Goal: Transaction & Acquisition: Book appointment/travel/reservation

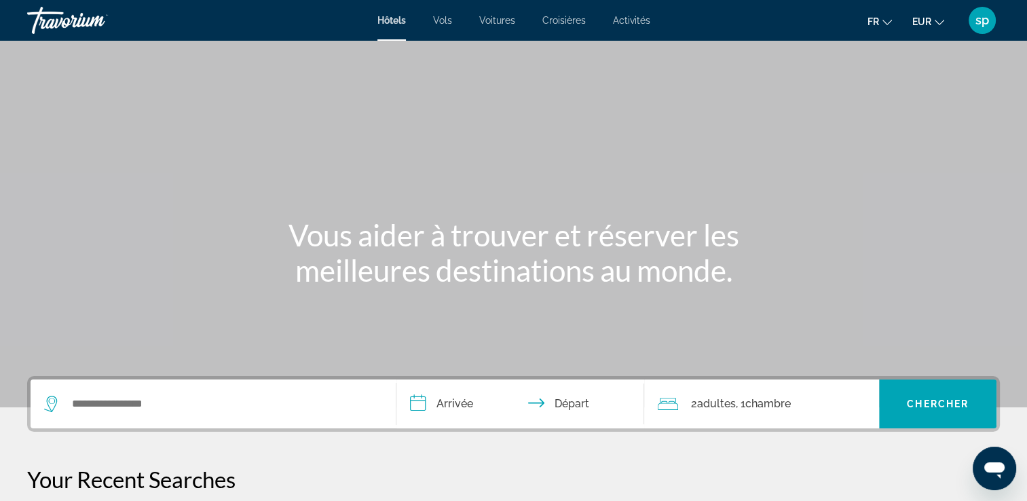
drag, startPoint x: 0, startPoint y: 0, endPoint x: 704, endPoint y: 88, distance: 709.1
click at [704, 88] on div "Main content" at bounding box center [513, 203] width 1027 height 407
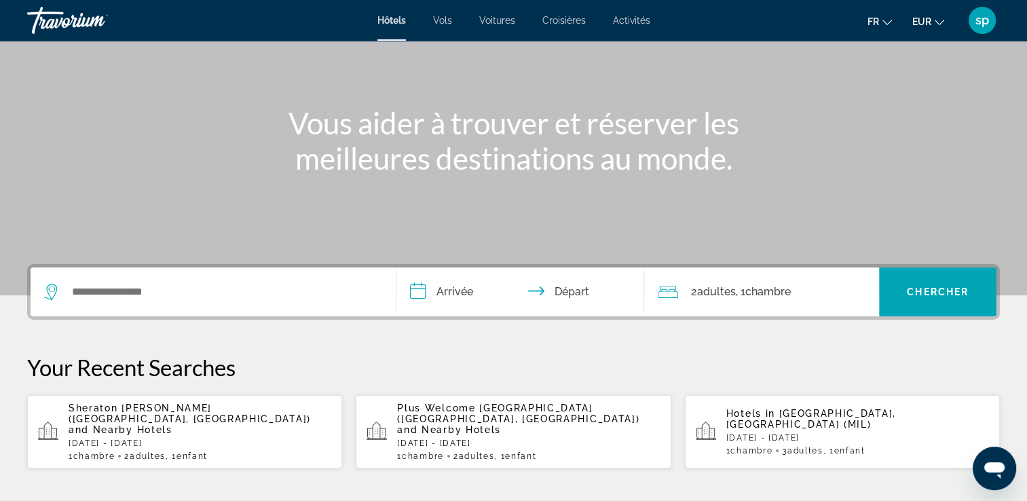
scroll to position [136, 0]
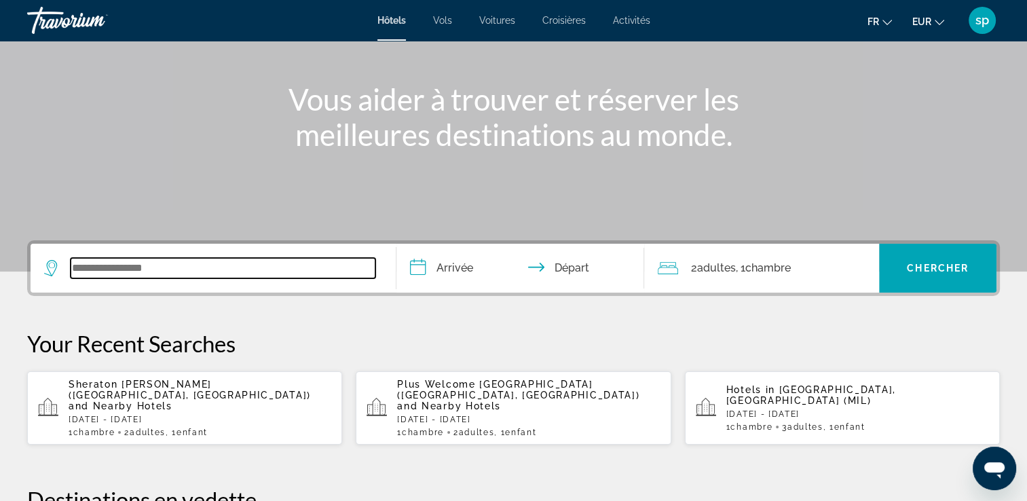
click at [213, 275] on input "Search widget" at bounding box center [223, 268] width 305 height 20
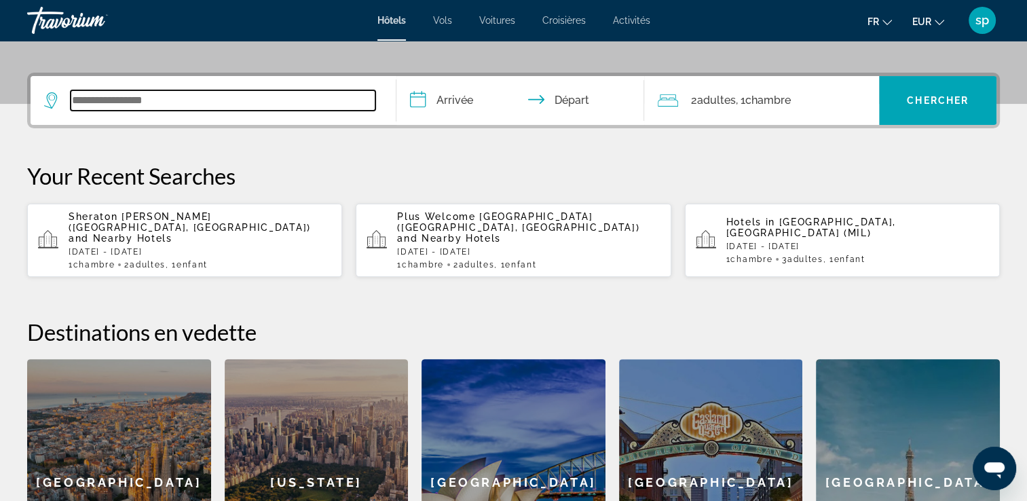
scroll to position [331, 0]
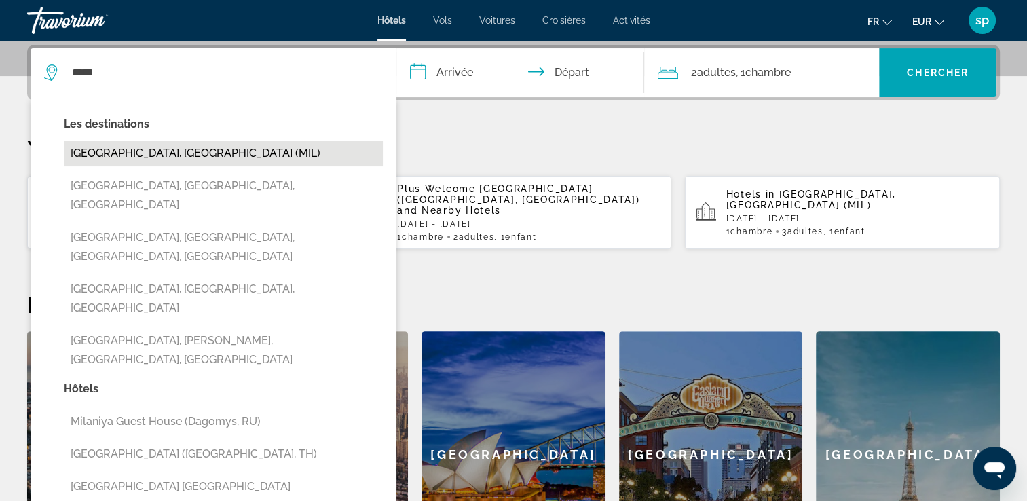
click at [114, 154] on button "[GEOGRAPHIC_DATA], [GEOGRAPHIC_DATA] (MIL)" at bounding box center [223, 153] width 319 height 26
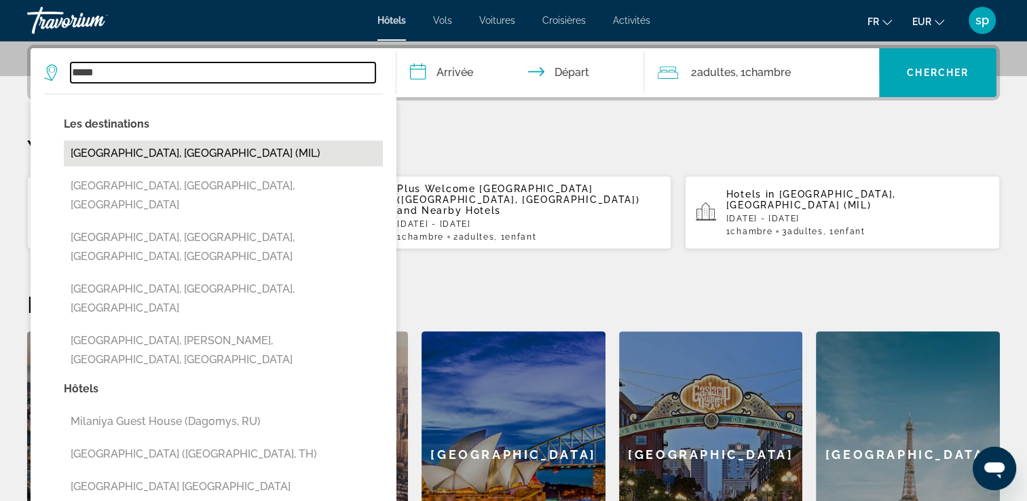
type input "**********"
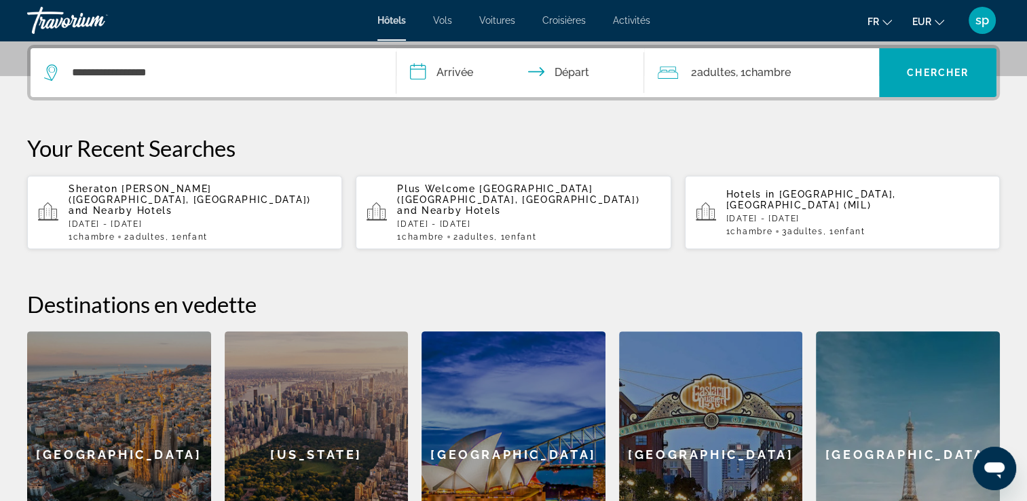
click at [447, 76] on input "**********" at bounding box center [523, 74] width 254 height 53
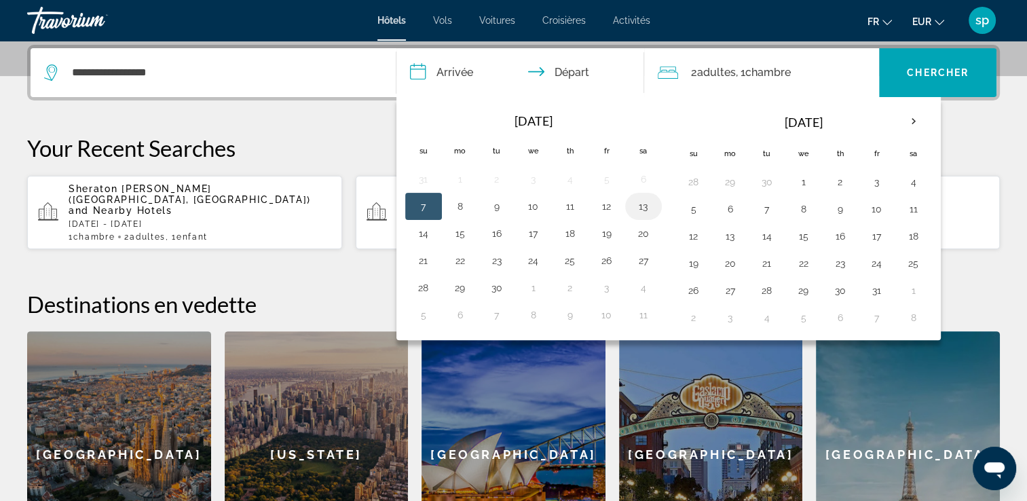
click at [642, 212] on button "13" at bounding box center [643, 206] width 22 height 19
click at [462, 233] on button "15" at bounding box center [460, 233] width 22 height 19
type input "**********"
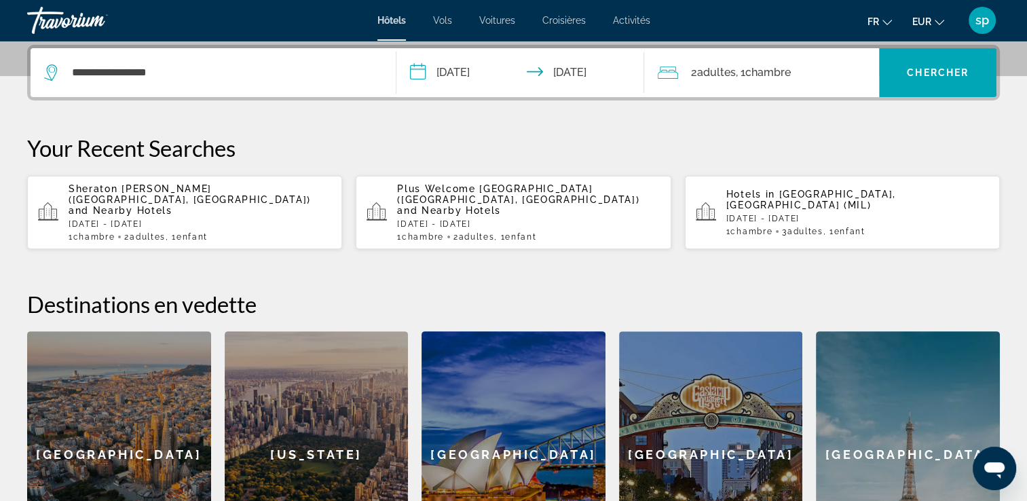
click at [760, 69] on span "Chambre" at bounding box center [766, 72] width 45 height 13
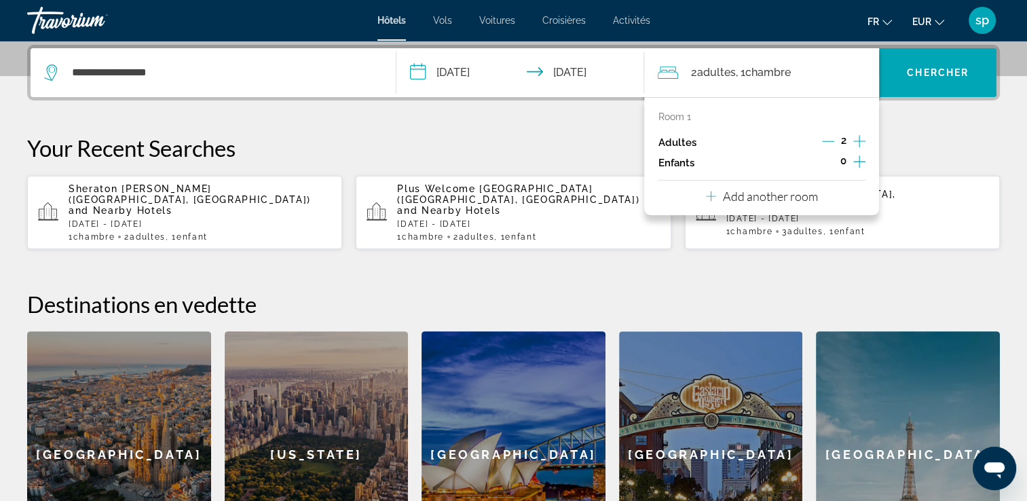
click at [858, 165] on icon "Increment children" at bounding box center [859, 161] width 12 height 16
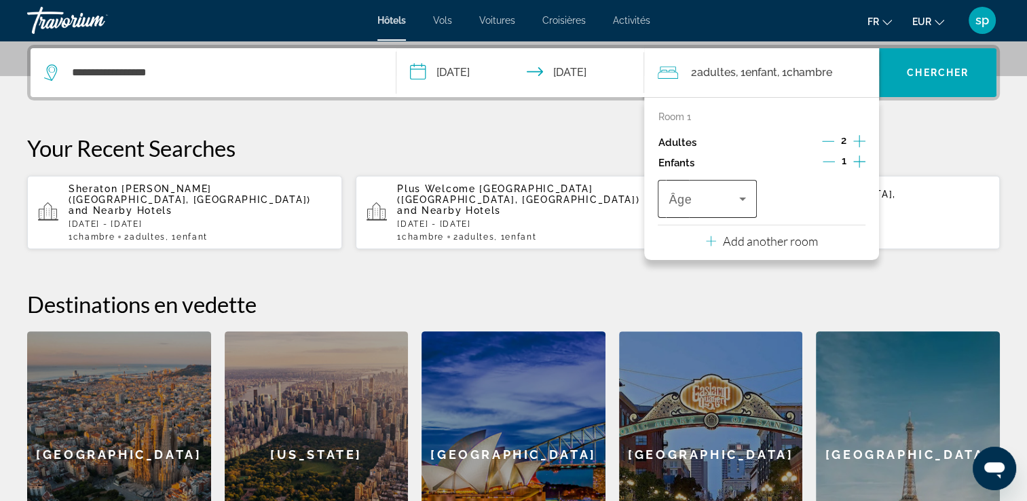
click at [715, 201] on span "Travelers: 2 adults, 1 child" at bounding box center [703, 199] width 70 height 16
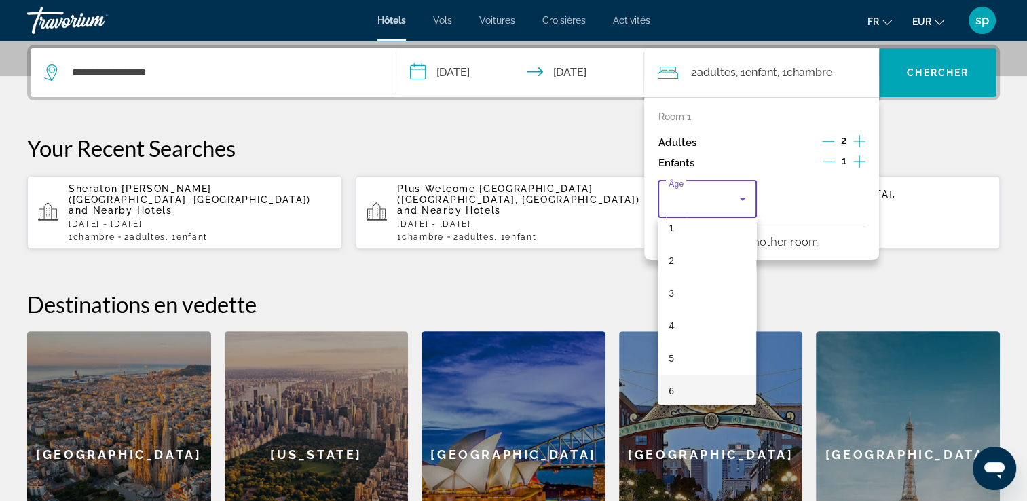
scroll to position [68, 0]
click at [679, 392] on mat-option "7" at bounding box center [706, 399] width 98 height 33
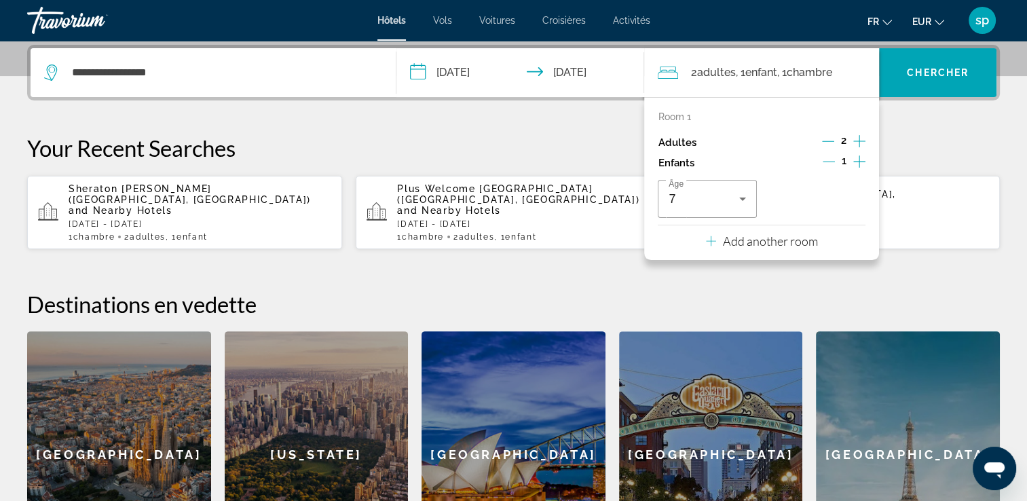
click at [761, 235] on p "Add another room" at bounding box center [770, 240] width 95 height 15
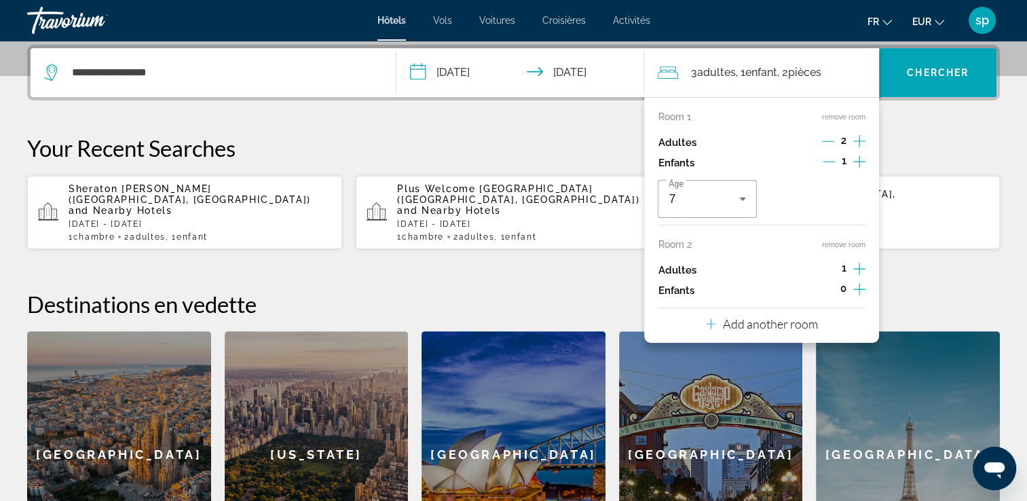
click at [793, 332] on button "Add another room" at bounding box center [762, 322] width 112 height 28
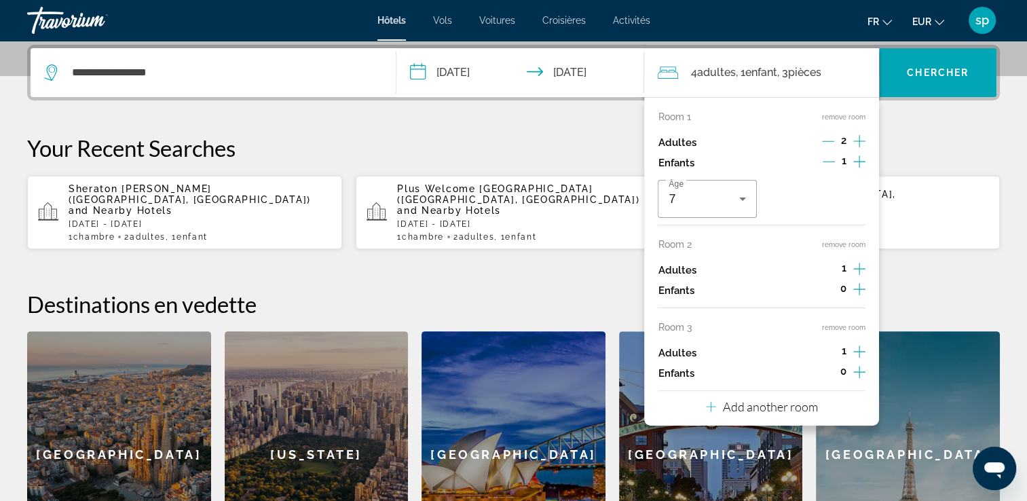
click at [761, 415] on button "Add another room" at bounding box center [762, 405] width 112 height 28
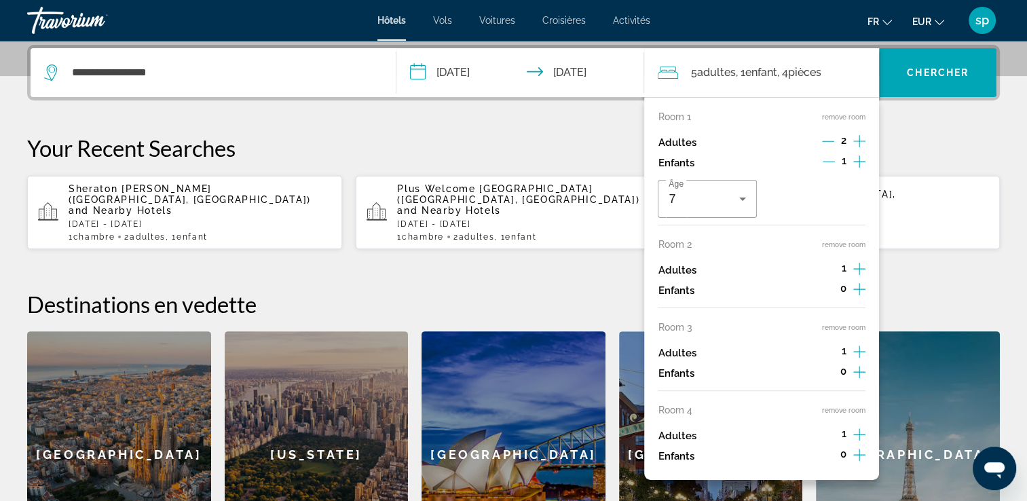
click at [845, 242] on button "remove room" at bounding box center [843, 244] width 43 height 9
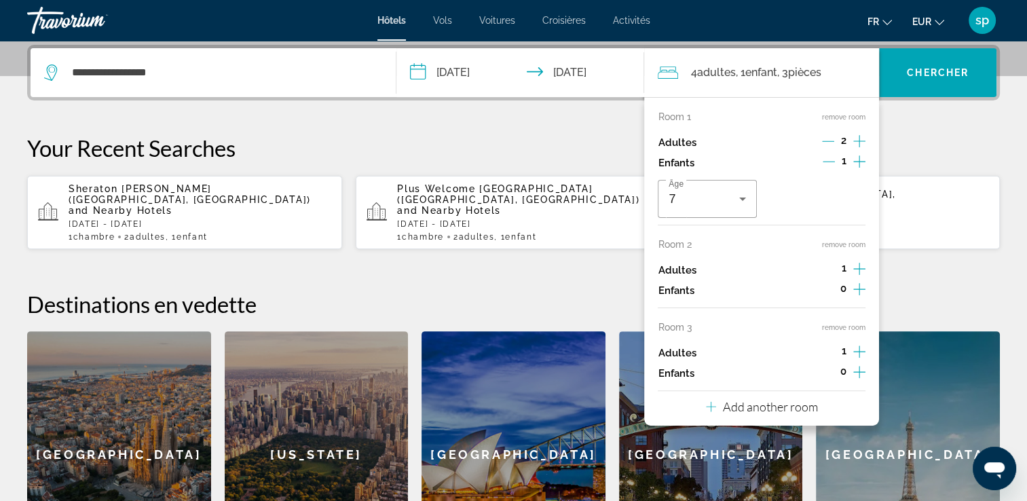
click at [844, 243] on button "remove room" at bounding box center [843, 244] width 43 height 9
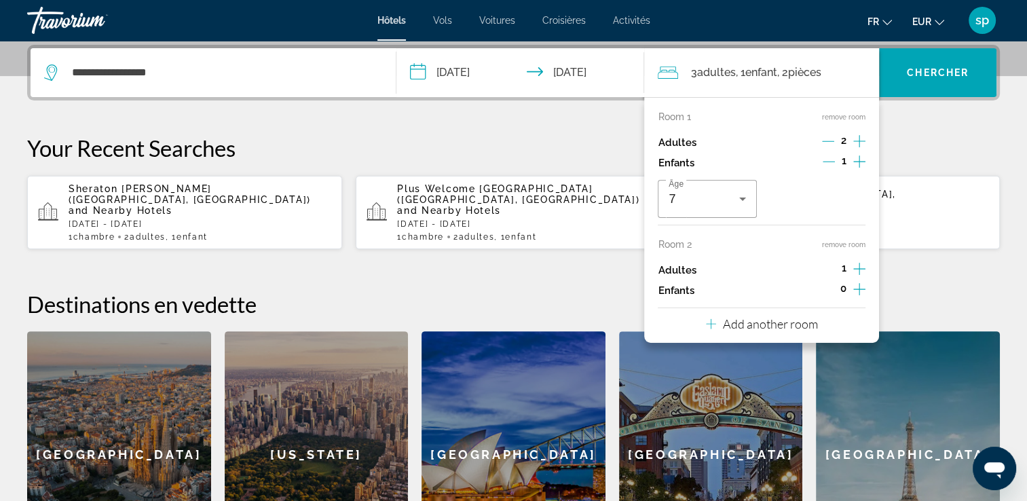
click at [844, 244] on button "remove room" at bounding box center [843, 244] width 43 height 9
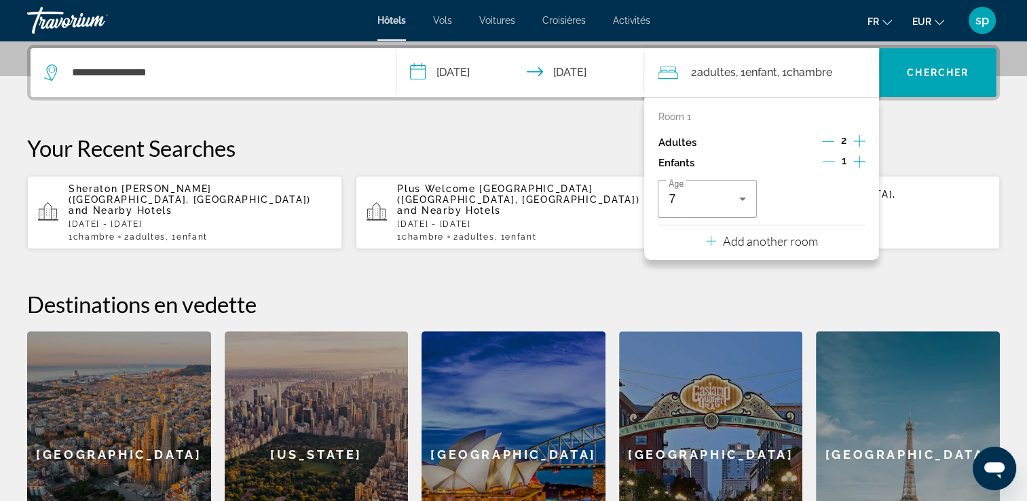
click at [793, 242] on p "Add another room" at bounding box center [770, 240] width 95 height 15
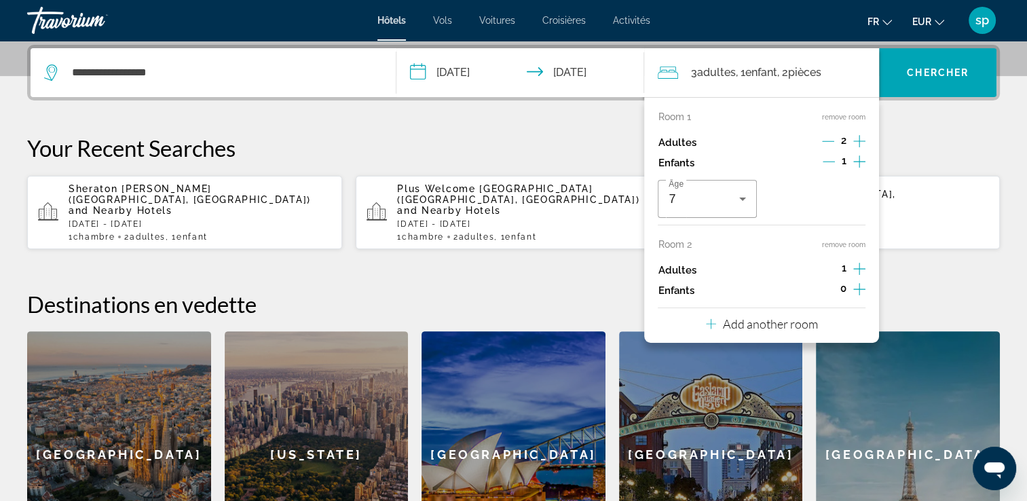
click at [852, 248] on div "Room 2 remove room" at bounding box center [761, 244] width 208 height 11
click at [854, 270] on icon "Increment adults" at bounding box center [859, 269] width 12 height 16
click at [931, 72] on span "Chercher" at bounding box center [937, 72] width 62 height 11
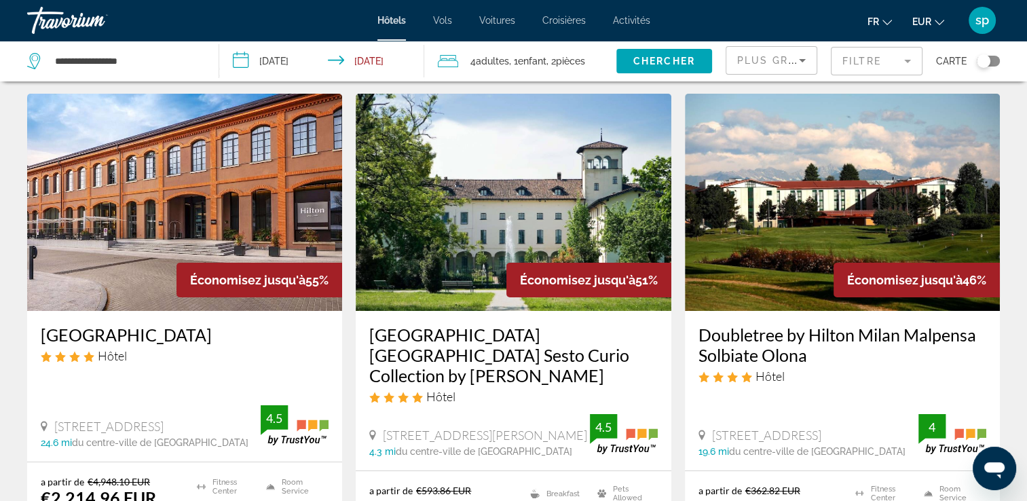
scroll to position [68, 0]
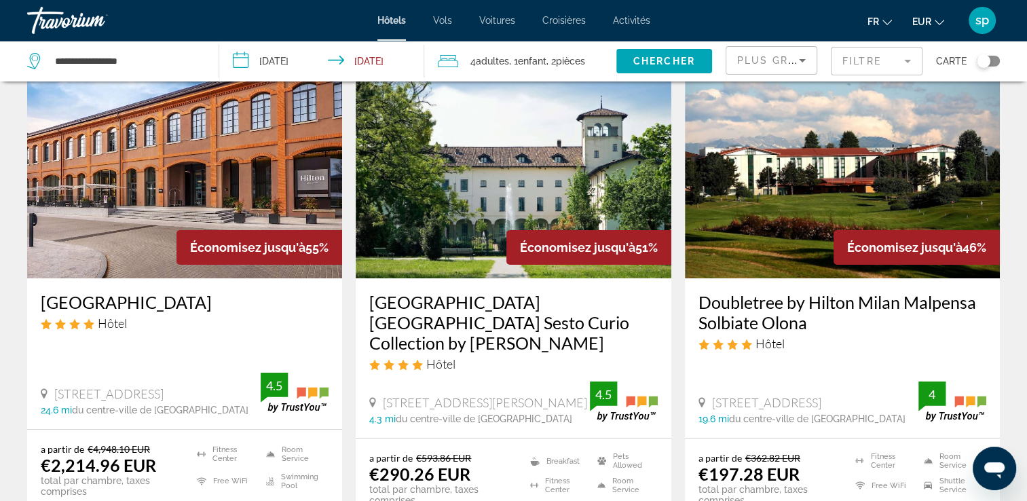
click at [755, 69] on div "Plus grandes économies" at bounding box center [771, 66] width 69 height 38
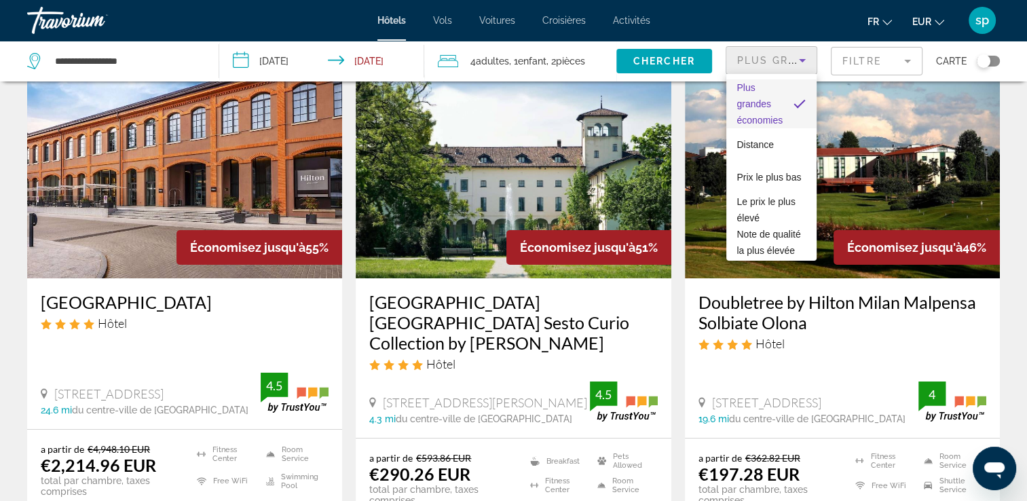
scroll to position [136, 0]
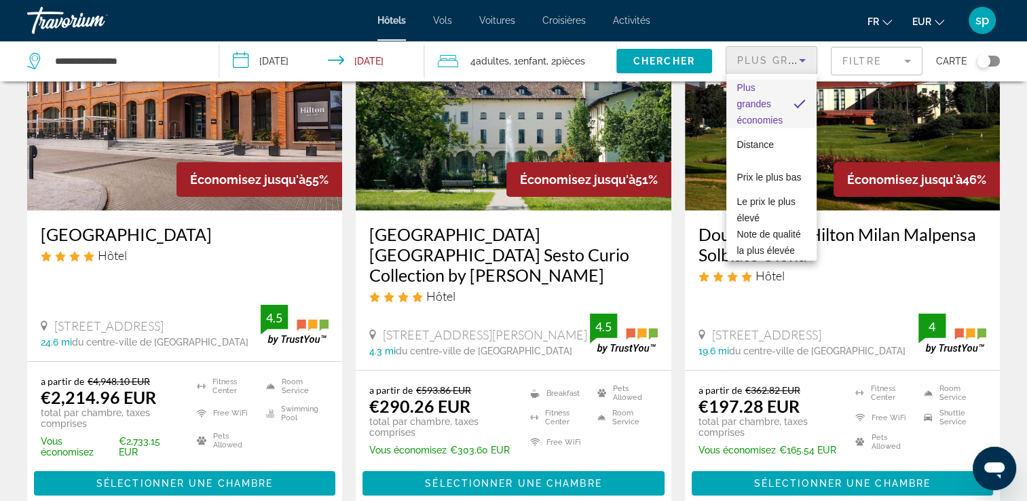
drag, startPoint x: 371, startPoint y: 427, endPoint x: 514, endPoint y: 419, distance: 143.4
click at [520, 429] on div at bounding box center [513, 250] width 1027 height 501
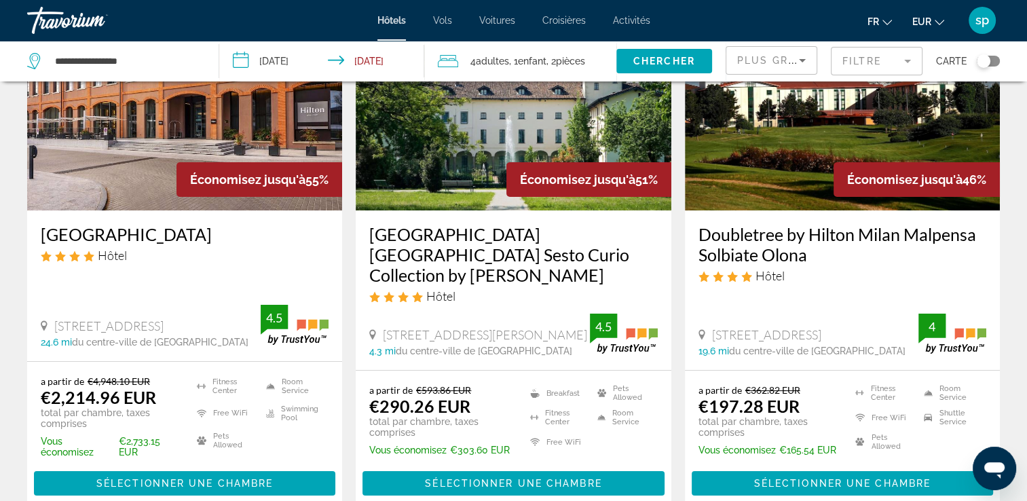
drag, startPoint x: 514, startPoint y: 419, endPoint x: 514, endPoint y: 438, distance: 19.0
click at [514, 430] on ul "Breakfast [GEOGRAPHIC_DATA] Free WiFi Pets Allowed Room Service" at bounding box center [585, 420] width 145 height 73
click at [563, 478] on span "Sélectionner une chambre" at bounding box center [513, 483] width 176 height 11
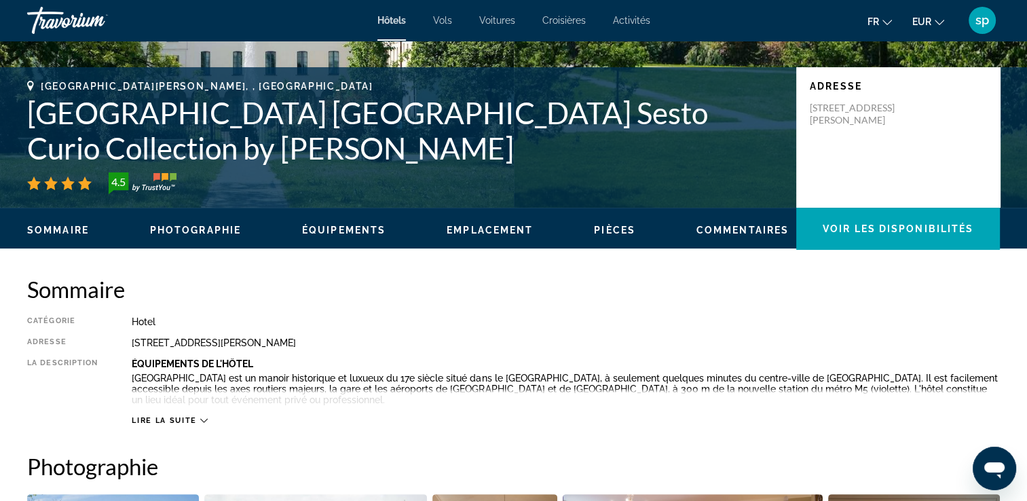
scroll to position [68, 0]
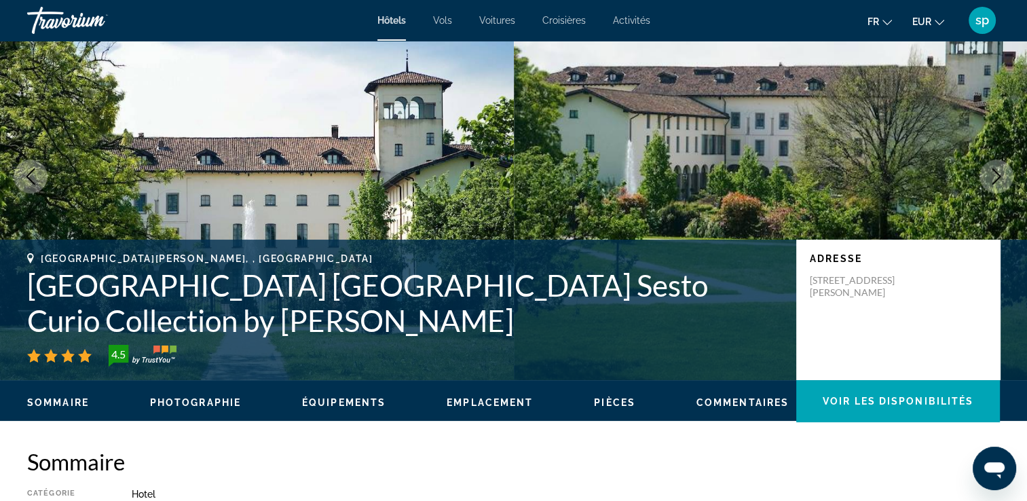
click at [992, 183] on icon "Next image" at bounding box center [996, 176] width 9 height 16
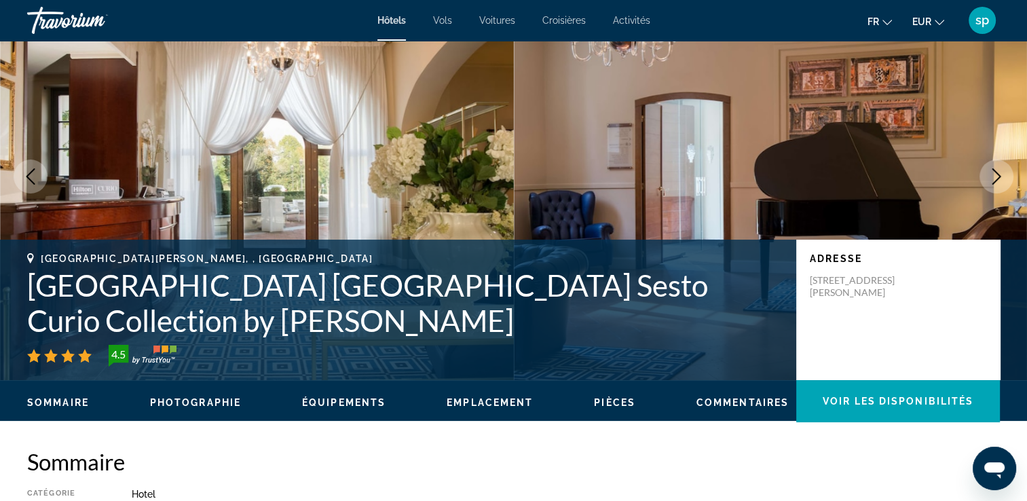
click at [995, 185] on button "Next image" at bounding box center [996, 176] width 34 height 34
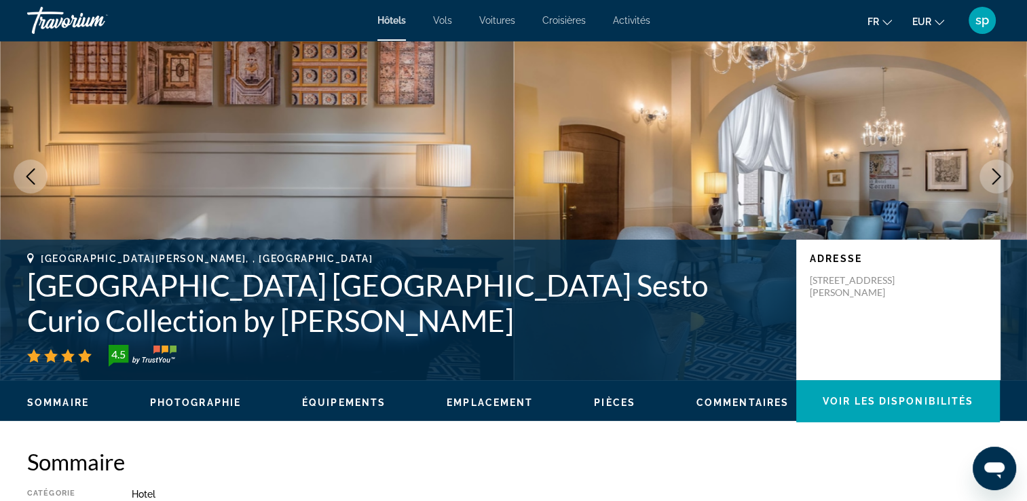
click at [995, 185] on button "Next image" at bounding box center [996, 176] width 34 height 34
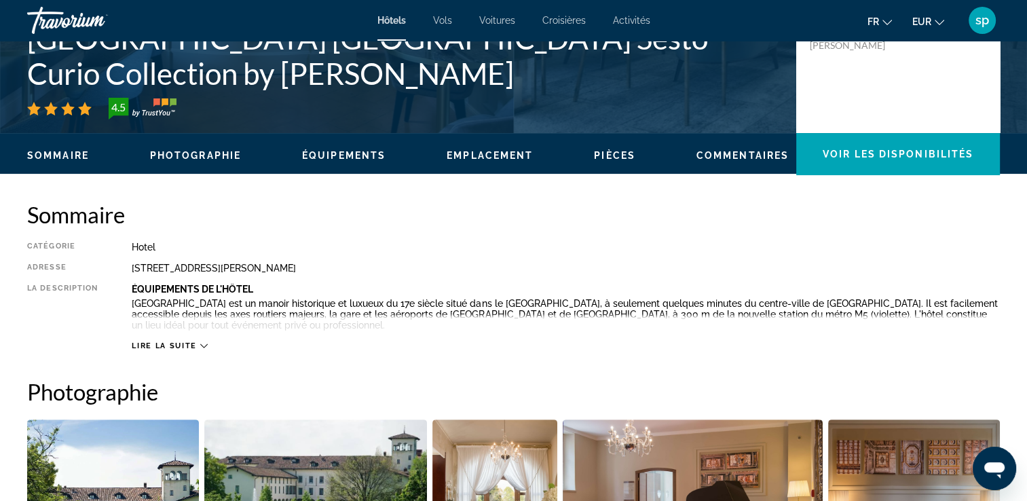
scroll to position [339, 0]
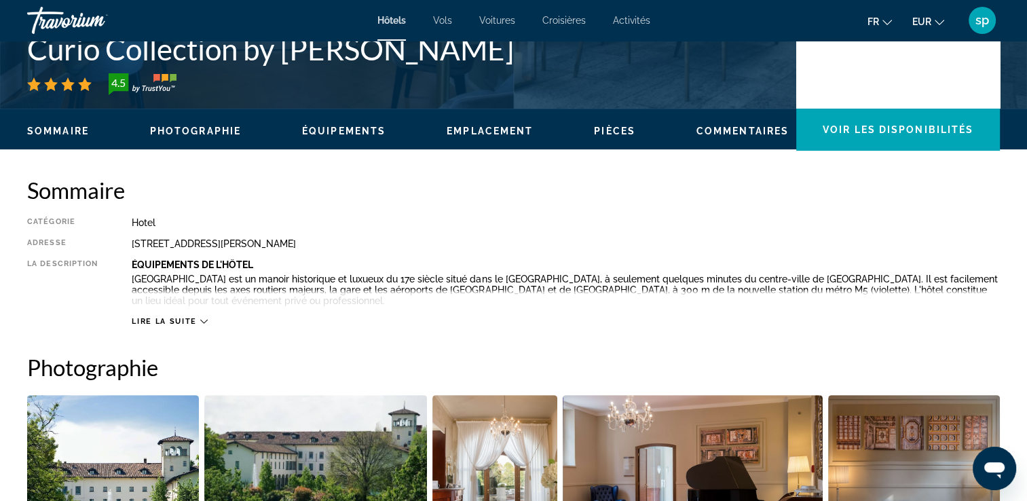
click at [172, 322] on span "Lire la suite" at bounding box center [164, 321] width 64 height 9
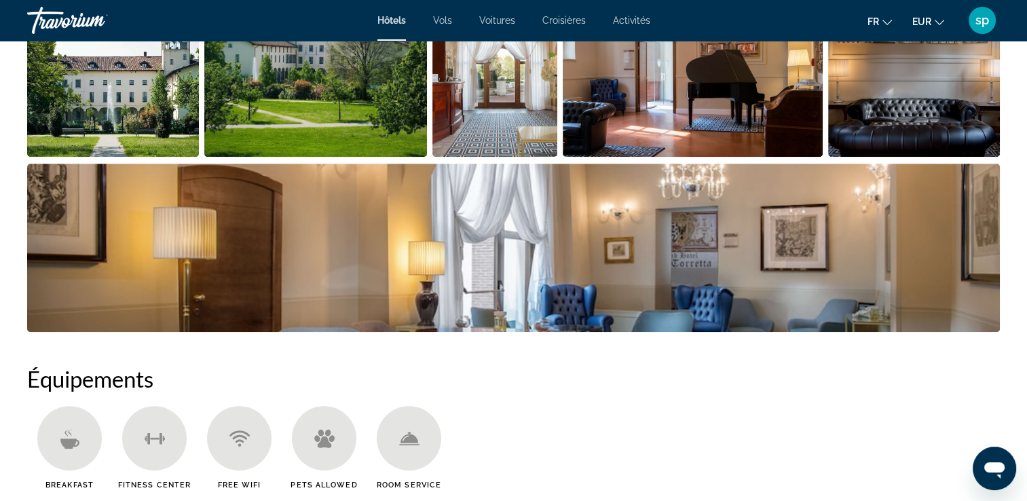
scroll to position [746, 0]
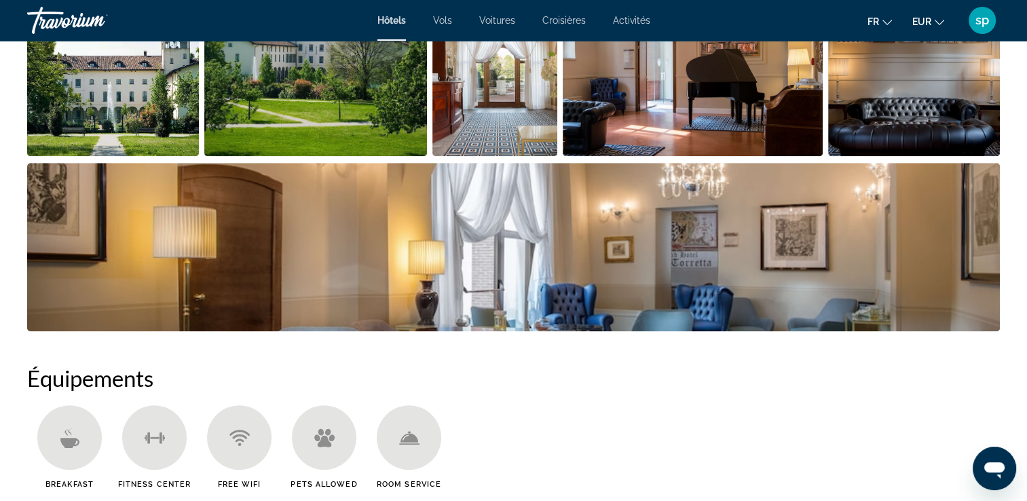
click at [155, 79] on img "Open full-screen image slider" at bounding box center [113, 72] width 172 height 168
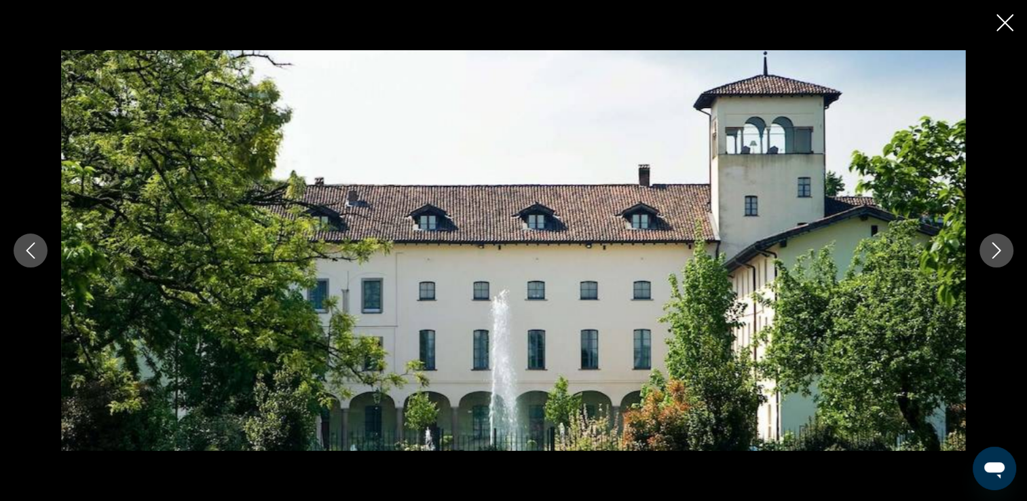
click at [1000, 256] on icon "Next image" at bounding box center [996, 250] width 16 height 16
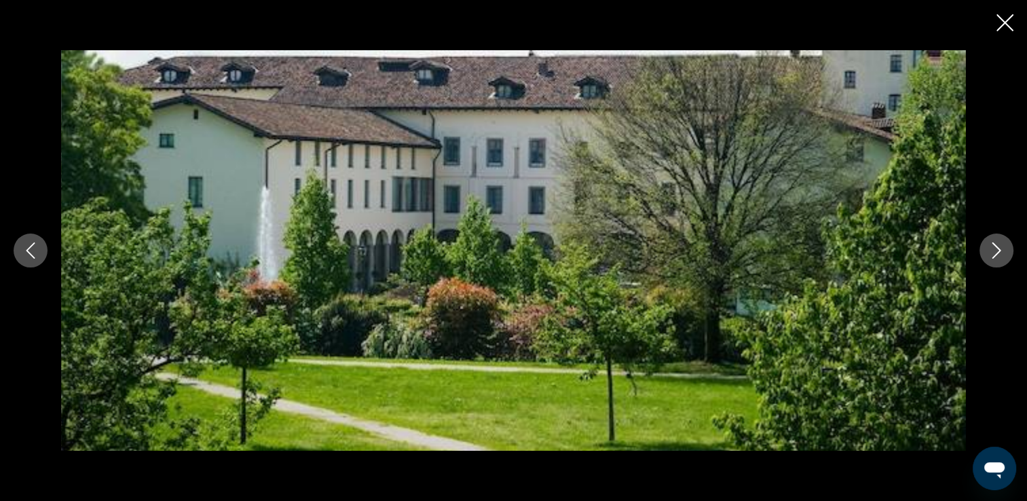
click at [1000, 256] on icon "Next image" at bounding box center [996, 250] width 16 height 16
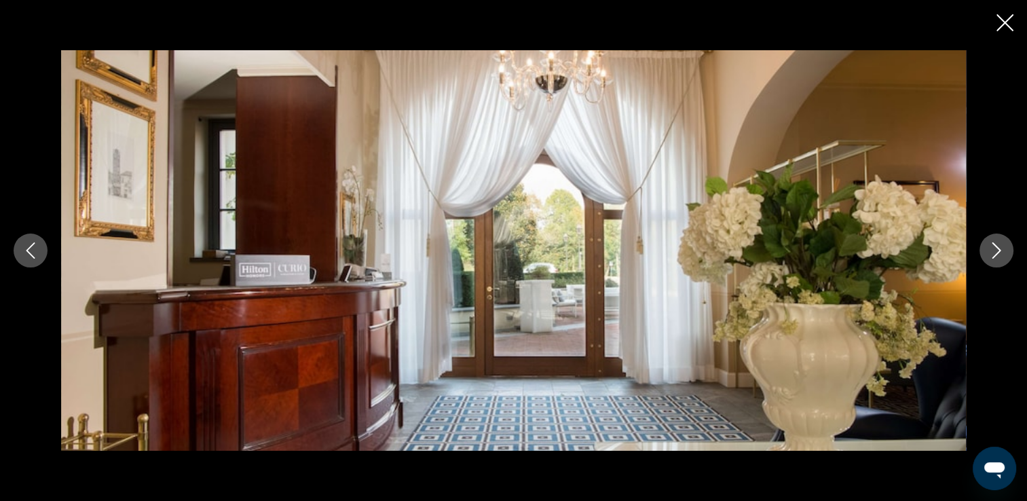
click at [1000, 256] on icon "Next image" at bounding box center [996, 250] width 16 height 16
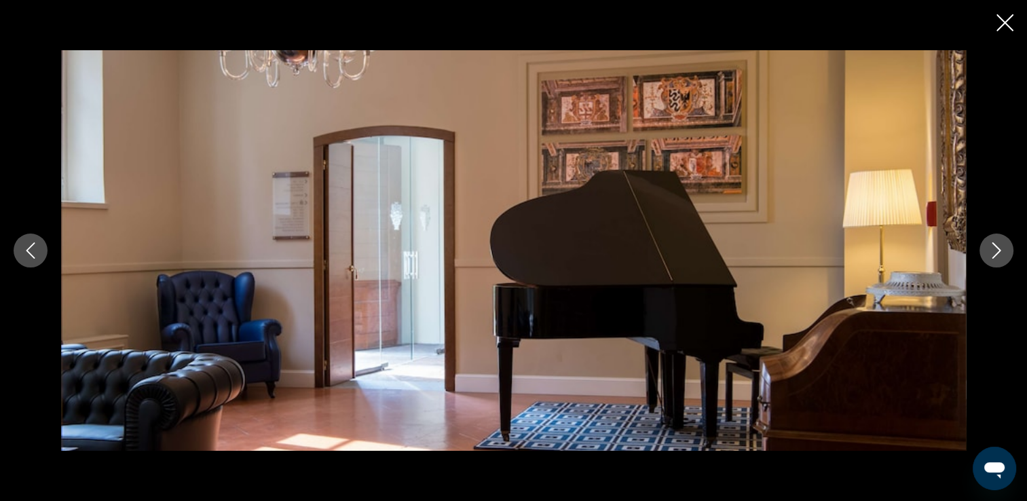
click at [1000, 256] on icon "Next image" at bounding box center [996, 250] width 16 height 16
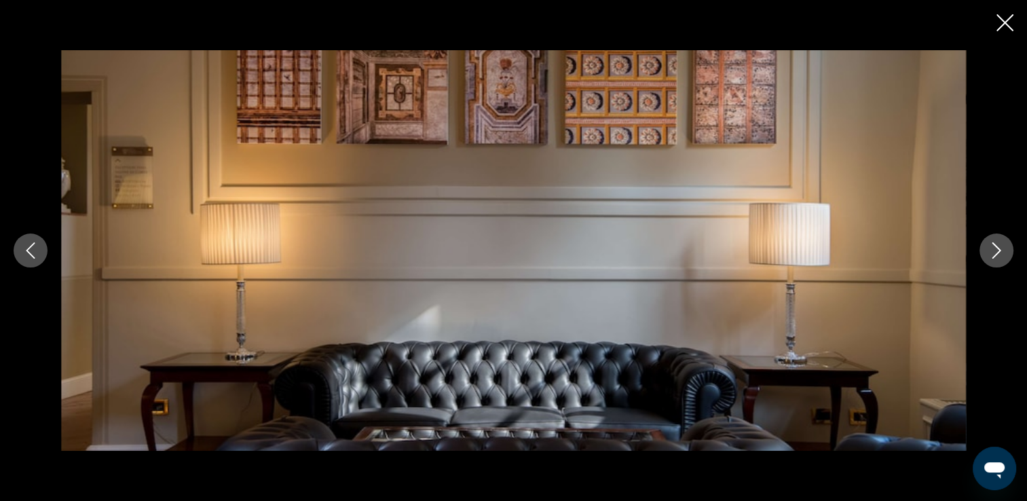
click at [999, 24] on icon "Close slideshow" at bounding box center [1004, 22] width 17 height 17
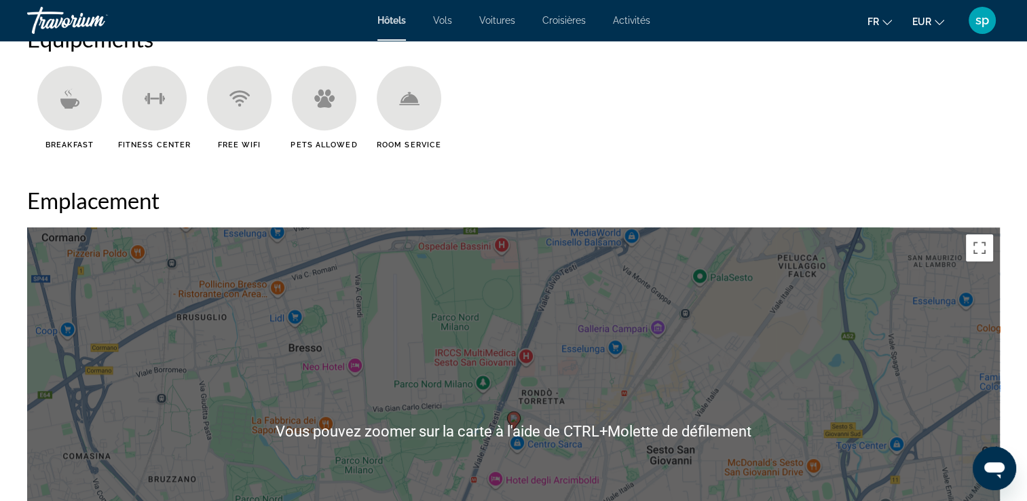
scroll to position [1289, 0]
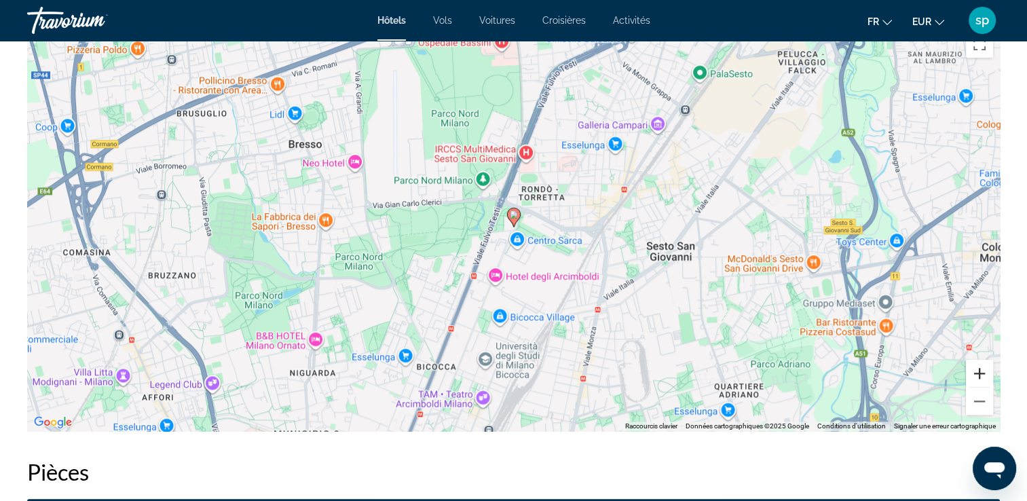
click at [982, 376] on button "Zoom avant" at bounding box center [979, 373] width 27 height 27
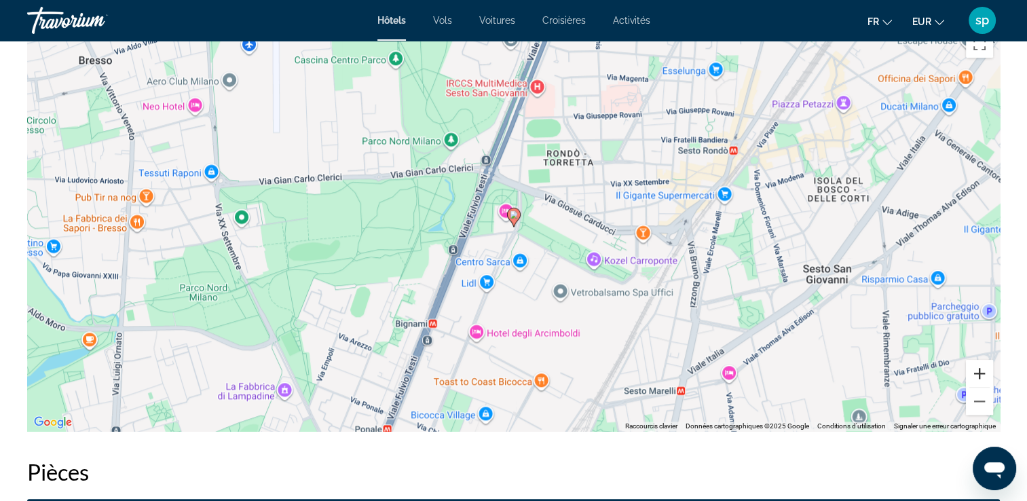
click at [982, 376] on button "Zoom avant" at bounding box center [979, 373] width 27 height 27
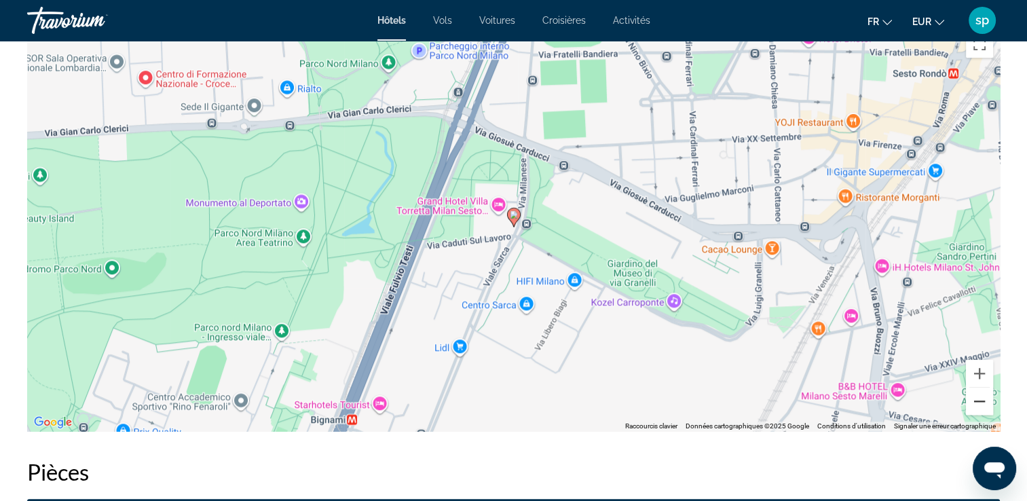
click at [980, 406] on button "Zoom arrière" at bounding box center [979, 400] width 27 height 27
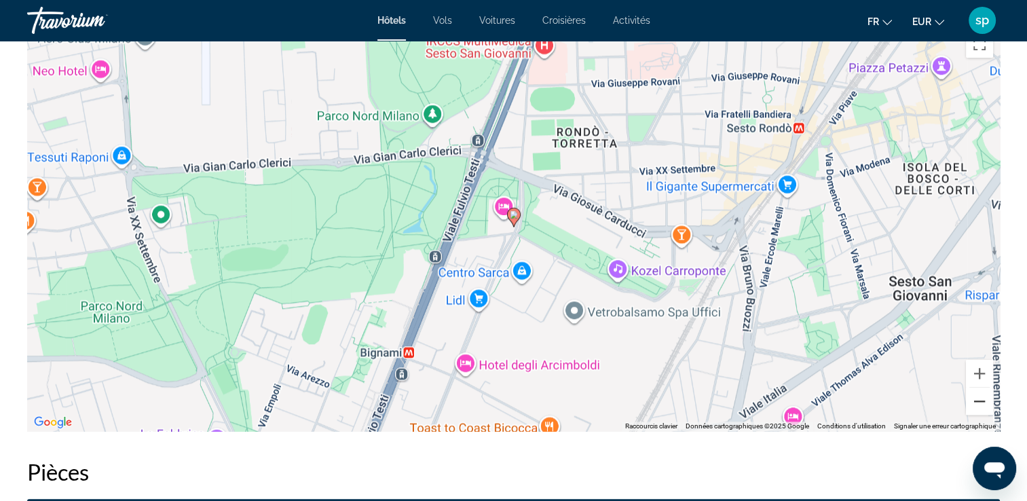
click at [980, 406] on button "Zoom arrière" at bounding box center [979, 400] width 27 height 27
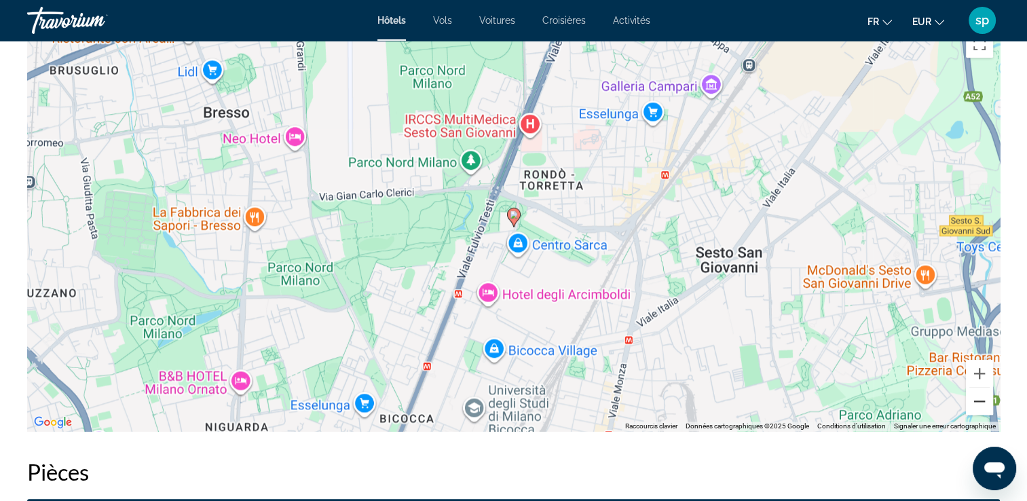
click at [980, 406] on button "Zoom arrière" at bounding box center [979, 400] width 27 height 27
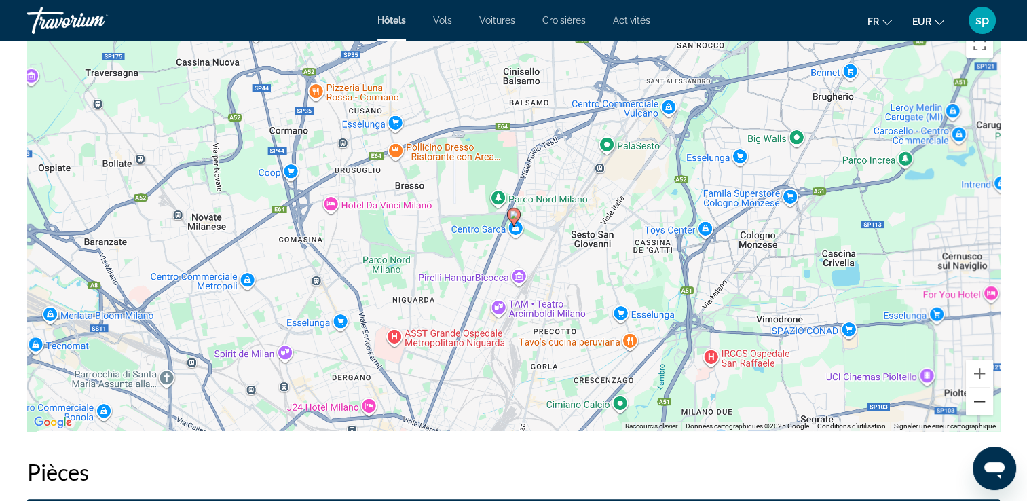
click at [980, 406] on button "Zoom arrière" at bounding box center [979, 400] width 27 height 27
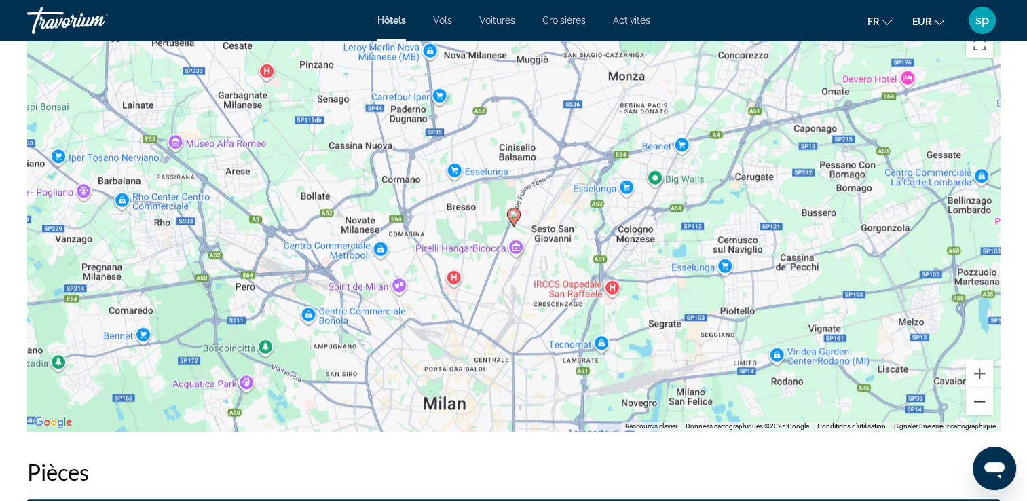
click at [980, 406] on button "Zoom arrière" at bounding box center [979, 400] width 27 height 27
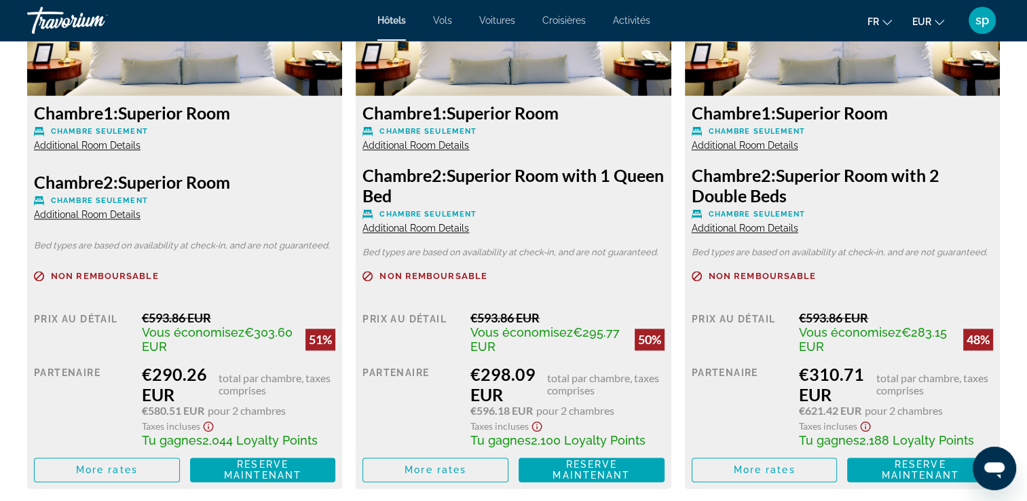
scroll to position [1968, 0]
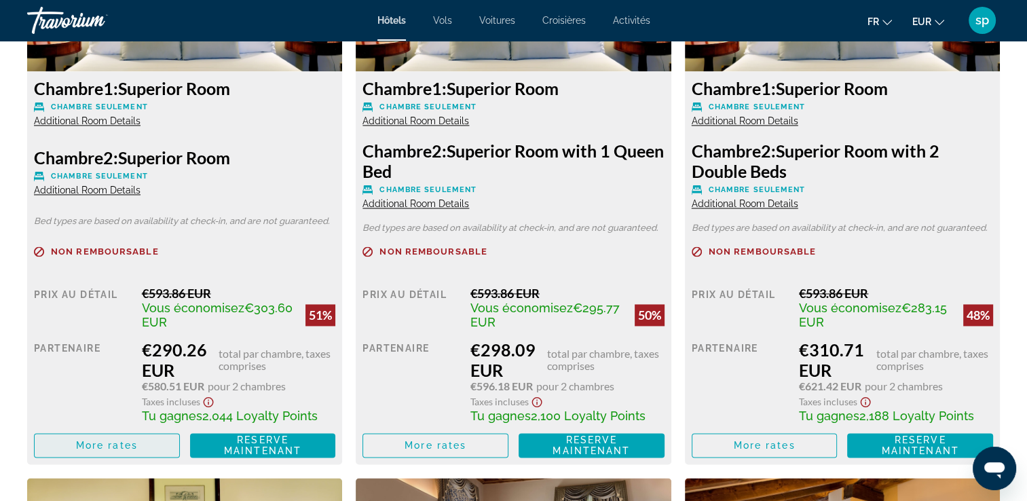
click at [87, 439] on span "Main content" at bounding box center [107, 445] width 145 height 33
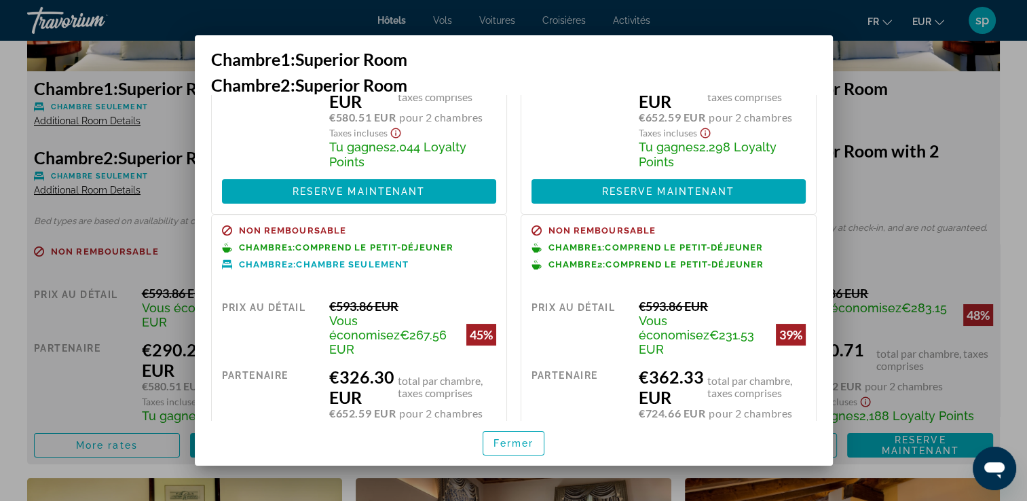
scroll to position [278, 0]
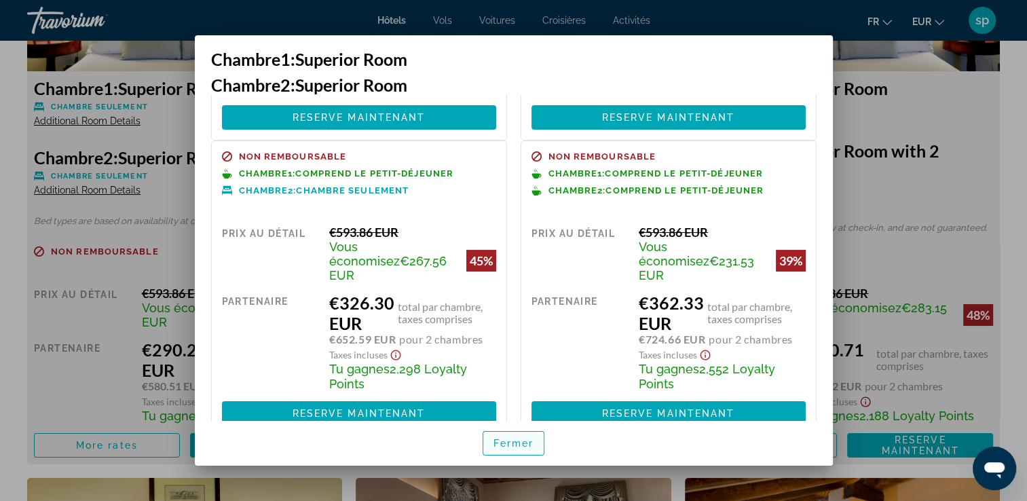
click at [525, 444] on span "Fermer" at bounding box center [513, 443] width 41 height 11
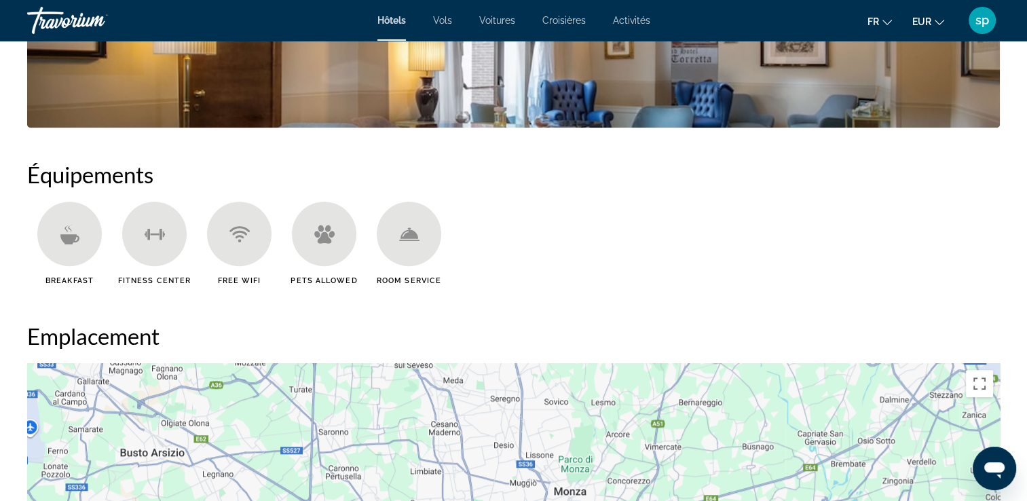
scroll to position [679, 0]
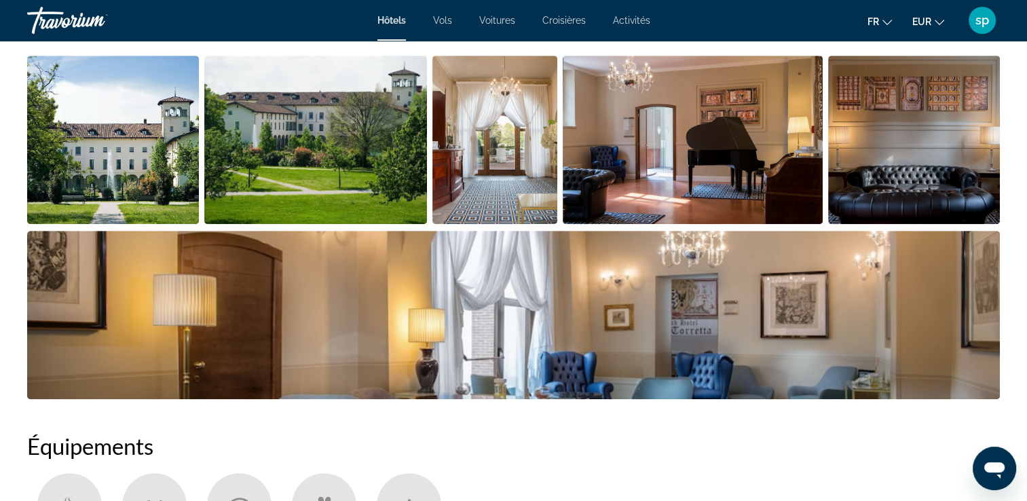
click at [446, 22] on span "Vols" at bounding box center [442, 20] width 19 height 11
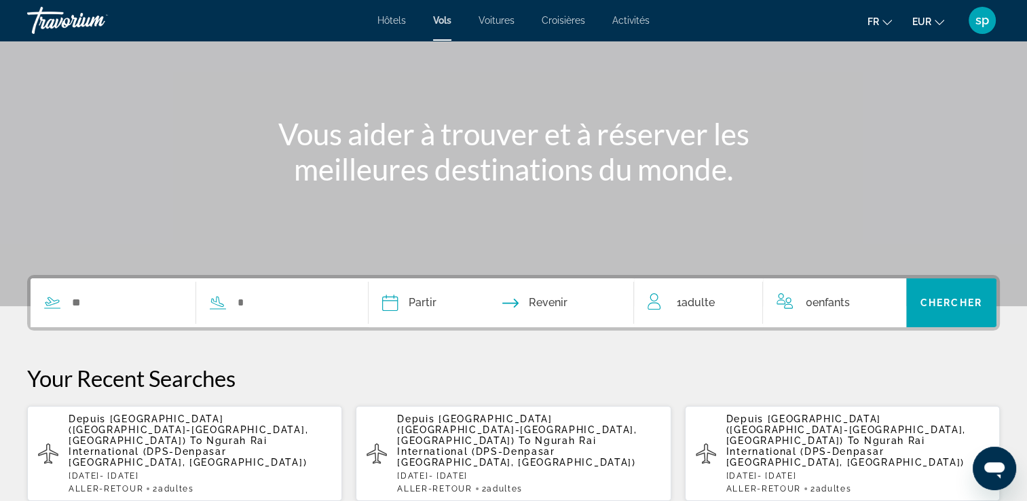
scroll to position [136, 0]
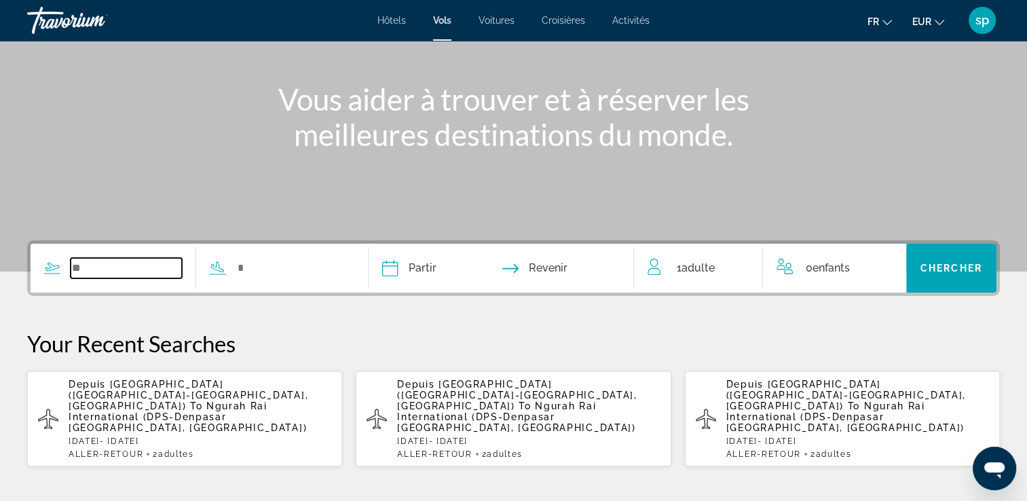
click at [106, 267] on input "Search widget" at bounding box center [126, 268] width 111 height 20
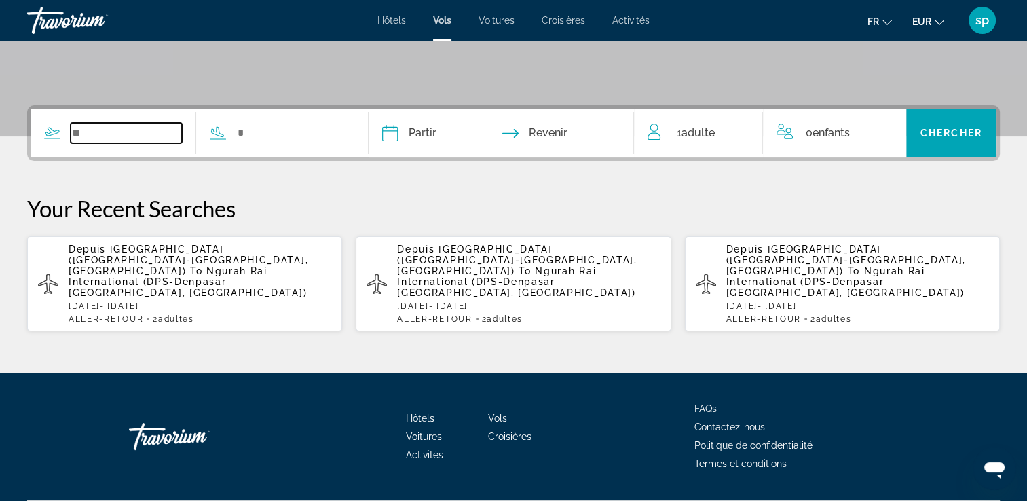
scroll to position [286, 0]
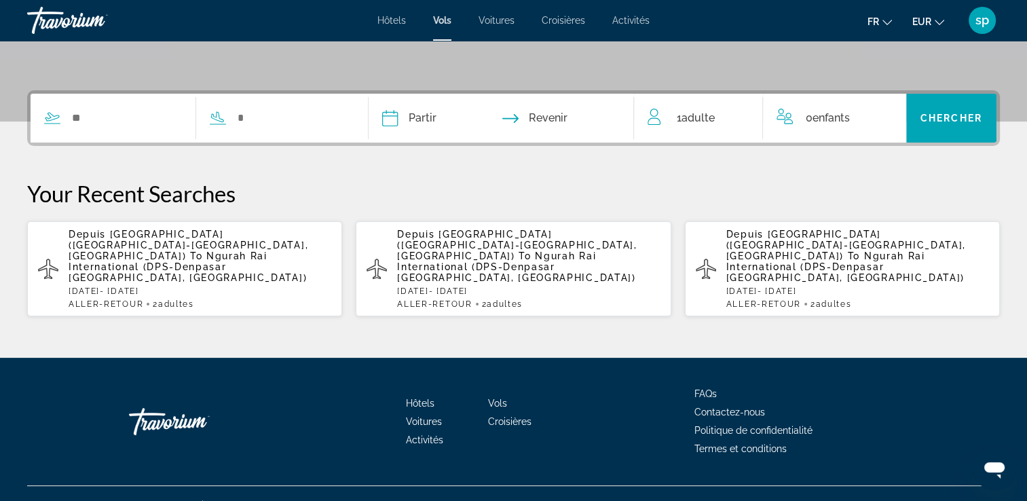
click at [180, 254] on span "Ngurah Rai International (DPS-Denpasar [GEOGRAPHIC_DATA], [GEOGRAPHIC_DATA])" at bounding box center [188, 266] width 238 height 33
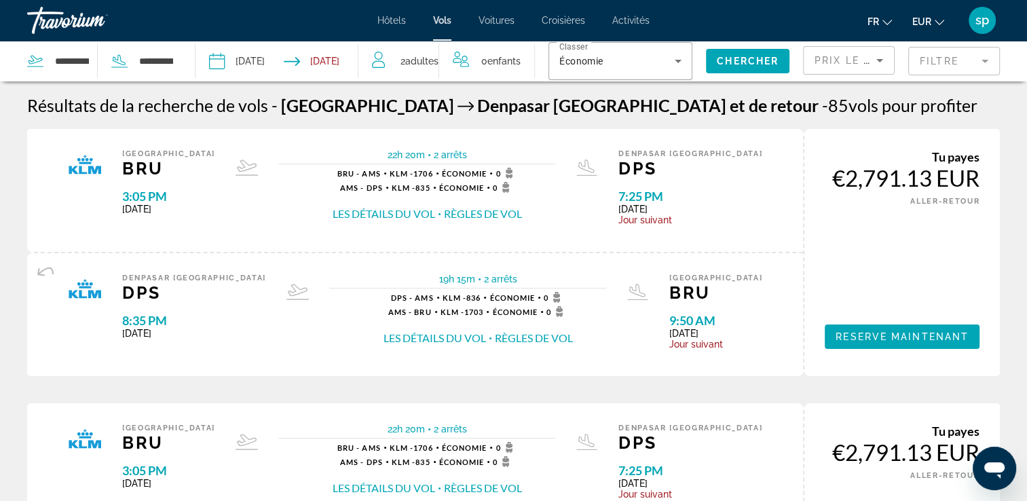
click at [504, 21] on span "Voitures" at bounding box center [496, 20] width 36 height 11
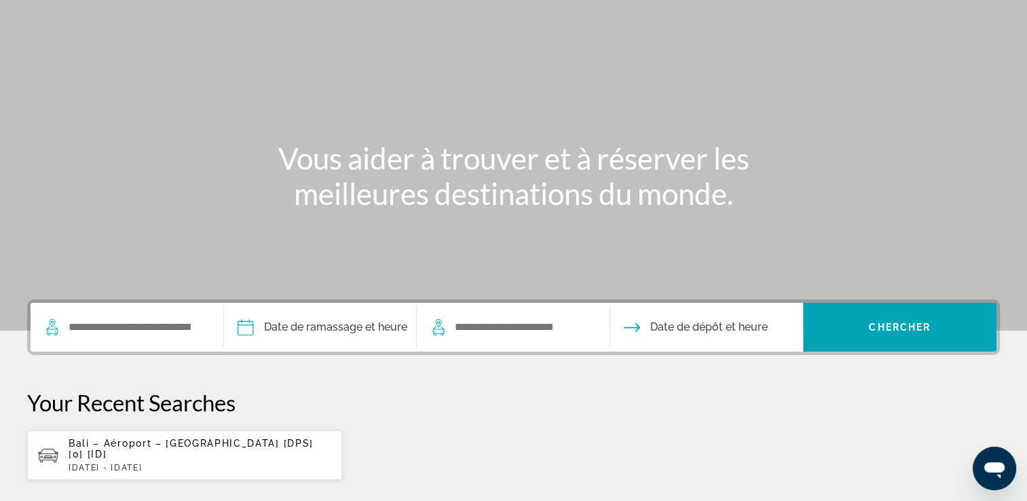
scroll to position [204, 0]
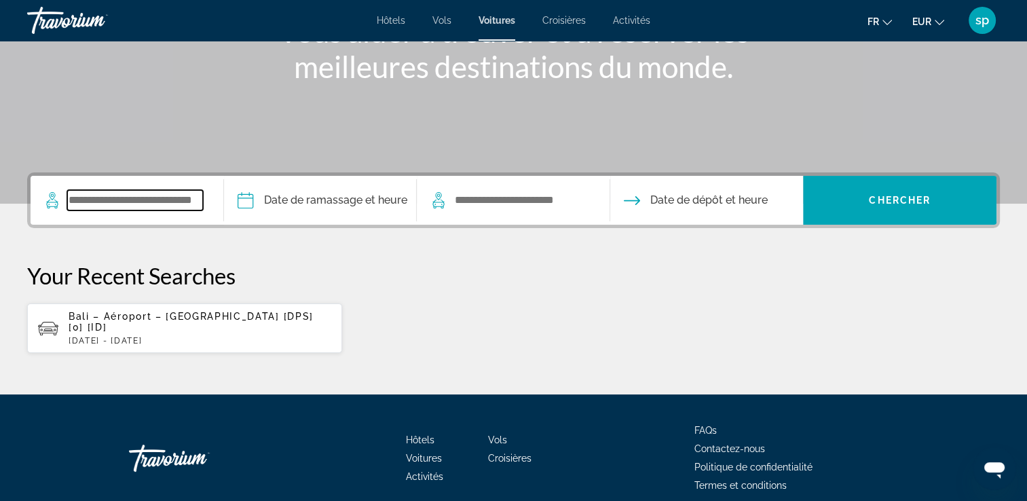
click at [100, 207] on input "Search widget" at bounding box center [135, 200] width 136 height 20
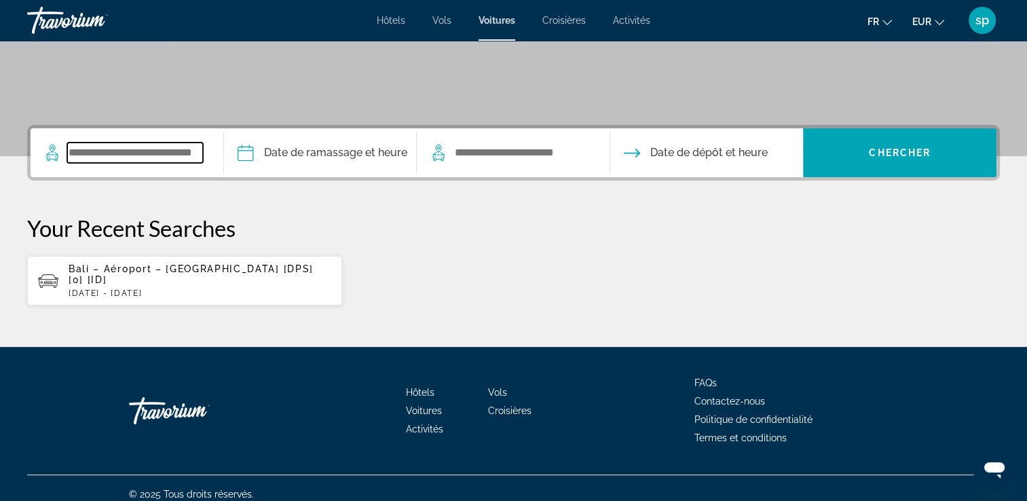
click at [140, 142] on input "Search widget" at bounding box center [135, 152] width 136 height 20
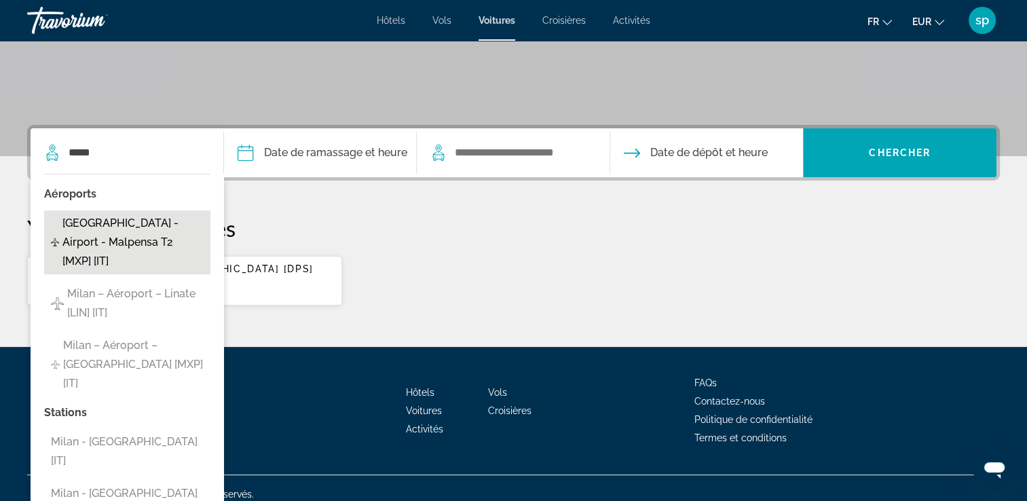
click at [131, 227] on span "[GEOGRAPHIC_DATA] - Airport - Malpensa T2 [MXP] [IT]" at bounding box center [132, 242] width 140 height 57
type input "**********"
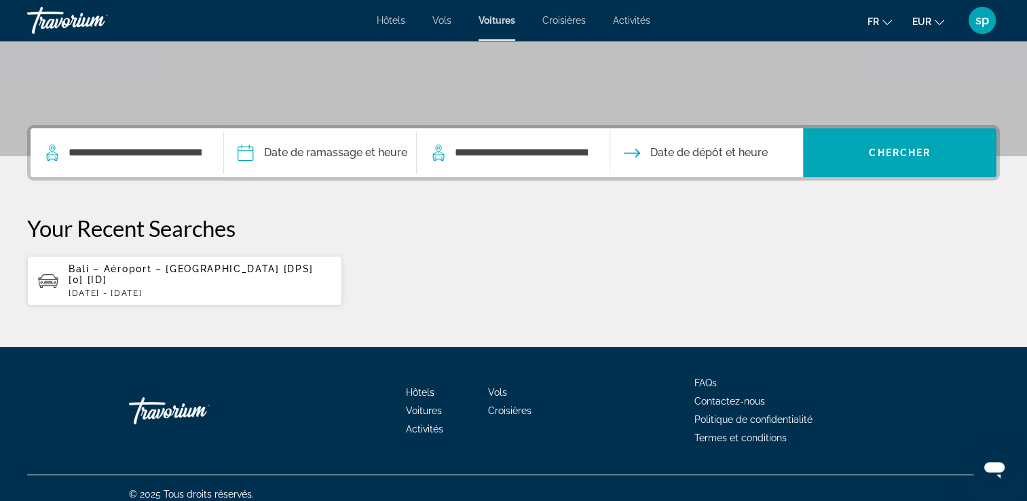
click at [343, 151] on input "Pickup date" at bounding box center [320, 154] width 199 height 53
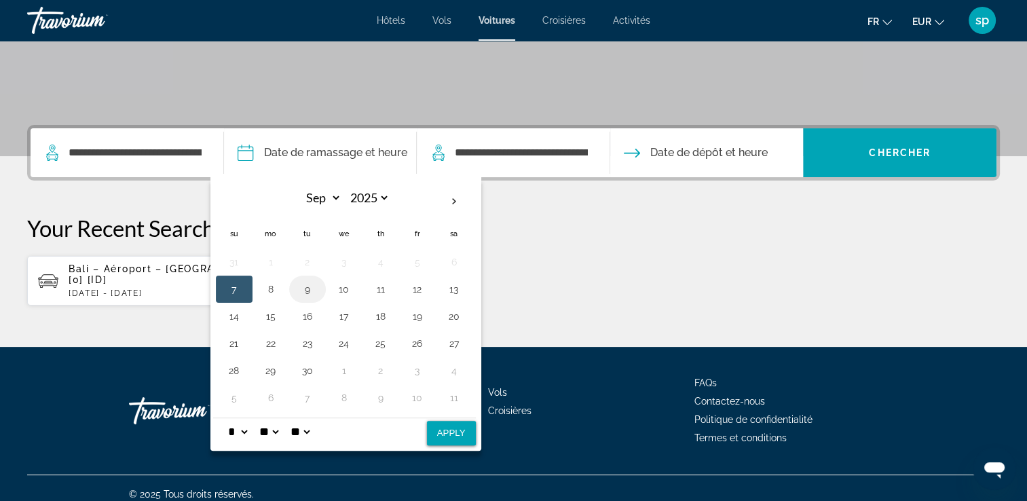
click at [304, 294] on button "9" at bounding box center [308, 289] width 22 height 19
click at [453, 297] on button "13" at bounding box center [454, 289] width 22 height 19
click at [254, 427] on div "* * * * * * * * * ** ** **" at bounding box center [240, 431] width 31 height 11
click at [248, 427] on select "* * * * * * * * * ** ** **" at bounding box center [237, 431] width 24 height 27
click at [349, 430] on div "* * * * * * * * * ** ** ** ** ** **" at bounding box center [344, 431] width 263 height 28
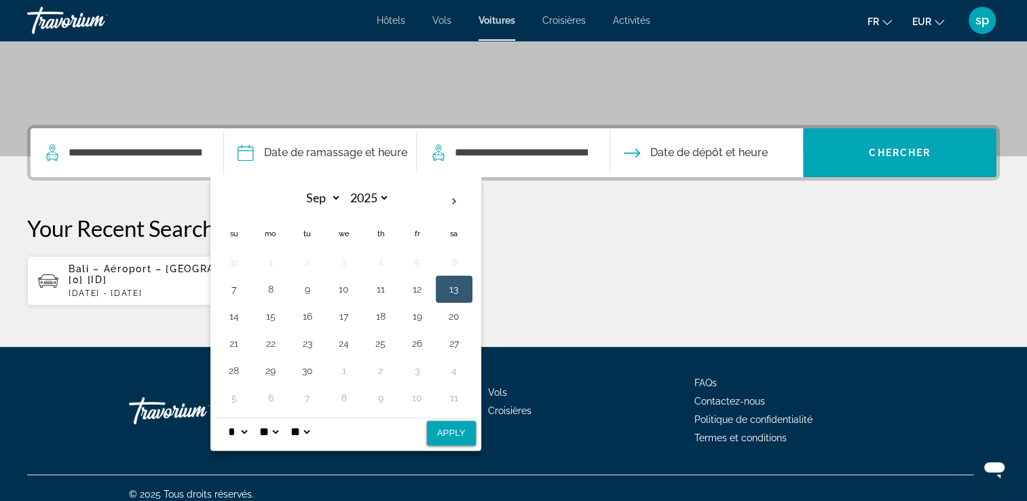
click at [451, 436] on button "Apply" at bounding box center [451, 433] width 49 height 24
type input "**********"
select select "*"
select select "**"
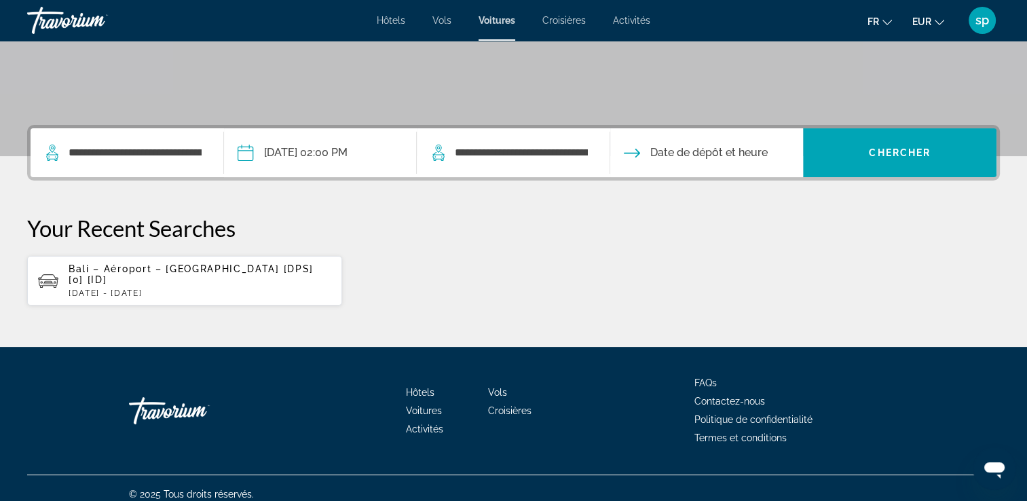
click at [667, 160] on input "Drop-off date" at bounding box center [706, 154] width 199 height 53
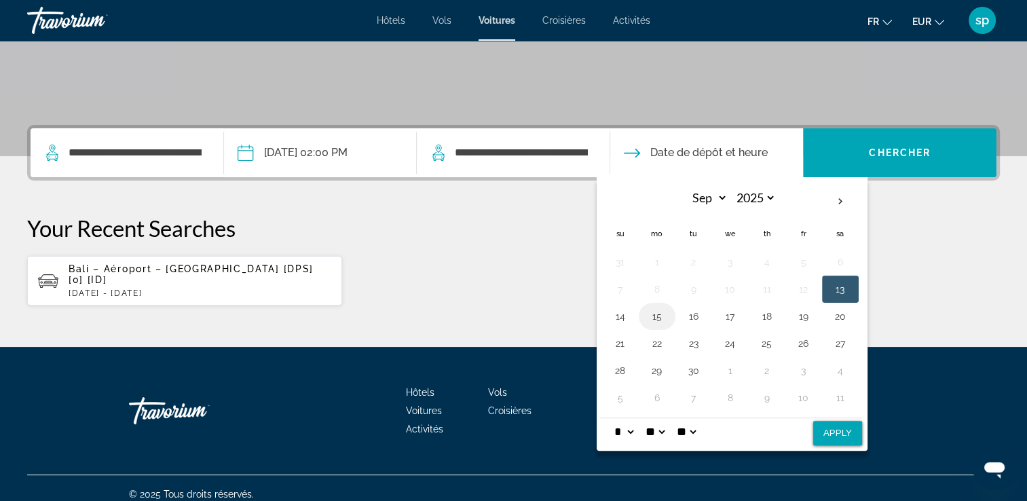
click at [655, 319] on button "15" at bounding box center [657, 316] width 22 height 19
click at [834, 432] on button "Apply" at bounding box center [837, 433] width 49 height 24
type input "**********"
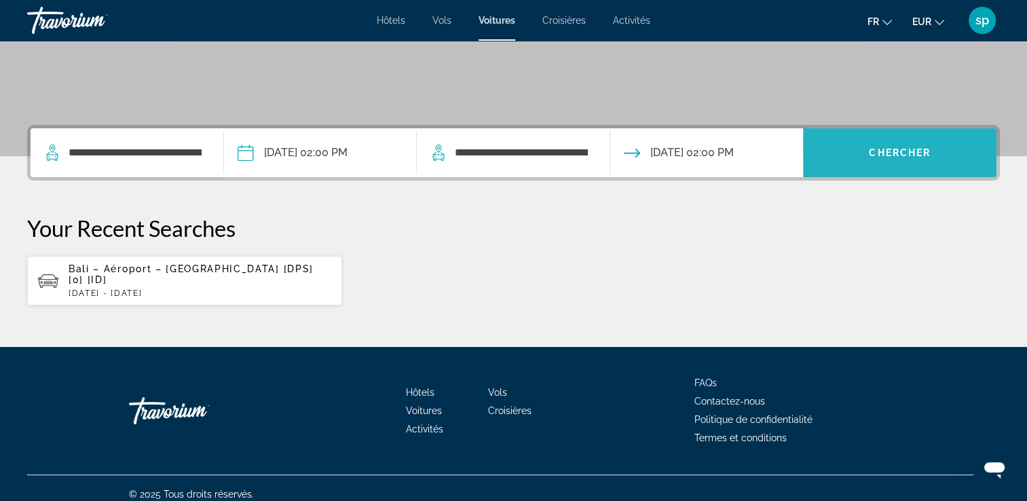
drag, startPoint x: 905, startPoint y: 152, endPoint x: 872, endPoint y: 169, distance: 37.3
click at [878, 164] on button "Chercher" at bounding box center [899, 152] width 193 height 49
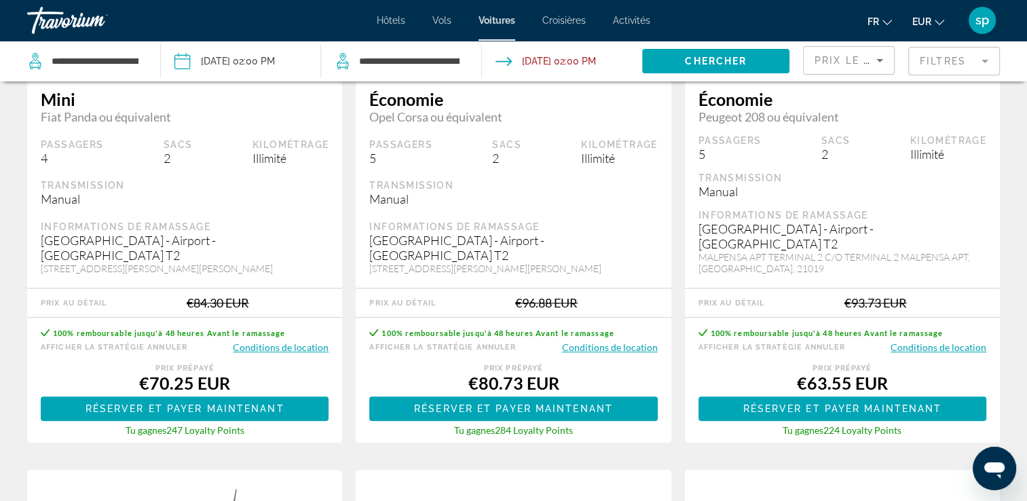
scroll to position [271, 0]
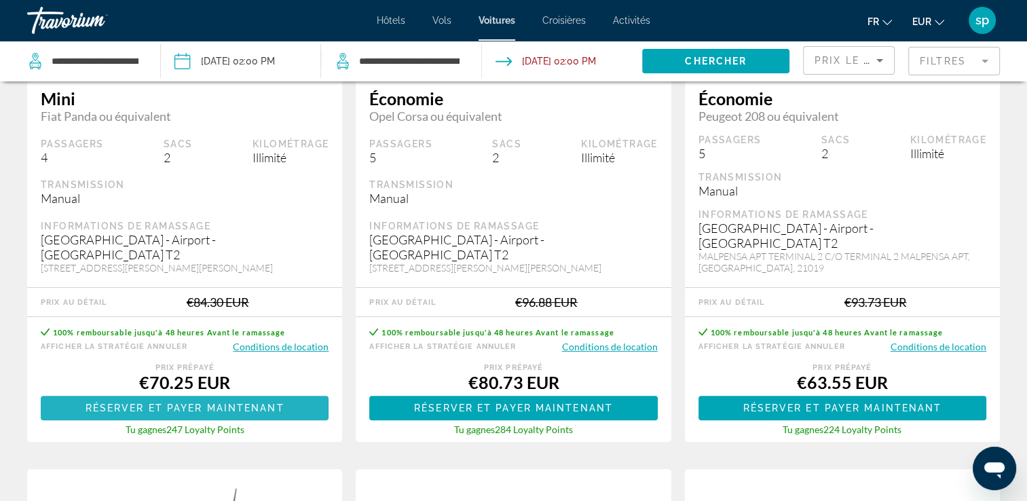
click at [210, 402] on span "Réserver et payer maintenant" at bounding box center [184, 407] width 199 height 11
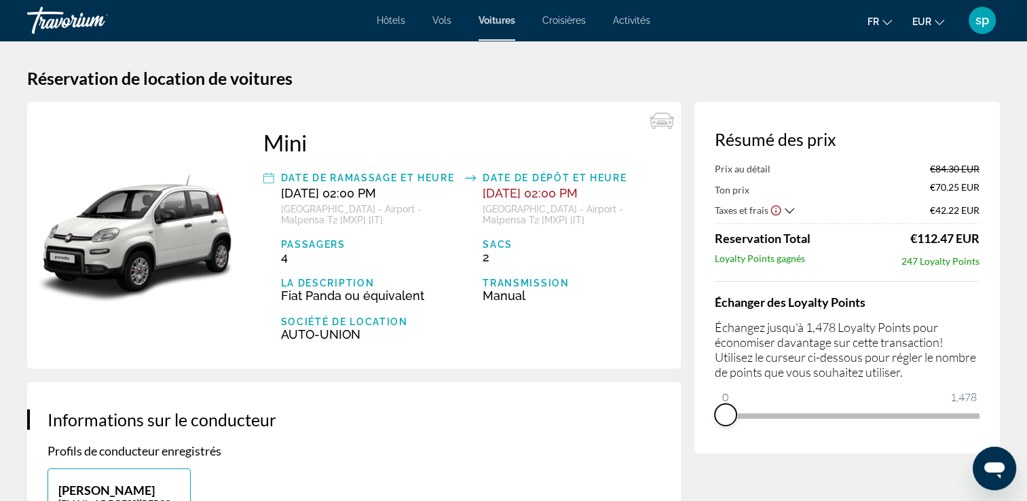
drag, startPoint x: 719, startPoint y: 421, endPoint x: 718, endPoint y: 412, distance: 9.6
click at [721, 415] on span "ngx-slider" at bounding box center [725, 415] width 22 height 22
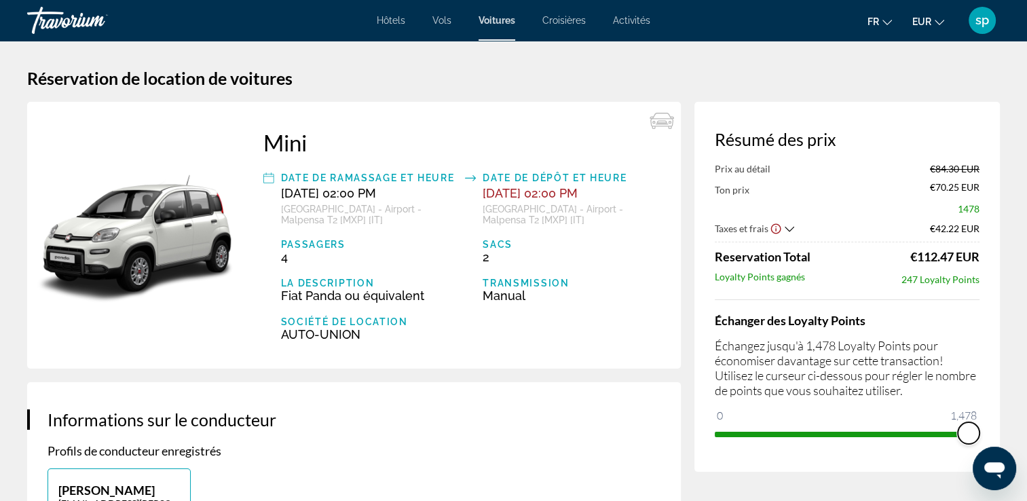
drag, startPoint x: 725, startPoint y: 410, endPoint x: 1039, endPoint y: 469, distance: 319.7
click at [1027, 469] on html "Passer au contenu principal Hôtels Vols Voitures Croisières Activités Hôtels Vo…" at bounding box center [513, 250] width 1027 height 501
click at [622, 23] on span "Activités" at bounding box center [631, 20] width 37 height 11
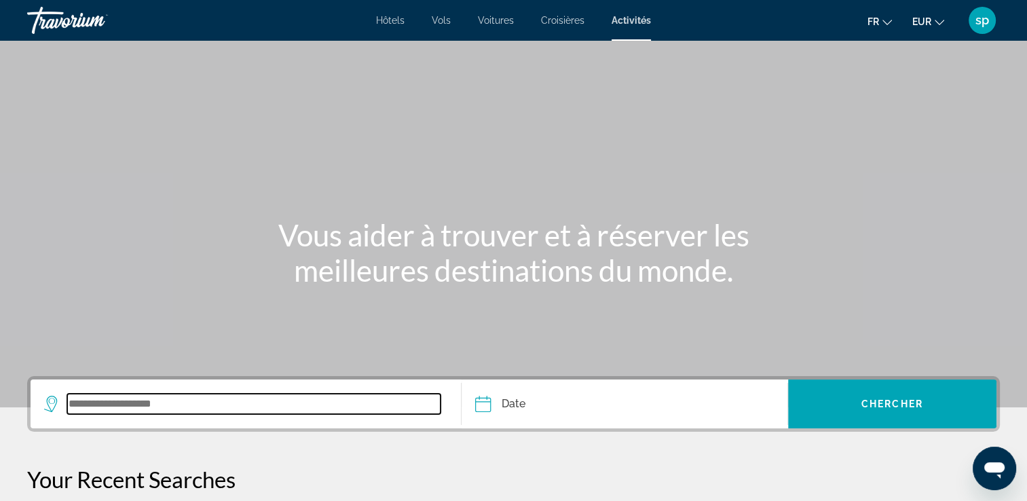
click at [125, 400] on input "Search widget" at bounding box center [253, 404] width 373 height 20
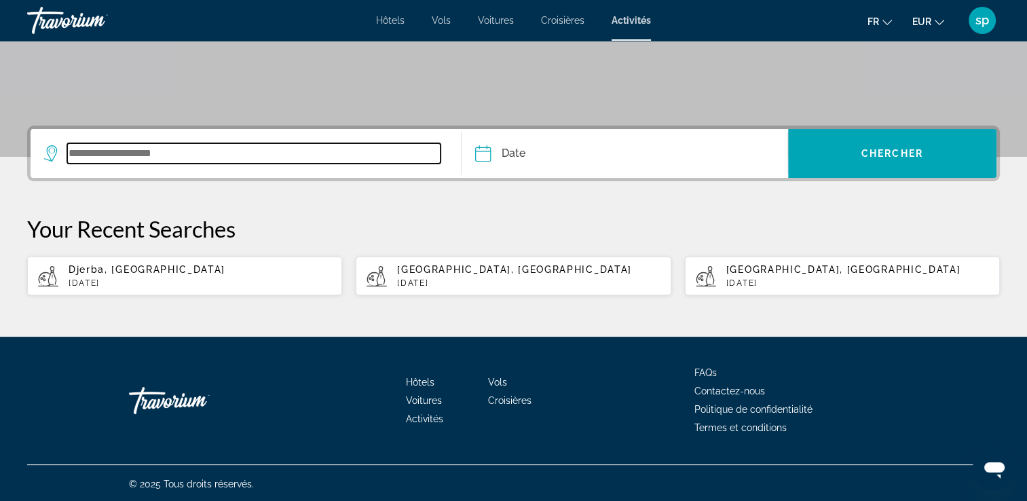
scroll to position [251, 0]
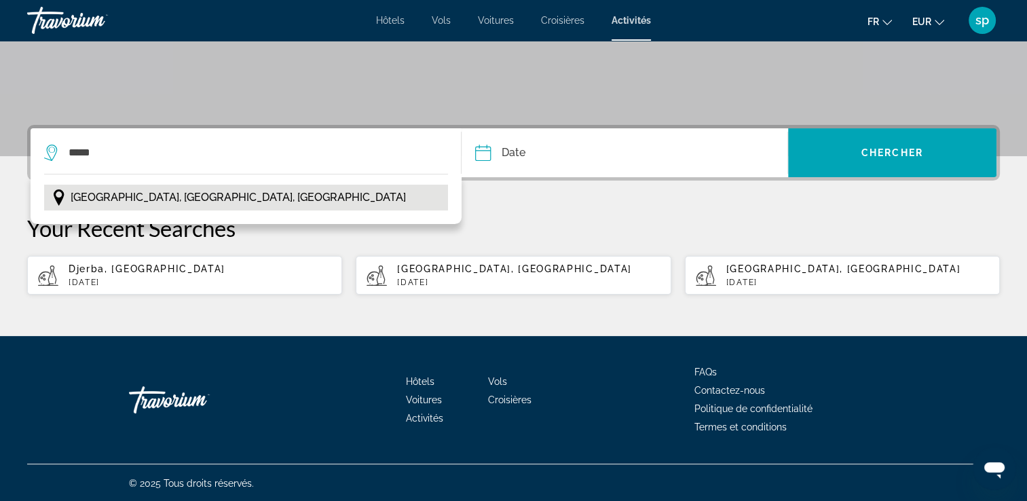
click at [184, 200] on span "[GEOGRAPHIC_DATA], [GEOGRAPHIC_DATA], [GEOGRAPHIC_DATA]" at bounding box center [238, 197] width 335 height 19
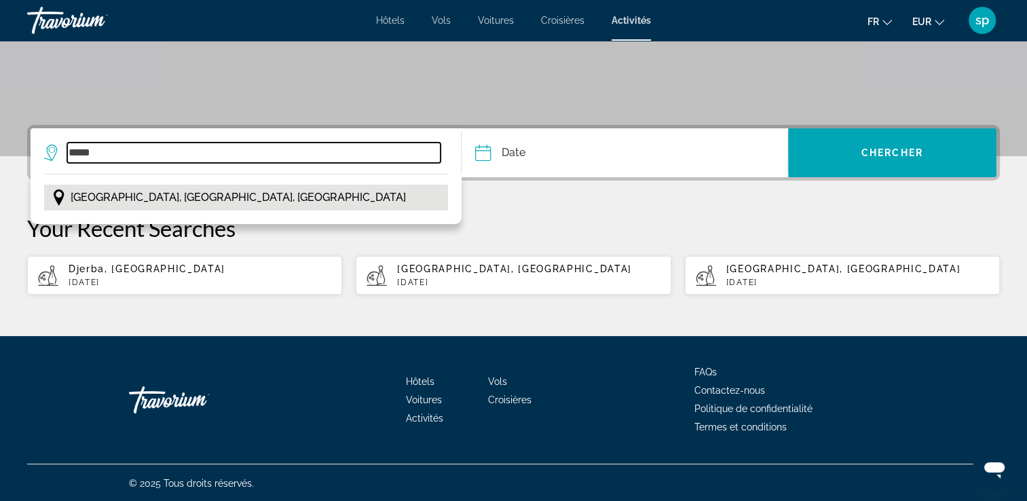
type input "**********"
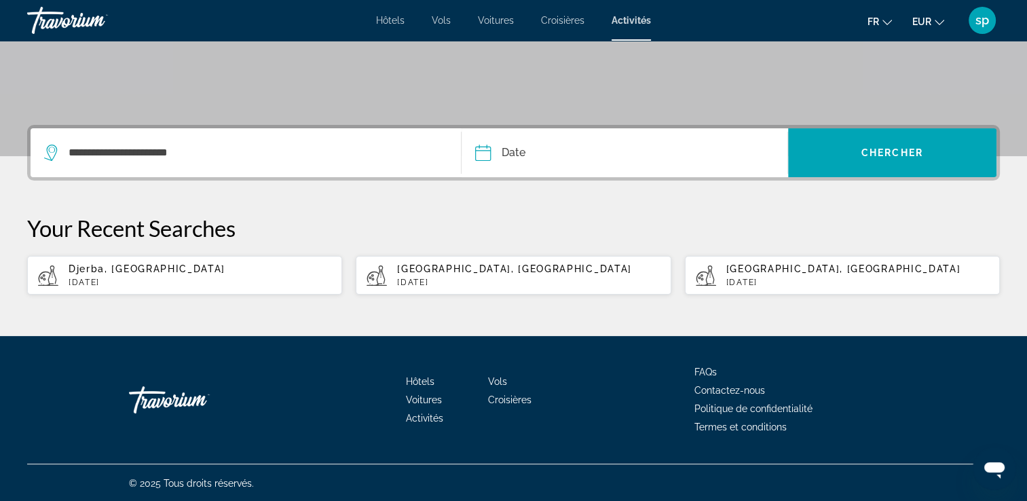
click at [575, 159] on input "Date" at bounding box center [552, 154] width 161 height 53
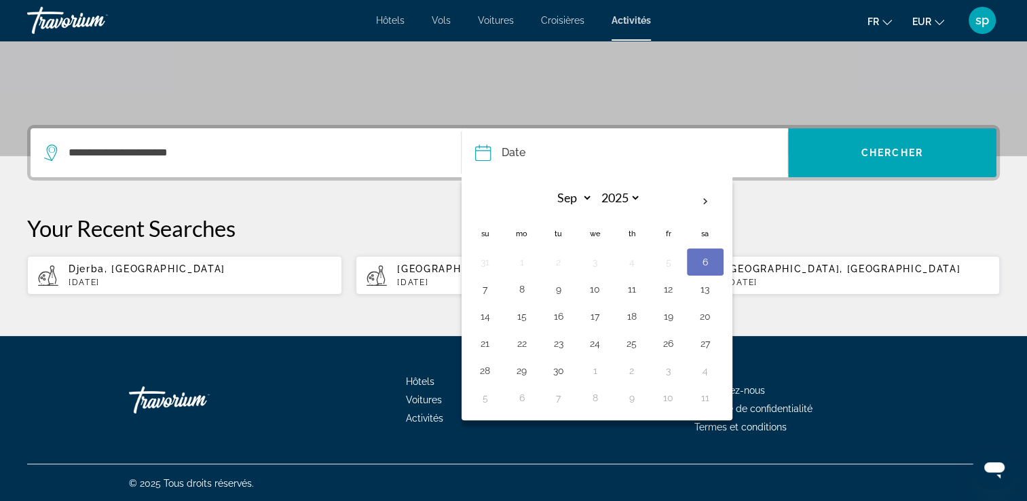
click at [703, 292] on button "13" at bounding box center [705, 289] width 22 height 19
type input "**********"
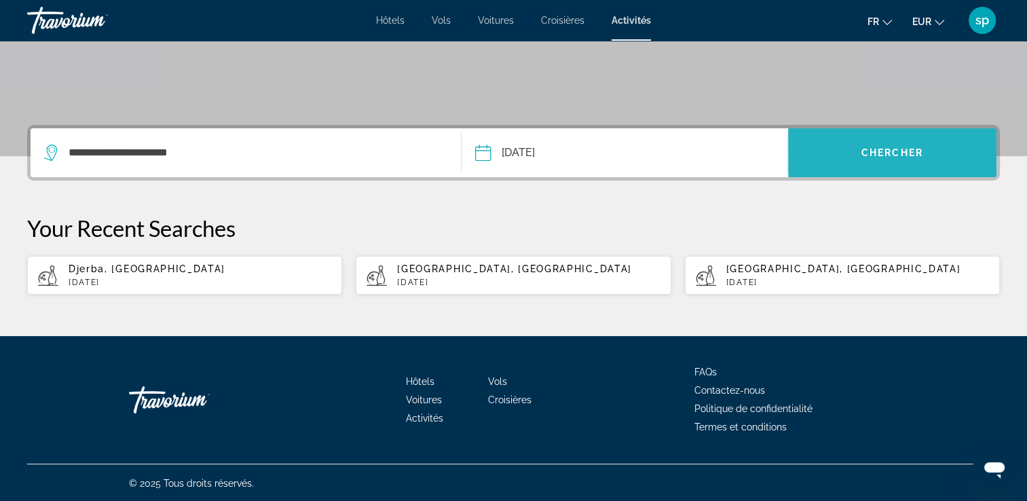
click at [908, 161] on span "Search widget" at bounding box center [892, 152] width 208 height 33
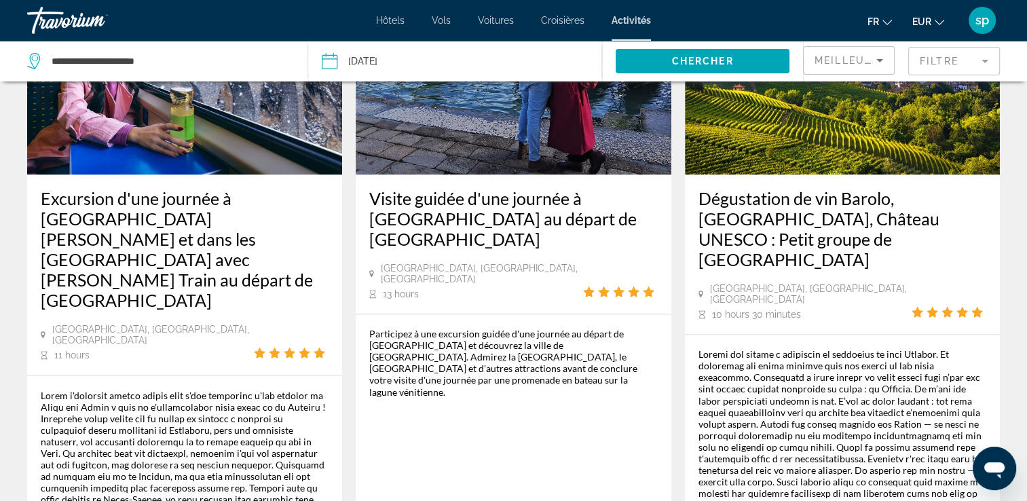
scroll to position [2365, 0]
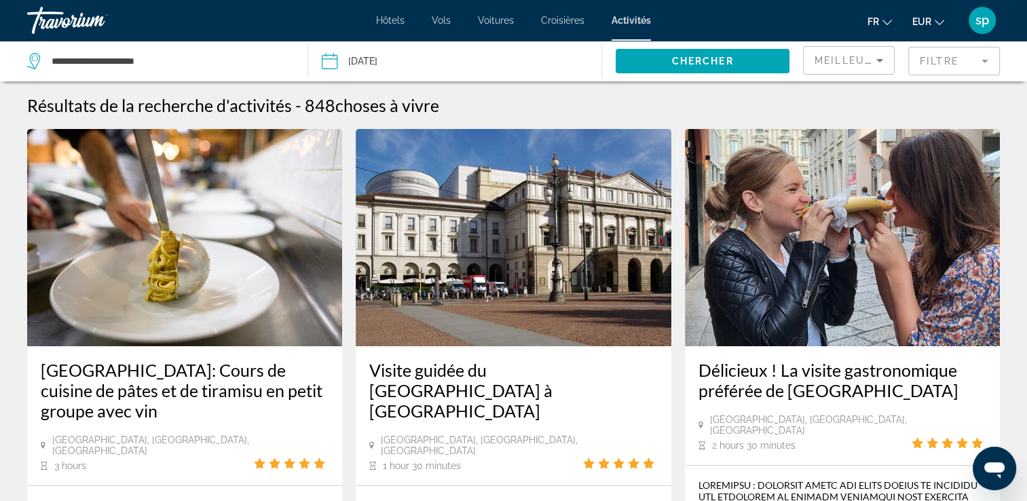
click at [510, 247] on img "Main content" at bounding box center [513, 237] width 315 height 217
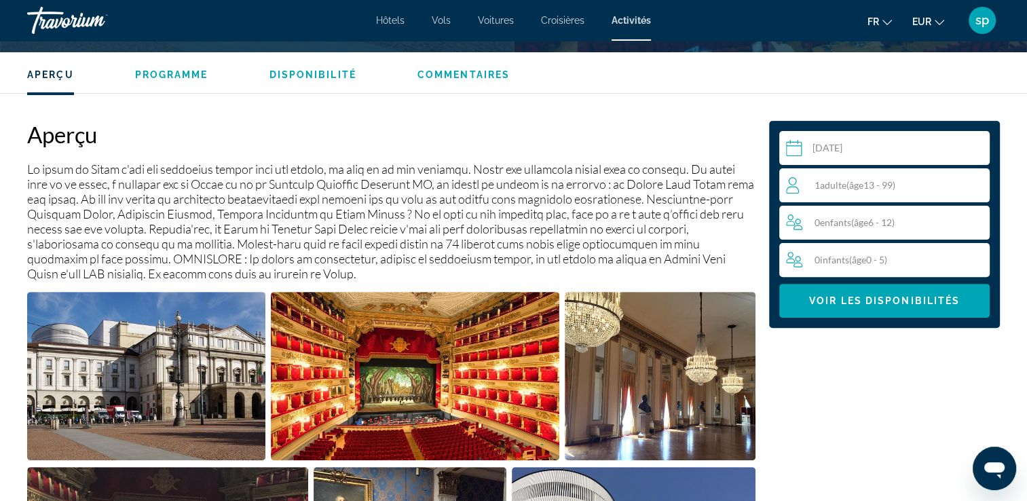
scroll to position [407, 0]
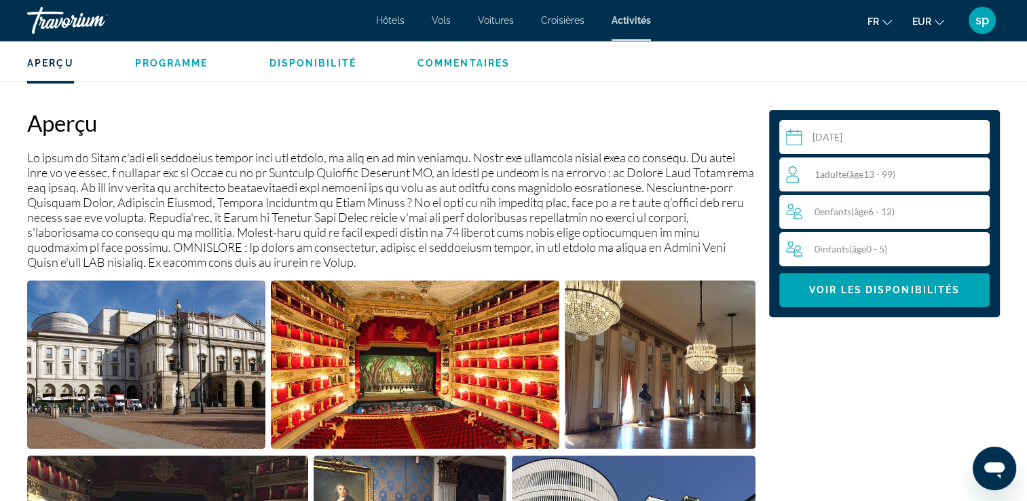
click at [900, 180] on div "1 Adulte Adultes ( âge 13 - 99)" at bounding box center [887, 174] width 203 height 16
click at [974, 172] on icon "Increment adults" at bounding box center [976, 174] width 12 height 16
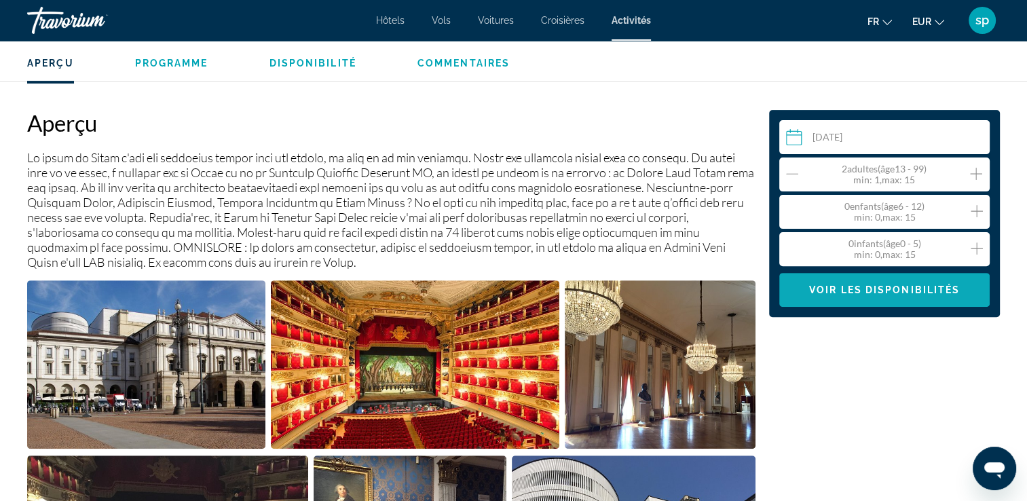
click at [890, 289] on span "Voir les disponibilités" at bounding box center [884, 289] width 151 height 11
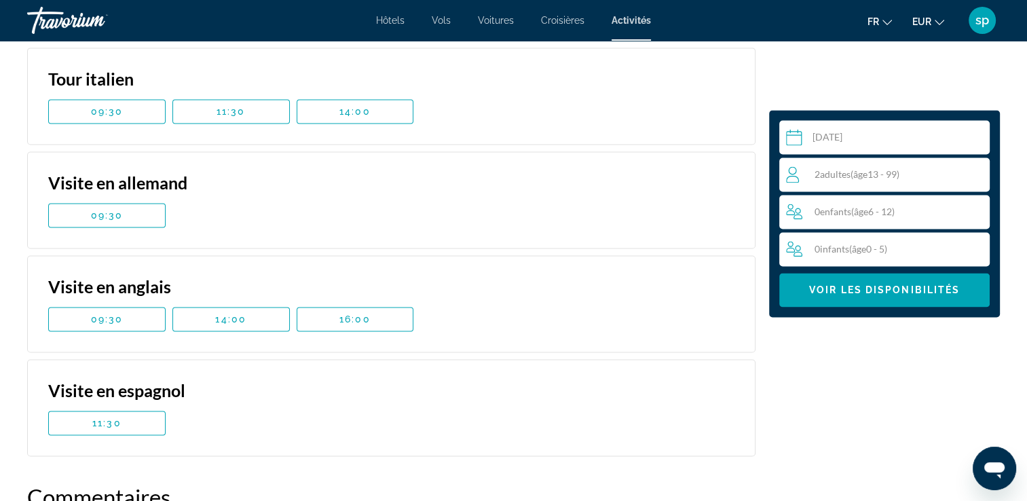
scroll to position [1972, 0]
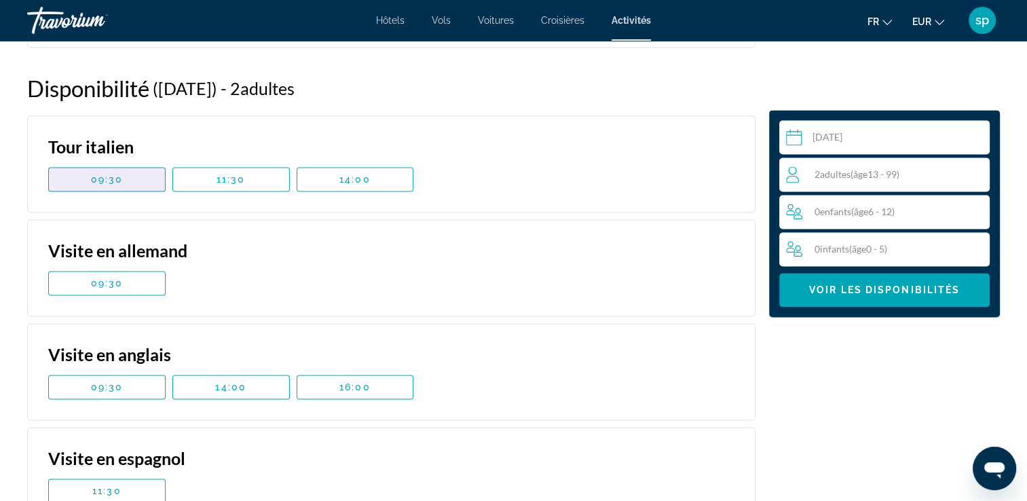
drag, startPoint x: 113, startPoint y: 191, endPoint x: 172, endPoint y: 201, distance: 59.8
click at [114, 191] on span "Main content" at bounding box center [107, 179] width 116 height 33
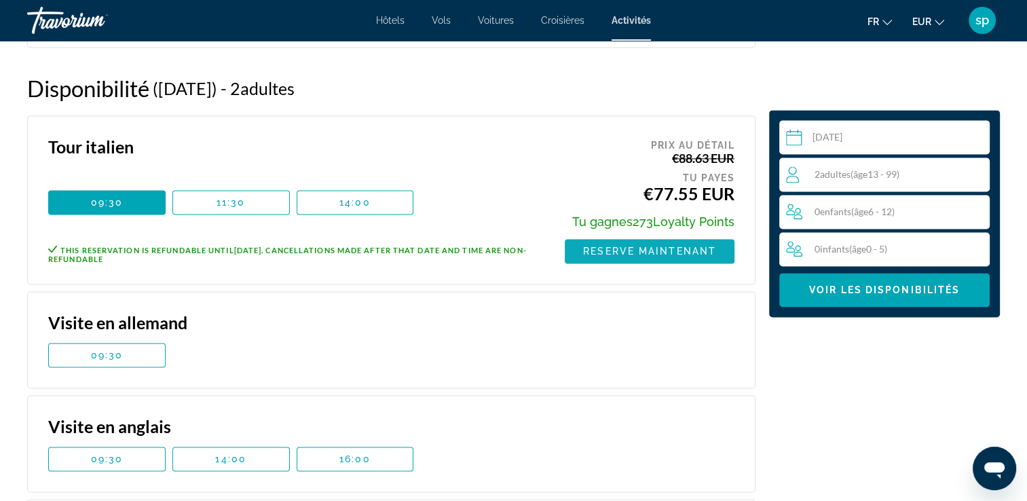
click at [615, 256] on span "Reserve maintenant" at bounding box center [649, 251] width 133 height 11
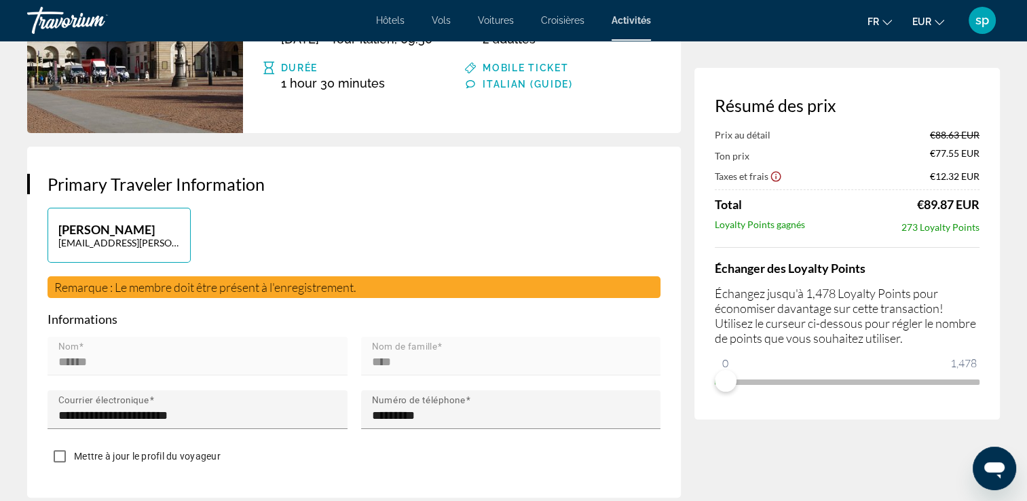
scroll to position [204, 0]
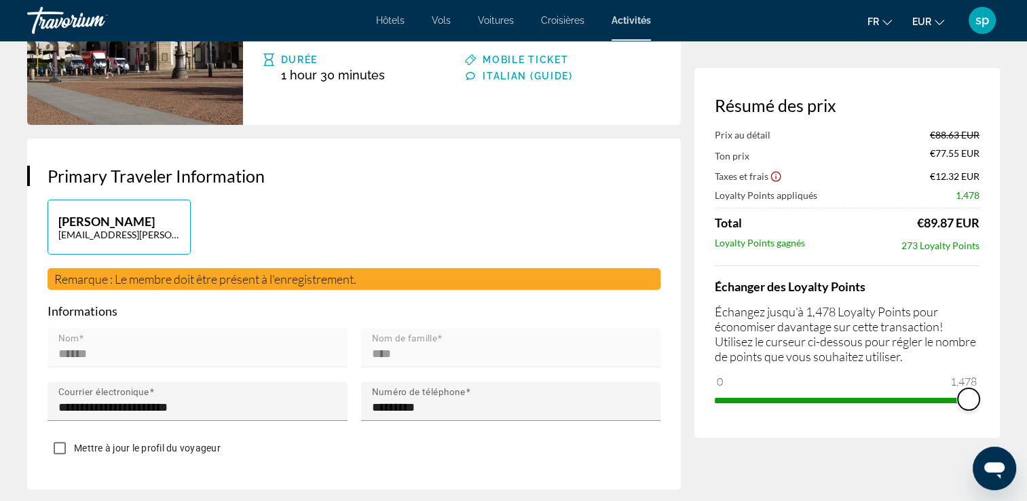
drag, startPoint x: 732, startPoint y: 385, endPoint x: 1016, endPoint y: 402, distance: 284.2
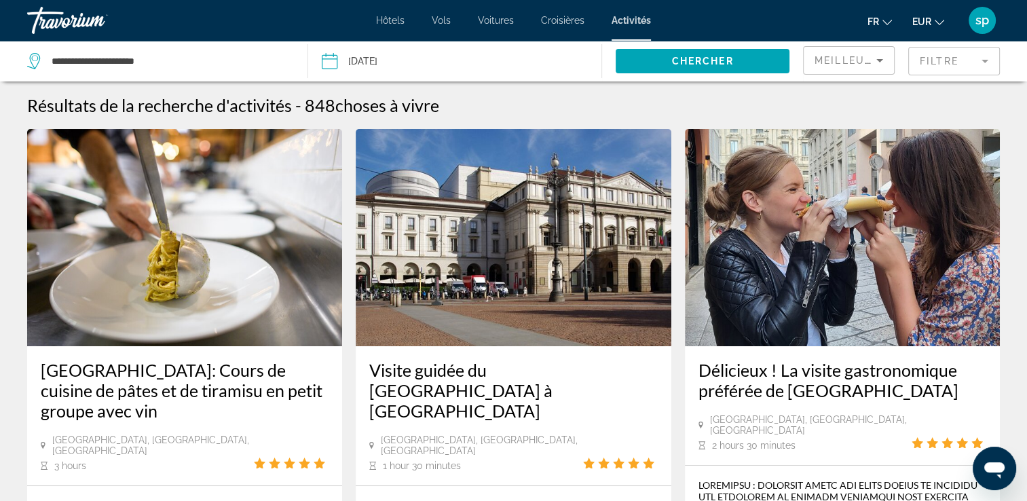
click at [976, 26] on span "sp" at bounding box center [982, 21] width 14 height 14
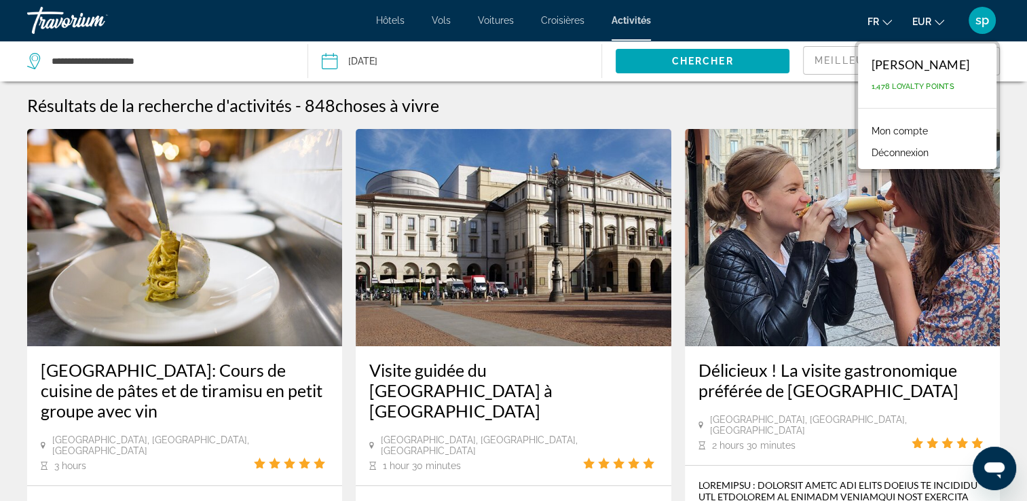
click at [913, 129] on link "Mon compte" at bounding box center [899, 131] width 70 height 18
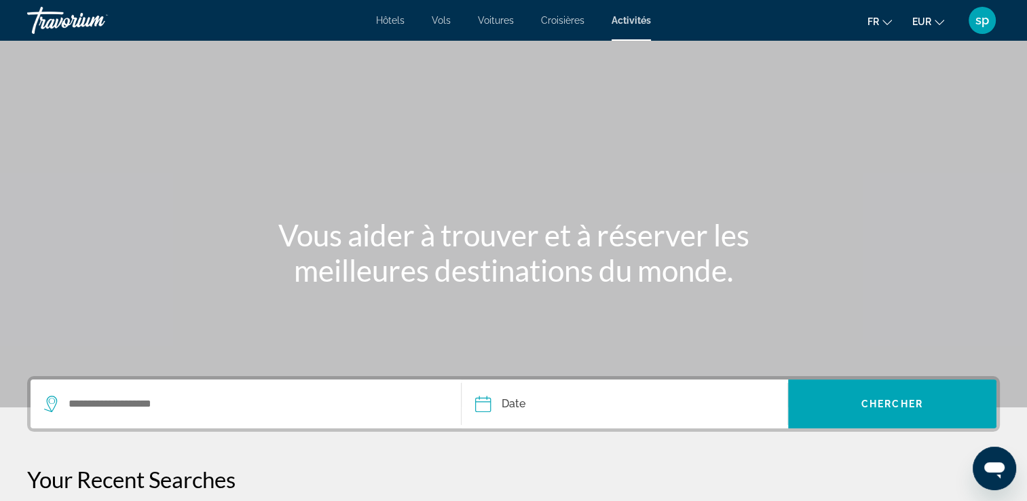
click at [980, 24] on span "sp" at bounding box center [982, 21] width 14 height 14
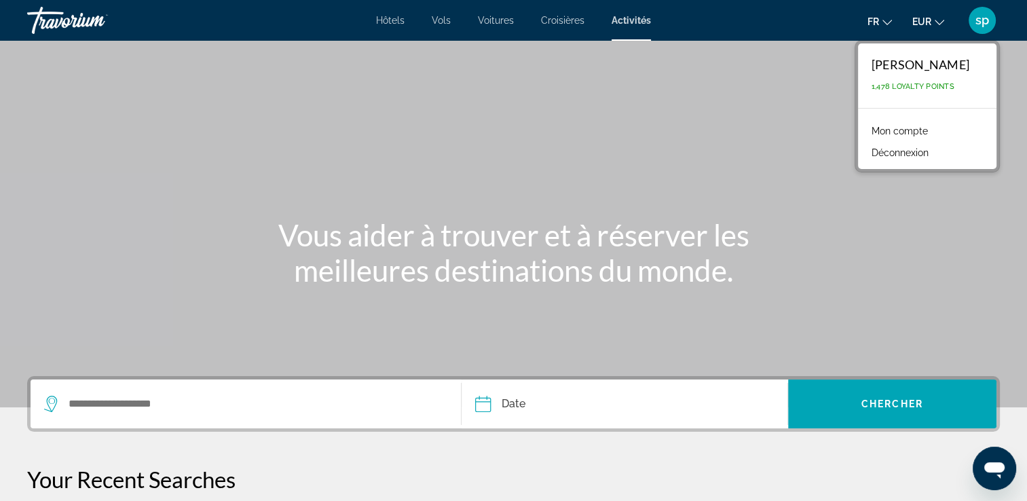
click at [924, 137] on link "Mon compte" at bounding box center [899, 131] width 70 height 18
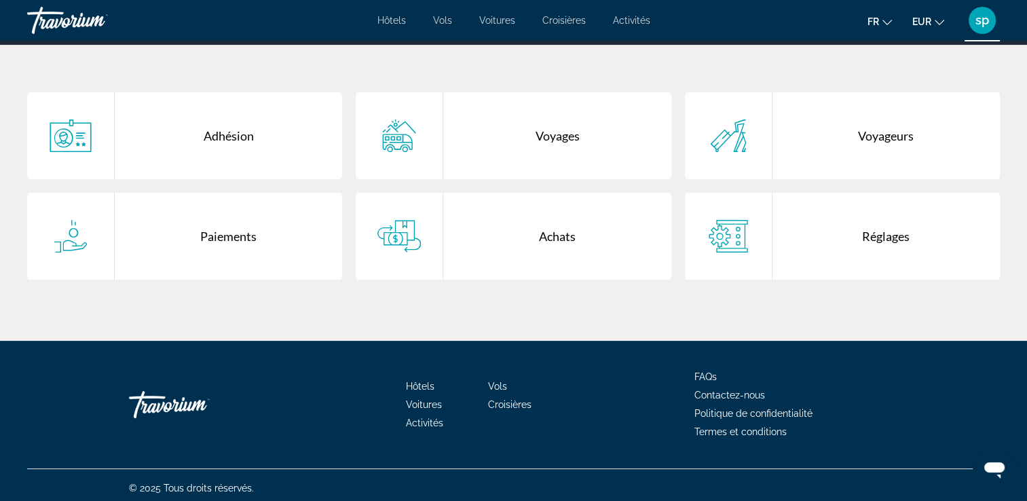
scroll to position [263, 0]
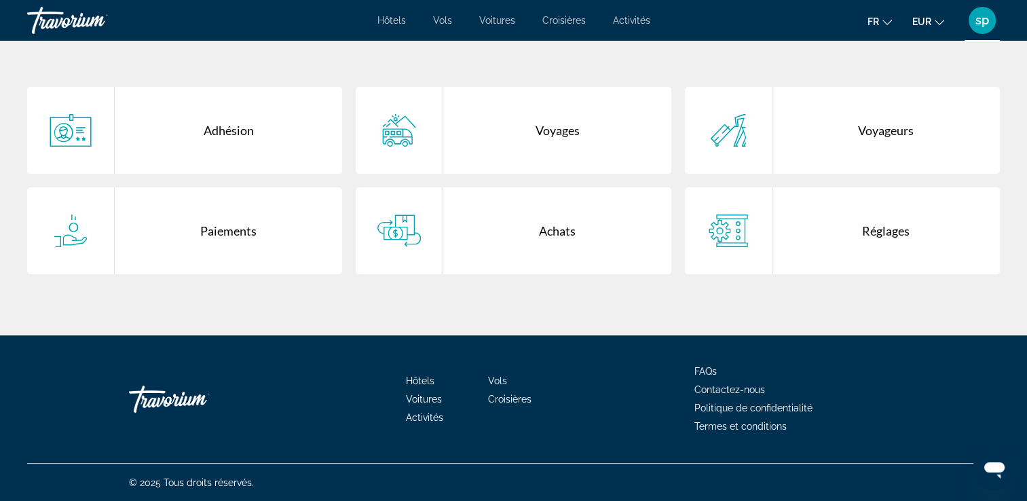
click at [553, 134] on div "Voyages" at bounding box center [556, 130] width 227 height 87
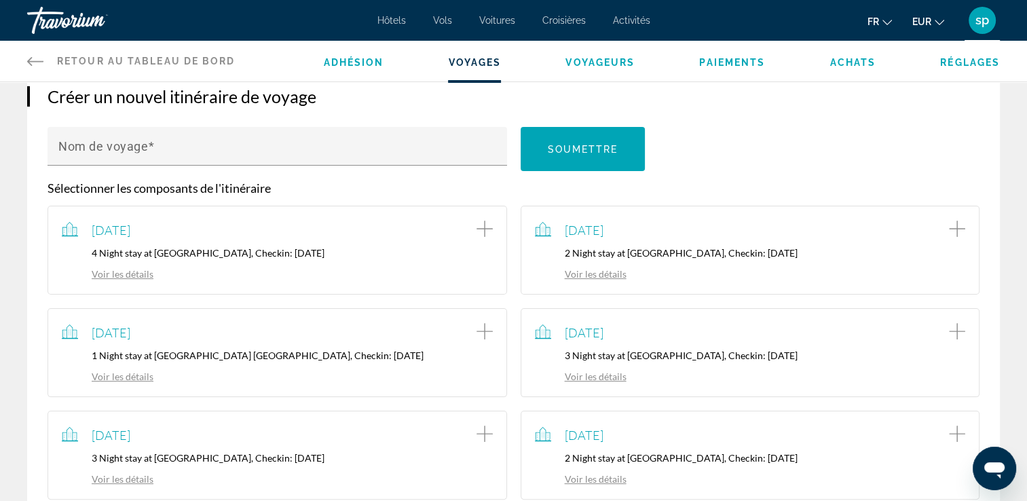
scroll to position [204, 0]
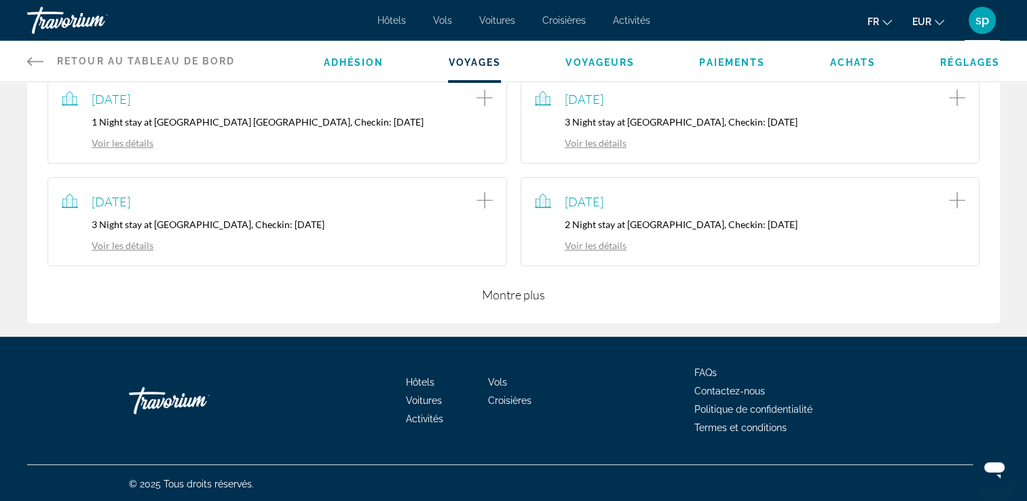
click at [514, 292] on button "Montre plus" at bounding box center [513, 294] width 63 height 16
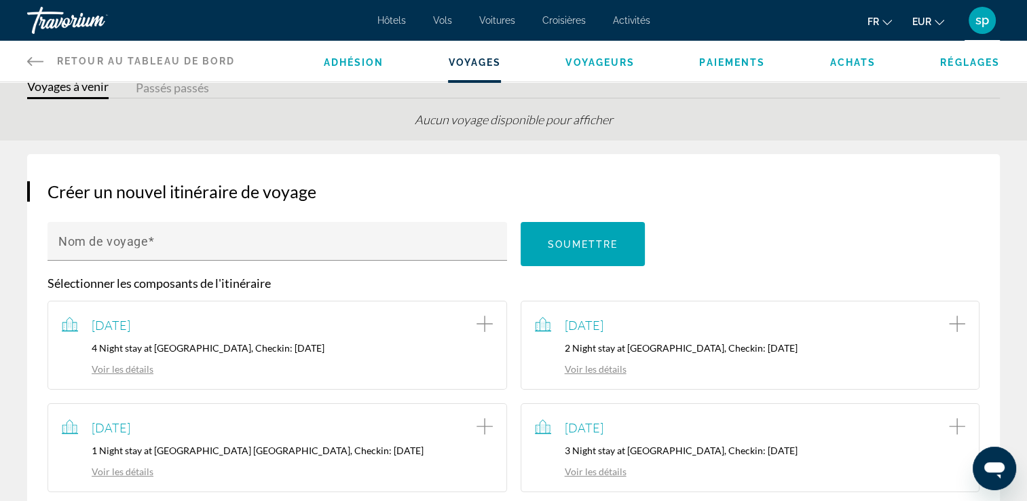
scroll to position [0, 0]
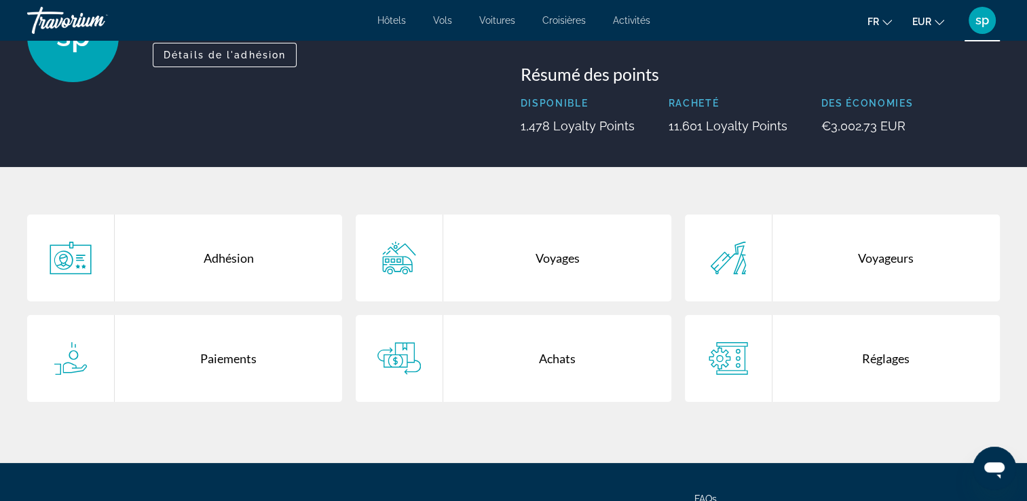
scroll to position [68, 0]
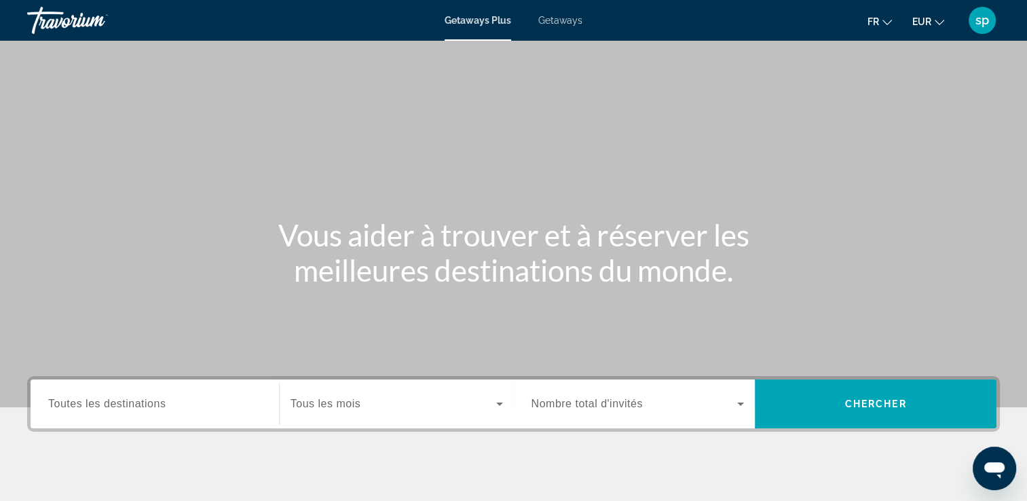
click at [555, 87] on div "Main content" at bounding box center [513, 203] width 1027 height 407
click at [573, 29] on div "Getaways Plus Getaways fr English Español Français Italiano Português русский E…" at bounding box center [513, 20] width 1027 height 35
click at [565, 20] on span "Getaways" at bounding box center [560, 20] width 44 height 11
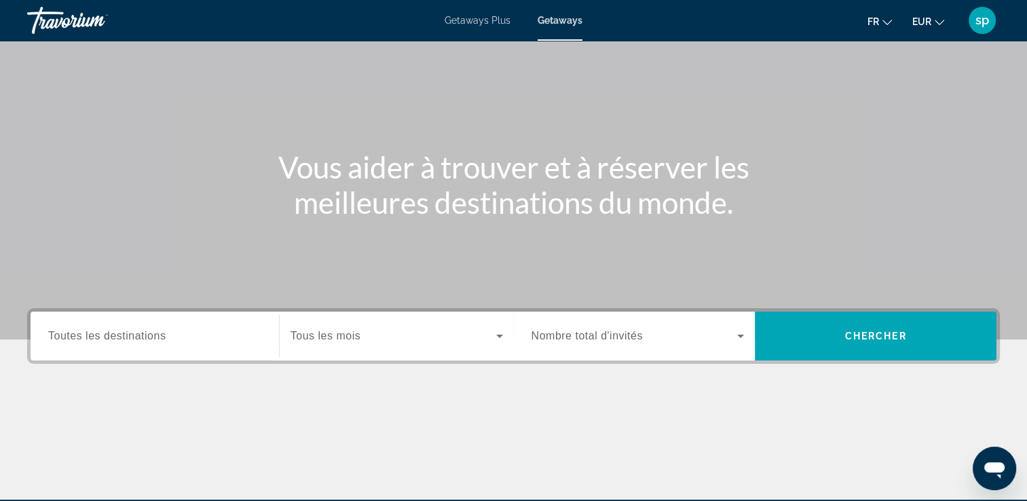
click at [132, 338] on span "Toutes les destinations" at bounding box center [106, 336] width 117 height 12
click at [132, 338] on input "Destination Toutes les destinations" at bounding box center [154, 336] width 213 height 16
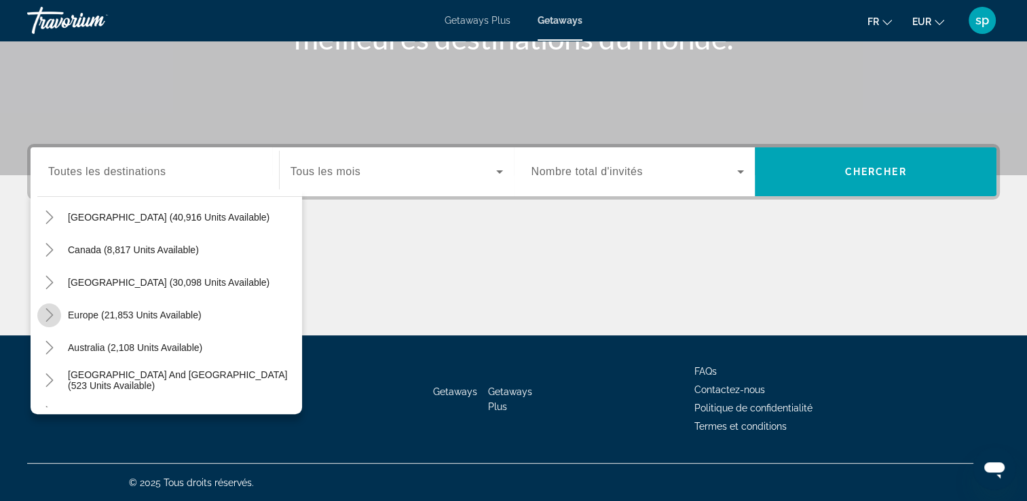
click at [48, 316] on icon "Toggle Europe (21,853 units available)" at bounding box center [50, 315] width 14 height 14
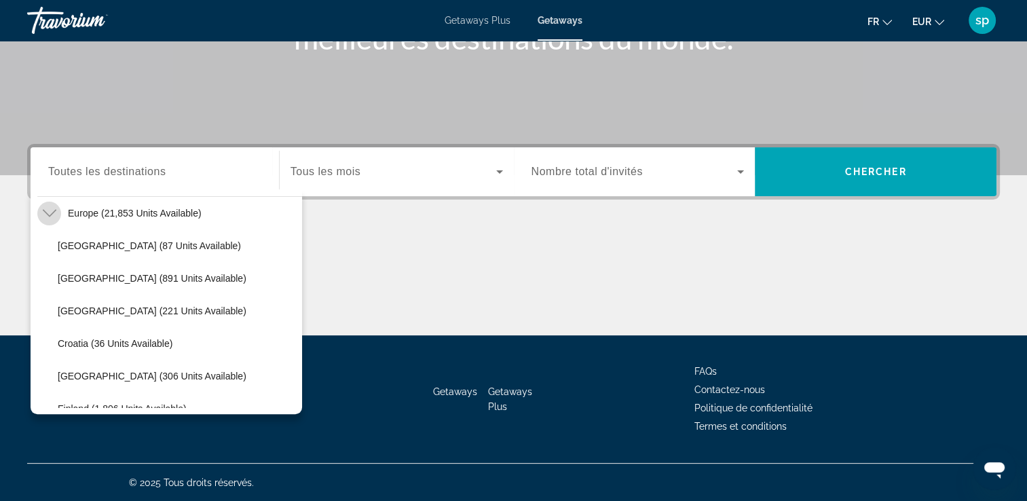
click at [46, 216] on icon "Toggle Europe (21,853 units available)" at bounding box center [50, 213] width 14 height 14
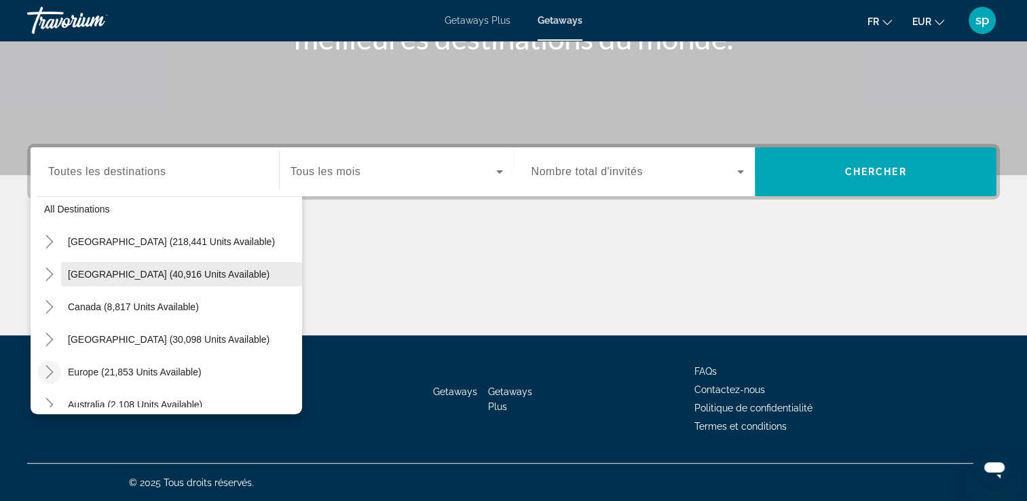
scroll to position [0, 0]
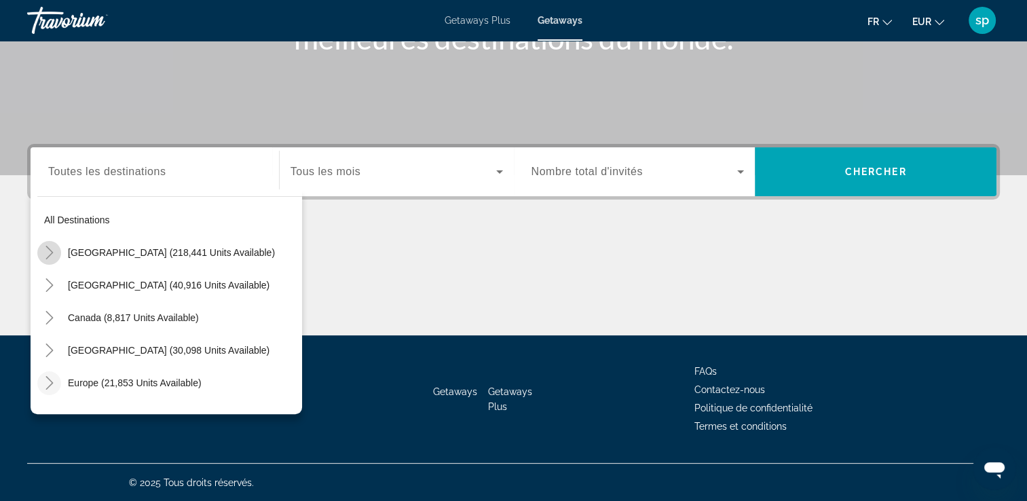
click at [52, 252] on icon "Toggle United States (218,441 units available)" at bounding box center [50, 253] width 14 height 14
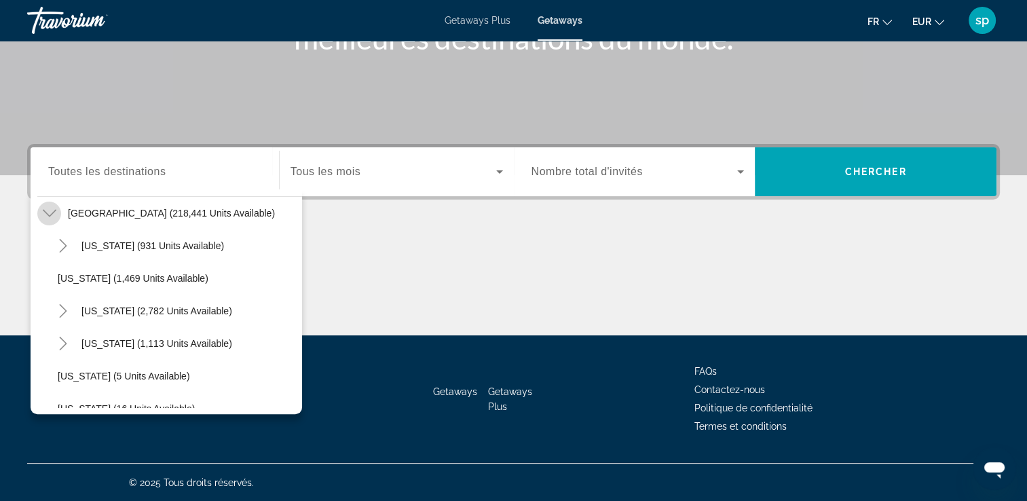
click at [52, 211] on icon "Toggle United States (218,441 units available)" at bounding box center [49, 213] width 14 height 7
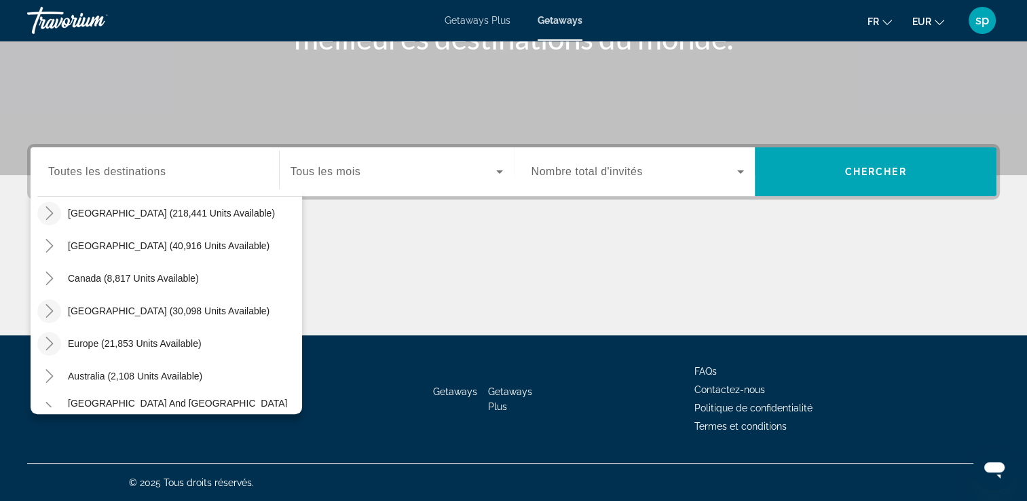
click at [47, 309] on icon "Toggle Caribbean & Atlantic Islands (30,098 units available)" at bounding box center [50, 311] width 14 height 14
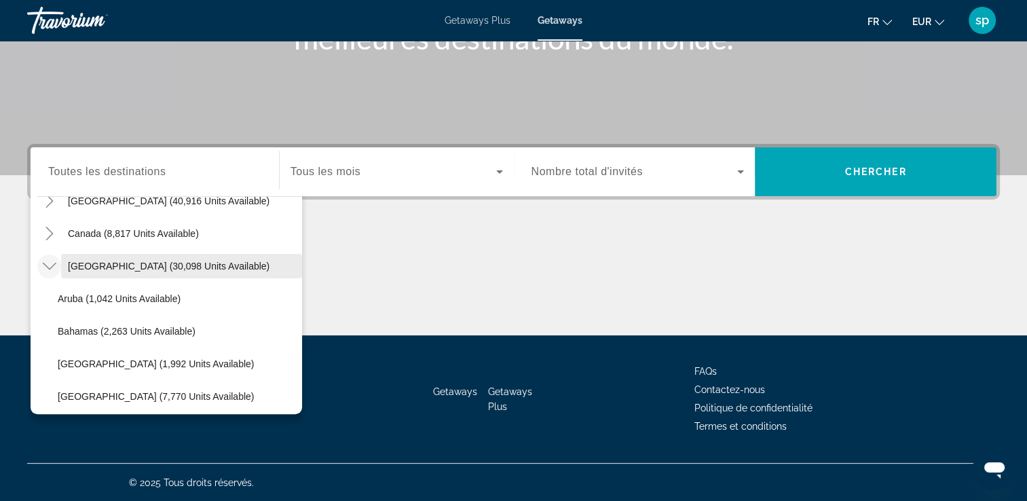
scroll to position [69, 0]
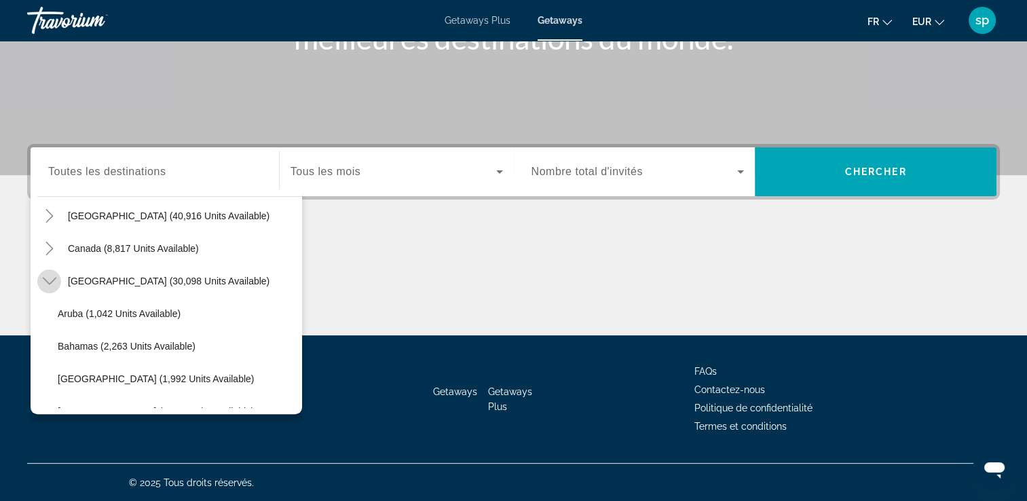
click at [53, 281] on icon "Toggle Caribbean & Atlantic Islands (30,098 units available)" at bounding box center [50, 281] width 14 height 14
click at [46, 281] on icon "Toggle Caribbean & Atlantic Islands (30,098 units available)" at bounding box center [50, 281] width 14 height 14
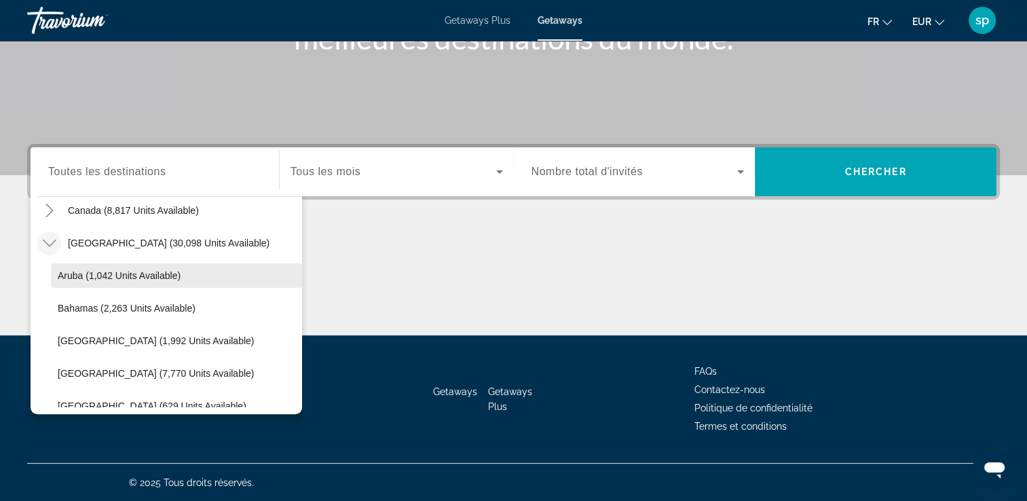
scroll to position [137, 0]
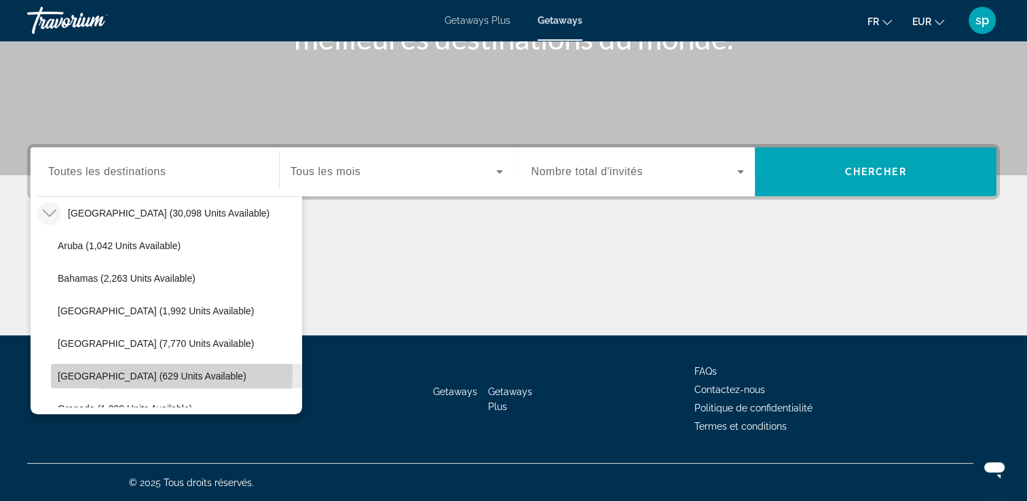
click at [109, 371] on span "Dominican Republic (629 units available)" at bounding box center [152, 375] width 189 height 11
type input "**********"
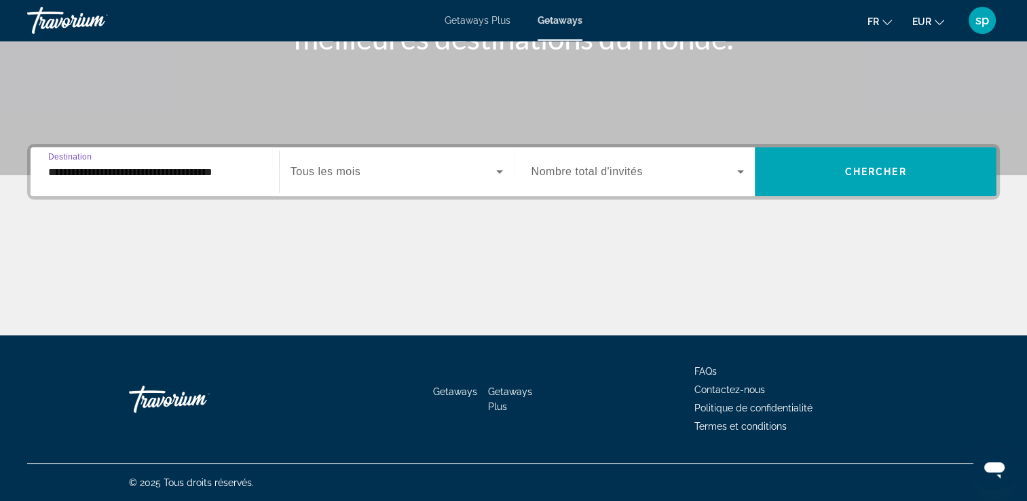
click at [394, 164] on span "Search widget" at bounding box center [393, 172] width 206 height 16
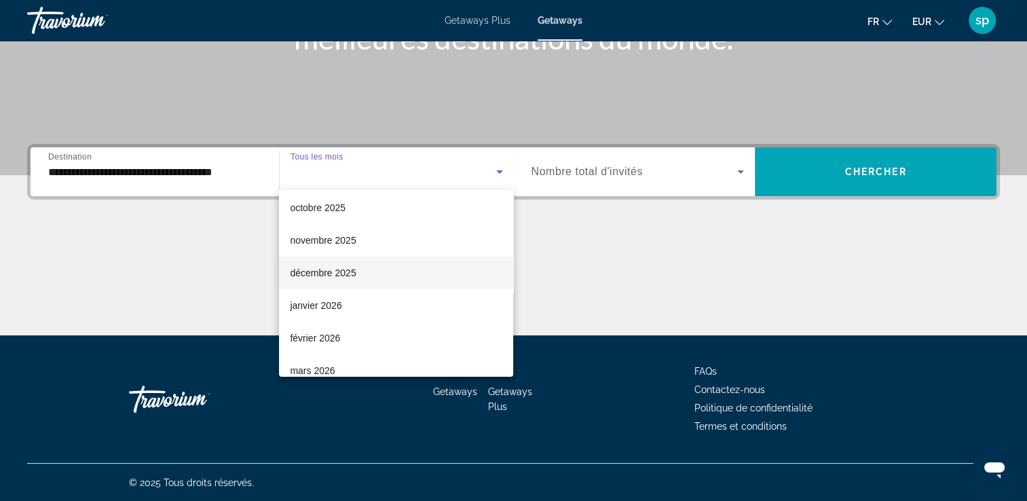
scroll to position [136, 0]
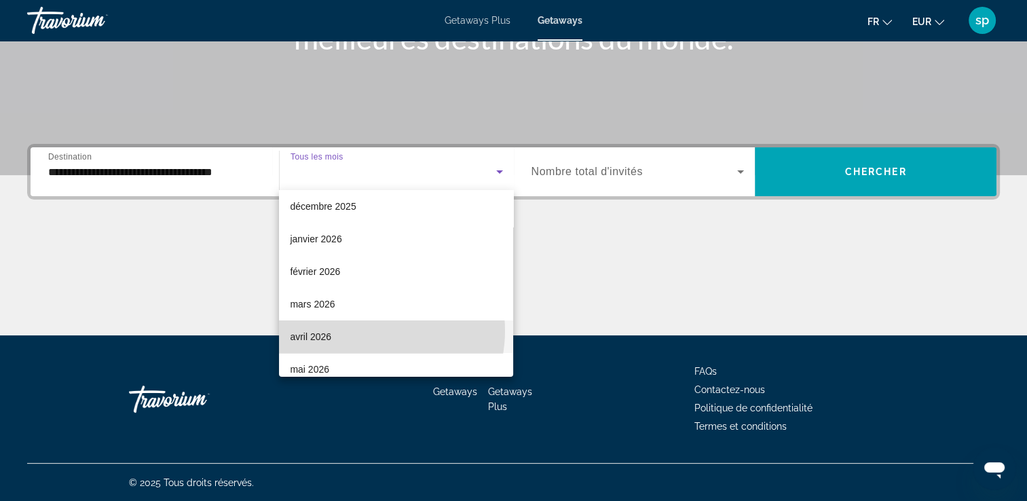
click at [365, 330] on mat-option "avril 2026" at bounding box center [396, 336] width 234 height 33
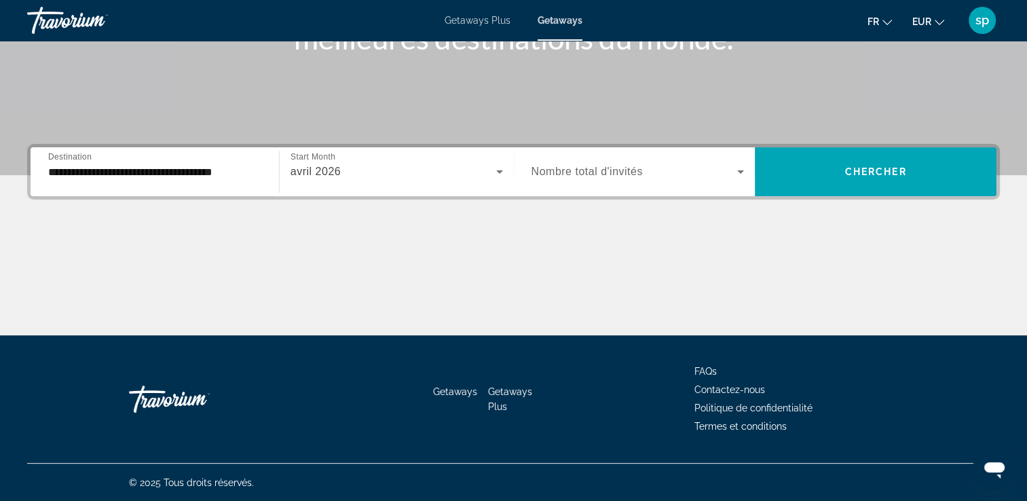
click at [634, 174] on span "Nombre total d'invités" at bounding box center [586, 172] width 111 height 12
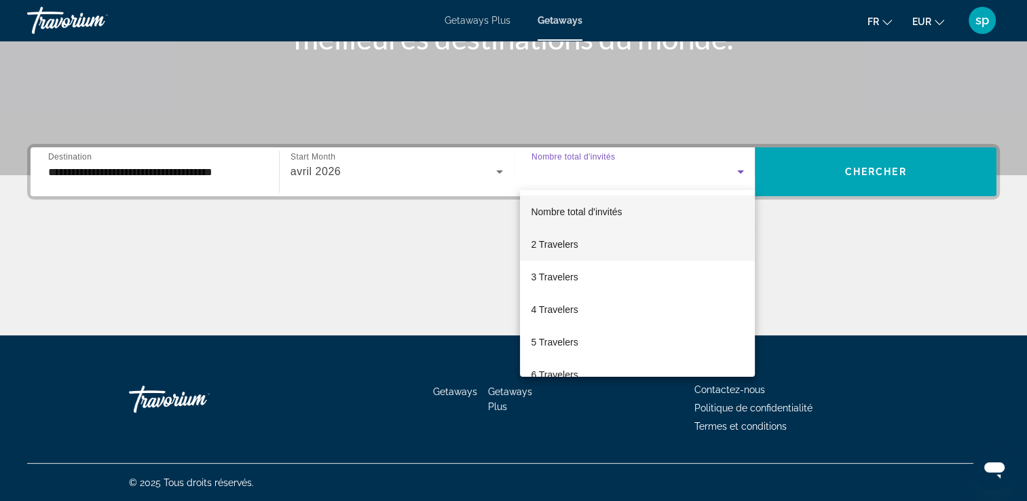
click at [597, 237] on mat-option "2 Travelers" at bounding box center [637, 244] width 235 height 33
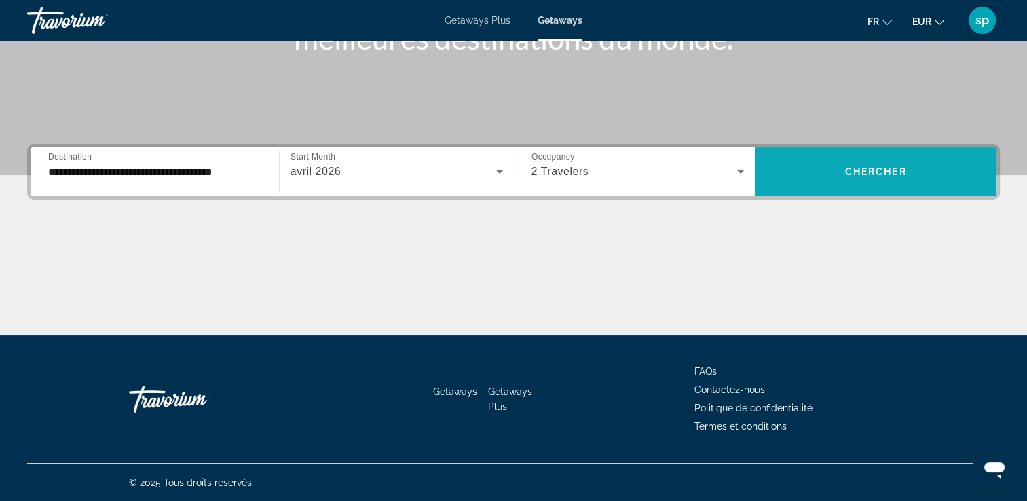
drag, startPoint x: 892, startPoint y: 216, endPoint x: 873, endPoint y: 178, distance: 42.8
click at [883, 228] on div "**********" at bounding box center [513, 239] width 1027 height 191
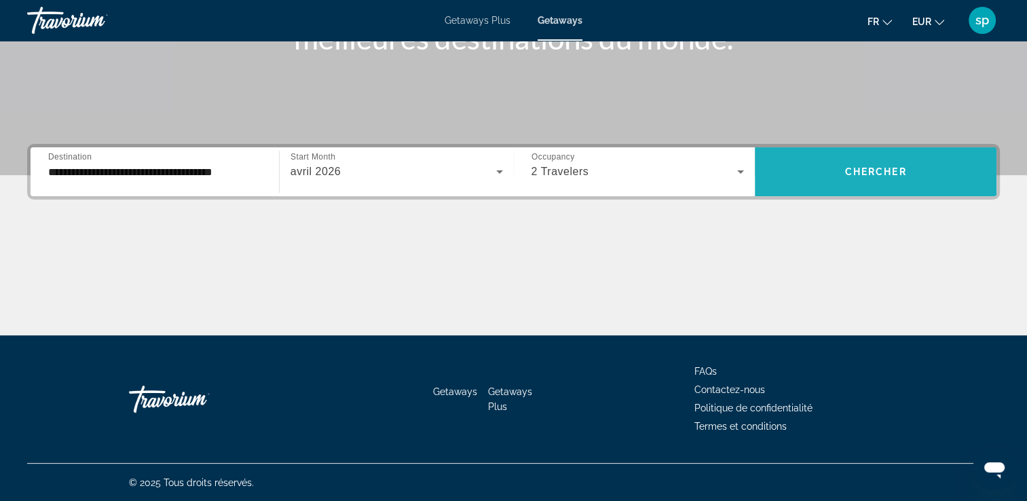
drag, startPoint x: 873, startPoint y: 175, endPoint x: 654, endPoint y: 270, distance: 238.9
click at [781, 206] on div "**********" at bounding box center [513, 239] width 1027 height 191
click at [874, 163] on span "Search widget" at bounding box center [876, 171] width 242 height 33
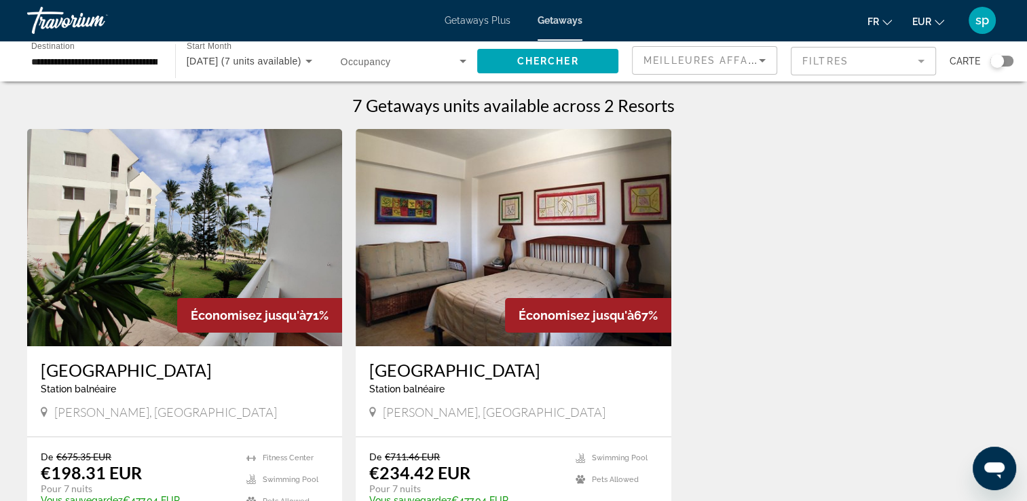
scroll to position [68, 0]
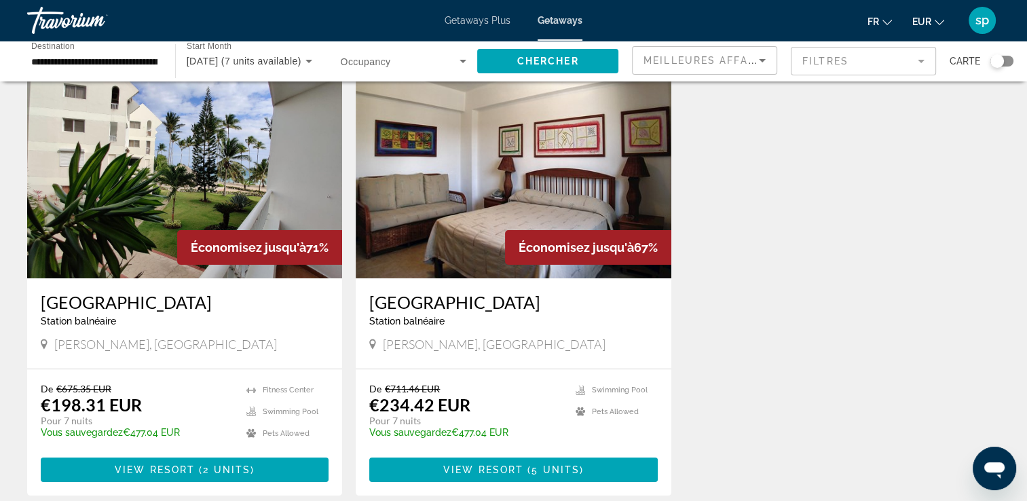
click at [172, 186] on img "Main content" at bounding box center [184, 169] width 315 height 217
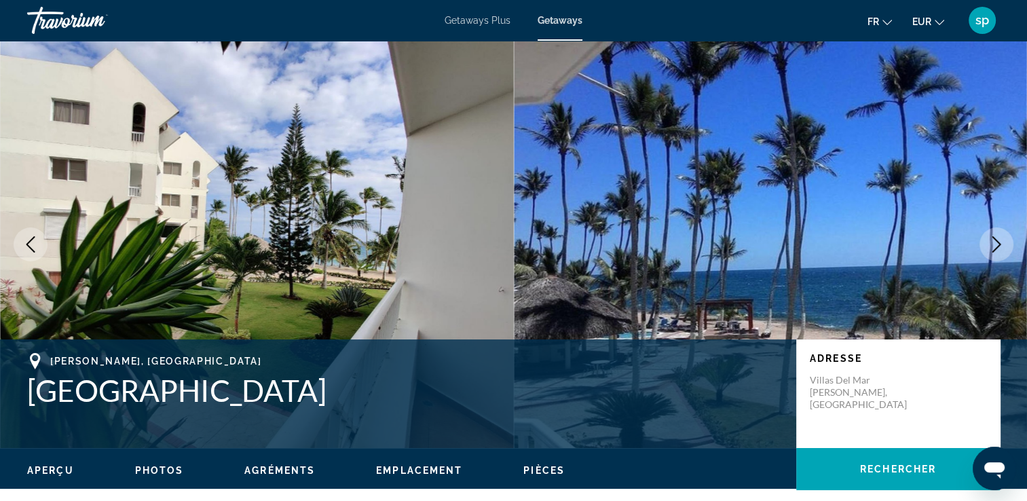
click at [991, 248] on icon "Next image" at bounding box center [996, 244] width 16 height 16
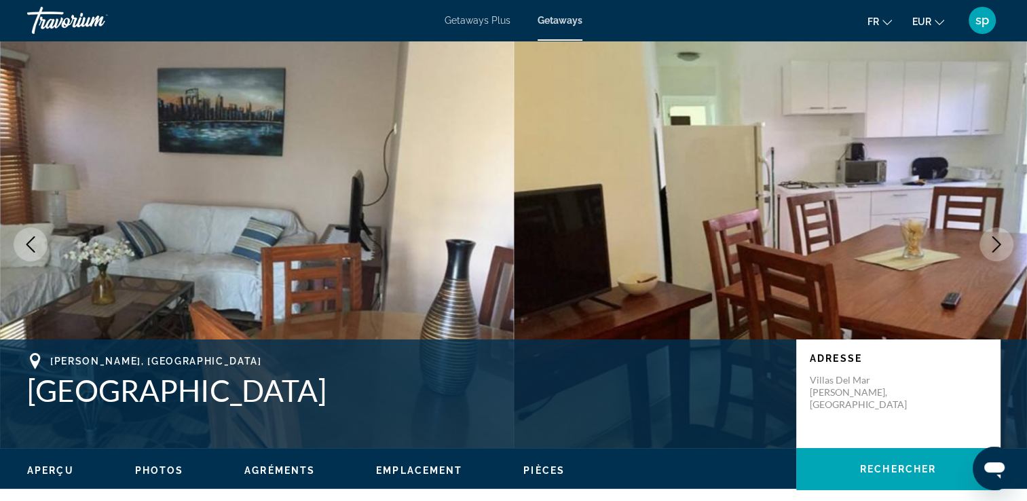
click at [992, 248] on icon "Next image" at bounding box center [996, 244] width 16 height 16
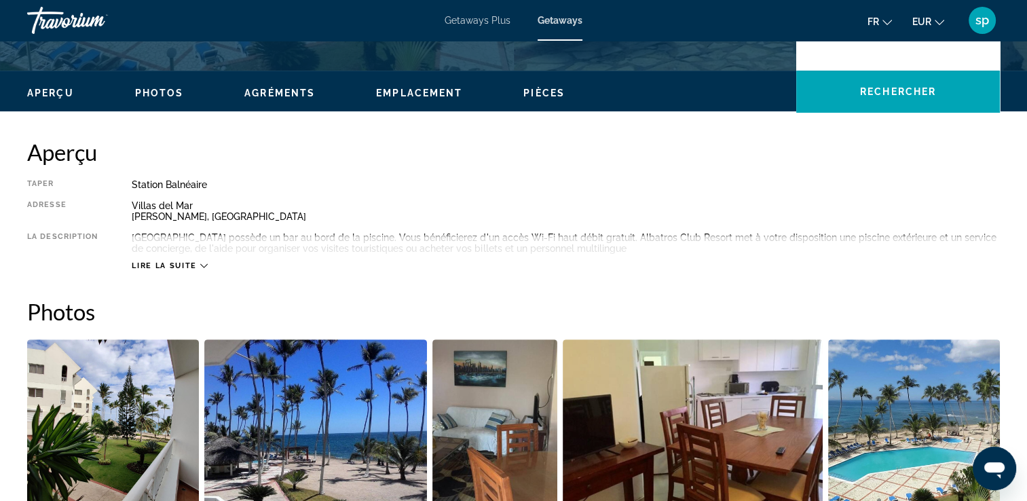
scroll to position [339, 0]
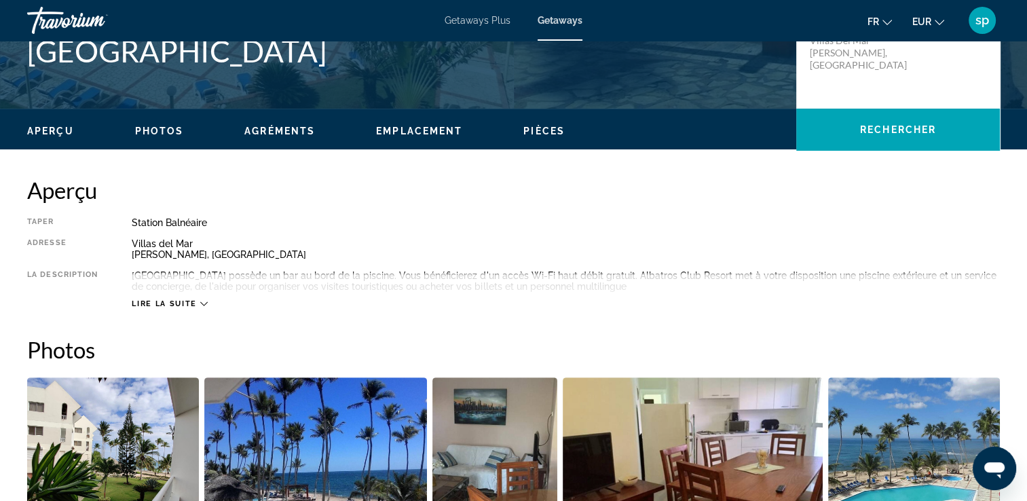
click at [192, 305] on span "Lire la suite" at bounding box center [164, 303] width 64 height 9
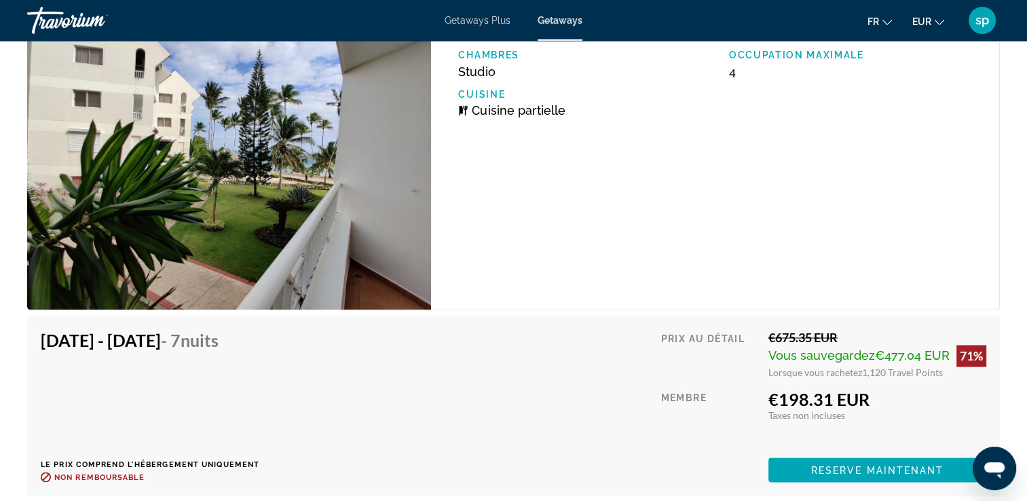
scroll to position [2307, 0]
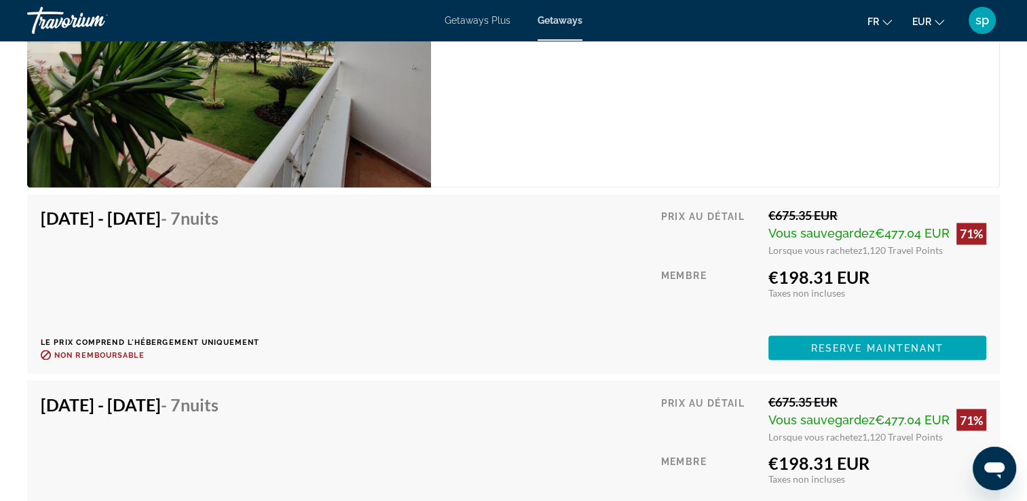
drag, startPoint x: 768, startPoint y: 251, endPoint x: 950, endPoint y: 257, distance: 181.9
click at [950, 257] on div "Prix au détail €675.35 EUR Vous sauvegardez €477.04 EUR 71% Lorsque vous rachet…" at bounding box center [823, 284] width 326 height 152
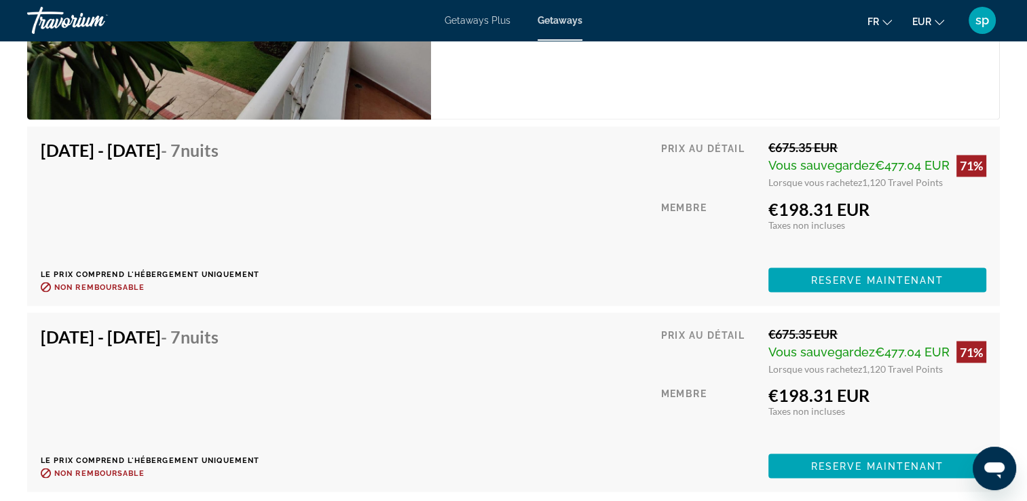
scroll to position [2239, 0]
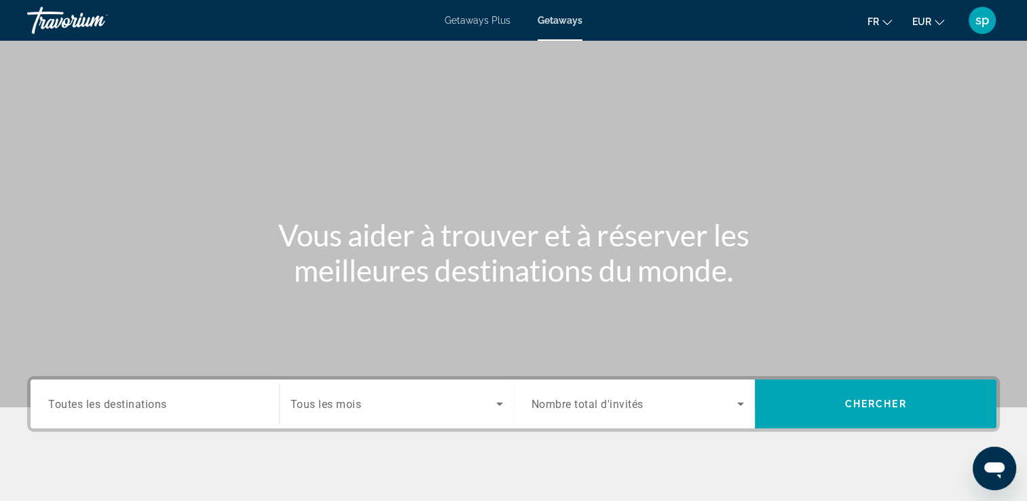
click at [345, 394] on div "Search widget" at bounding box center [396, 404] width 212 height 38
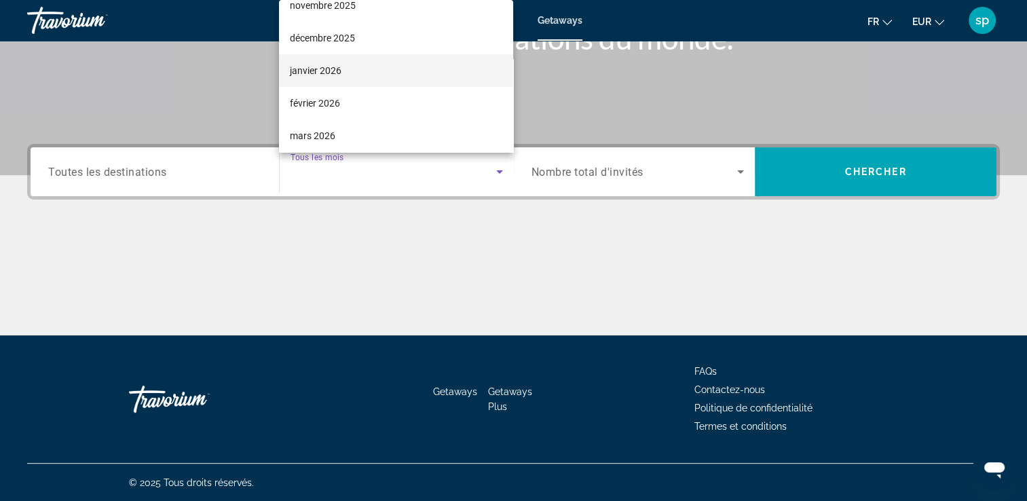
scroll to position [136, 0]
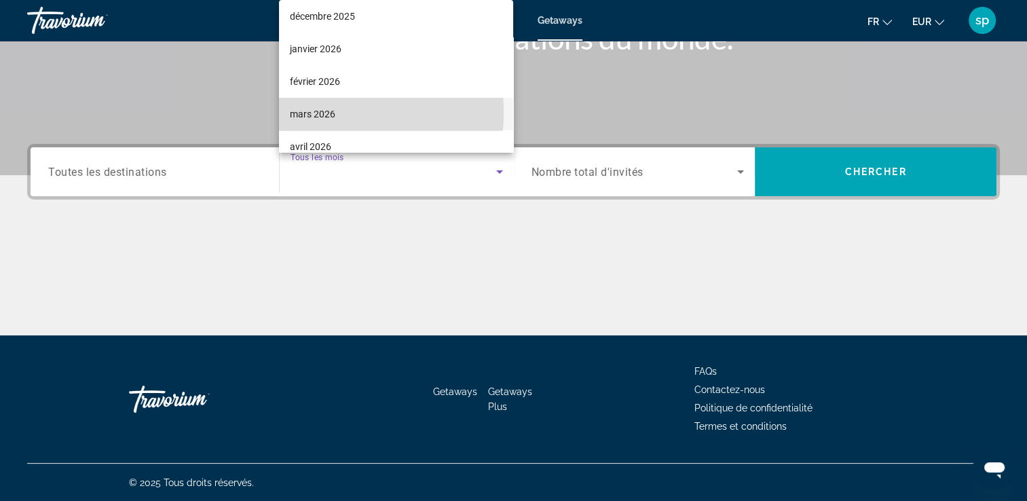
click at [314, 113] on span "mars 2026" at bounding box center [312, 114] width 45 height 16
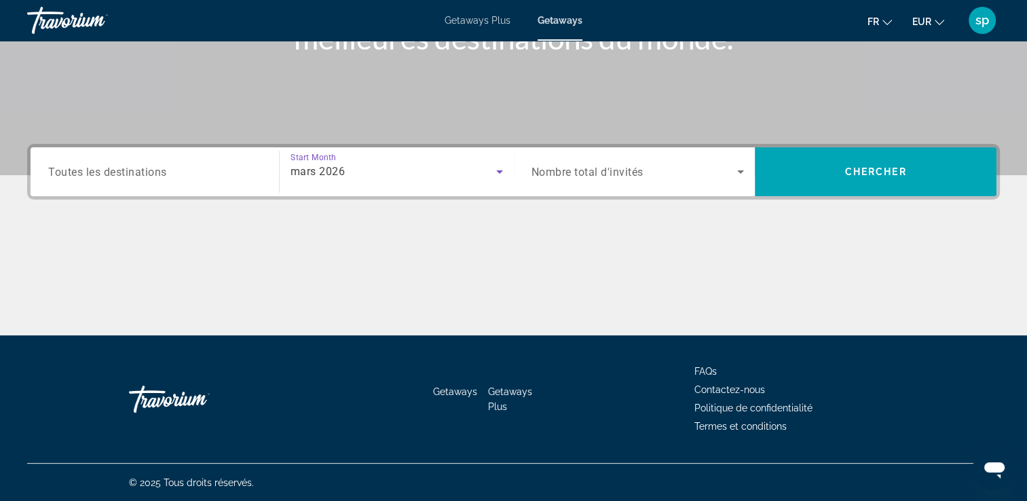
click at [643, 167] on span "Nombre total d'invités" at bounding box center [587, 172] width 112 height 13
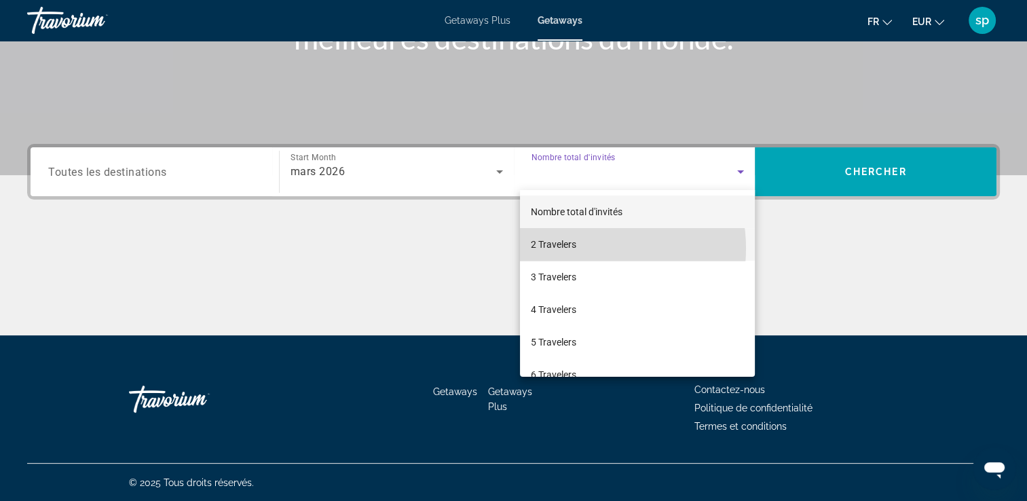
drag, startPoint x: 577, startPoint y: 248, endPoint x: 676, endPoint y: 248, distance: 99.1
click at [594, 248] on mat-option "2 Travelers" at bounding box center [637, 244] width 235 height 33
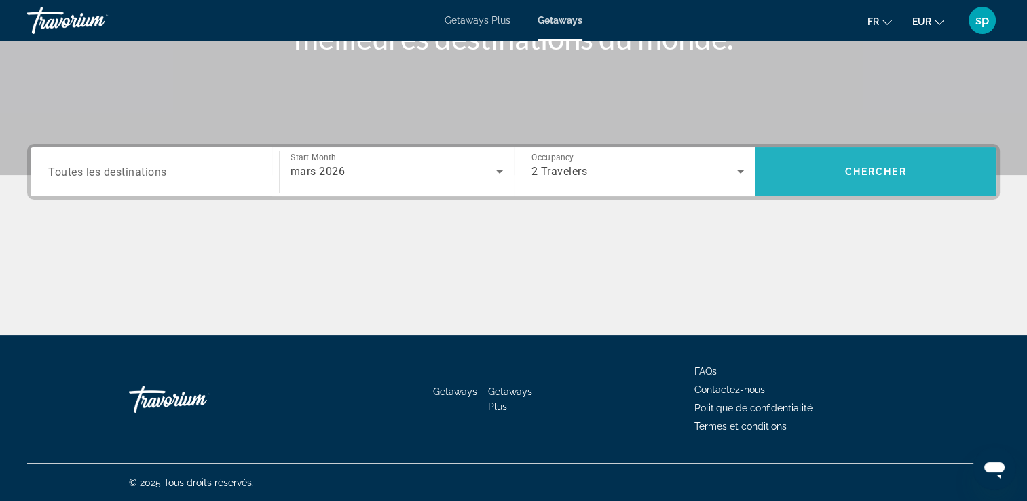
click at [856, 180] on span "Search widget" at bounding box center [876, 171] width 242 height 33
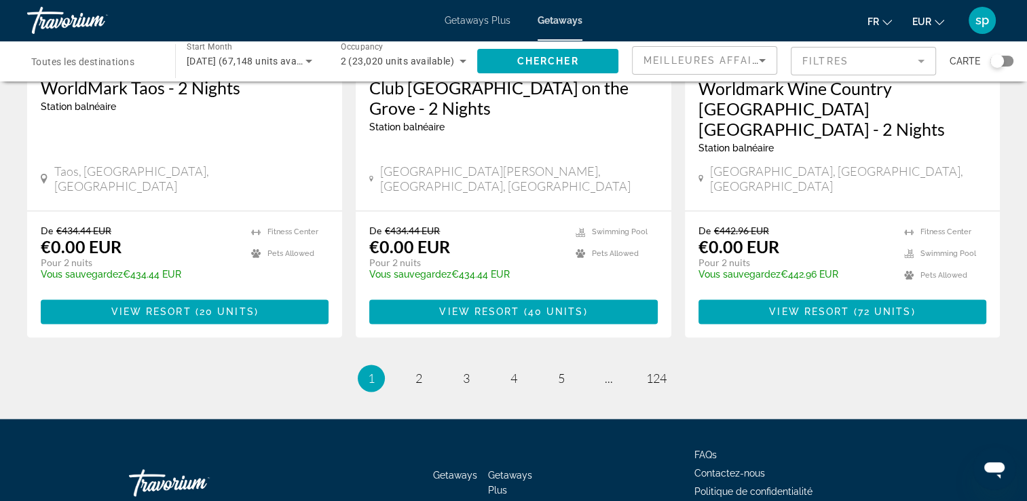
scroll to position [1776, 0]
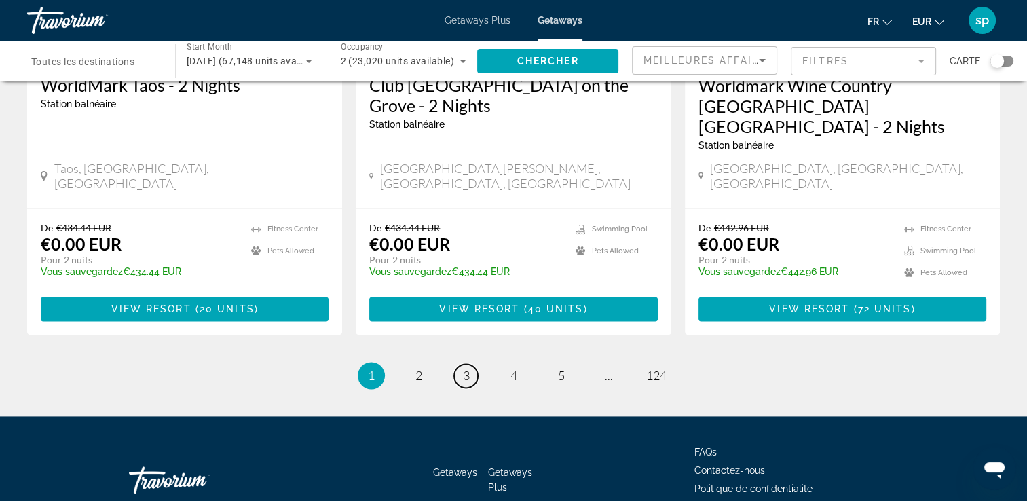
click at [467, 368] on span "3" at bounding box center [466, 375] width 7 height 15
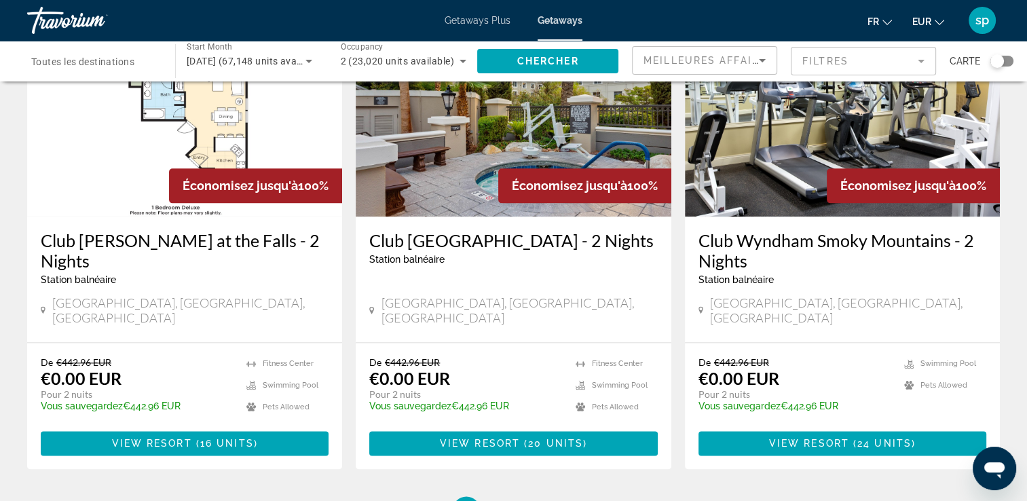
scroll to position [1628, 0]
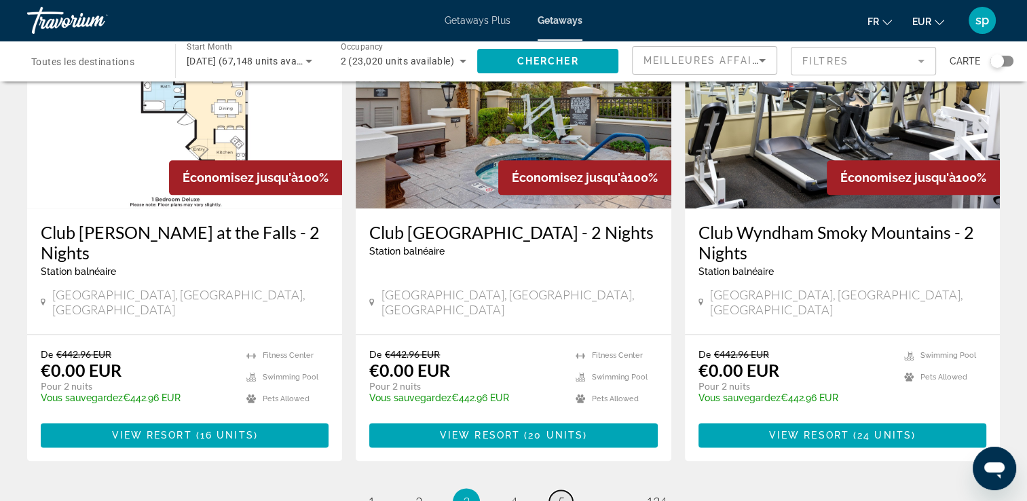
click at [563, 494] on span "5" at bounding box center [561, 501] width 7 height 15
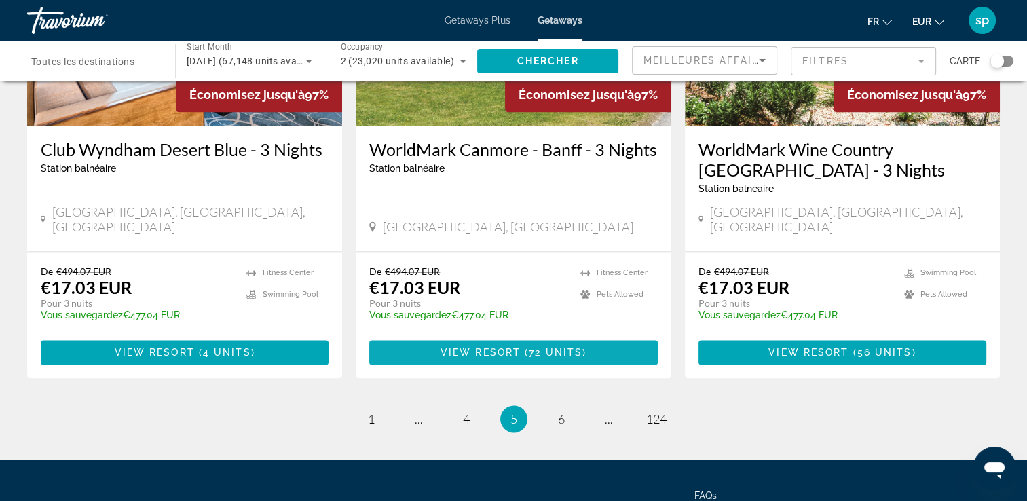
scroll to position [1666, 0]
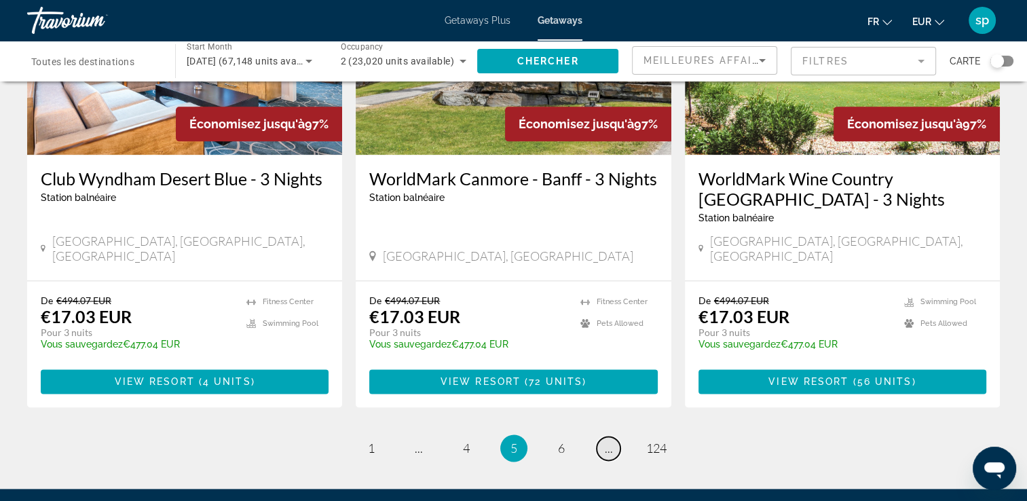
click at [607, 440] on span "..." at bounding box center [609, 447] width 8 height 15
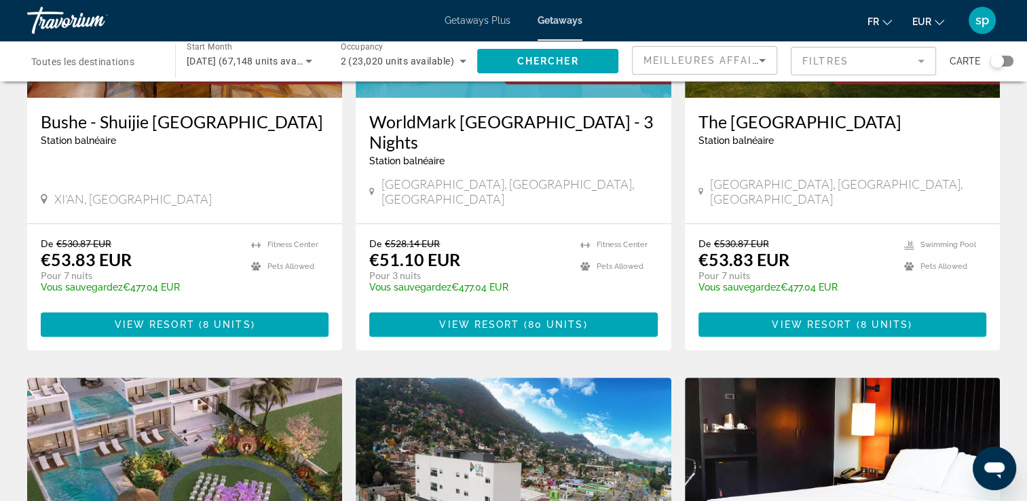
scroll to position [1221, 0]
click at [85, 58] on span "Toutes les destinations" at bounding box center [82, 61] width 103 height 11
click at [85, 58] on input "Destination Toutes les destinations" at bounding box center [94, 62] width 126 height 16
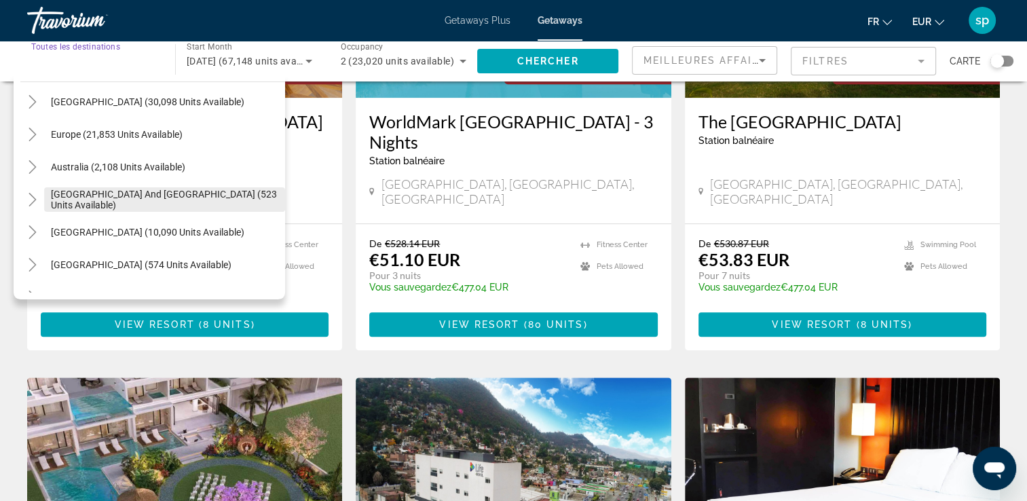
scroll to position [136, 0]
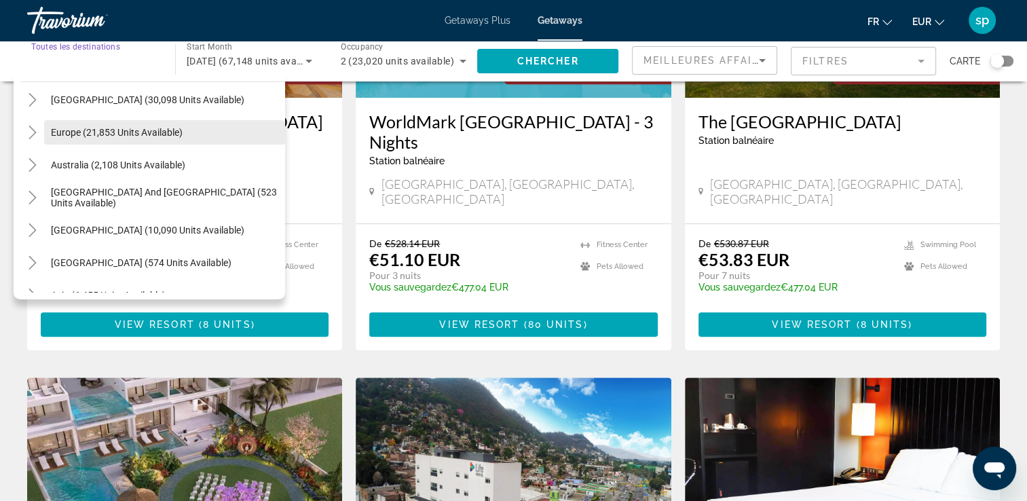
click at [72, 132] on span "Europe (21,853 units available)" at bounding box center [117, 132] width 132 height 11
type input "**********"
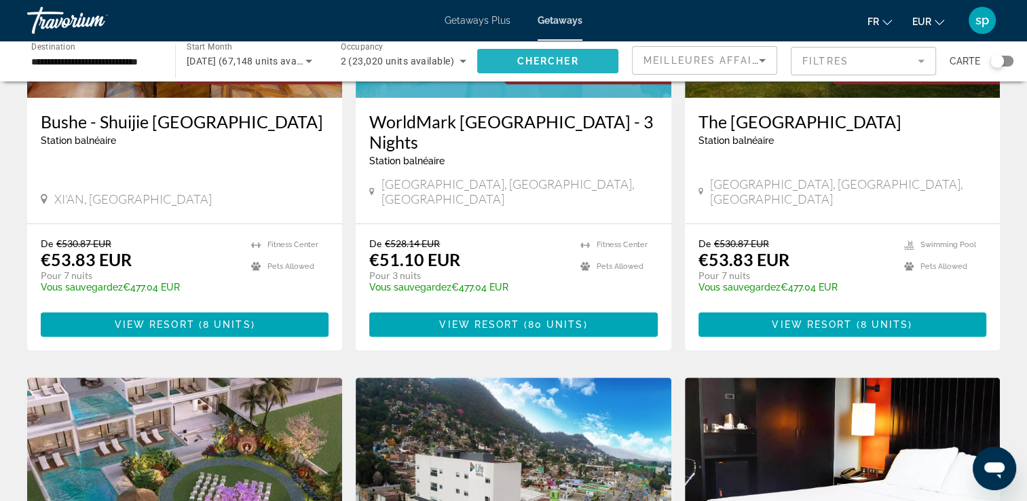
click at [561, 63] on span "Chercher" at bounding box center [548, 61] width 62 height 11
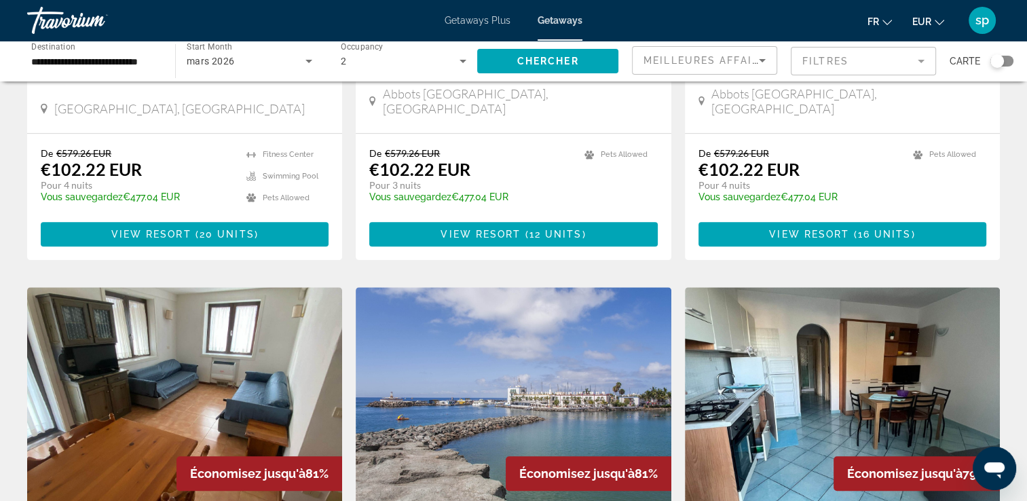
scroll to position [679, 0]
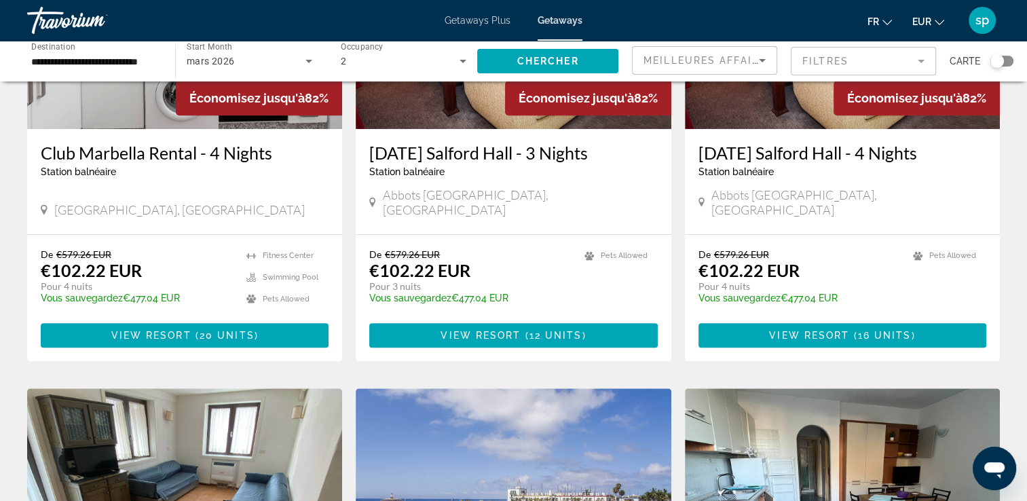
click at [820, 69] on mat-form-field "Filtres" at bounding box center [862, 61] width 145 height 28
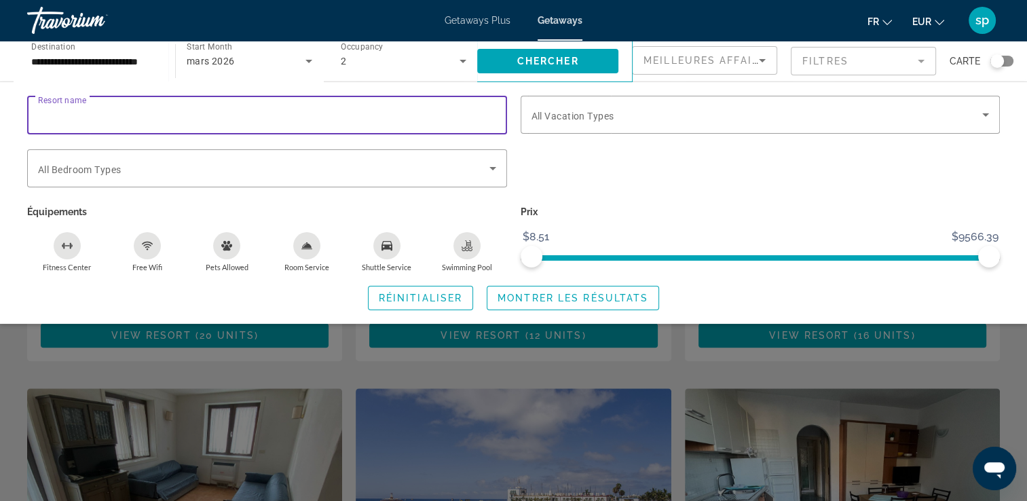
click at [311, 113] on input "Resort name" at bounding box center [267, 115] width 458 height 16
click at [345, 170] on span "Search widget" at bounding box center [263, 168] width 451 height 16
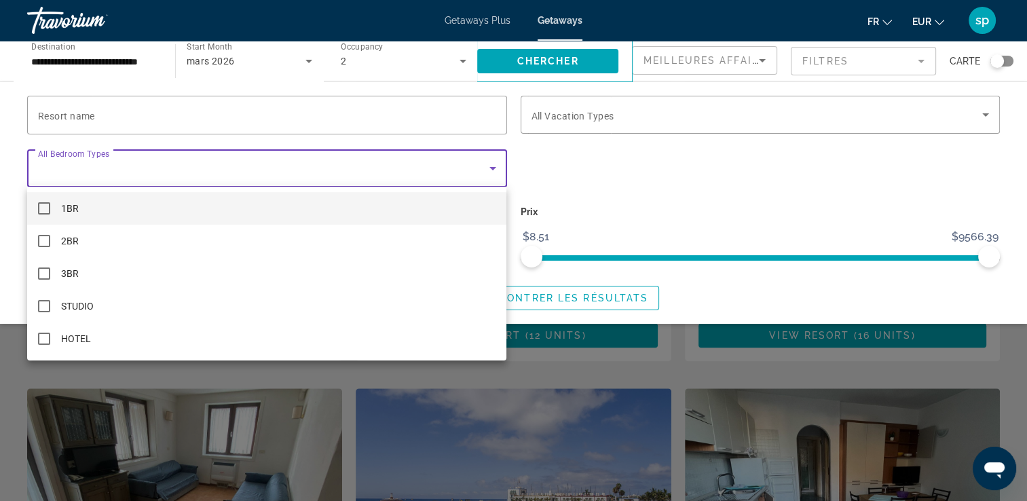
click at [687, 111] on div at bounding box center [513, 250] width 1027 height 501
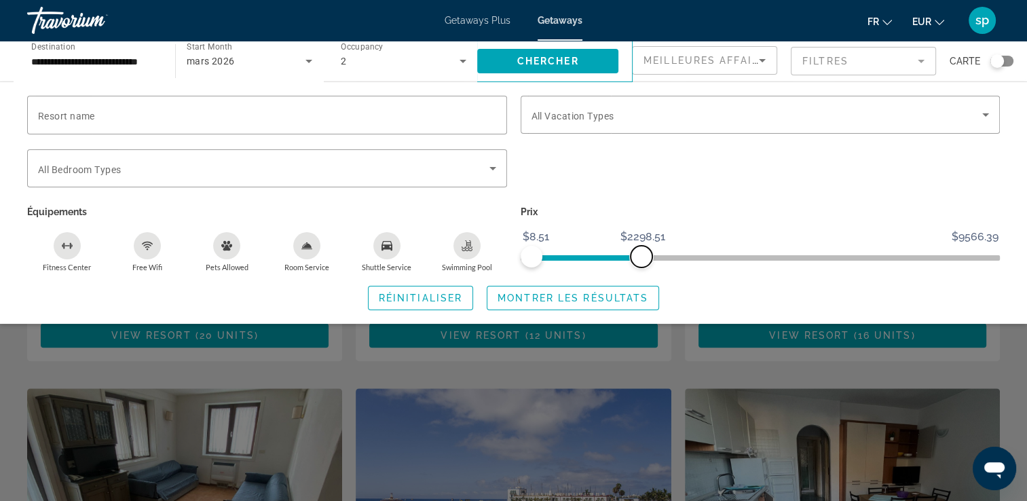
drag, startPoint x: 991, startPoint y: 256, endPoint x: 624, endPoint y: 187, distance: 372.9
click at [638, 183] on div "Resort name Vacation Types All Vacation Types Bedroom Types All Bedroom Types É…" at bounding box center [513, 184] width 986 height 176
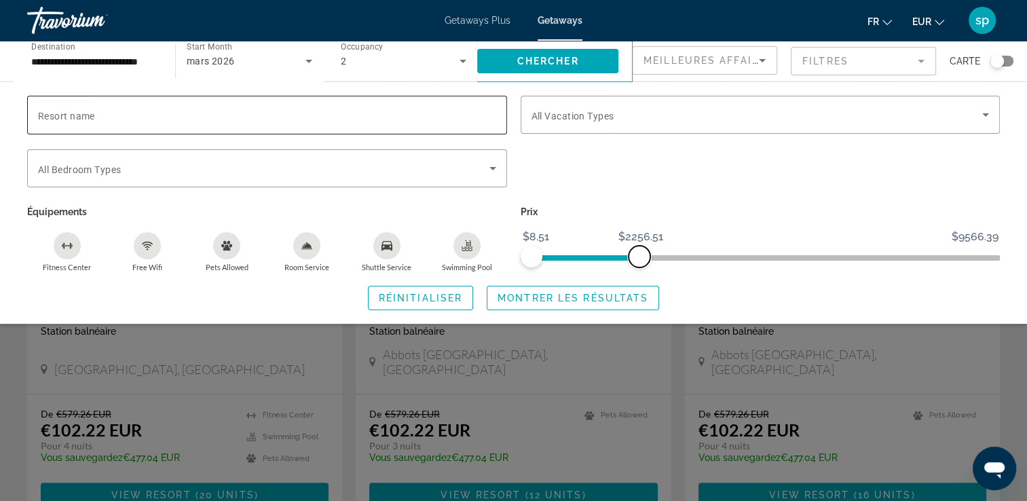
scroll to position [543, 0]
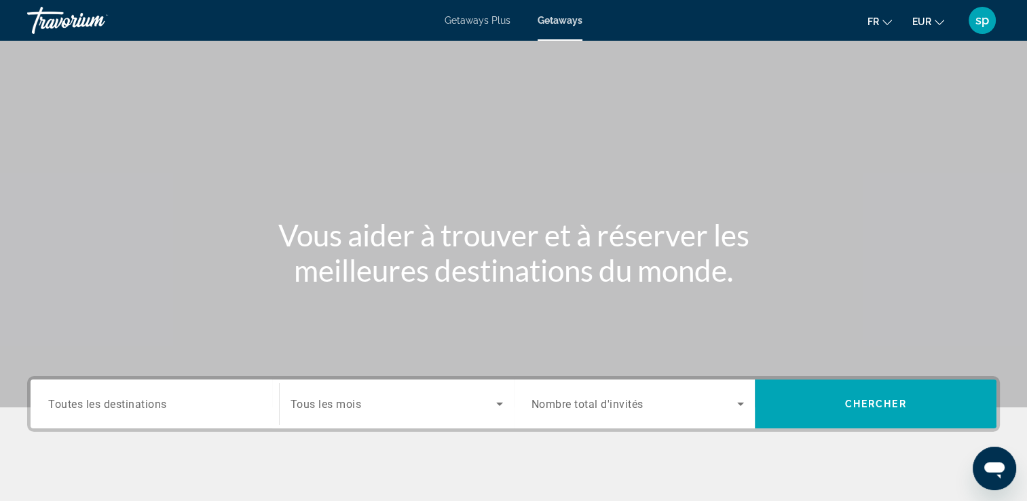
drag, startPoint x: 187, startPoint y: 421, endPoint x: 186, endPoint y: 414, distance: 7.6
click at [187, 418] on div "Search widget" at bounding box center [154, 404] width 213 height 39
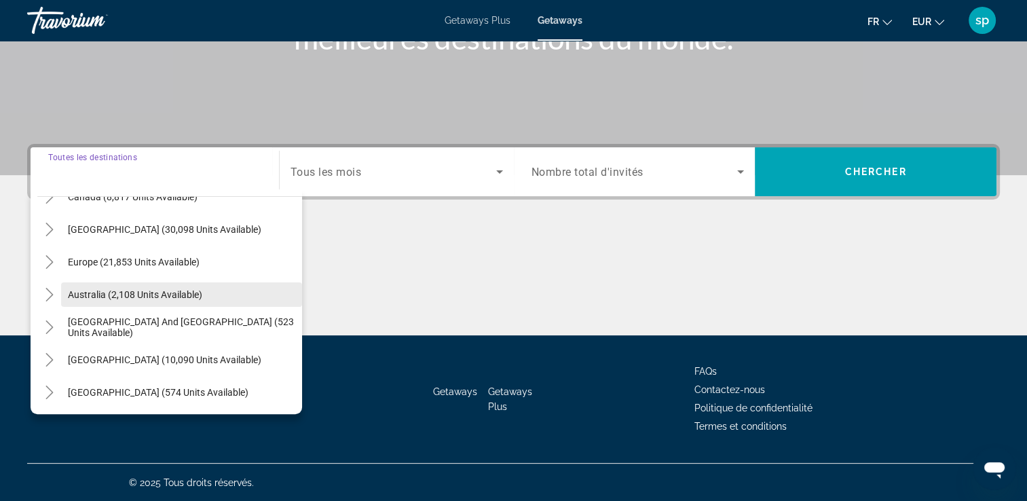
scroll to position [136, 0]
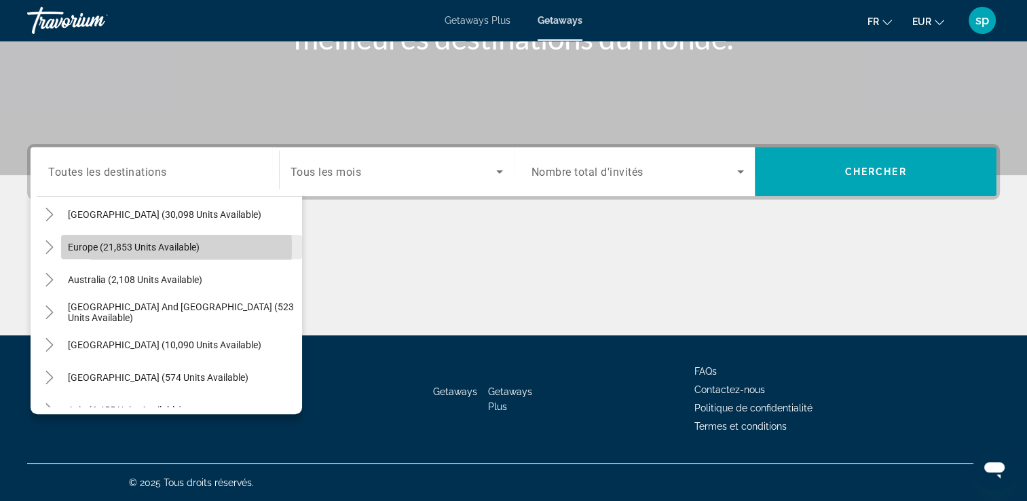
click at [104, 247] on span "Europe (21,853 units available)" at bounding box center [134, 247] width 132 height 11
type input "**********"
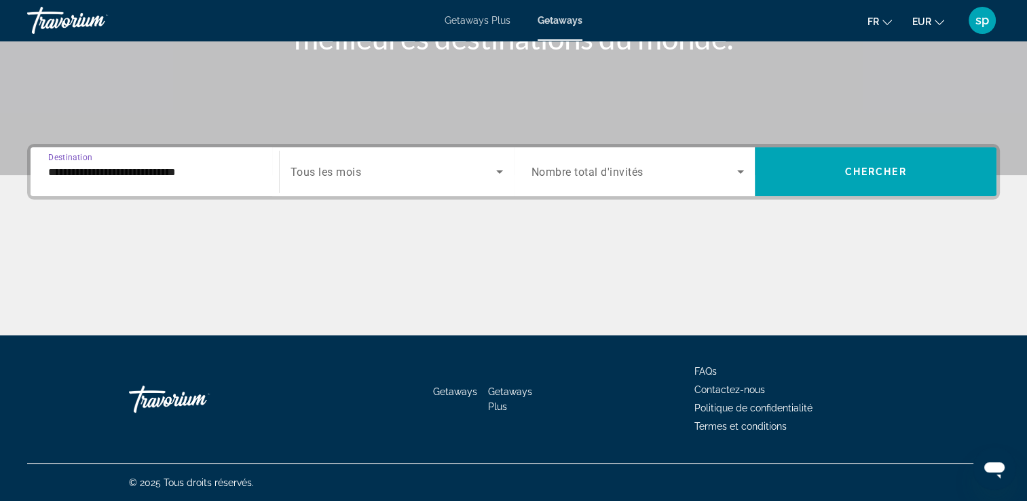
click at [351, 170] on span "Tous les mois" at bounding box center [325, 172] width 71 height 13
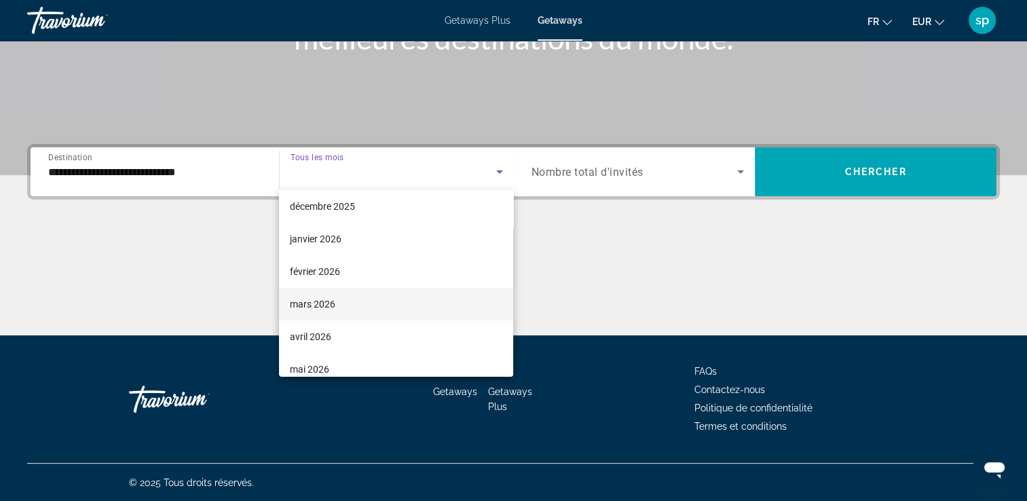
click at [309, 309] on span "mars 2026" at bounding box center [312, 304] width 45 height 16
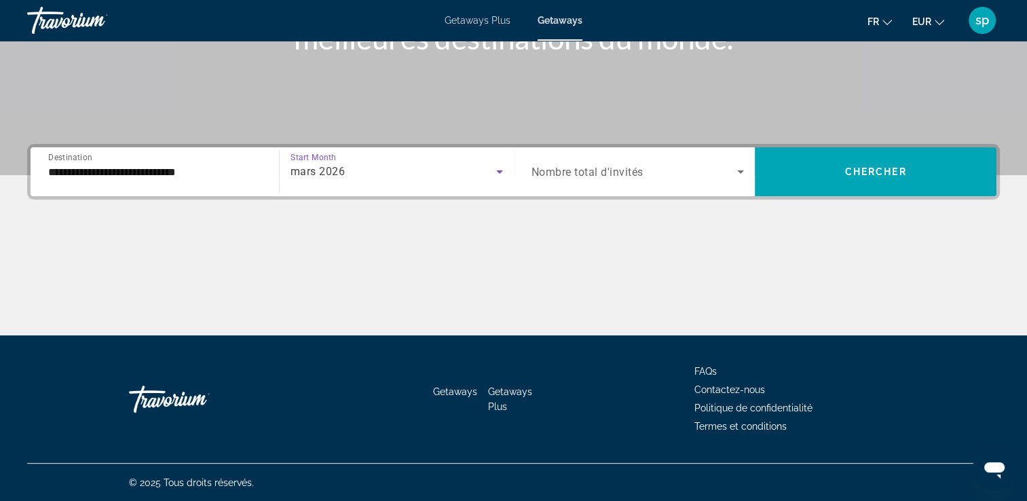
click at [591, 170] on span "Nombre total d'invités" at bounding box center [587, 172] width 112 height 13
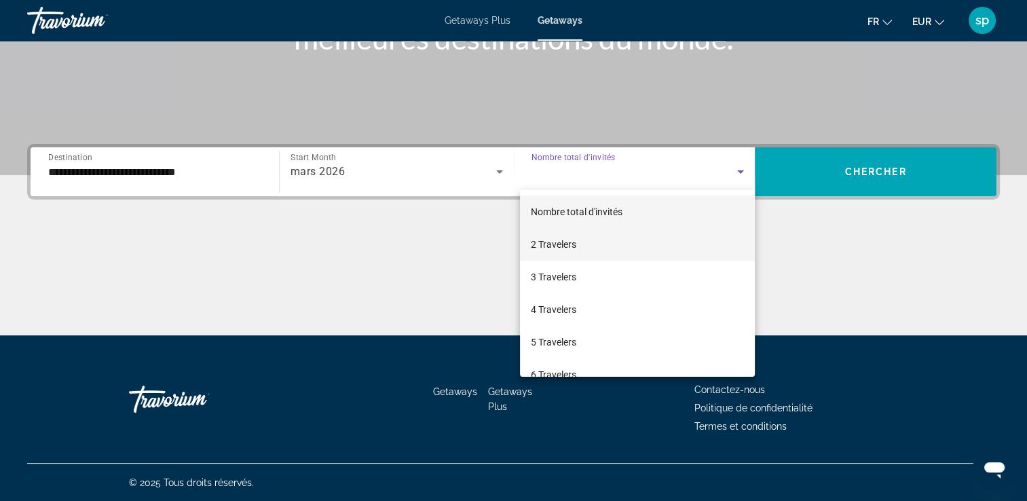
click at [558, 239] on span "2 Travelers" at bounding box center [553, 244] width 45 height 16
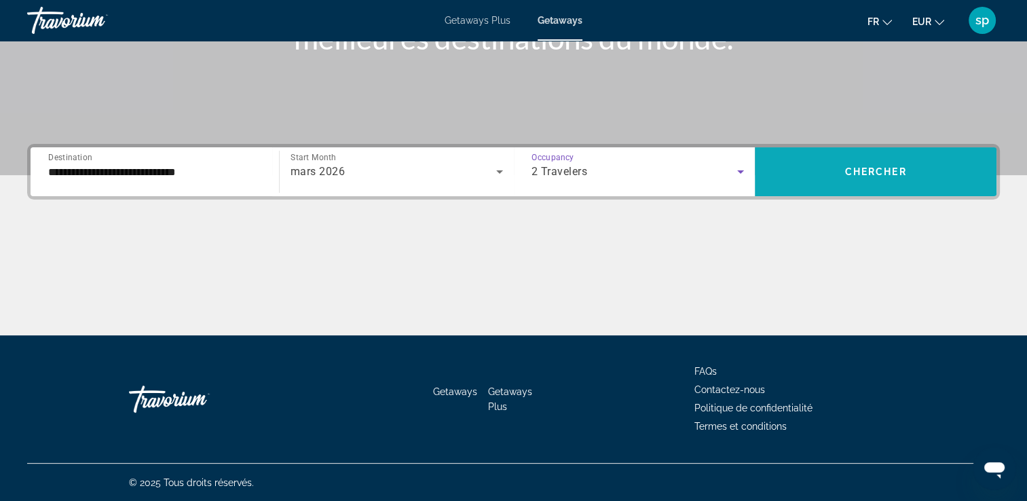
click at [900, 172] on span "Chercher" at bounding box center [876, 171] width 62 height 11
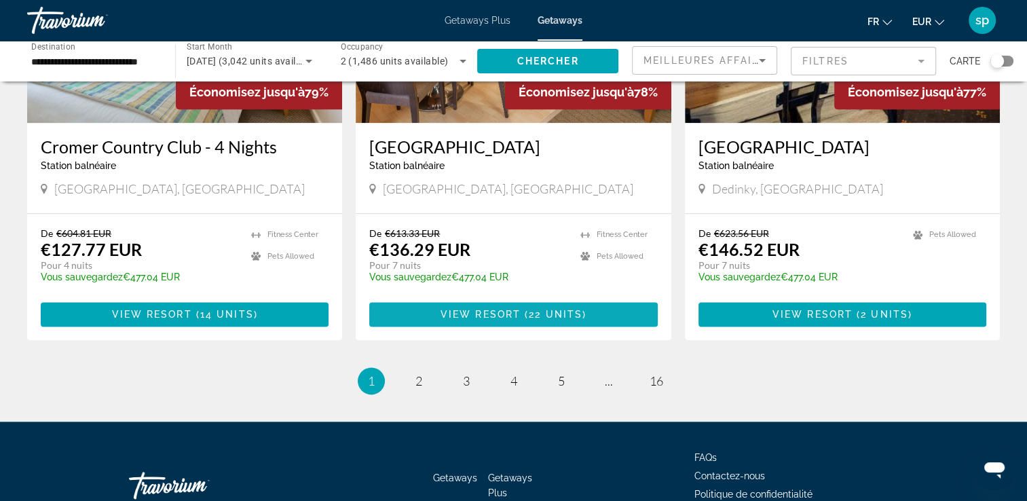
scroll to position [1713, 0]
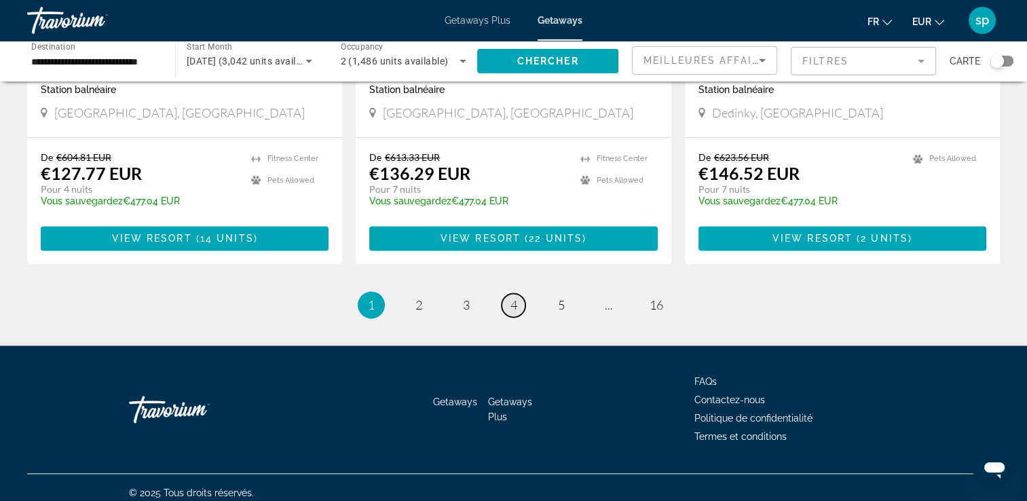
click at [518, 297] on link "page 4" at bounding box center [513, 305] width 24 height 24
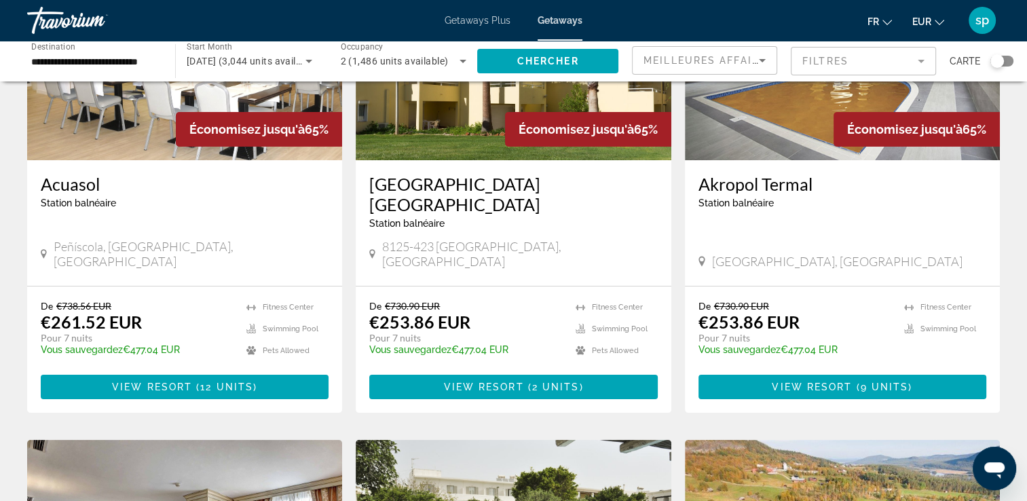
scroll to position [204, 0]
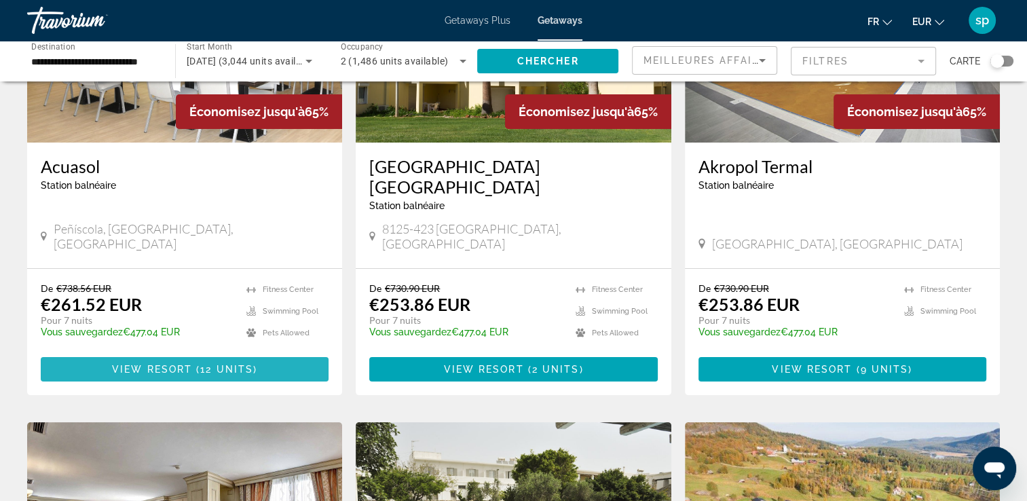
click at [195, 353] on span "Main content" at bounding box center [185, 369] width 288 height 33
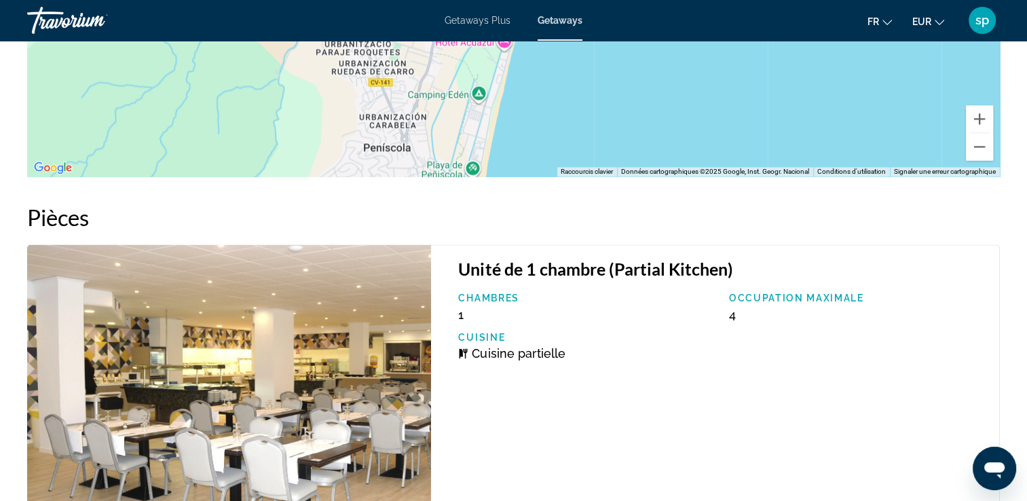
scroll to position [2152, 0]
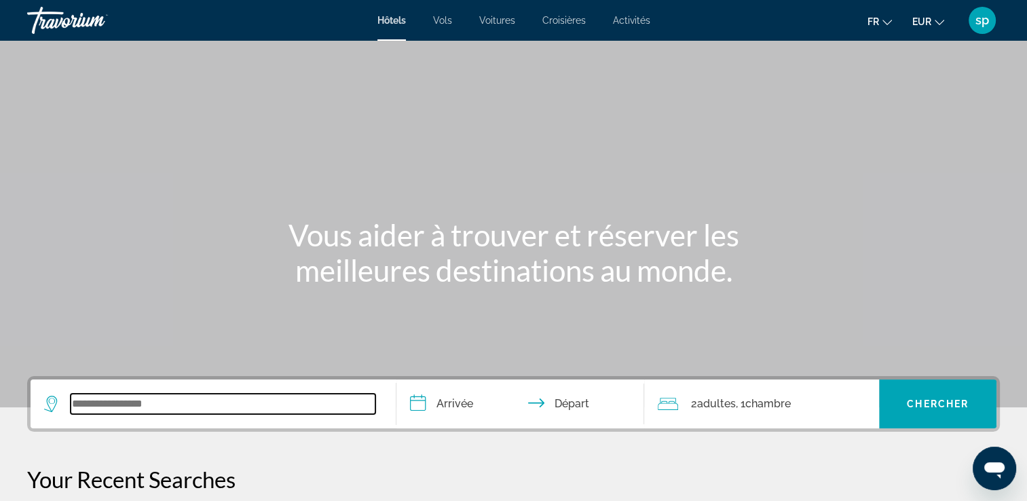
click at [220, 403] on input "Search widget" at bounding box center [223, 404] width 305 height 20
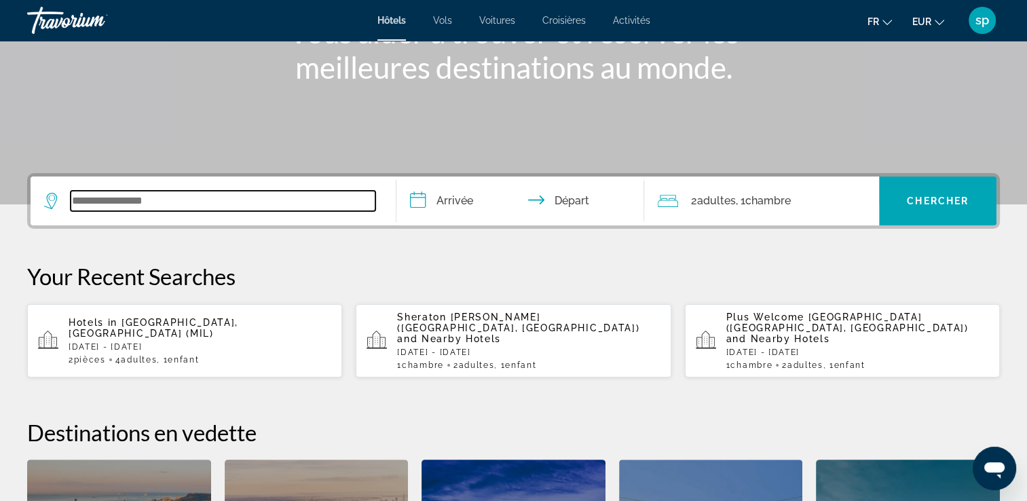
scroll to position [331, 0]
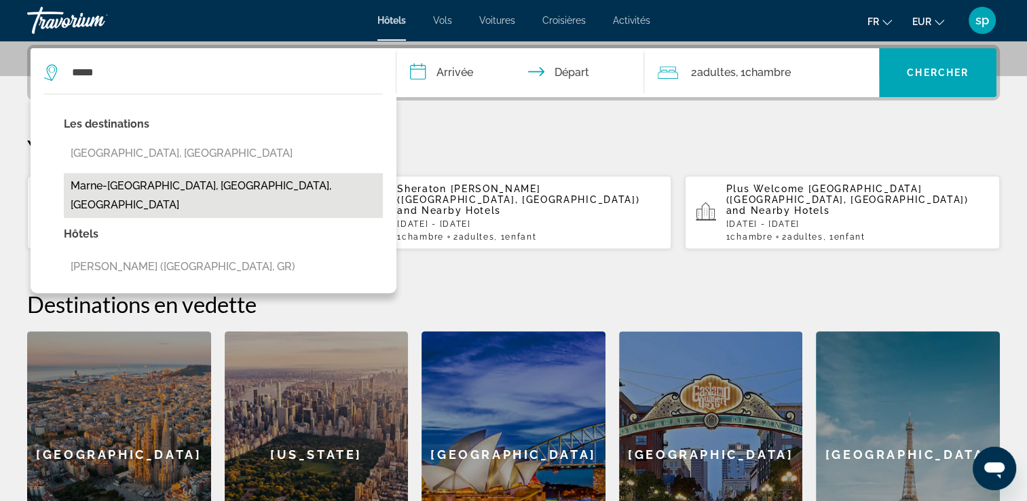
click at [261, 180] on button "Marne-La-Vallee, Seine-Et-Marne, France" at bounding box center [223, 195] width 319 height 45
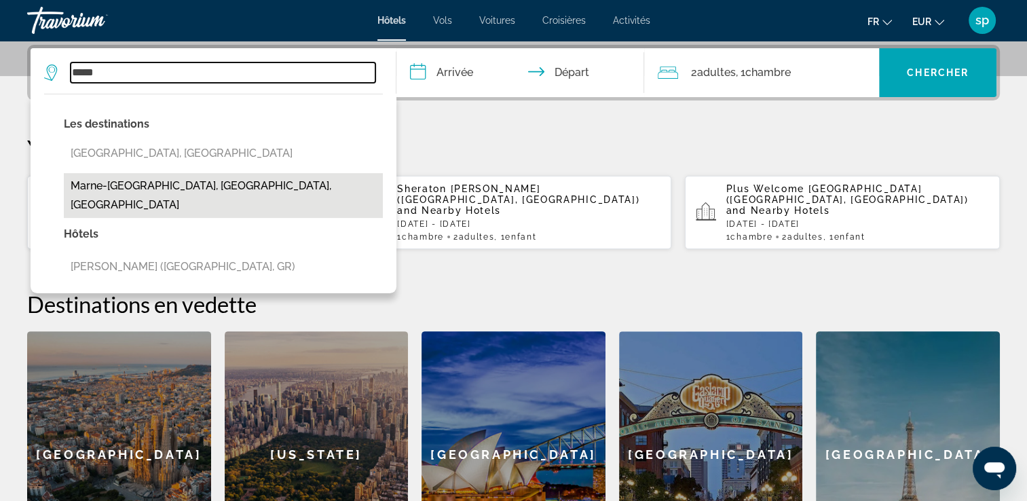
type input "**********"
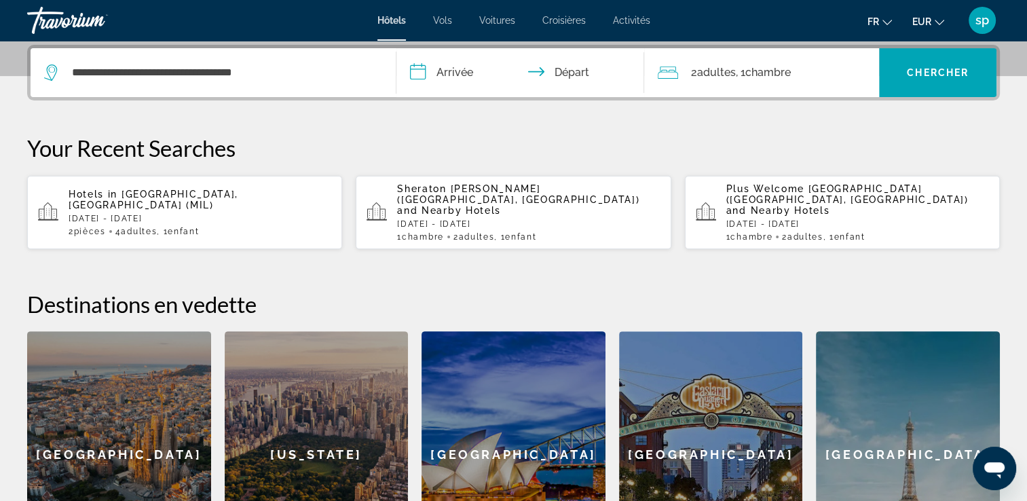
click at [461, 66] on input "**********" at bounding box center [523, 74] width 254 height 53
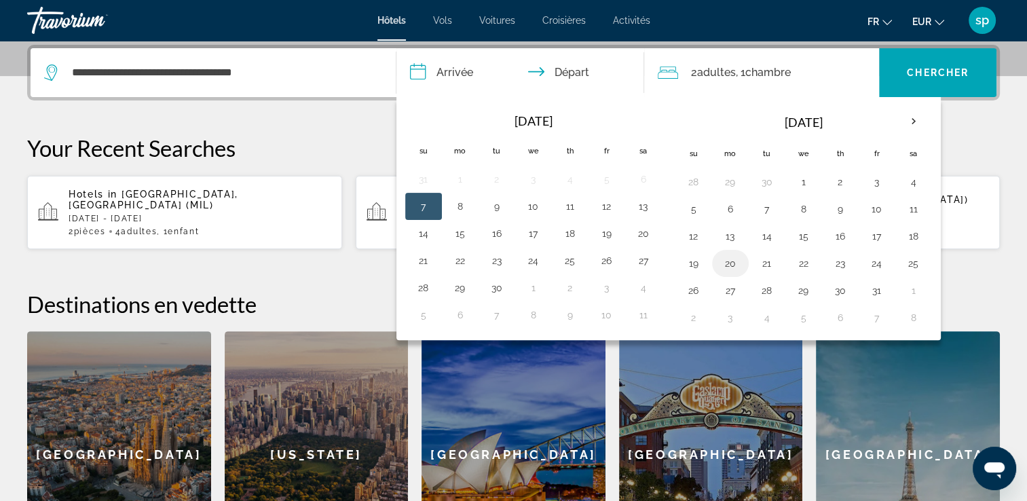
click at [727, 257] on button "20" at bounding box center [730, 263] width 22 height 19
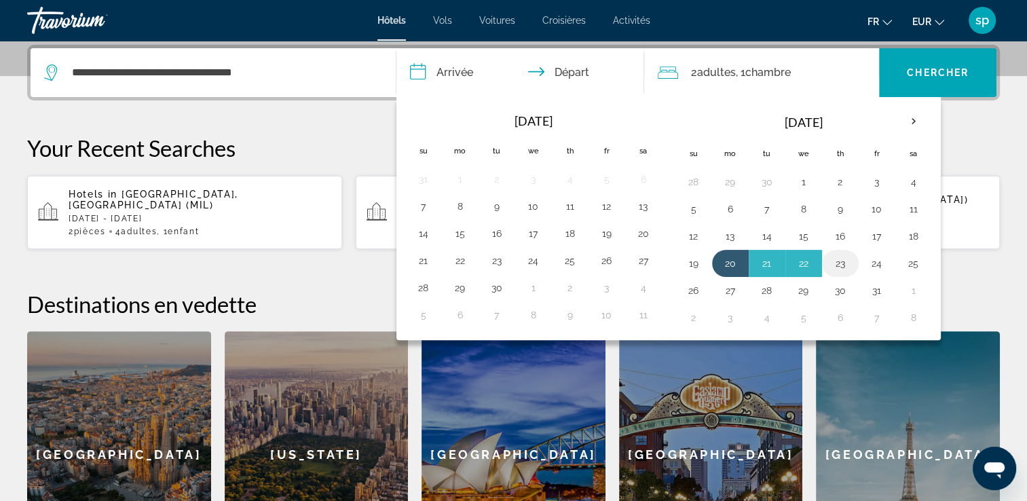
click at [832, 259] on button "23" at bounding box center [840, 263] width 22 height 19
type input "**********"
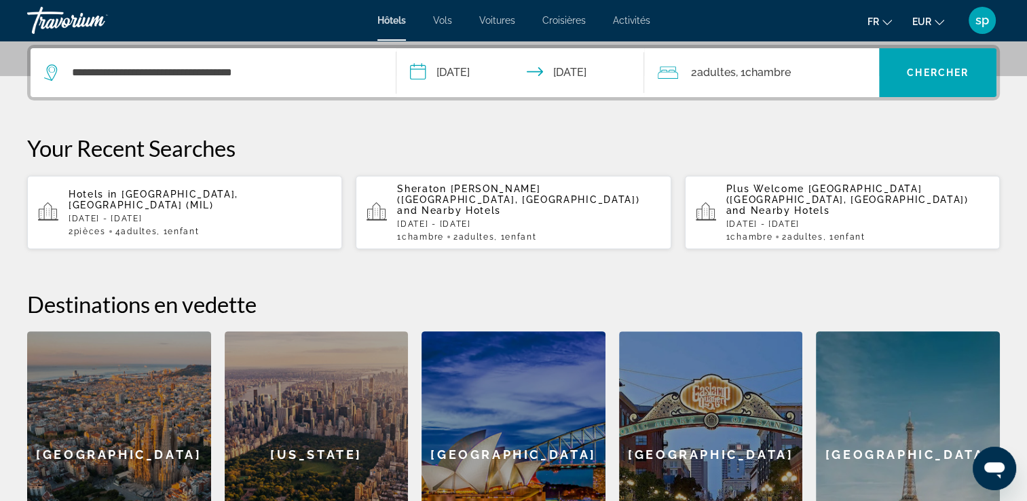
click at [807, 72] on div "2 Adulte Adultes , 1 Chambre pièces" at bounding box center [767, 72] width 221 height 19
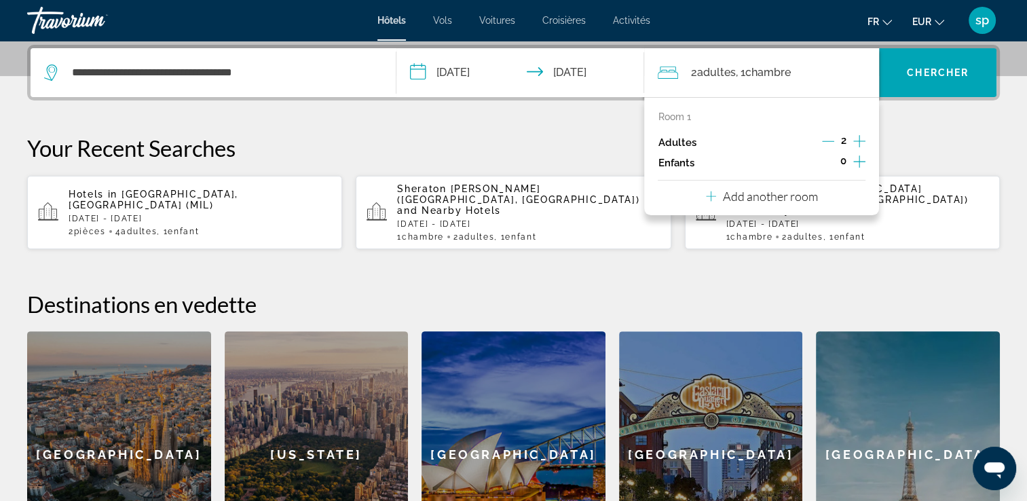
click at [858, 166] on icon "Increment children" at bounding box center [859, 161] width 12 height 16
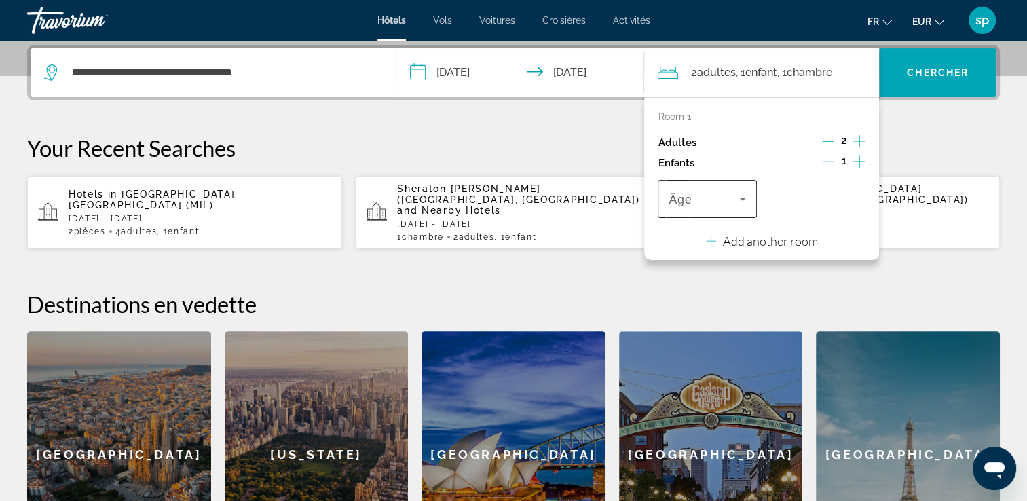
click at [719, 199] on span "Travelers: 2 adults, 1 child" at bounding box center [703, 199] width 70 height 16
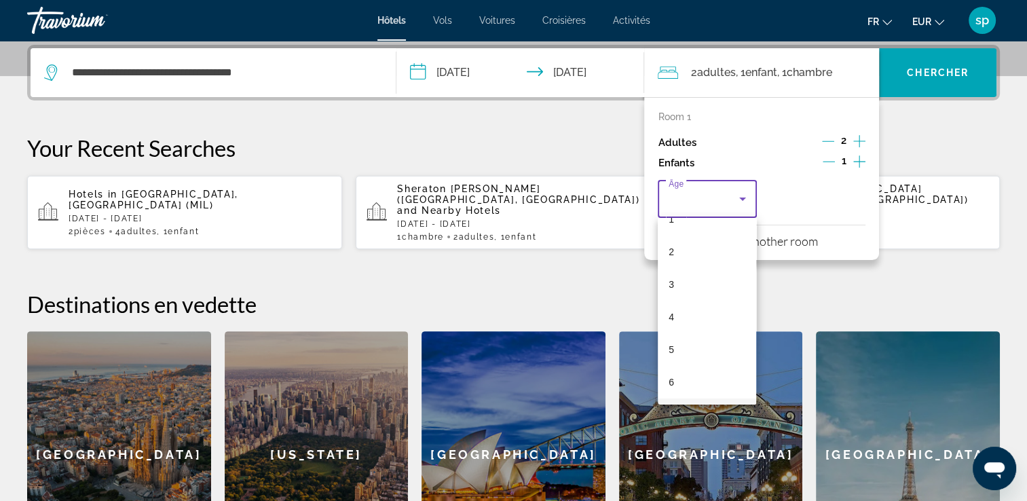
scroll to position [136, 0]
drag, startPoint x: 684, startPoint y: 358, endPoint x: 708, endPoint y: 360, distance: 23.9
click at [686, 358] on mat-option "8" at bounding box center [706, 364] width 98 height 33
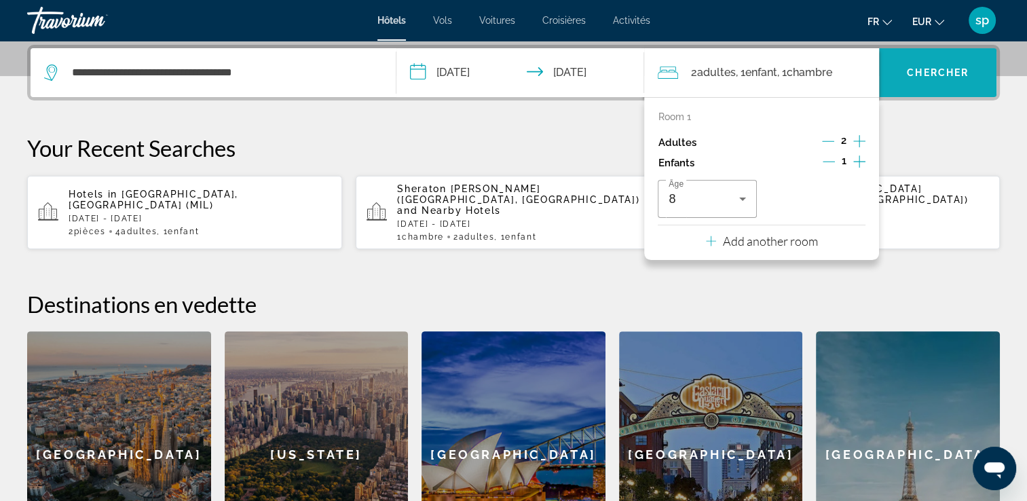
click at [921, 69] on span "Chercher" at bounding box center [937, 72] width 62 height 11
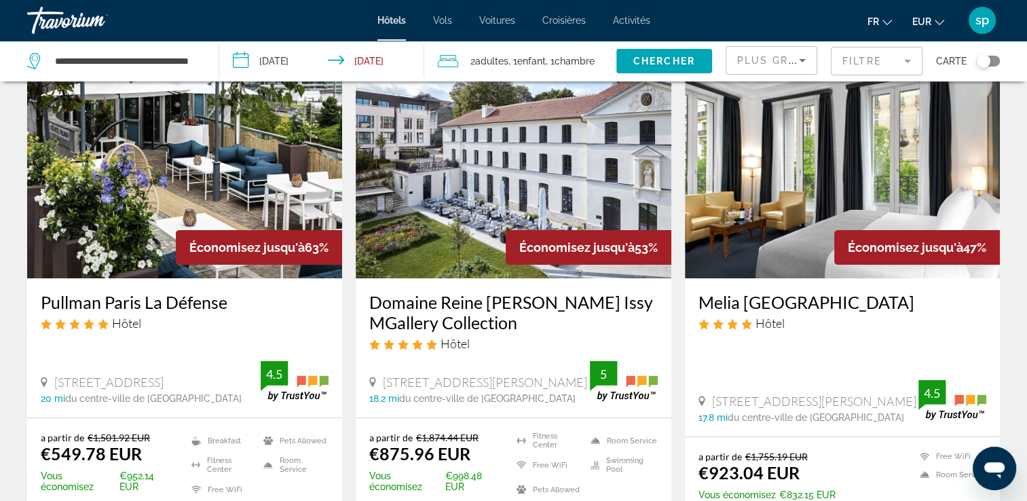
scroll to position [136, 0]
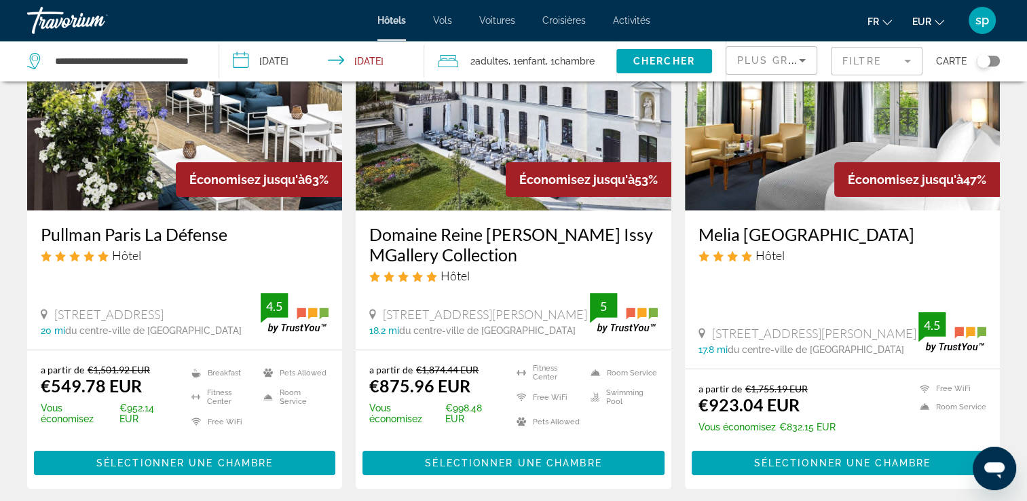
click at [735, 50] on div "Plus grandes économies" at bounding box center [771, 60] width 90 height 27
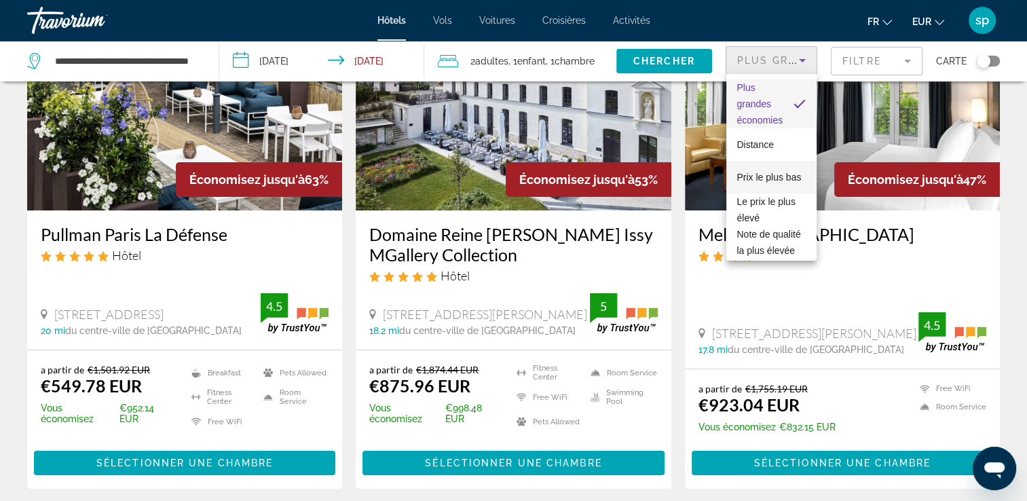
click at [753, 172] on span "Prix le plus bas" at bounding box center [769, 177] width 64 height 11
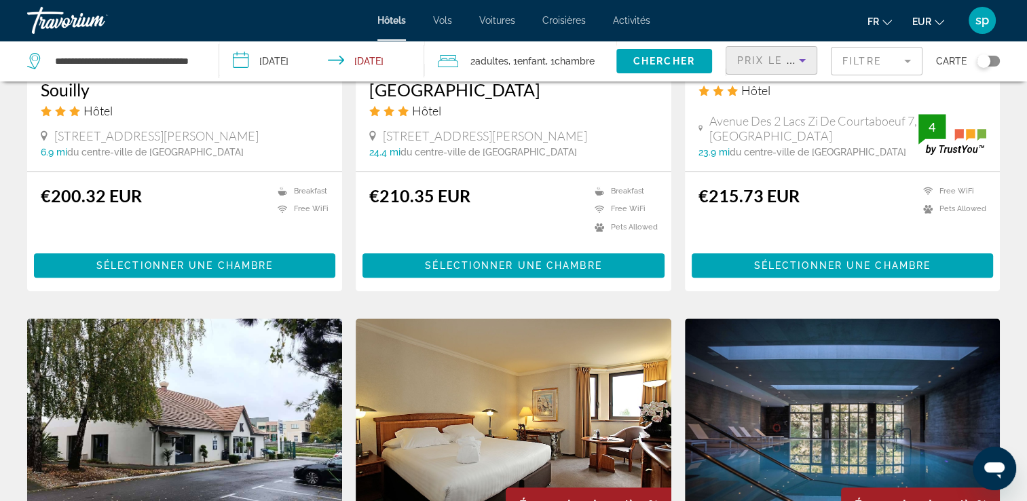
scroll to position [1425, 0]
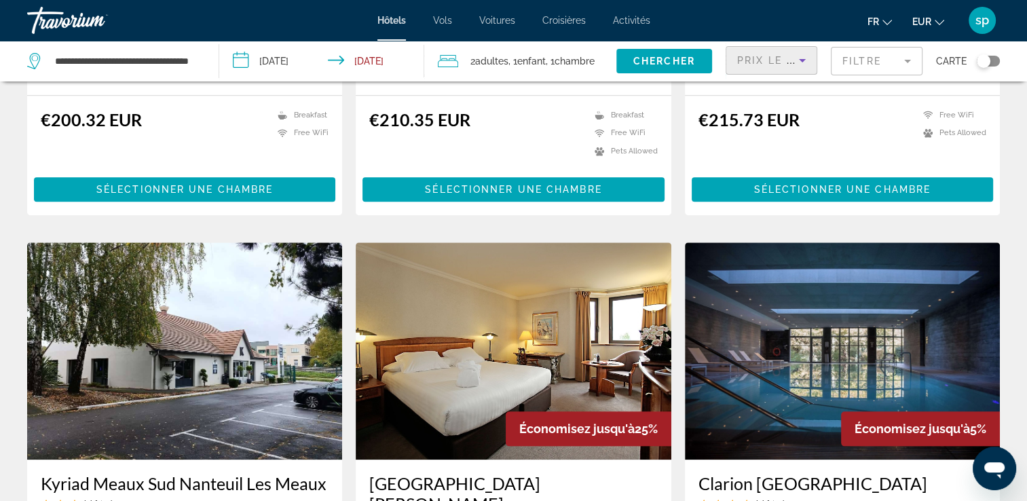
click at [861, 63] on mat-form-field "Filtre" at bounding box center [877, 61] width 92 height 28
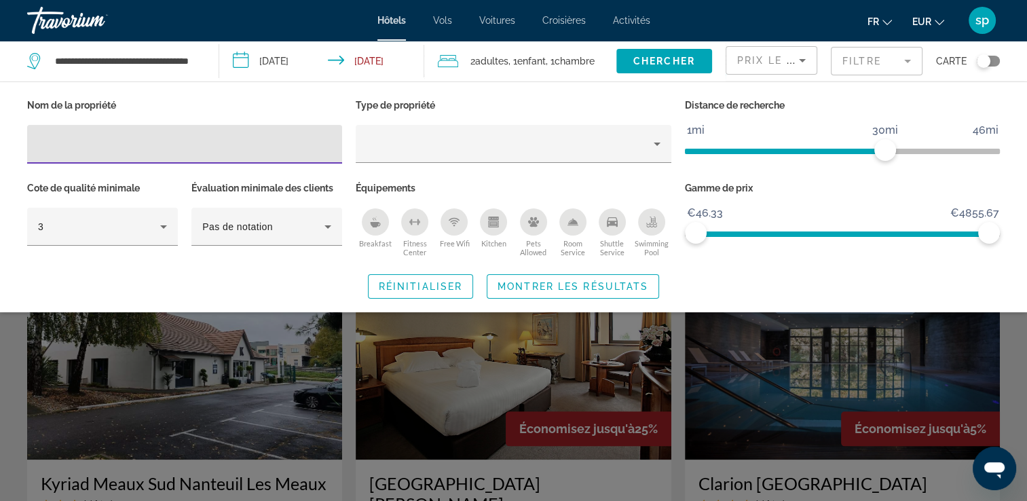
click at [146, 148] on input "Hotel Filters" at bounding box center [184, 144] width 293 height 16
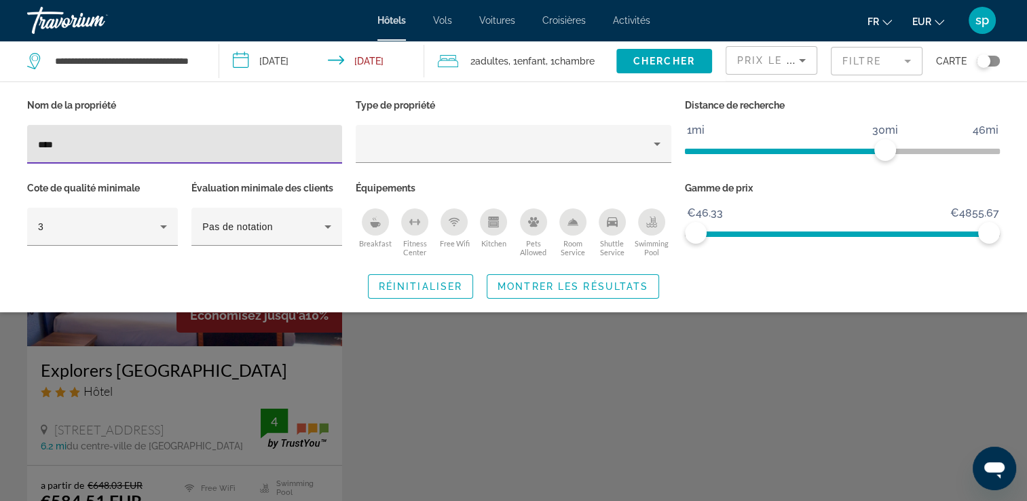
type input "****"
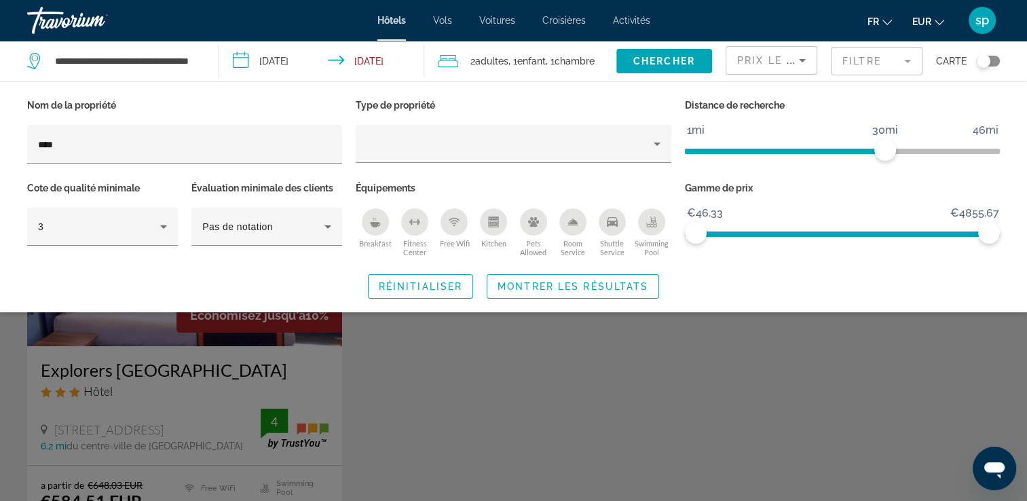
click at [209, 335] on div "Search widget" at bounding box center [513, 352] width 1027 height 297
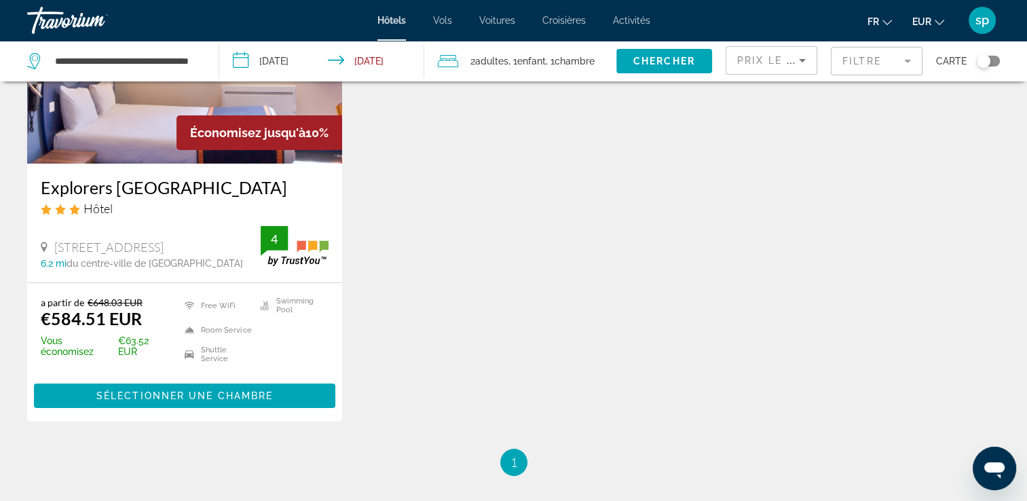
scroll to position [204, 0]
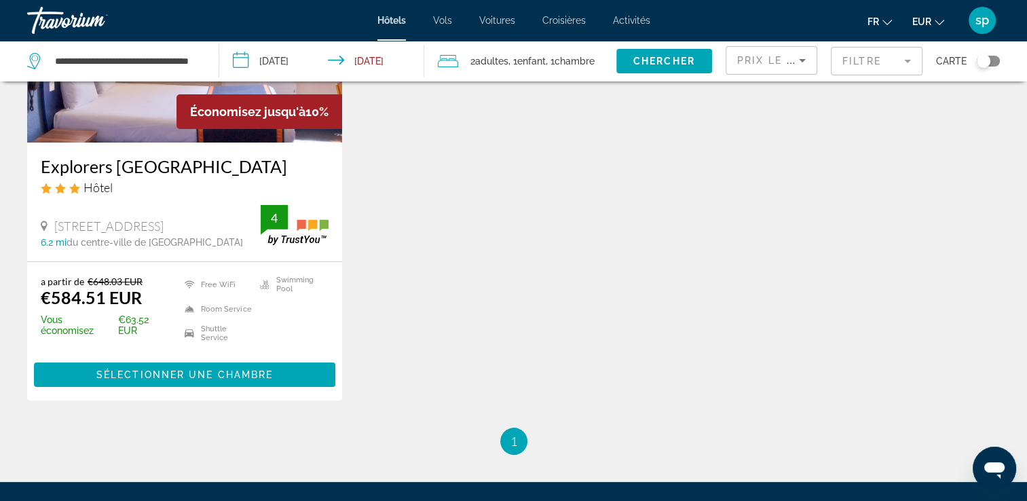
click at [284, 59] on input "**********" at bounding box center [324, 63] width 211 height 45
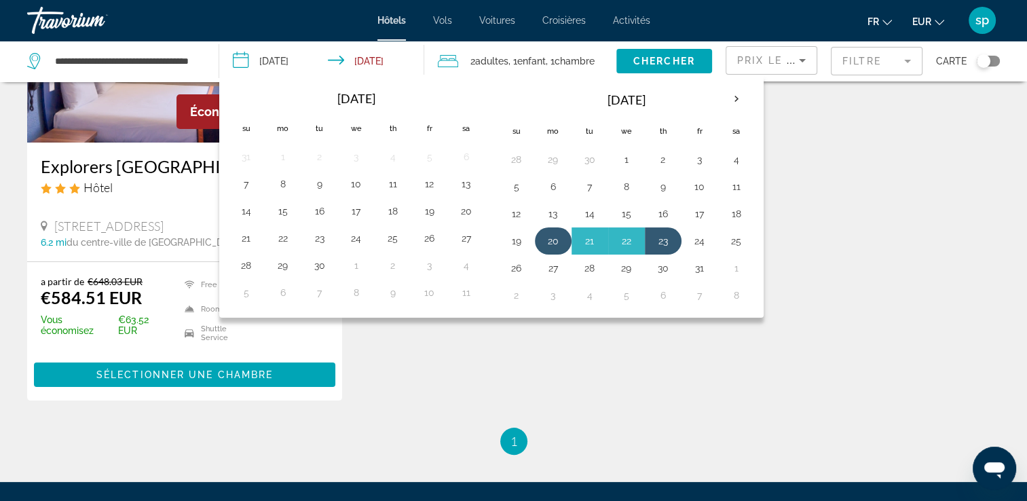
click at [553, 237] on button "20" at bounding box center [553, 240] width 22 height 19
click at [582, 242] on button "21" at bounding box center [590, 240] width 22 height 19
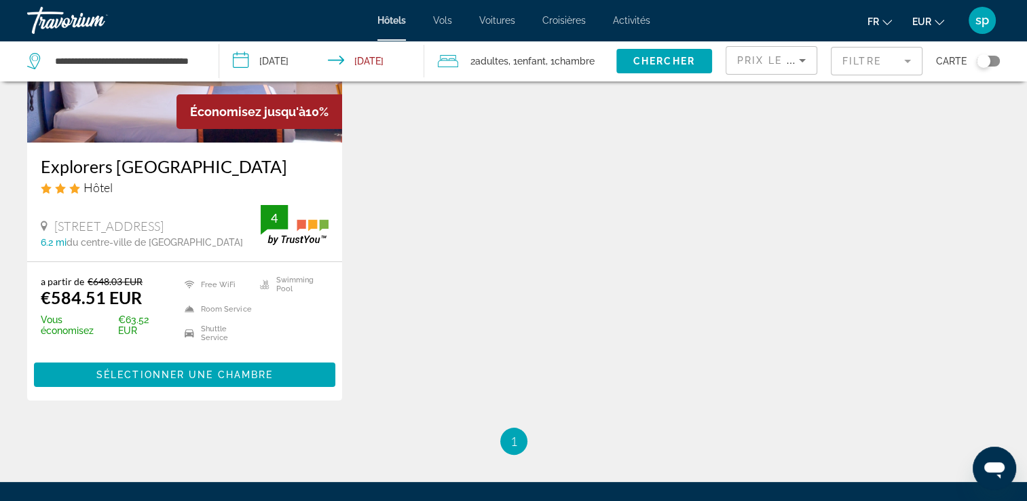
click at [375, 58] on input "**********" at bounding box center [324, 63] width 211 height 45
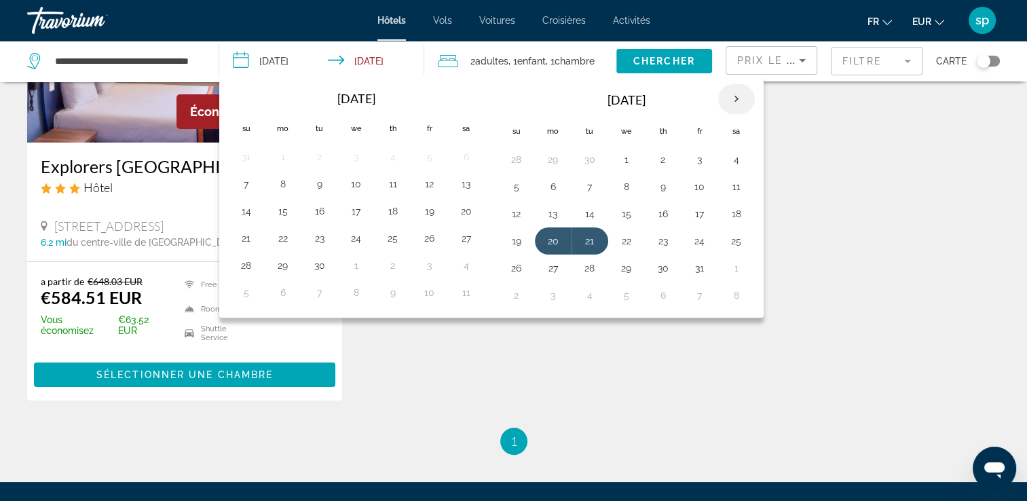
drag, startPoint x: 725, startPoint y: 100, endPoint x: 730, endPoint y: 106, distance: 8.2
click at [727, 100] on th "Next month" at bounding box center [736, 99] width 37 height 30
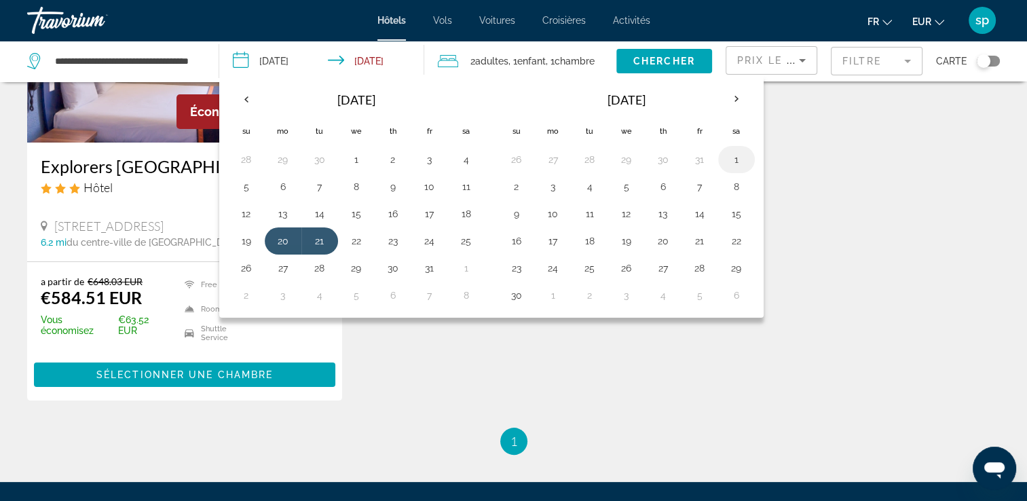
click at [736, 164] on button "1" at bounding box center [736, 159] width 22 height 19
click at [520, 191] on button "2" at bounding box center [516, 186] width 22 height 19
type input "**********"
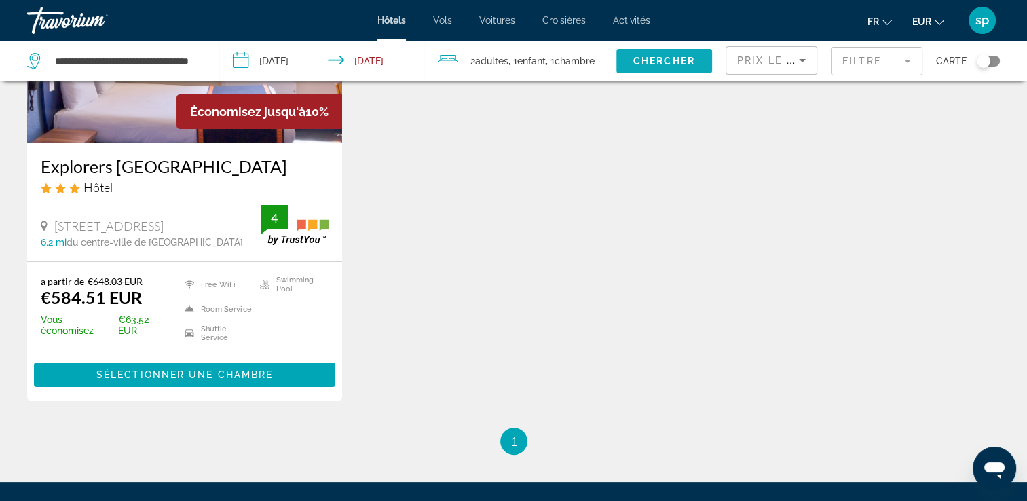
click at [636, 64] on span "Chercher" at bounding box center [664, 61] width 62 height 11
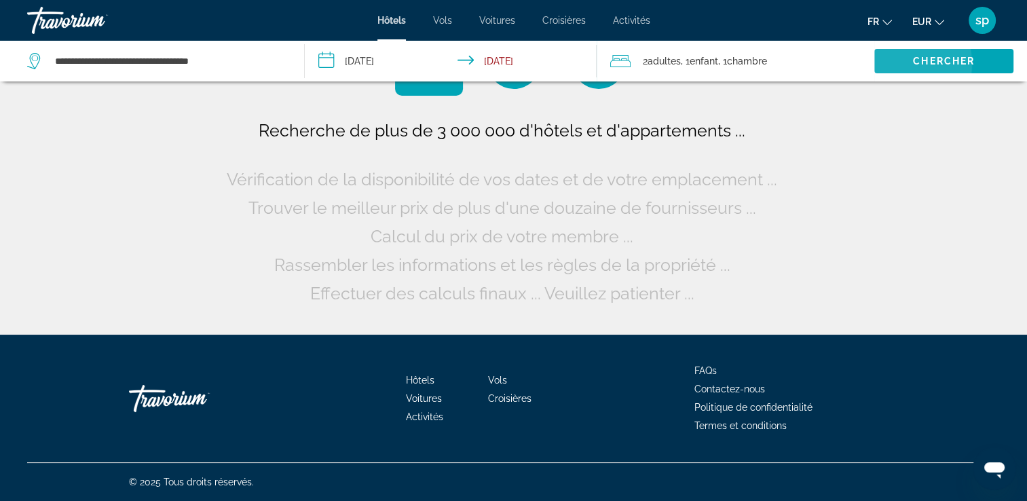
scroll to position [0, 0]
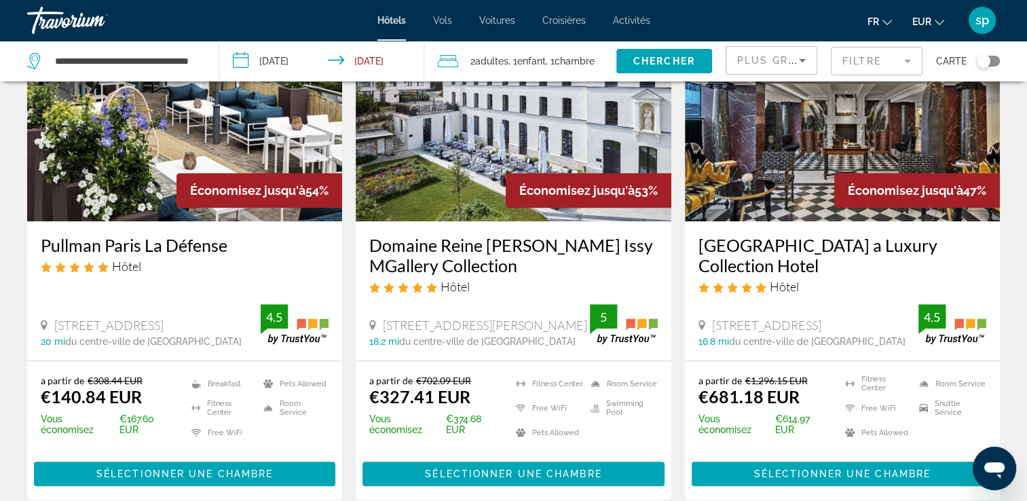
scroll to position [543, 0]
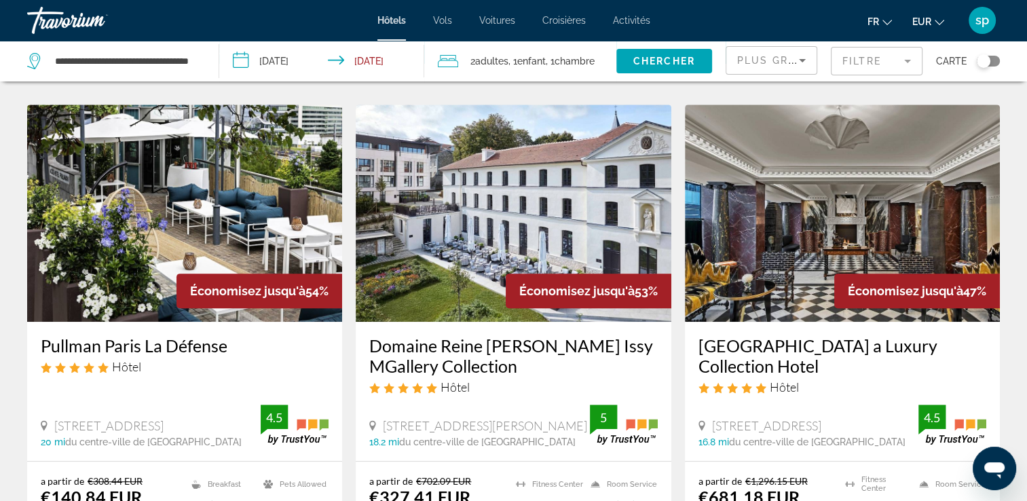
click at [764, 66] on div "Plus grandes économies" at bounding box center [768, 60] width 62 height 16
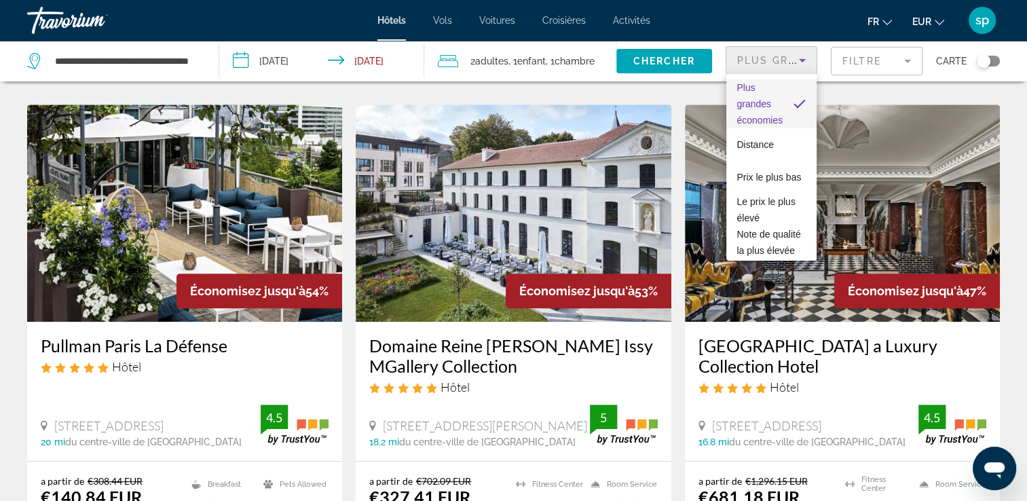
click at [875, 72] on div at bounding box center [513, 250] width 1027 height 501
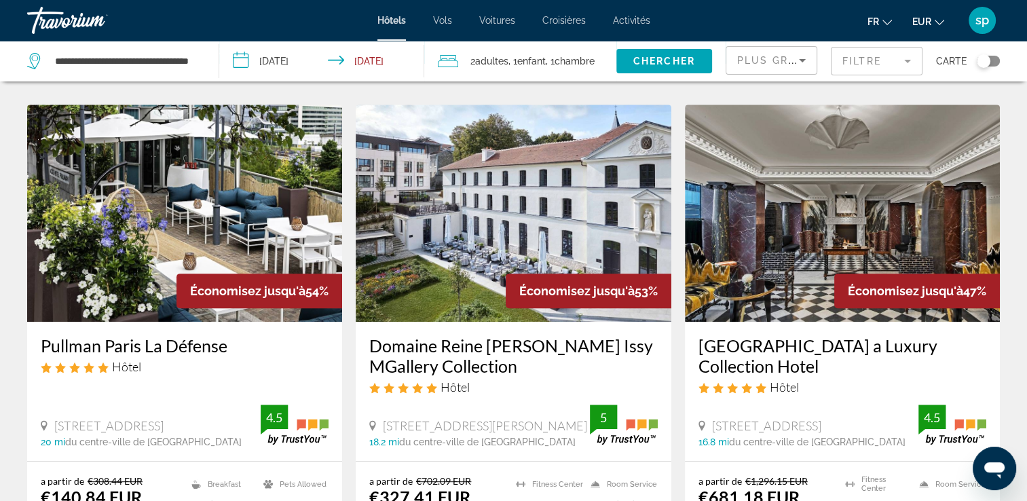
click at [873, 71] on mat-form-field "Filtre" at bounding box center [877, 61] width 92 height 28
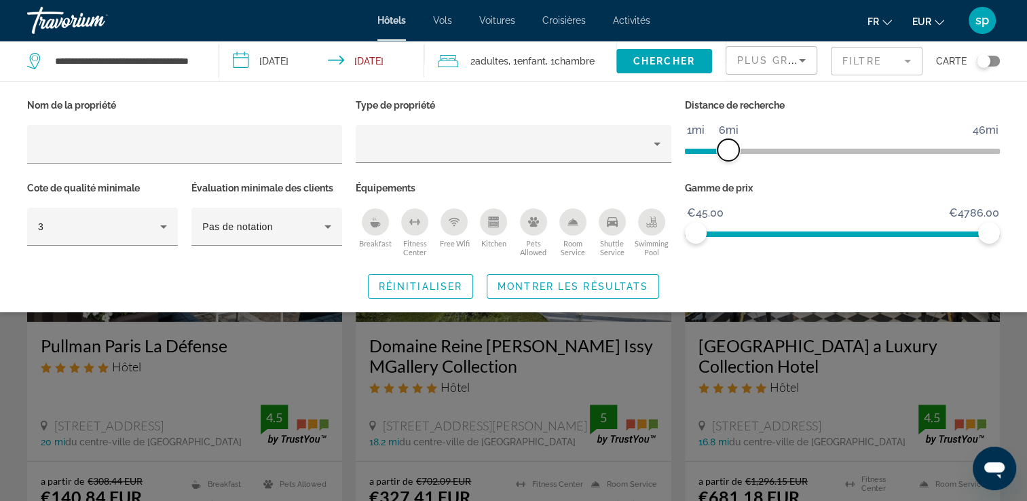
drag, startPoint x: 879, startPoint y: 148, endPoint x: 729, endPoint y: 168, distance: 151.2
click at [729, 168] on div "Distance de recherche 1mi 46mi 6mi" at bounding box center [842, 137] width 328 height 83
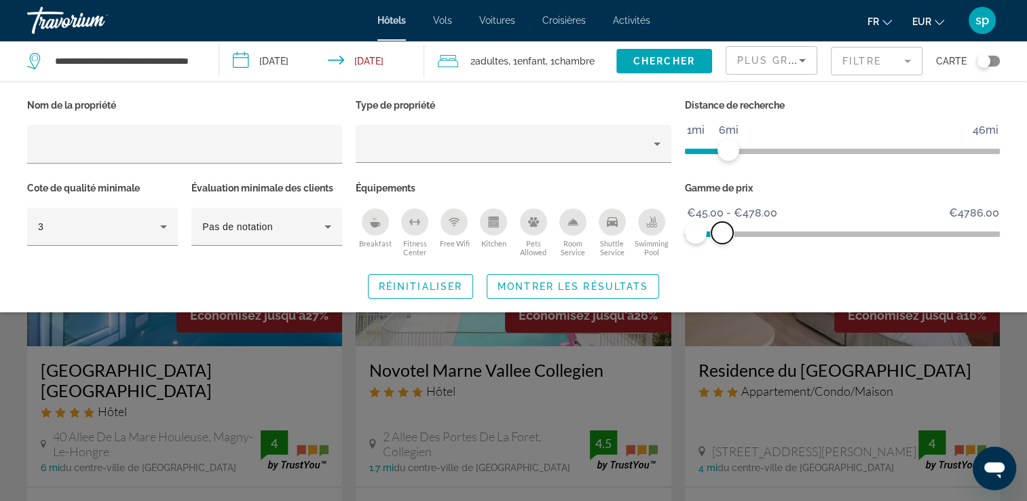
drag, startPoint x: 987, startPoint y: 233, endPoint x: 715, endPoint y: 256, distance: 272.4
click at [721, 222] on span "ngx-slider-max" at bounding box center [722, 233] width 22 height 22
click at [649, 229] on div "Swimming Pool" at bounding box center [651, 221] width 27 height 27
click at [372, 220] on icon "Breakfast" at bounding box center [375, 221] width 11 height 11
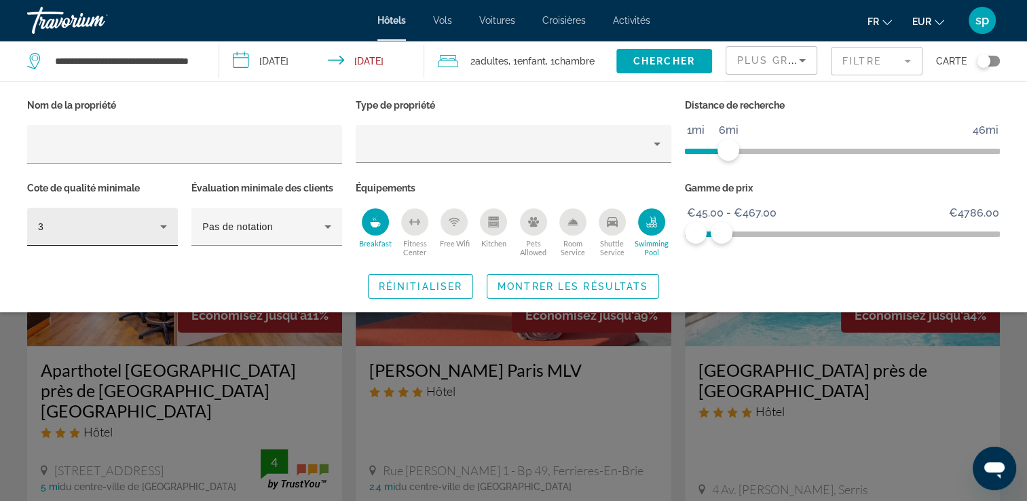
click at [69, 242] on div "3" at bounding box center [102, 227] width 129 height 38
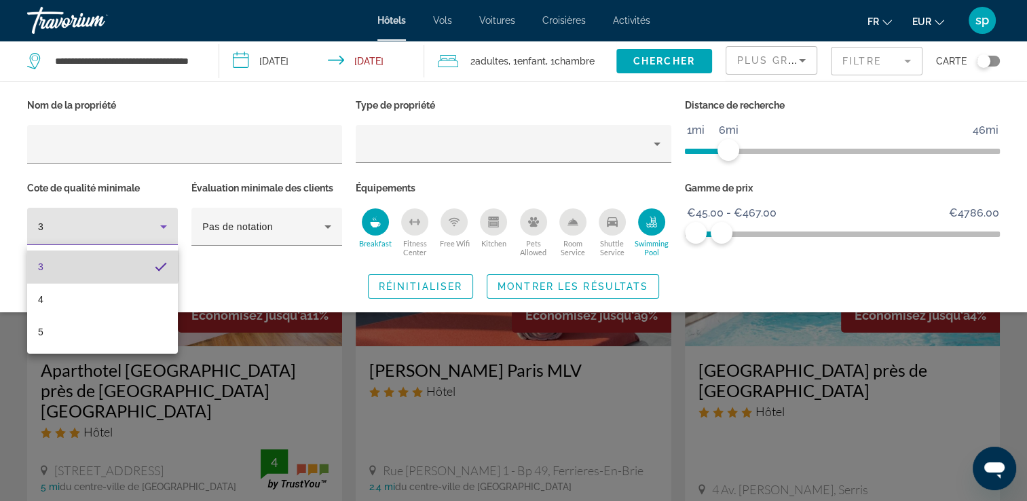
click at [83, 261] on mat-option "3" at bounding box center [102, 266] width 151 height 33
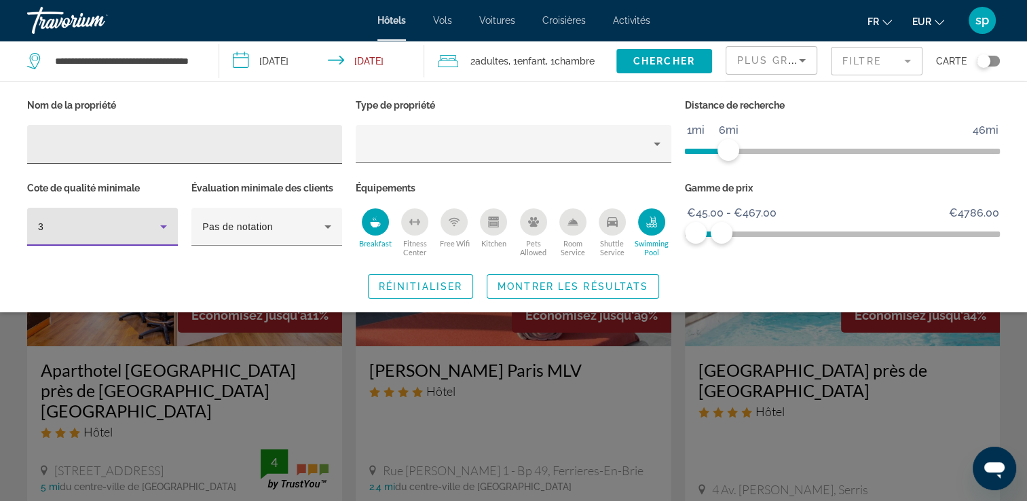
click at [115, 147] on input "Hotel Filters" at bounding box center [184, 144] width 293 height 16
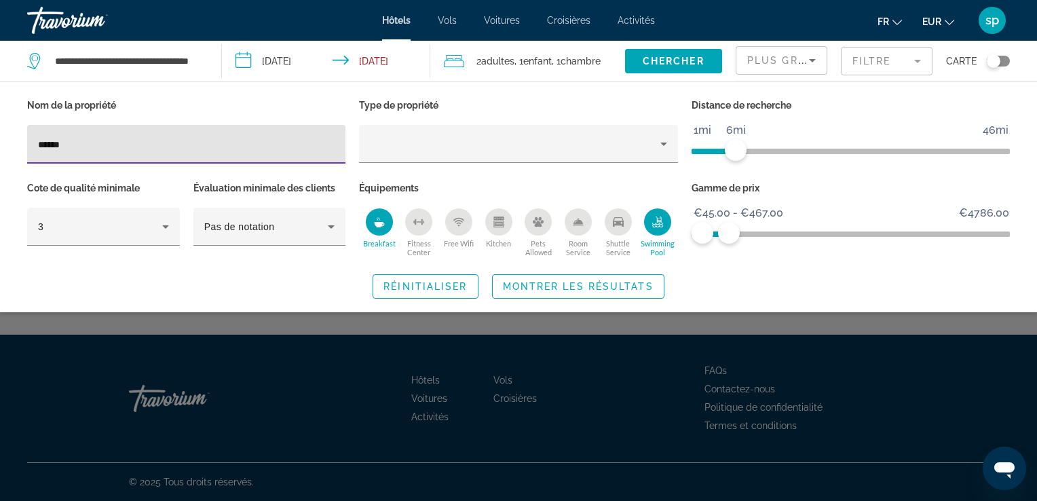
type input "******"
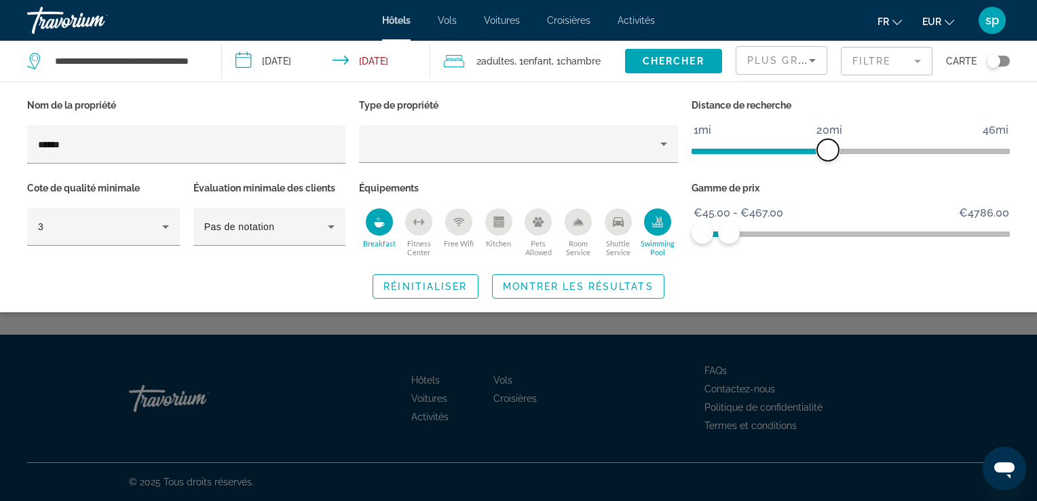
drag, startPoint x: 741, startPoint y: 145, endPoint x: 831, endPoint y: 166, distance: 92.0
click at [831, 166] on div "Distance de recherche 1mi 46mi 20mi" at bounding box center [851, 137] width 332 height 83
click at [594, 284] on span "Montrer les résultats" at bounding box center [578, 286] width 151 height 11
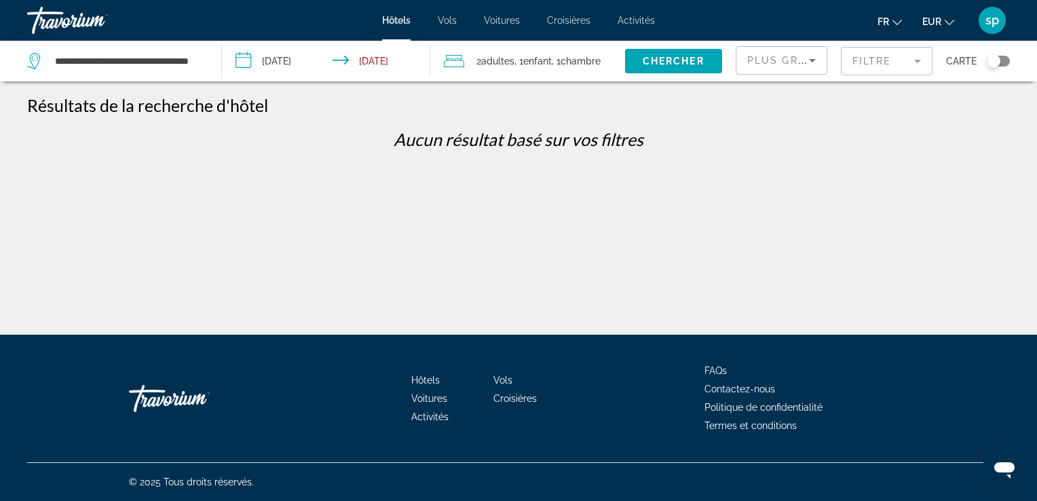
click at [854, 66] on mat-form-field "Filtre" at bounding box center [887, 61] width 92 height 28
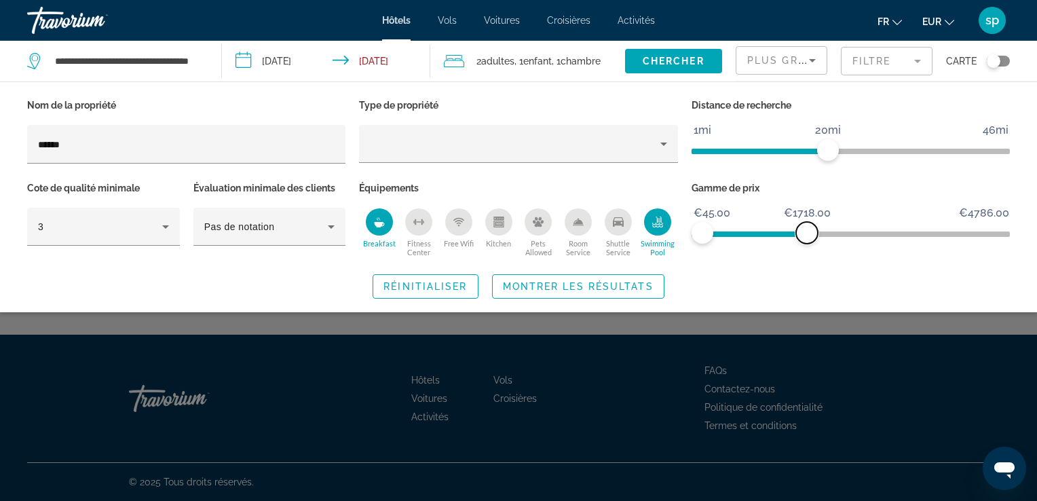
drag, startPoint x: 725, startPoint y: 234, endPoint x: 807, endPoint y: 250, distance: 83.6
click at [807, 250] on div "Gamme de prix €45.00 €4786.00 €45.00 €1718.00 €45.00 - €949.00" at bounding box center [851, 219] width 332 height 82
click at [659, 227] on div "Swimming Pool" at bounding box center [657, 221] width 27 height 27
click at [372, 224] on div "Breakfast" at bounding box center [379, 221] width 27 height 27
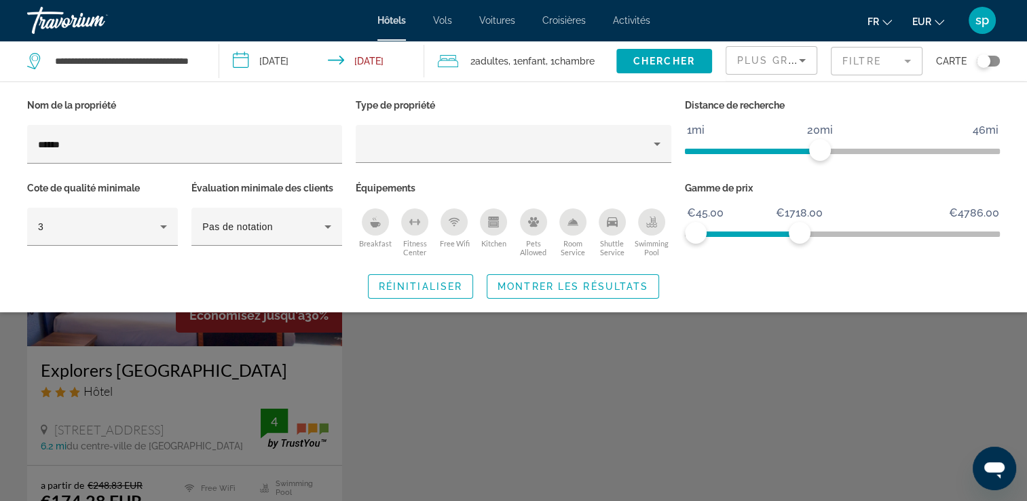
click at [222, 377] on div "Search widget" at bounding box center [513, 352] width 1027 height 297
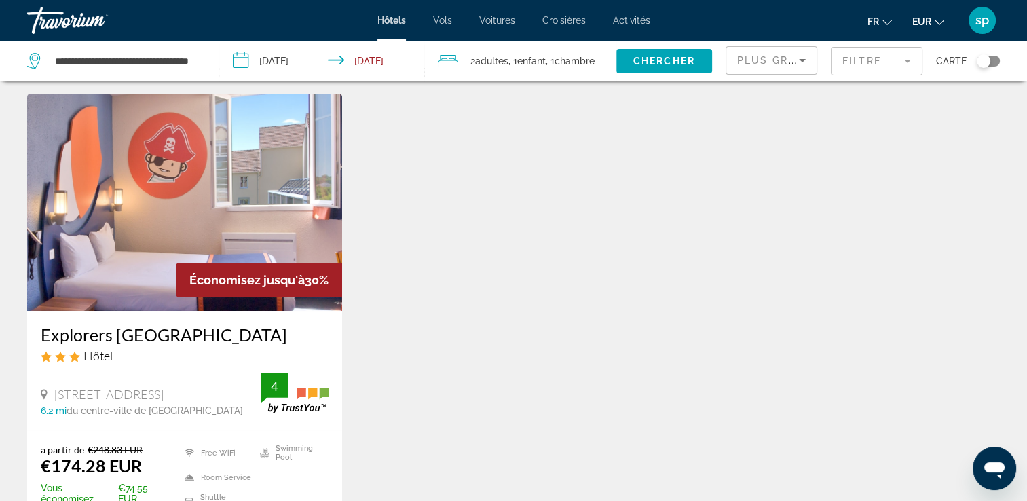
scroll to position [68, 0]
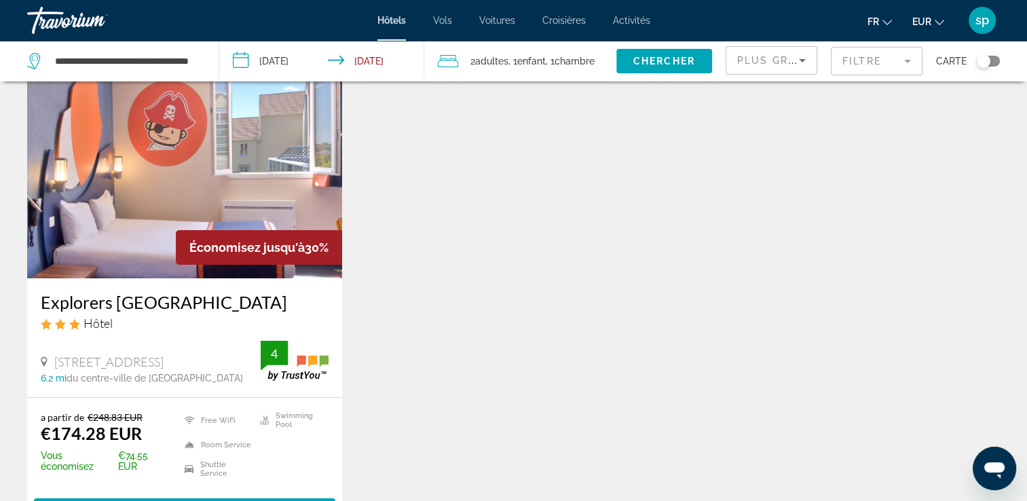
click at [160, 197] on img "Main content" at bounding box center [184, 169] width 315 height 217
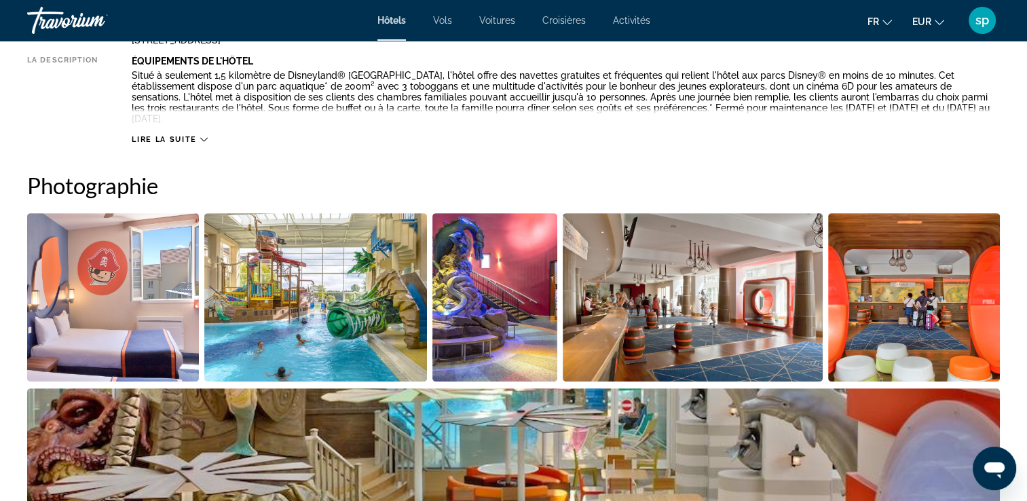
scroll to position [611, 0]
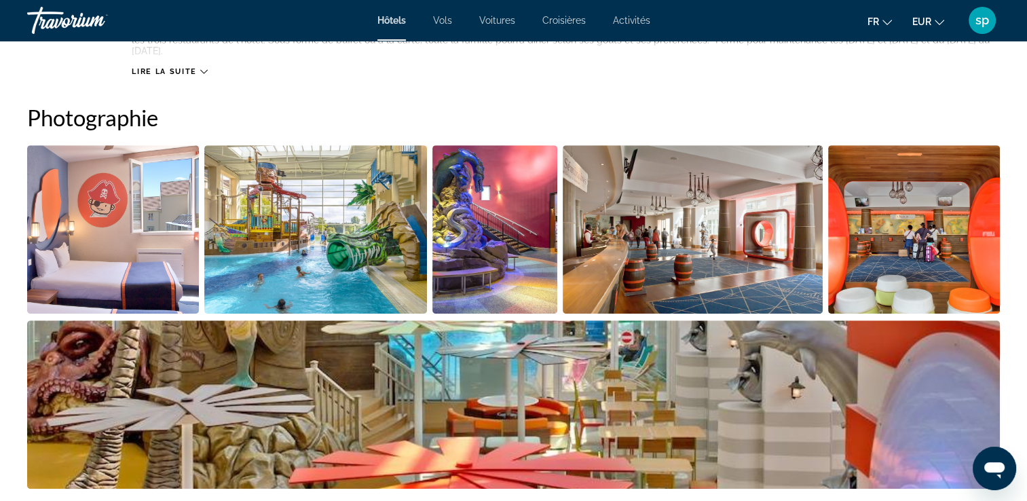
click at [169, 208] on img "Open full-screen image slider" at bounding box center [113, 229] width 172 height 168
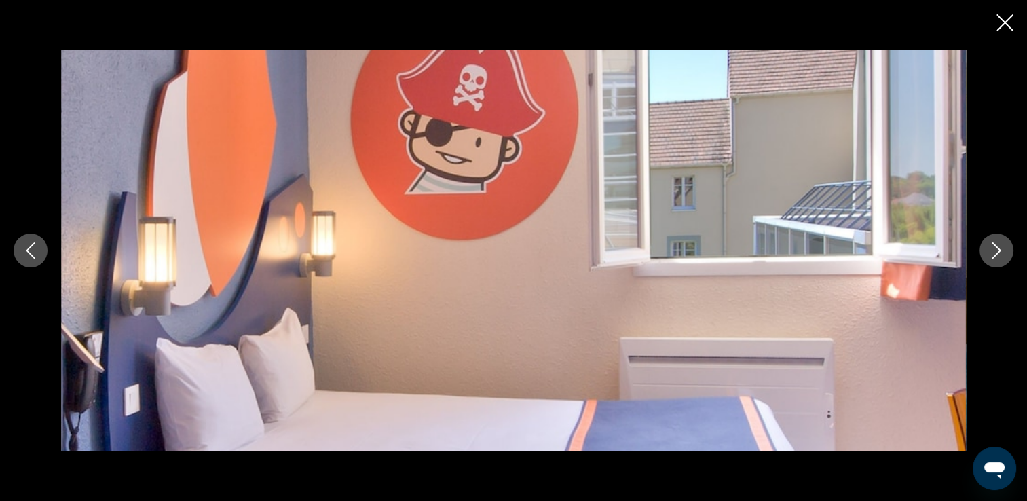
click at [1001, 254] on icon "Next image" at bounding box center [996, 250] width 16 height 16
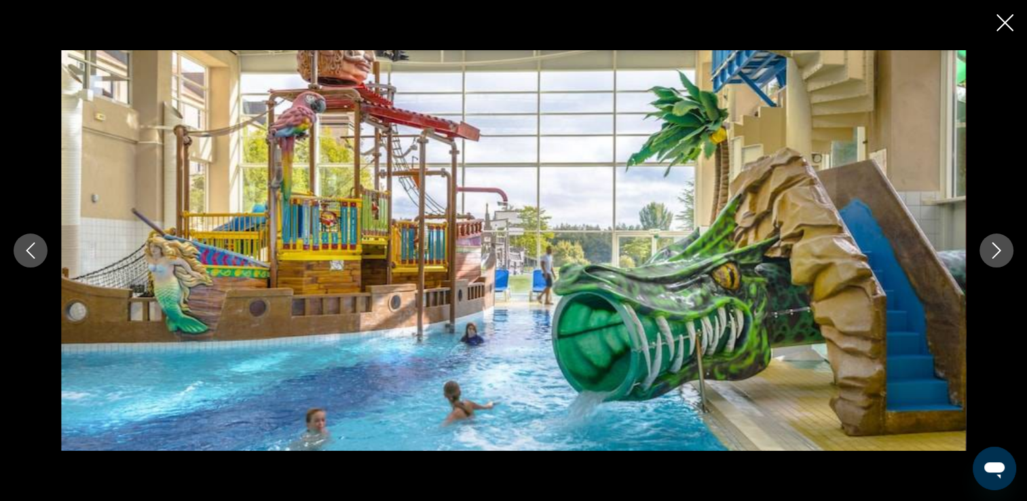
click at [1001, 254] on icon "Next image" at bounding box center [996, 250] width 16 height 16
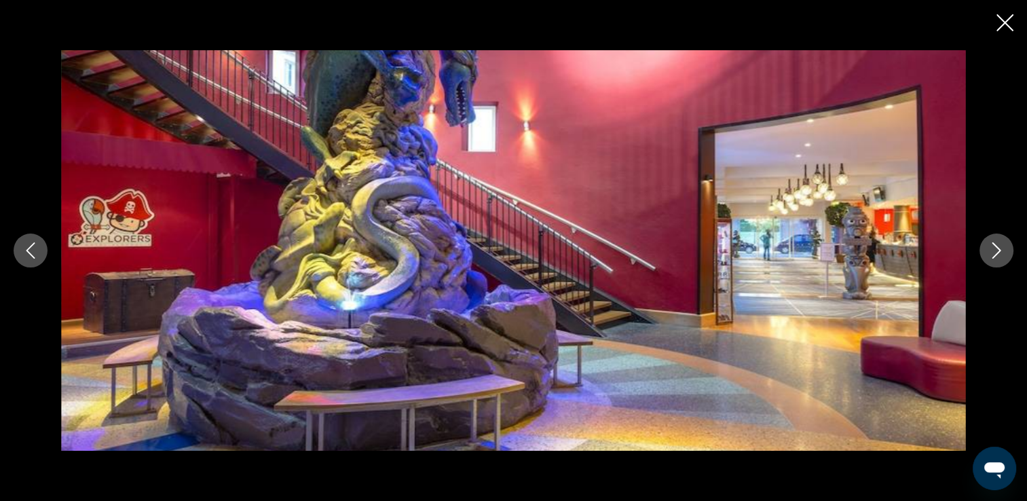
click at [1001, 254] on icon "Next image" at bounding box center [996, 250] width 16 height 16
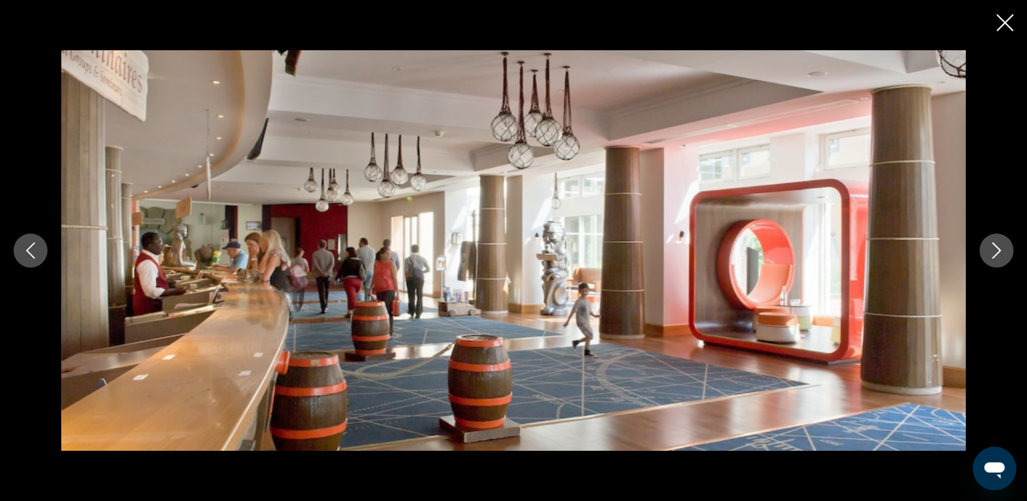
click at [1001, 254] on icon "Next image" at bounding box center [996, 250] width 16 height 16
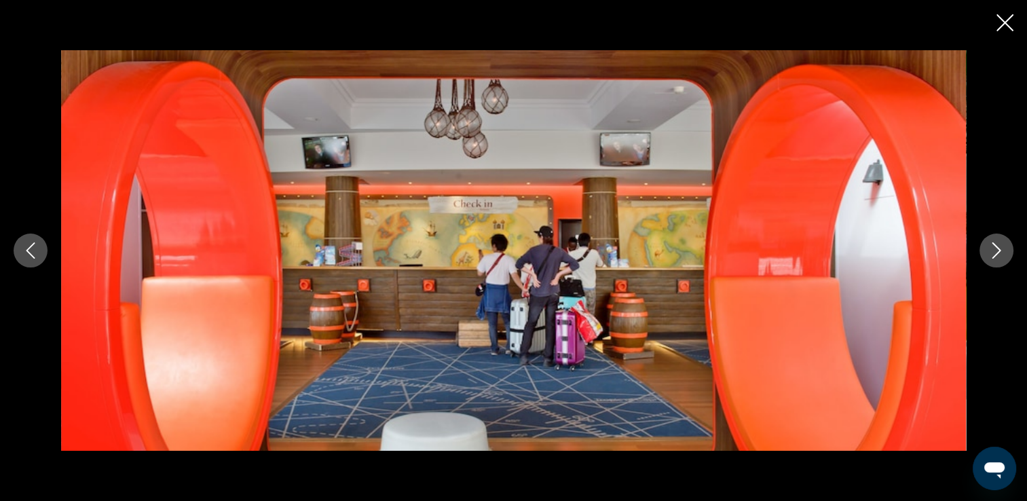
click at [1001, 254] on icon "Next image" at bounding box center [996, 250] width 16 height 16
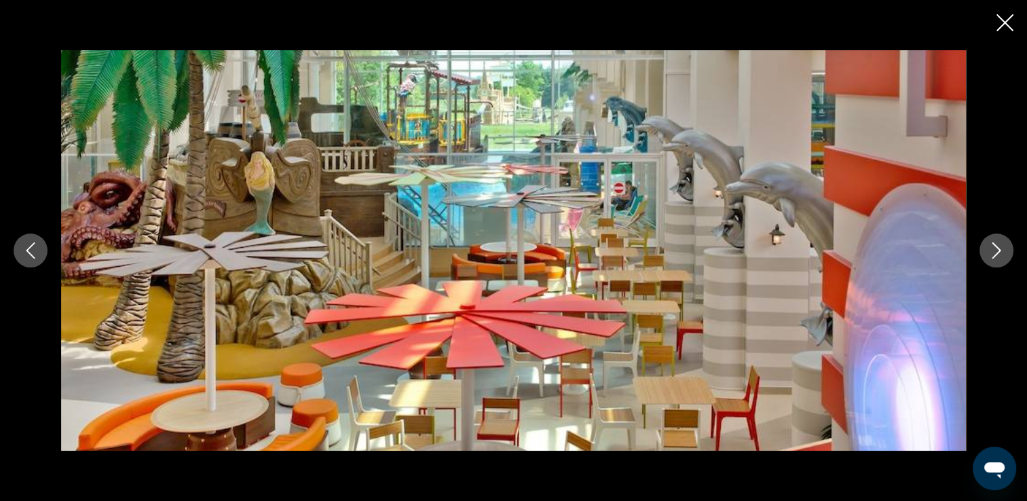
click at [1001, 254] on icon "Next image" at bounding box center [996, 250] width 16 height 16
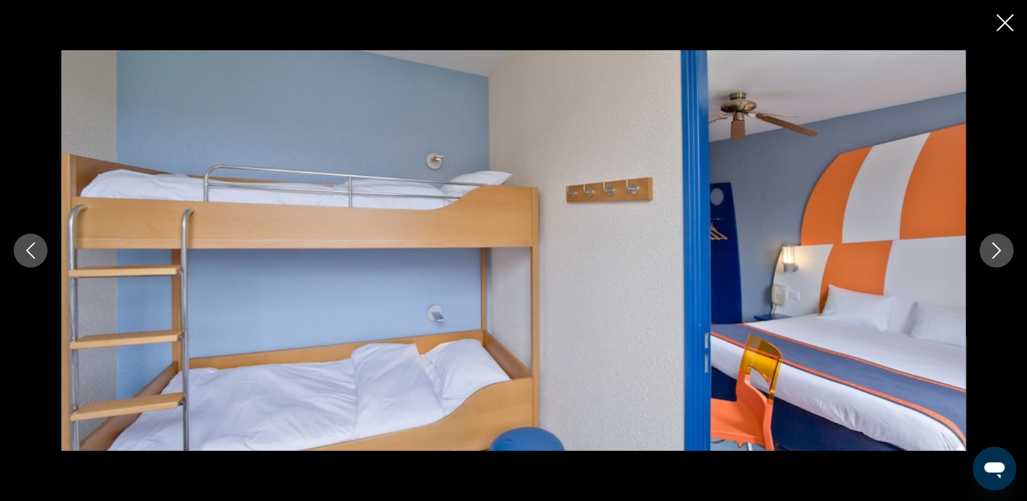
click at [1001, 254] on icon "Next image" at bounding box center [996, 250] width 16 height 16
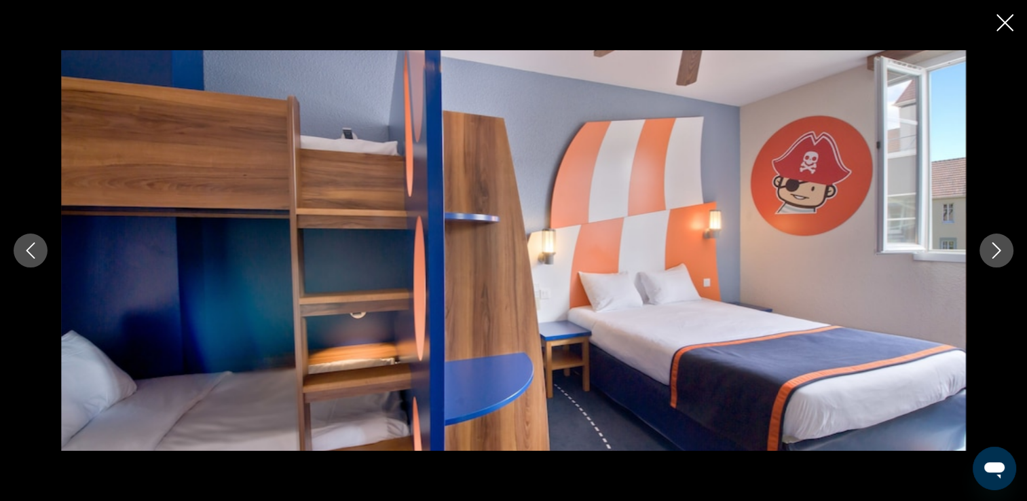
click at [1001, 254] on icon "Next image" at bounding box center [996, 250] width 16 height 16
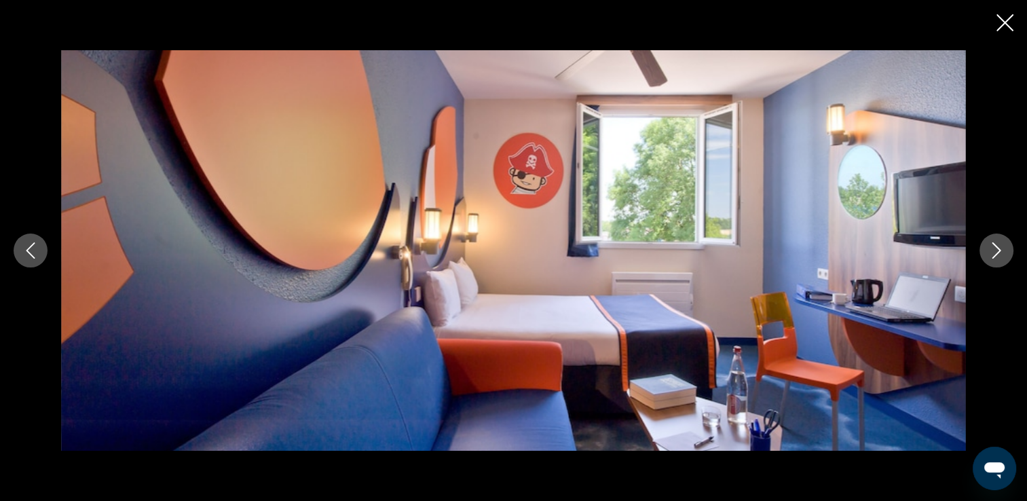
click at [1001, 254] on icon "Next image" at bounding box center [996, 250] width 16 height 16
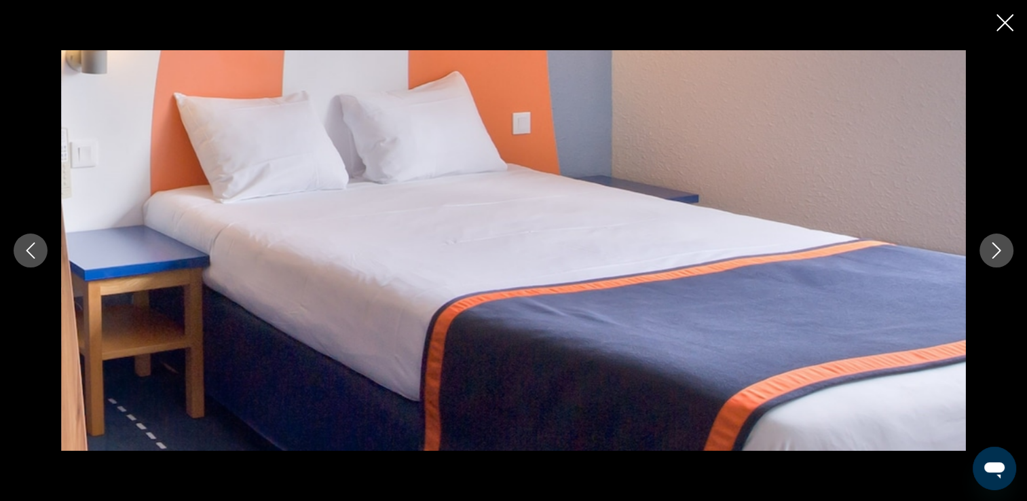
click at [1001, 254] on icon "Next image" at bounding box center [996, 250] width 16 height 16
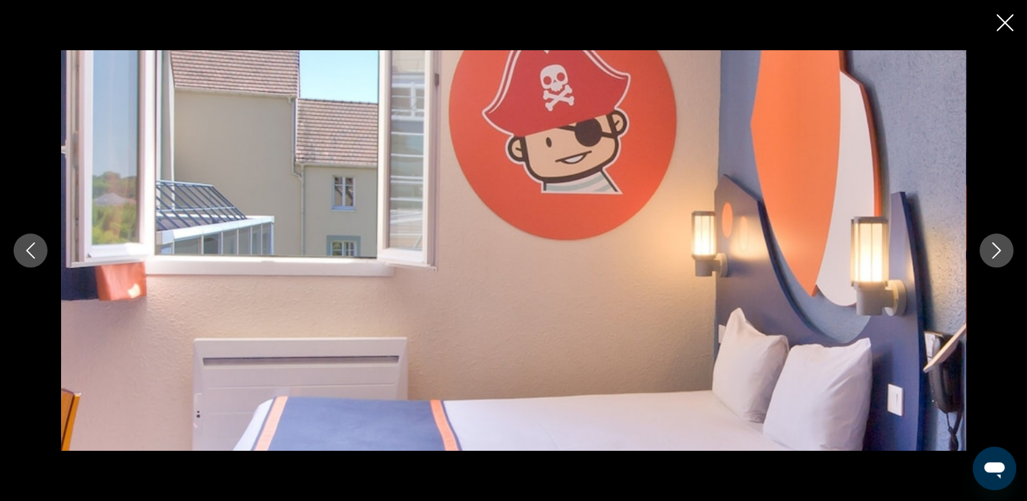
click at [1001, 254] on icon "Next image" at bounding box center [996, 250] width 16 height 16
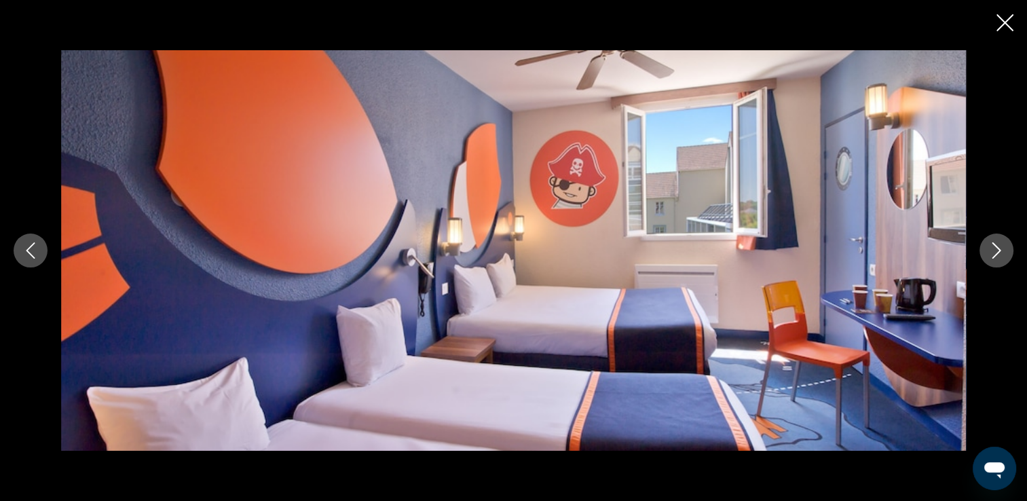
click at [1001, 254] on icon "Next image" at bounding box center [996, 250] width 16 height 16
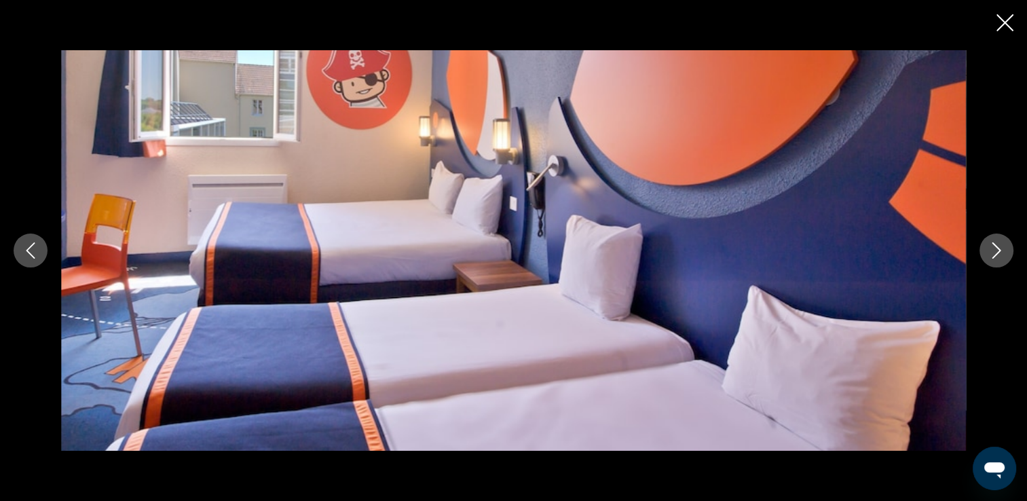
click at [997, 20] on icon "Close slideshow" at bounding box center [1004, 22] width 17 height 17
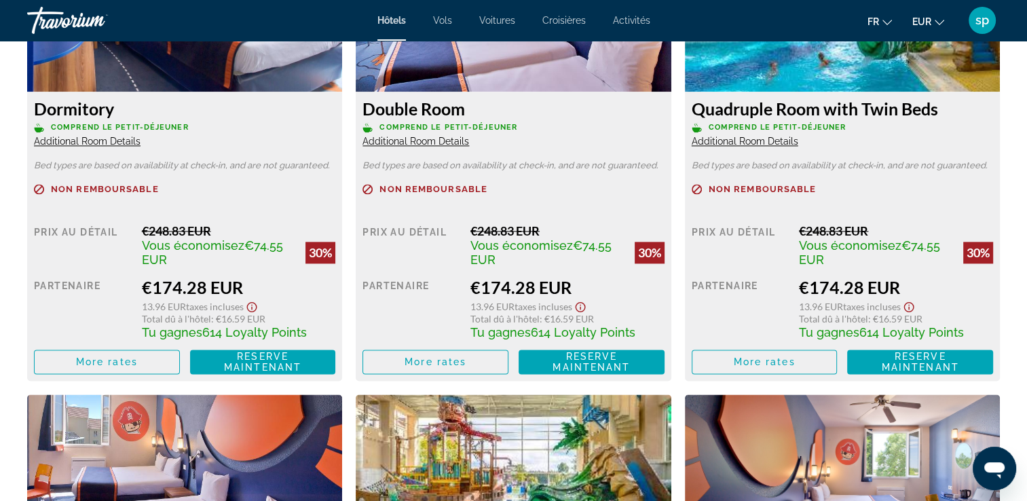
scroll to position [2036, 0]
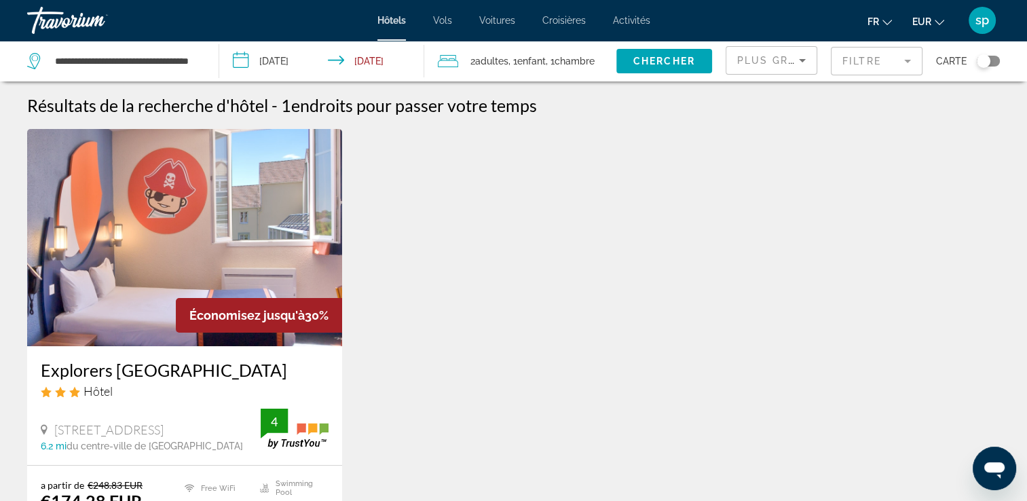
drag, startPoint x: 873, startPoint y: 64, endPoint x: 673, endPoint y: 42, distance: 200.7
click at [873, 64] on mat-form-field "Filtre" at bounding box center [877, 61] width 92 height 28
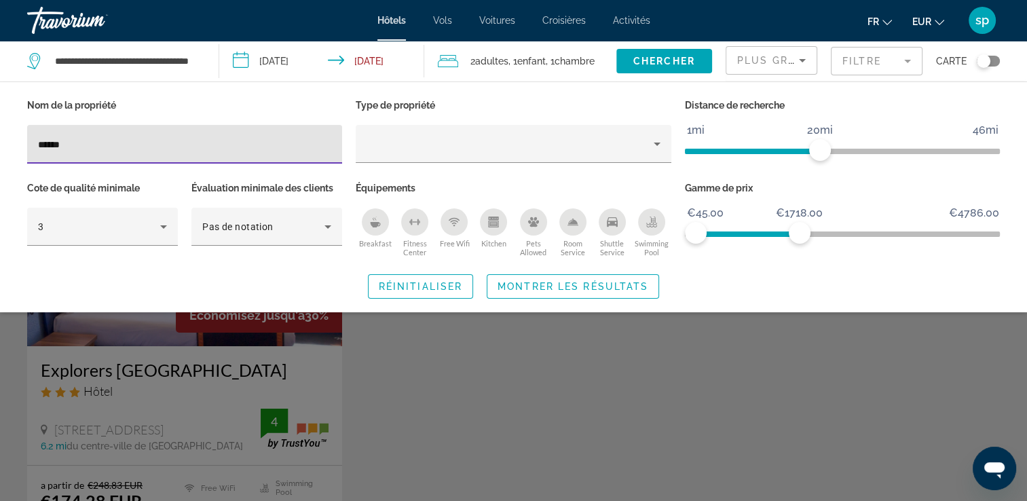
drag, startPoint x: 92, startPoint y: 149, endPoint x: -3, endPoint y: 115, distance: 100.9
click at [0, 115] on html "**********" at bounding box center [513, 250] width 1027 height 501
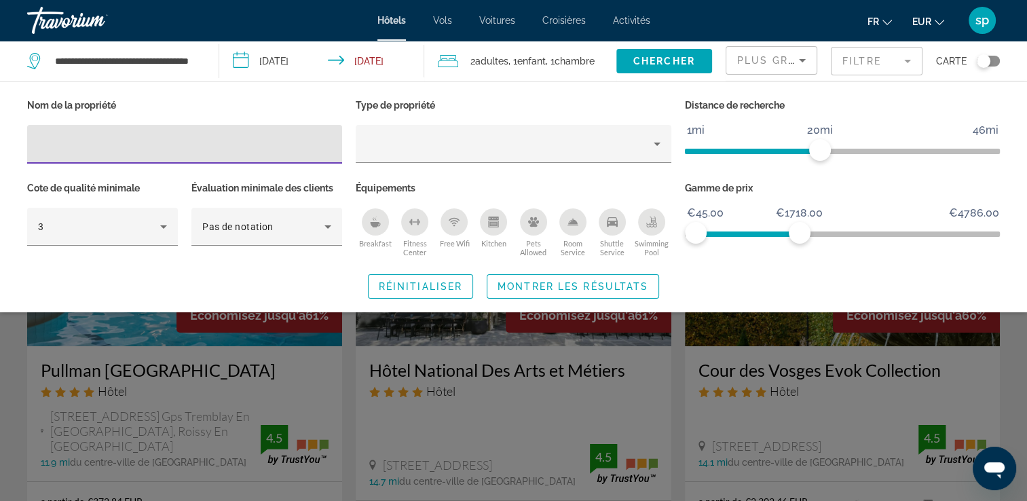
drag, startPoint x: 575, startPoint y: 281, endPoint x: 567, endPoint y: 263, distance: 19.4
click at [575, 281] on span "Montrer les résultats" at bounding box center [572, 286] width 151 height 11
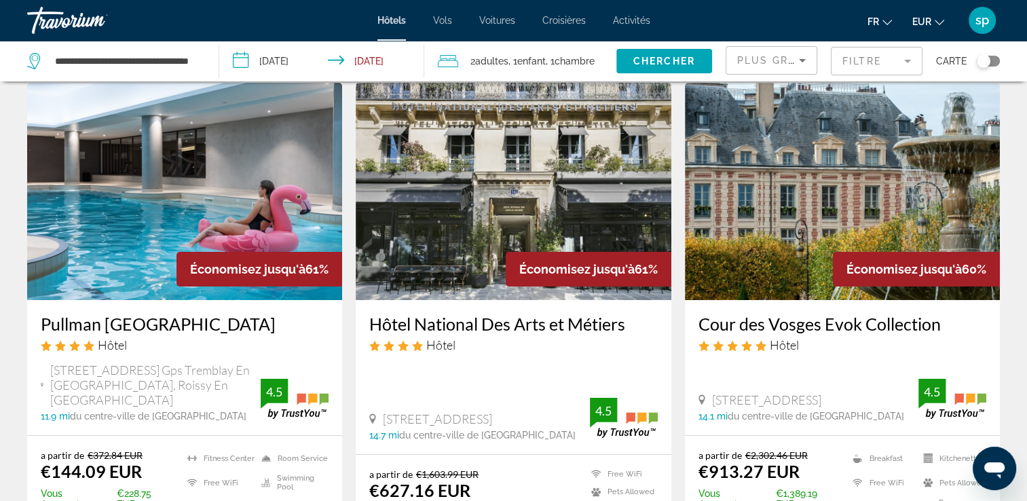
scroll to position [136, 0]
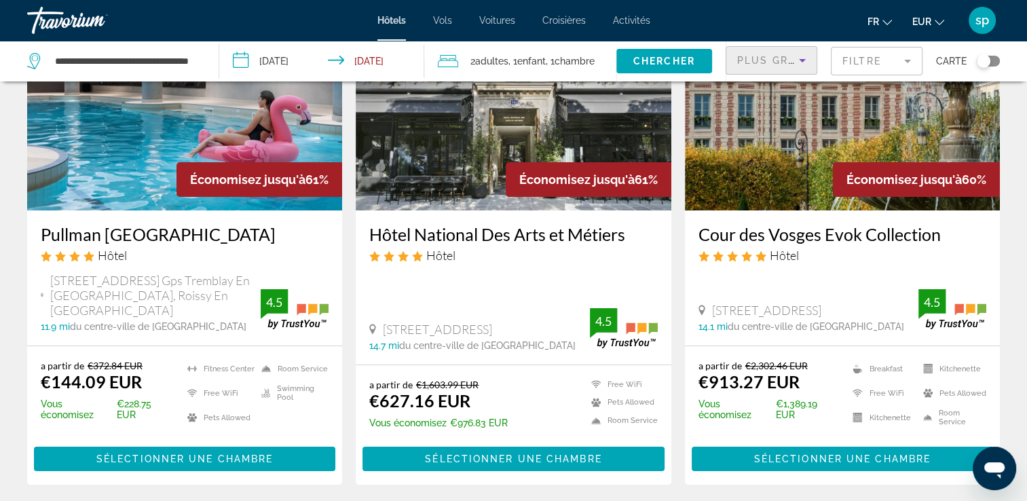
click at [751, 67] on div "Plus grandes économies" at bounding box center [768, 60] width 62 height 16
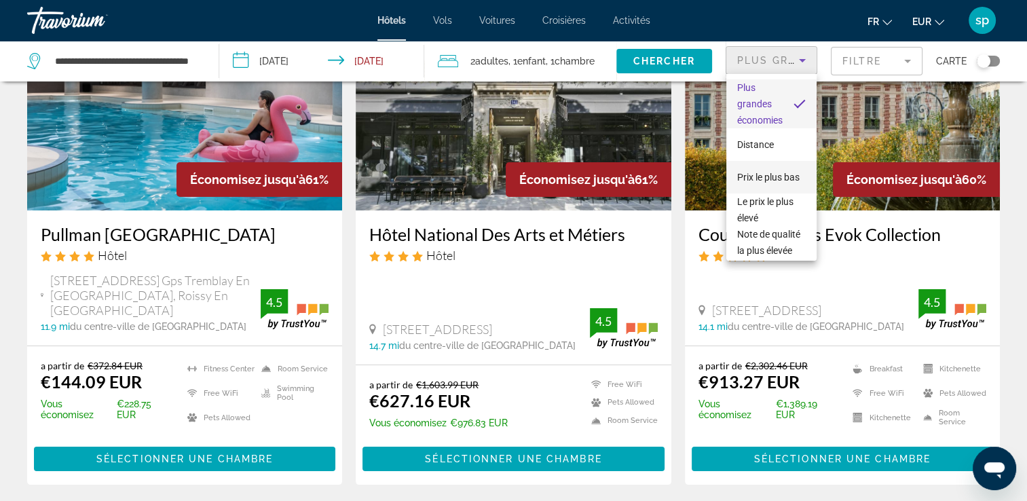
click at [748, 172] on span "Prix le plus bas" at bounding box center [768, 177] width 62 height 11
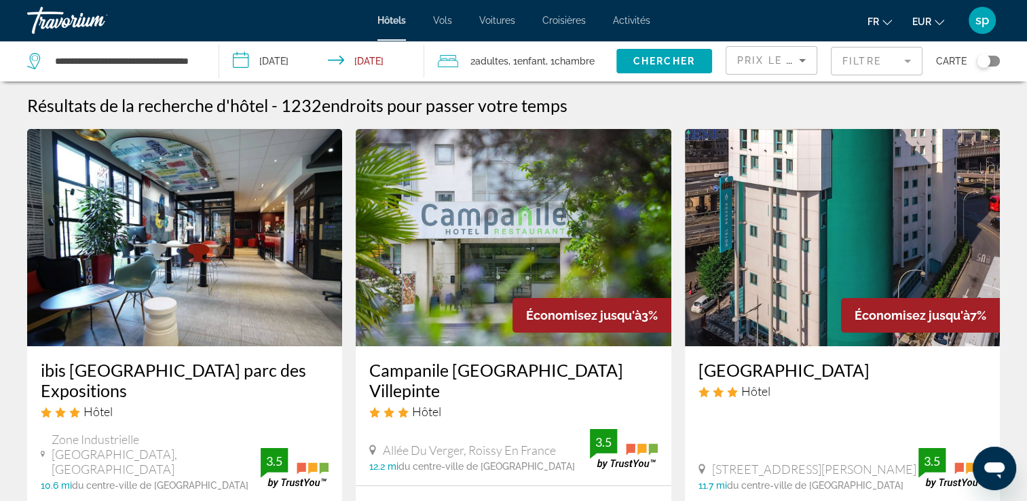
click at [769, 71] on div "Prix le plus bas" at bounding box center [771, 66] width 69 height 38
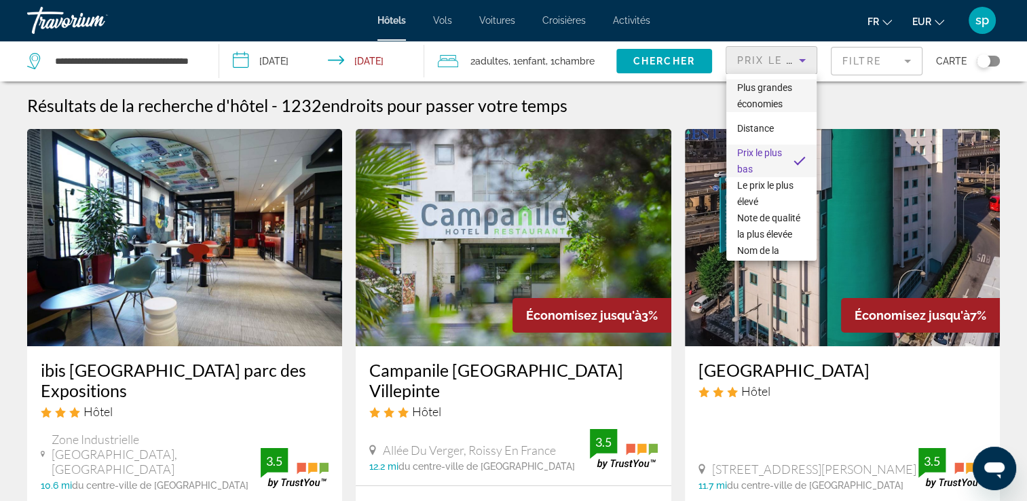
click at [765, 91] on span "Plus grandes économies" at bounding box center [764, 95] width 55 height 27
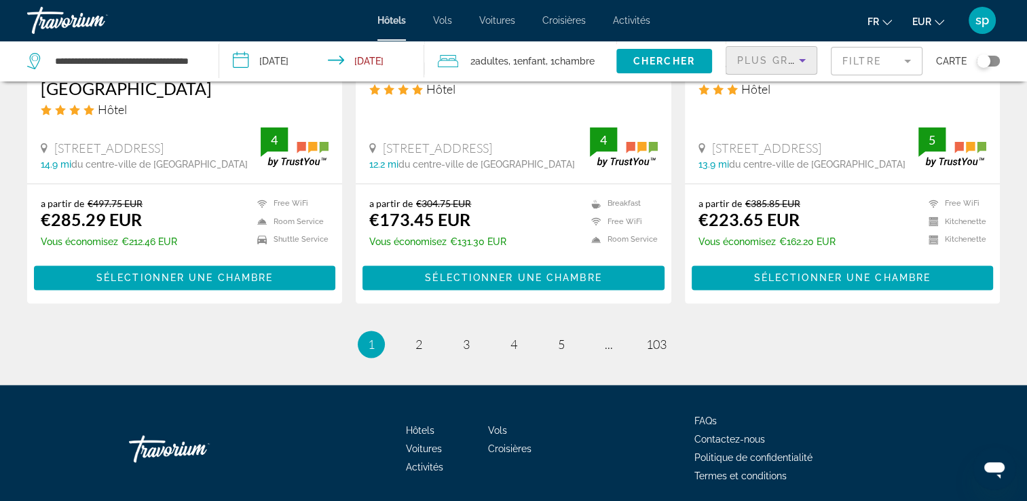
scroll to position [1877, 0]
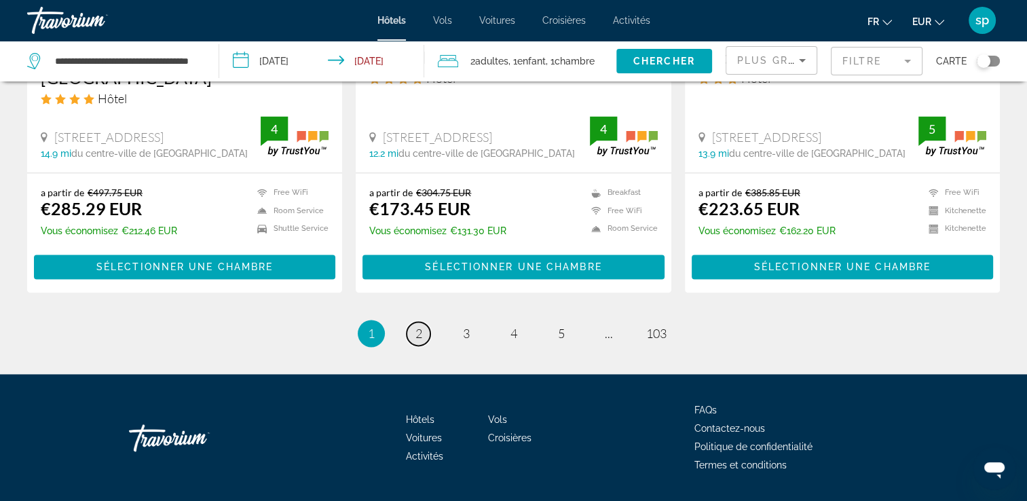
click at [413, 322] on link "page 2" at bounding box center [418, 334] width 24 height 24
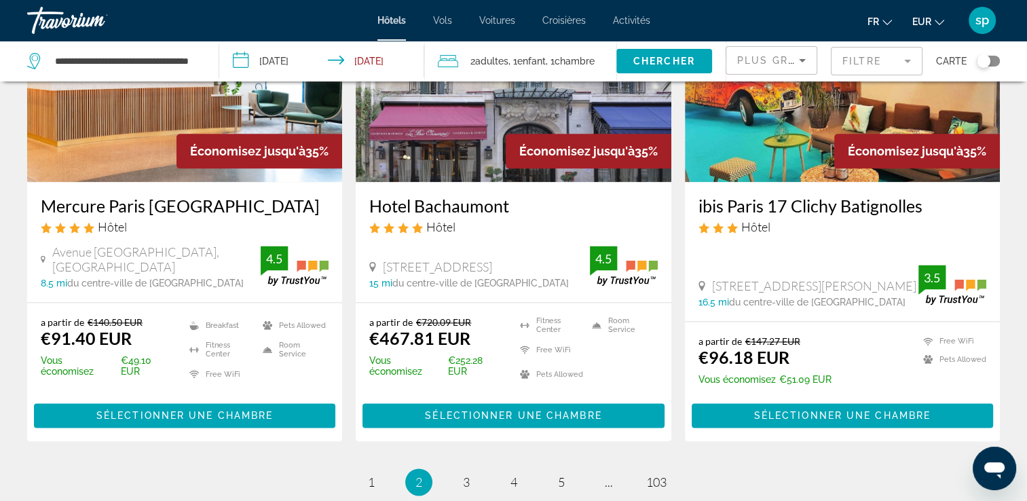
scroll to position [1764, 0]
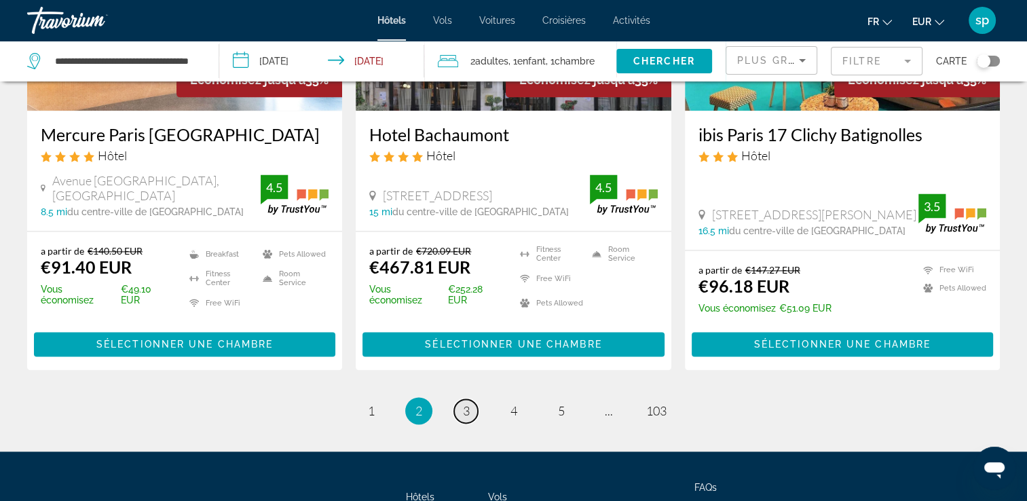
click at [470, 399] on link "page 3" at bounding box center [466, 411] width 24 height 24
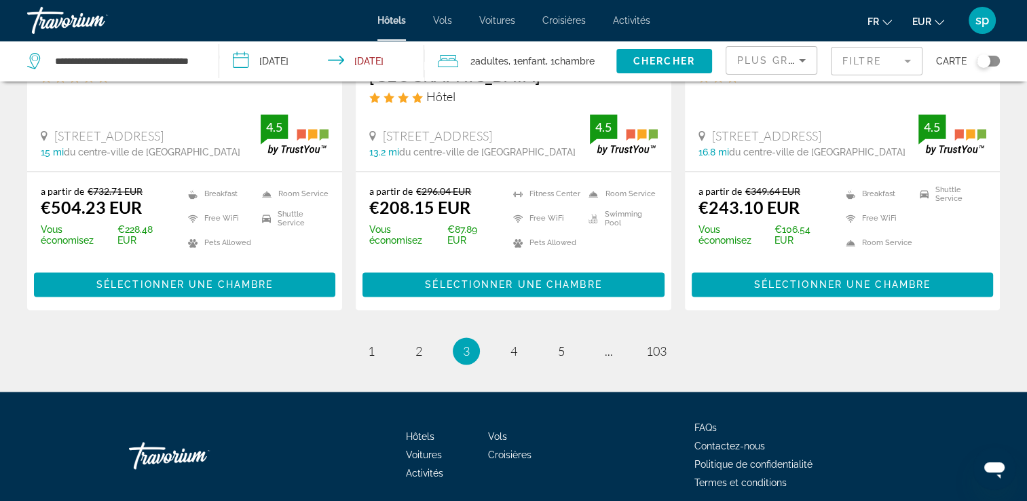
scroll to position [1915, 0]
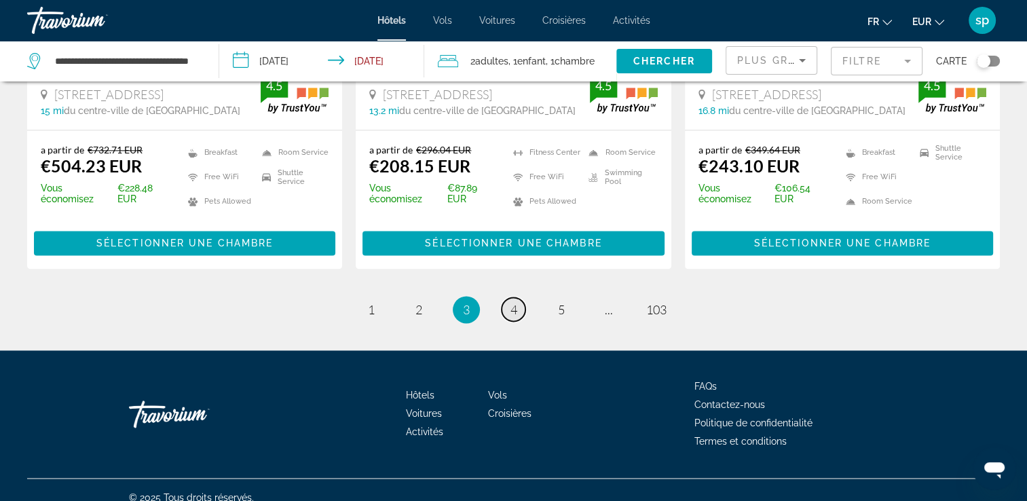
click at [514, 302] on span "4" at bounding box center [513, 309] width 7 height 15
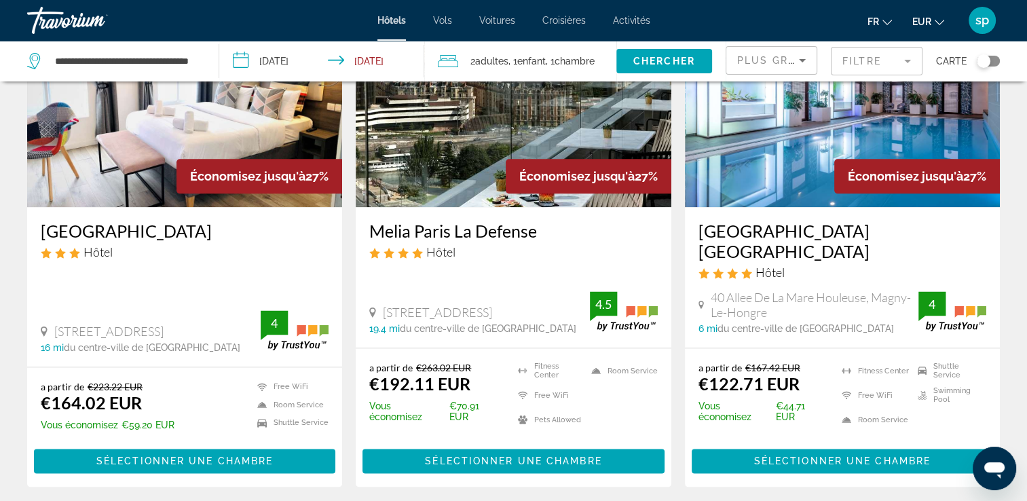
scroll to position [1696, 0]
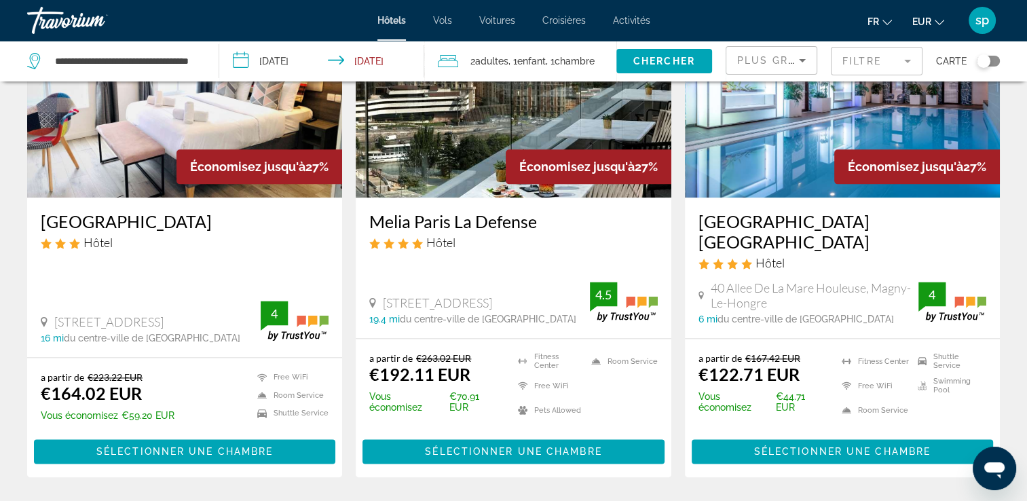
drag, startPoint x: 559, startPoint y: 478, endPoint x: 569, endPoint y: 472, distance: 12.2
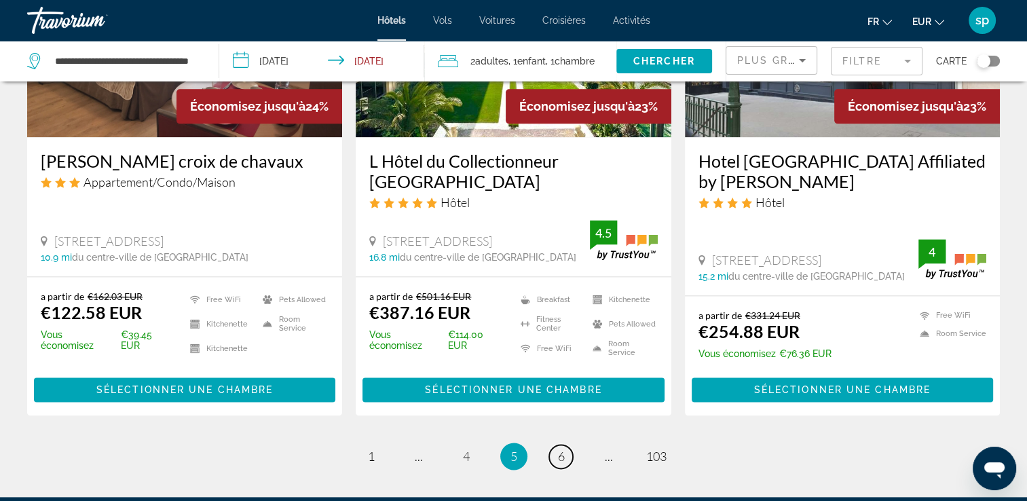
scroll to position [1832, 0]
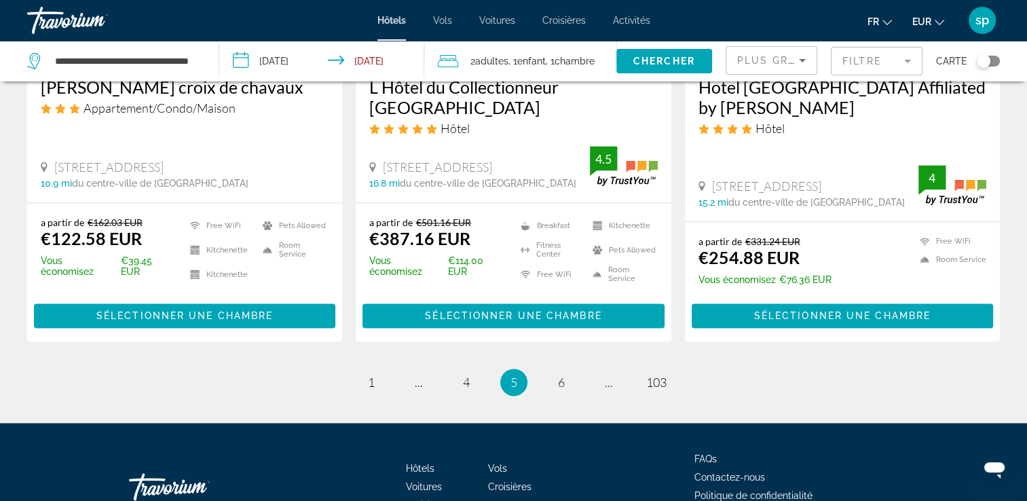
click at [852, 66] on mat-form-field "Filtre" at bounding box center [877, 61] width 92 height 28
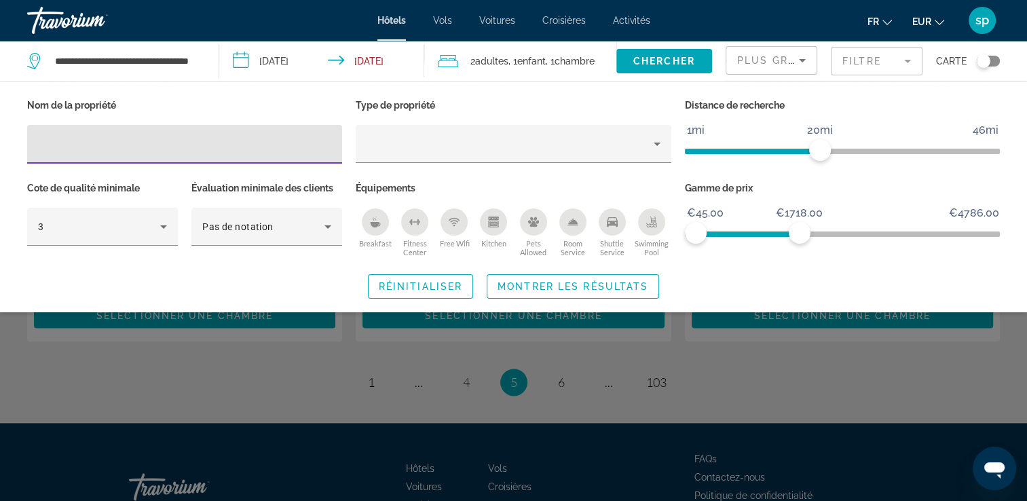
click at [81, 136] on input "Hotel Filters" at bounding box center [184, 144] width 293 height 16
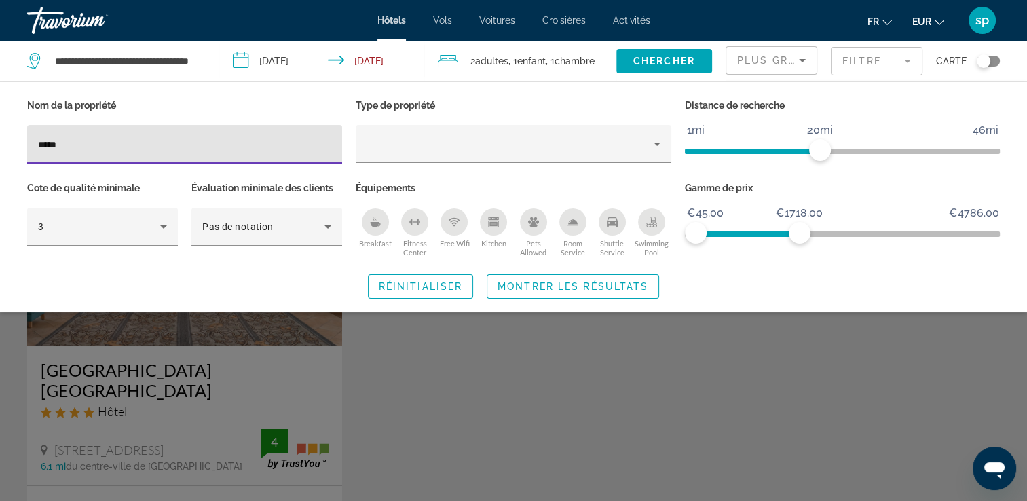
type input "*****"
click at [122, 383] on div "Search widget" at bounding box center [513, 352] width 1027 height 297
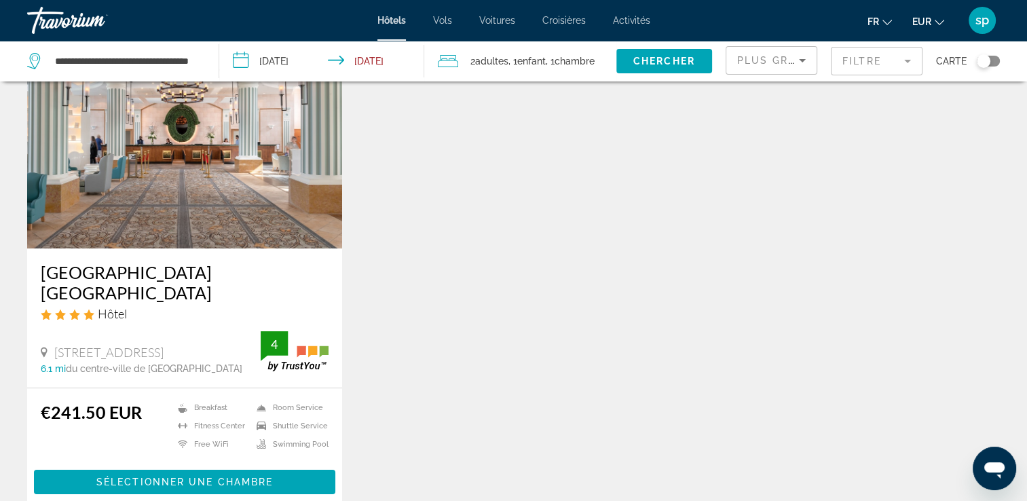
scroll to position [68, 0]
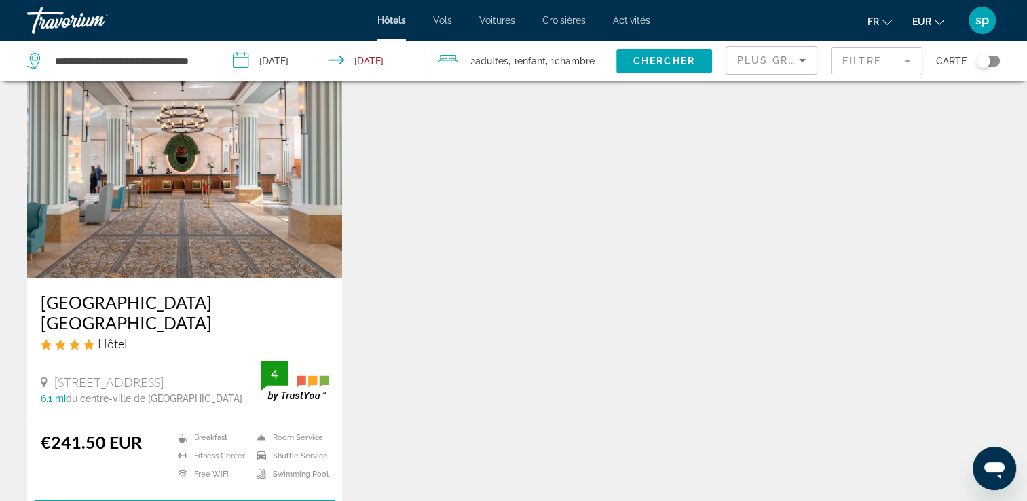
drag, startPoint x: 864, startPoint y: 68, endPoint x: 855, endPoint y: 62, distance: 10.4
click at [864, 68] on mat-form-field "Filtre" at bounding box center [877, 61] width 92 height 28
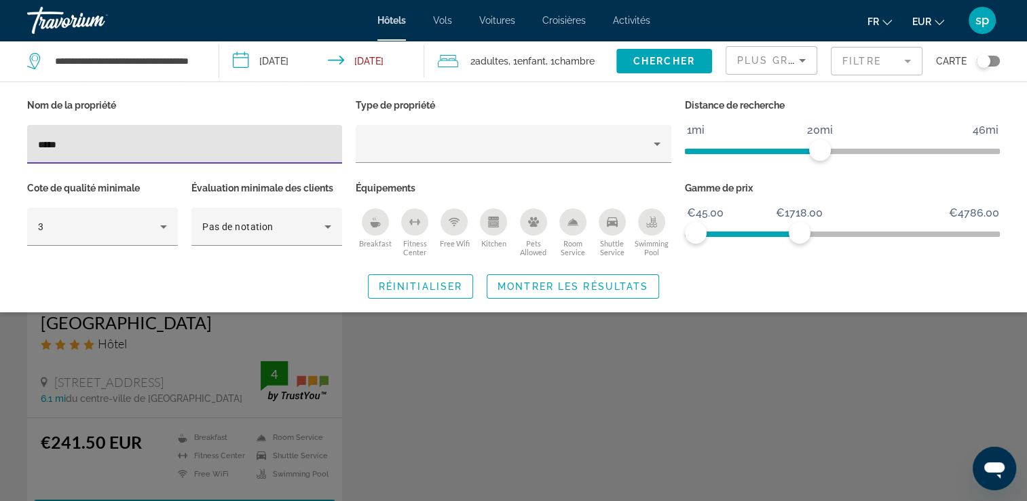
drag, startPoint x: 79, startPoint y: 146, endPoint x: 21, endPoint y: 132, distance: 59.4
click at [21, 132] on div "Nom de la propriété *****" at bounding box center [184, 137] width 328 height 83
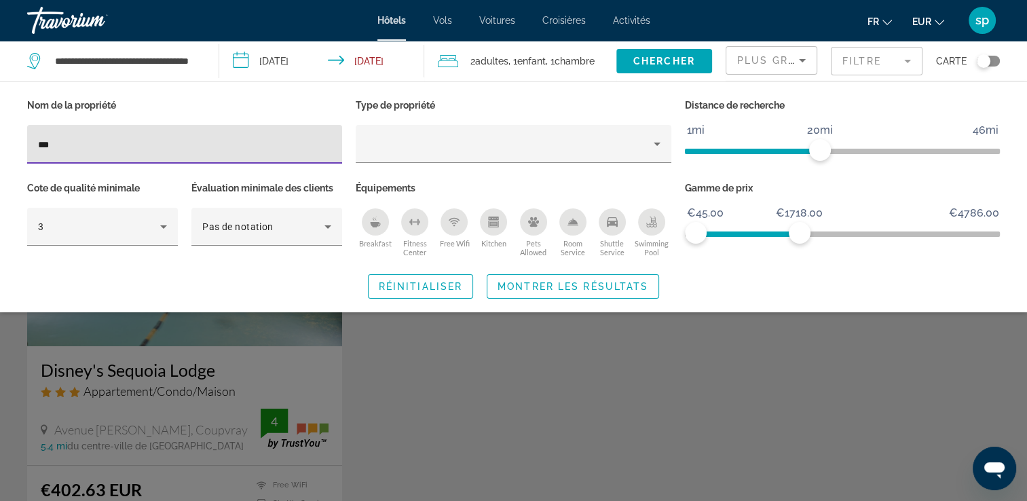
type input "***"
click at [149, 377] on div "Search widget" at bounding box center [513, 352] width 1027 height 297
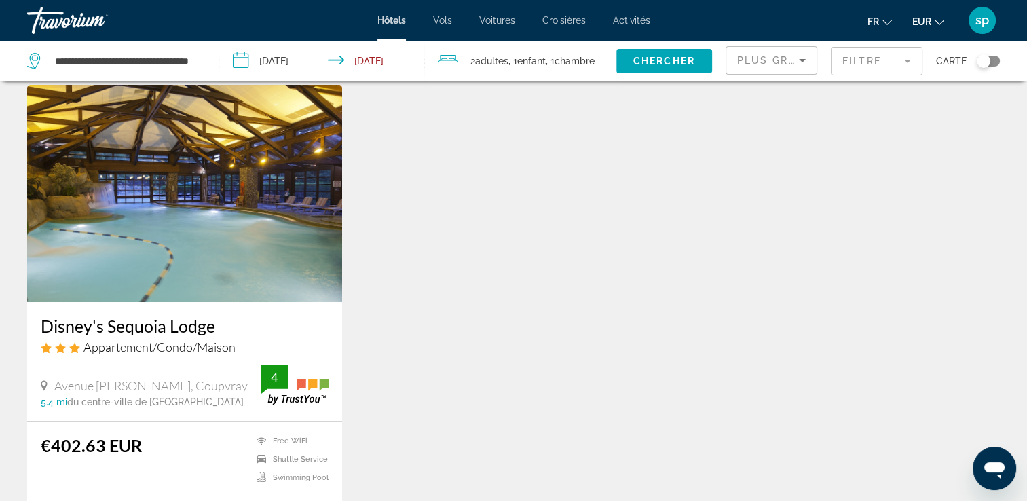
scroll to position [68, 0]
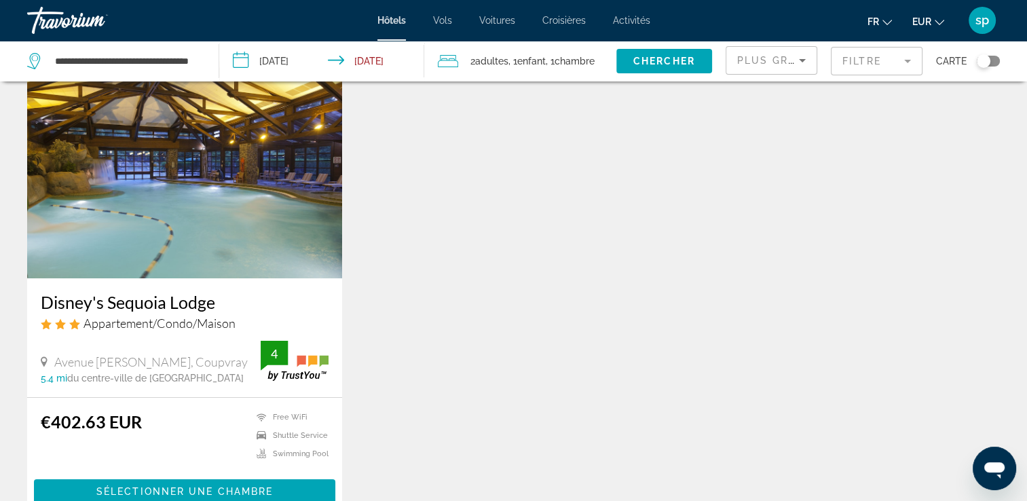
drag, startPoint x: 857, startPoint y: 58, endPoint x: 708, endPoint y: 41, distance: 149.6
click at [857, 58] on mat-form-field "Filtre" at bounding box center [877, 61] width 92 height 28
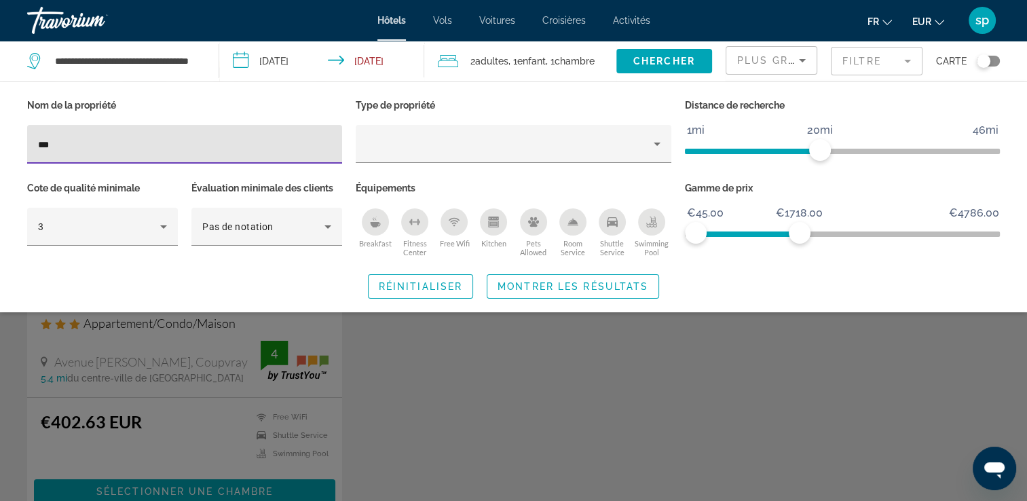
drag, startPoint x: 64, startPoint y: 145, endPoint x: 3, endPoint y: 125, distance: 64.4
click at [3, 125] on div "Nom de la propriété *** Type de propriété Distance de recherche 1mi 46mi 20mi C…" at bounding box center [513, 197] width 1027 height 203
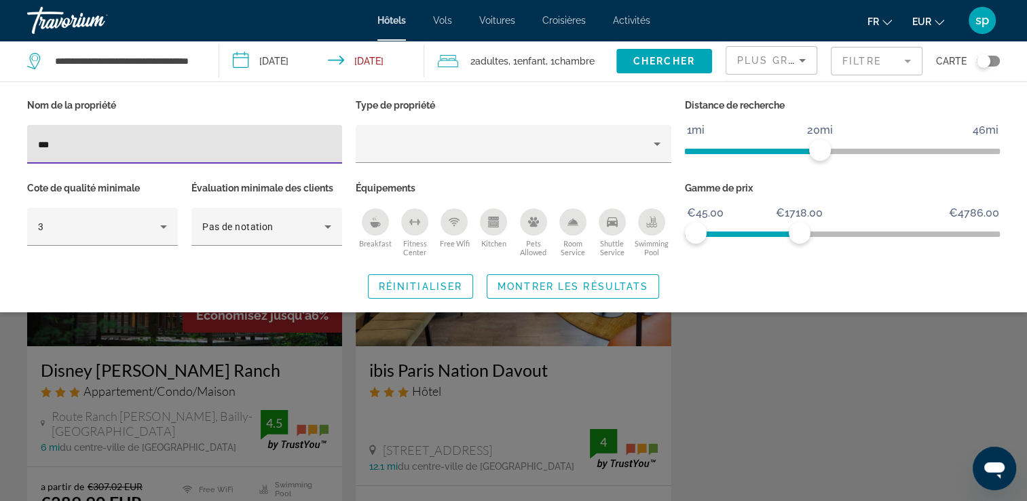
type input "***"
click at [211, 387] on div "Search widget" at bounding box center [513, 352] width 1027 height 297
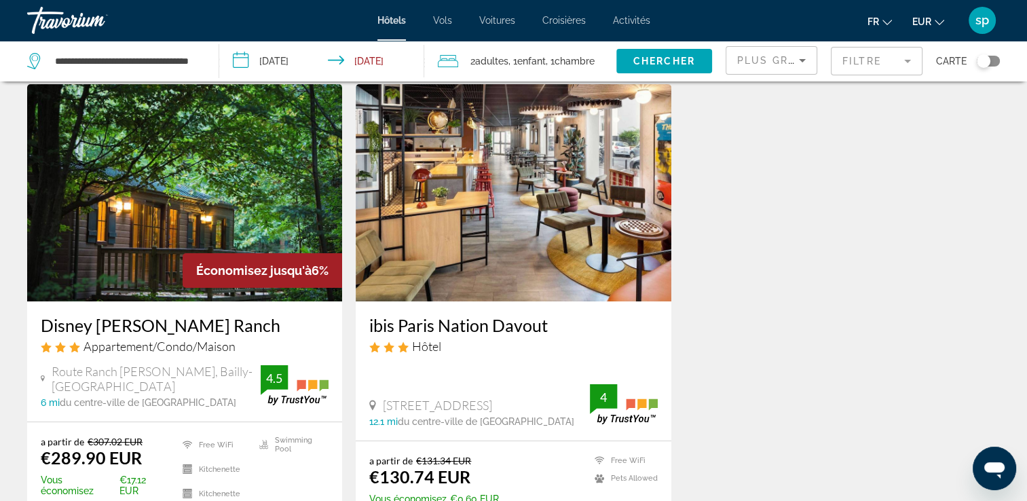
scroll to position [136, 0]
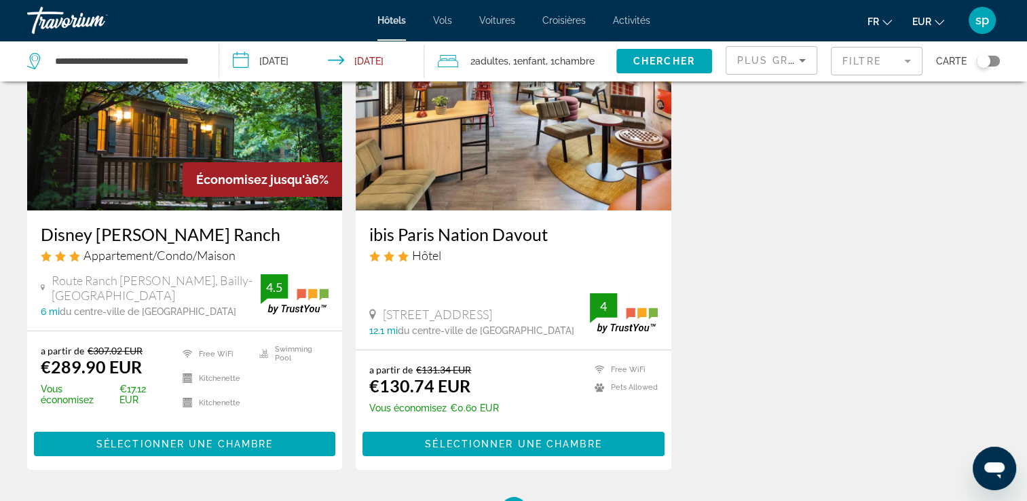
click at [867, 62] on mat-form-field "Filtre" at bounding box center [877, 61] width 92 height 28
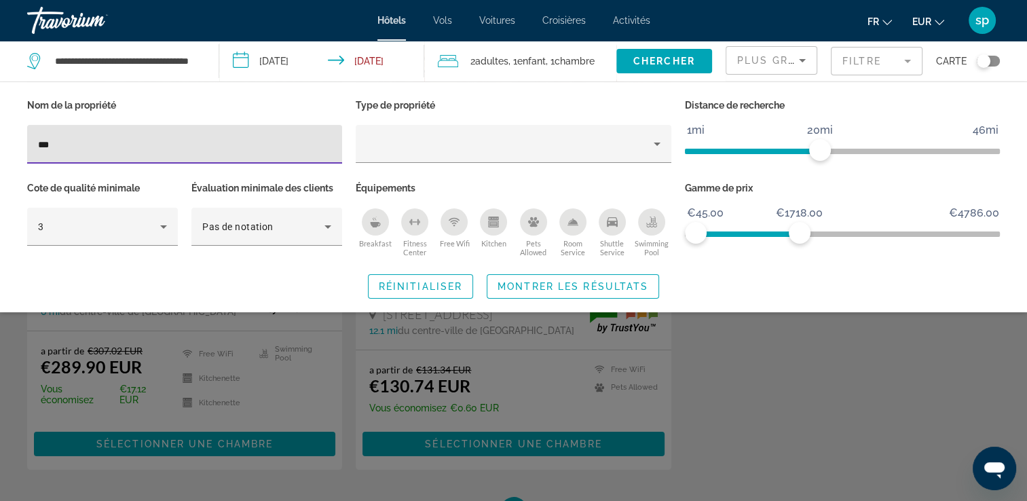
drag, startPoint x: 117, startPoint y: 142, endPoint x: 0, endPoint y: 112, distance: 120.5
click at [0, 112] on html "**********" at bounding box center [513, 114] width 1027 height 501
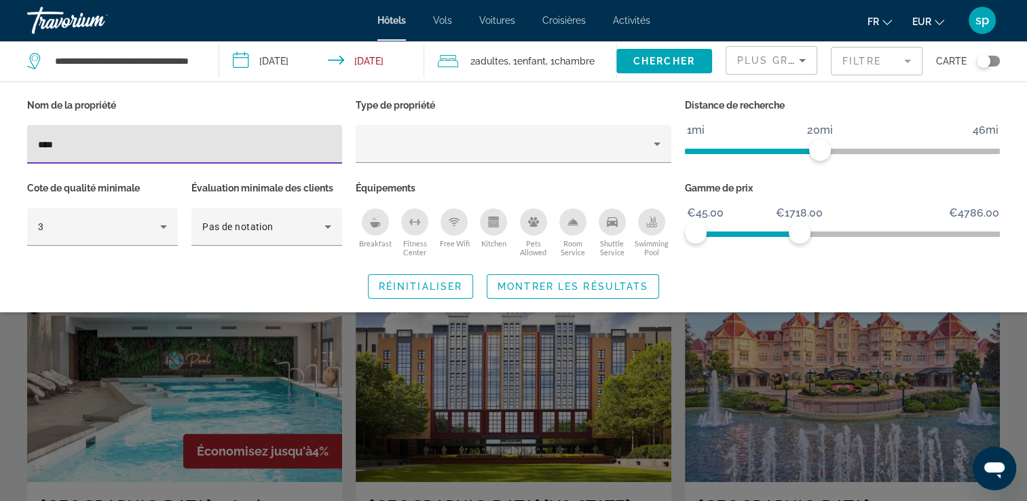
scroll to position [475, 0]
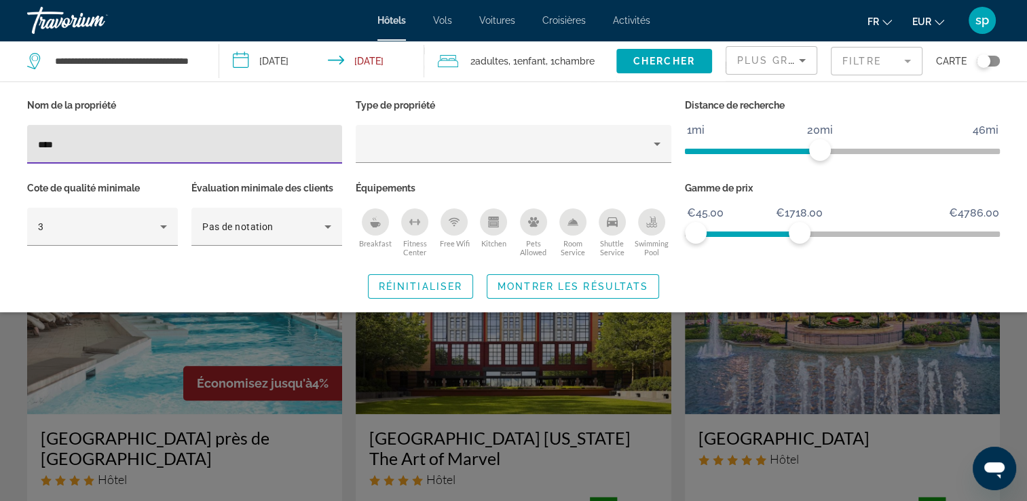
type input "****"
click at [836, 375] on div "Search widget" at bounding box center [513, 352] width 1027 height 297
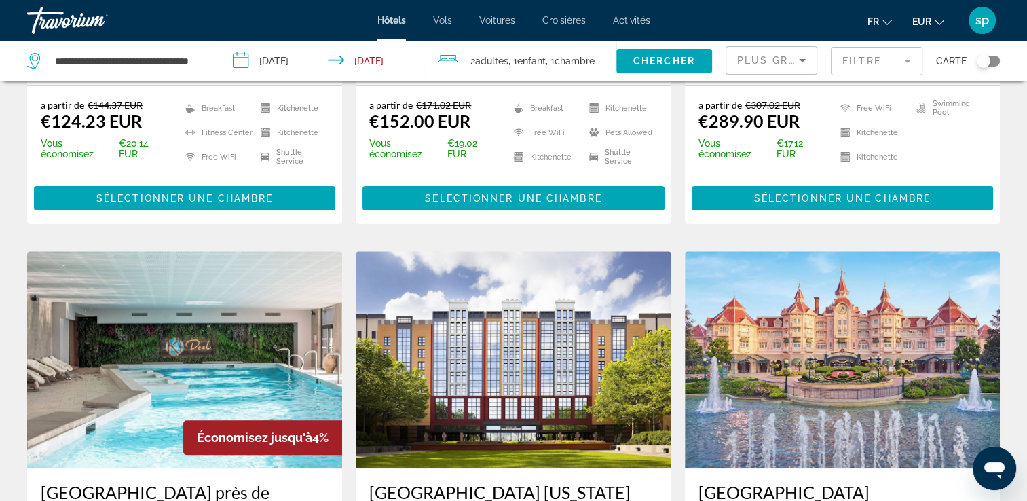
scroll to position [407, 0]
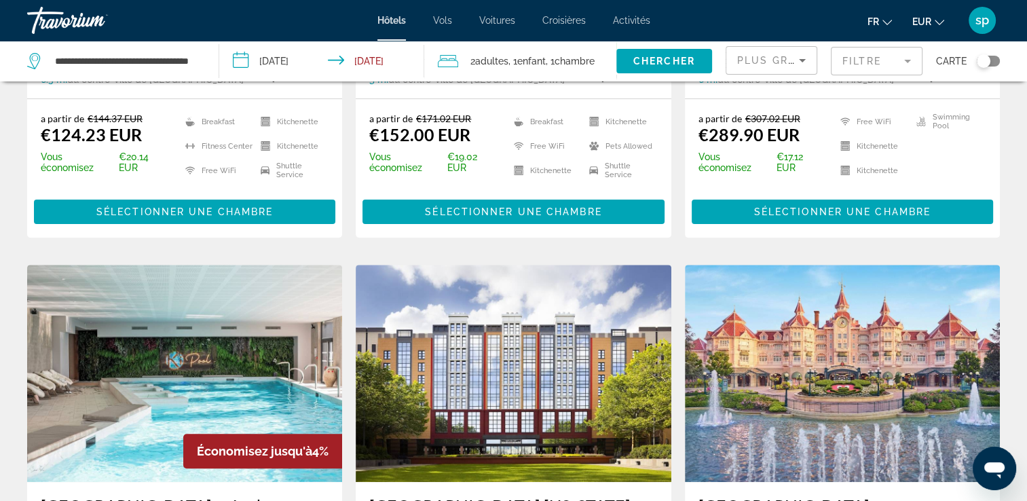
click at [638, 28] on div "Hôtels Vols Voitures Croisières Activités Hôtels Vols Voitures Croisières Activ…" at bounding box center [513, 20] width 1027 height 35
click at [638, 22] on span "Activités" at bounding box center [631, 20] width 37 height 11
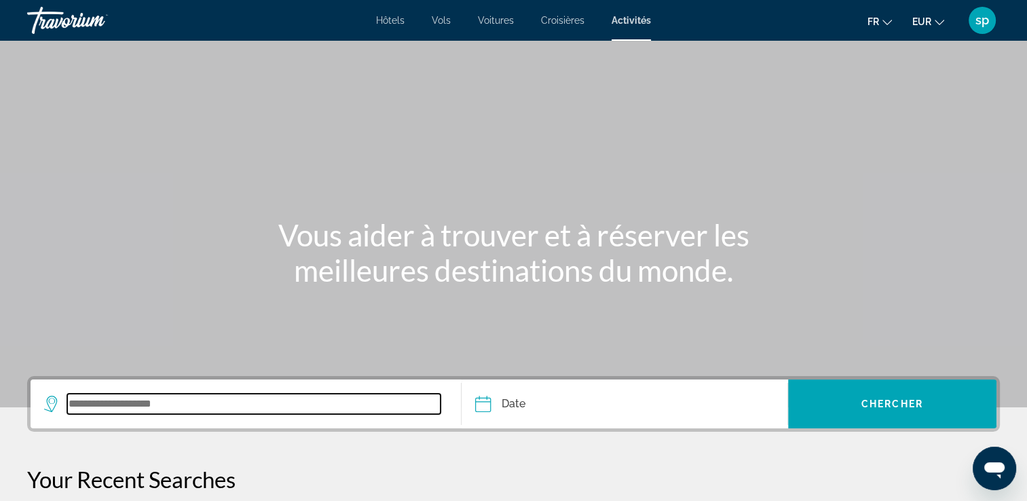
click at [113, 402] on input "Search widget" at bounding box center [253, 404] width 373 height 20
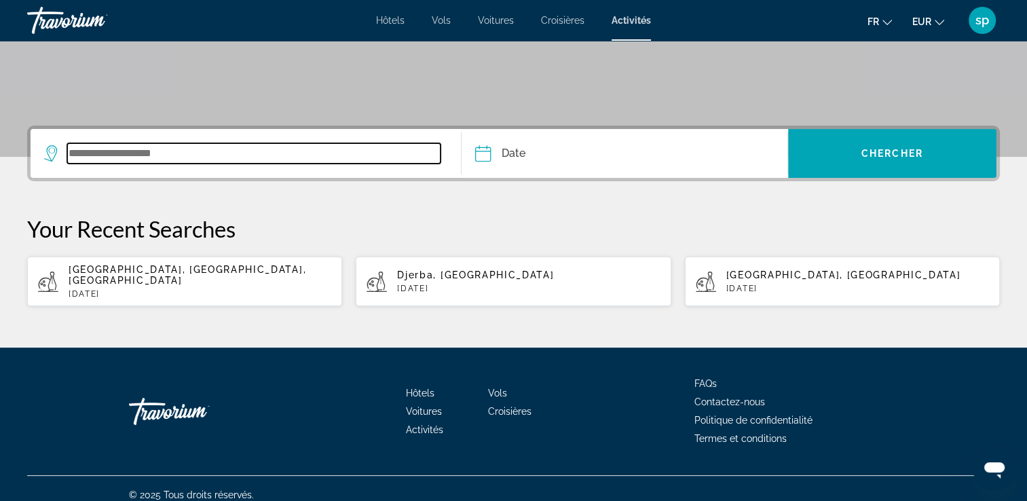
scroll to position [251, 0]
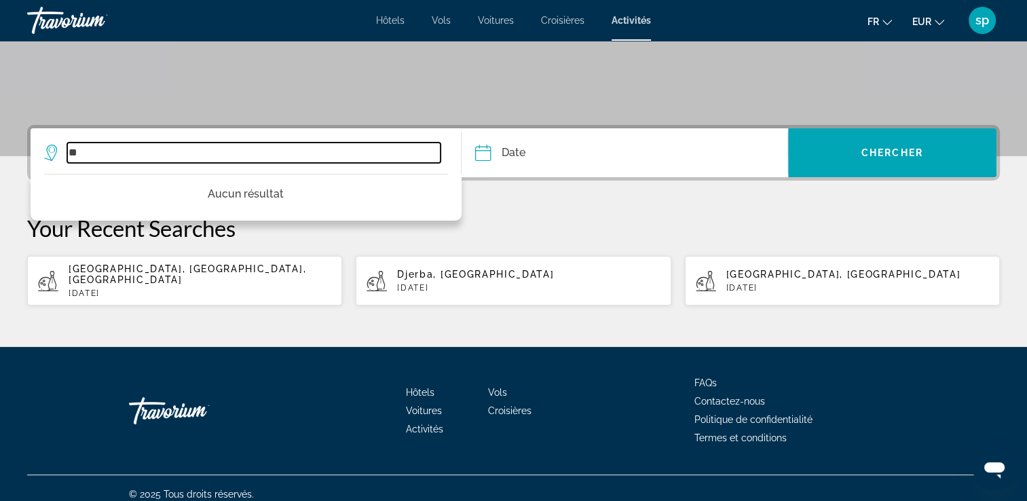
type input "*"
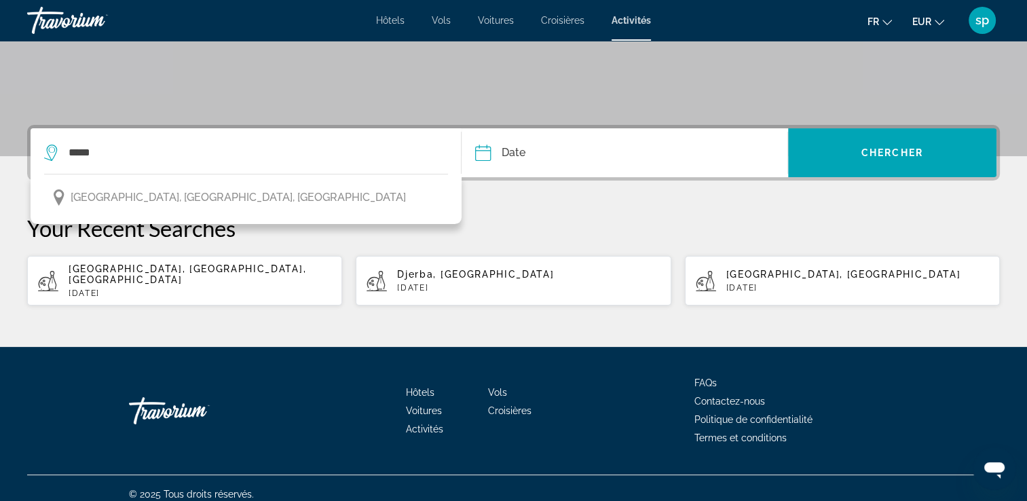
click at [244, 248] on div "Your Recent Searches Milan, Lombardie, Italie Sat, 13 Sep Djerba, Tunisie Sat, …" at bounding box center [513, 260] width 972 height 92
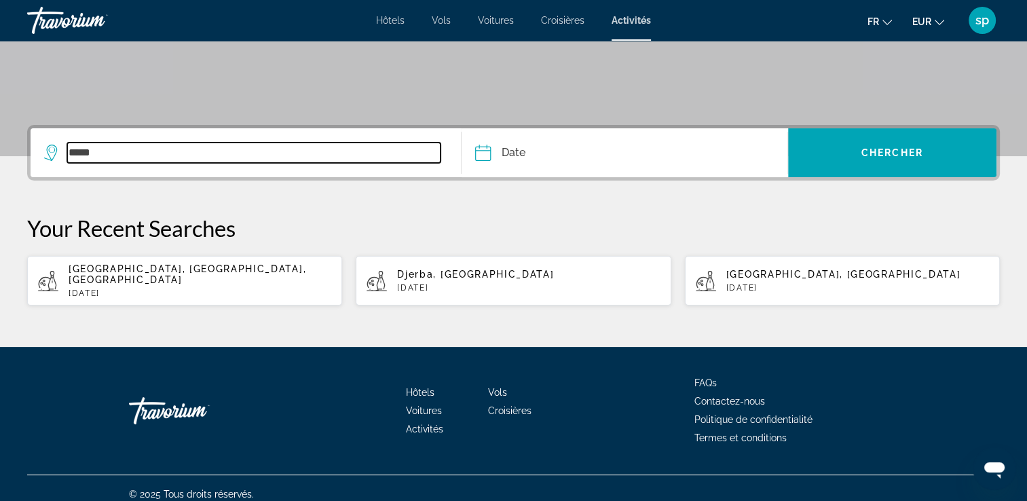
click at [233, 151] on input "*****" at bounding box center [253, 152] width 373 height 20
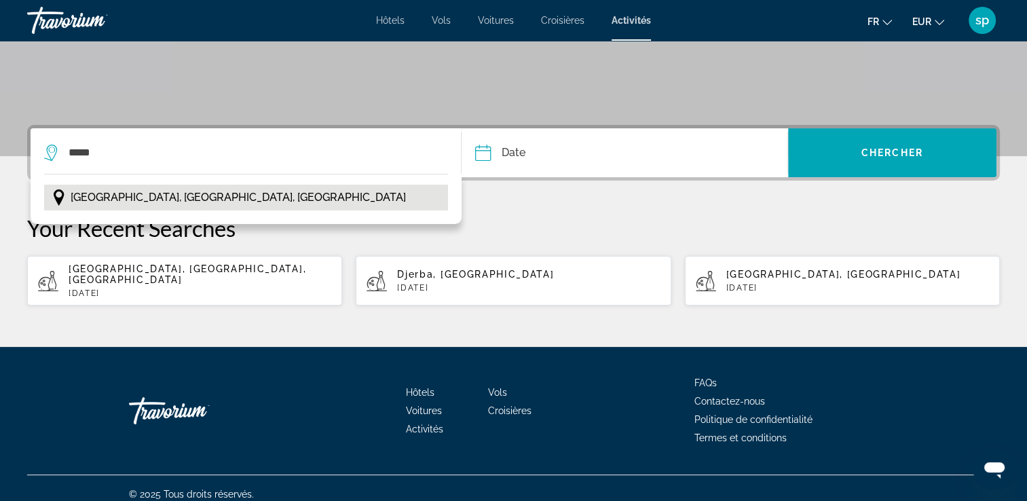
click at [188, 197] on span "Marne-la-Vallée, Île-de-France, France" at bounding box center [238, 197] width 335 height 19
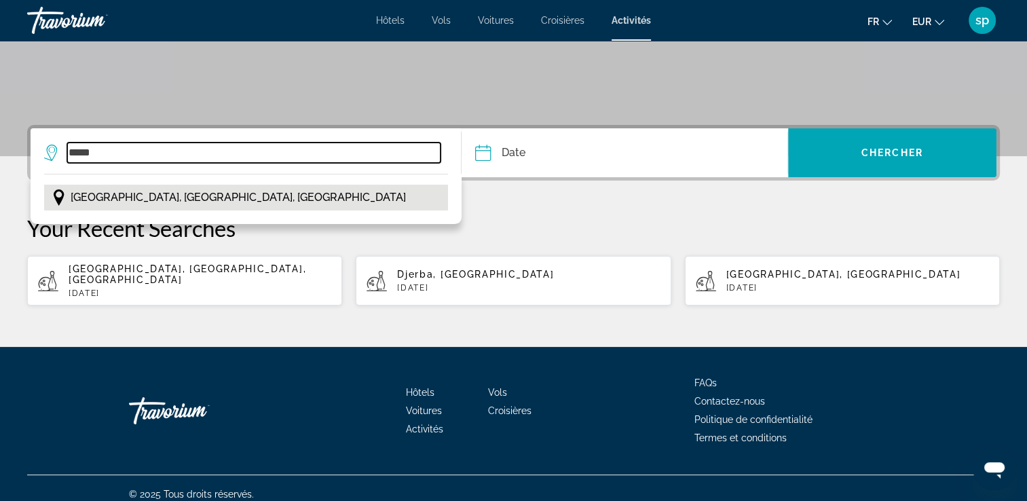
type input "**********"
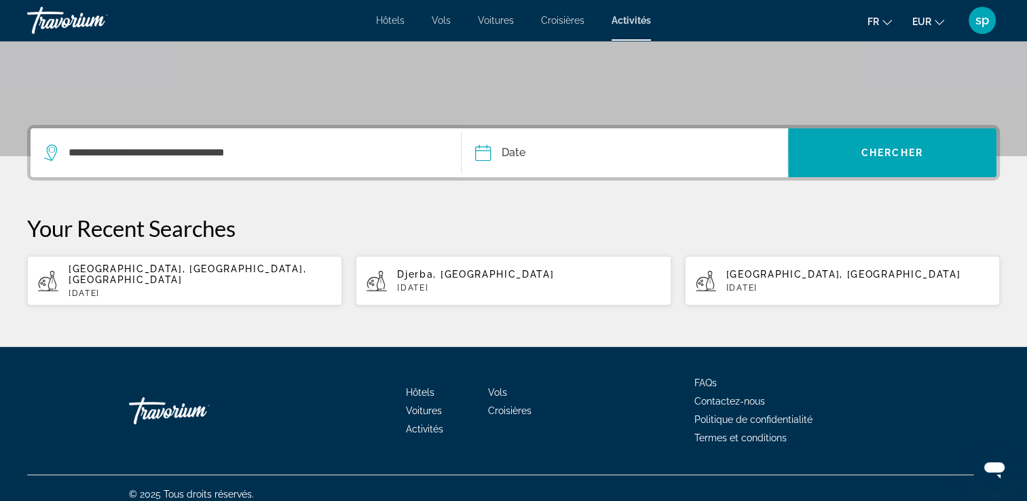
click at [527, 153] on input "Date" at bounding box center [552, 154] width 161 height 53
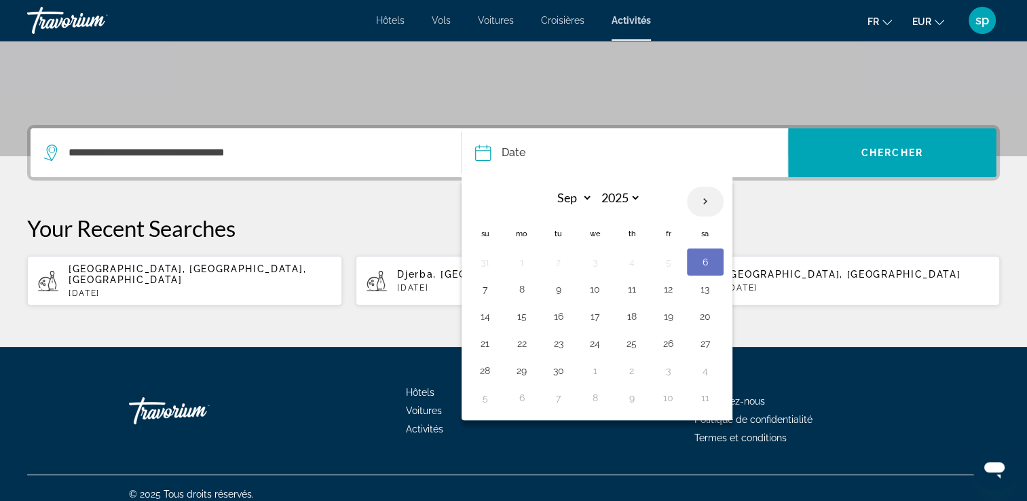
click at [697, 205] on th "Next month" at bounding box center [705, 202] width 37 height 30
click at [698, 205] on th "Next month" at bounding box center [705, 202] width 37 height 30
select select "**"
click at [700, 262] on button "1" at bounding box center [705, 261] width 22 height 19
type input "**********"
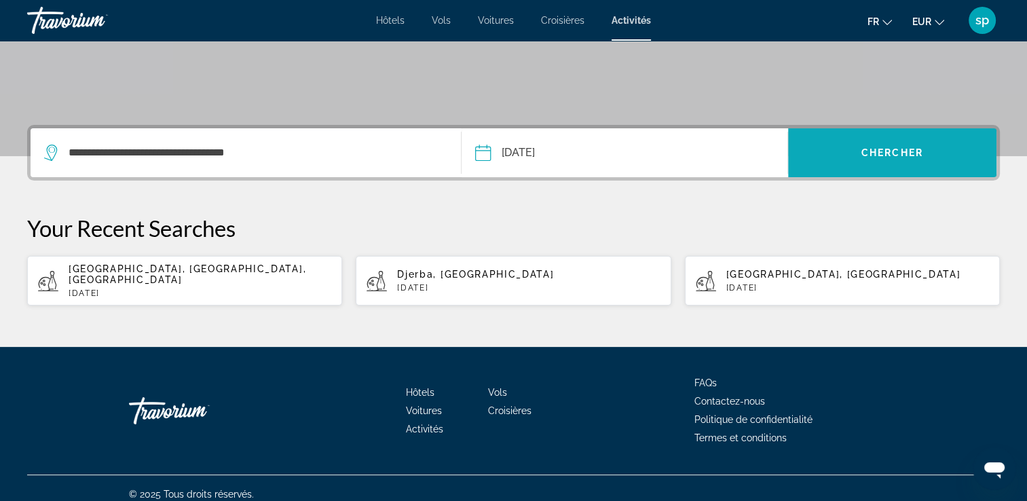
click at [846, 157] on span "Search widget" at bounding box center [892, 152] width 208 height 33
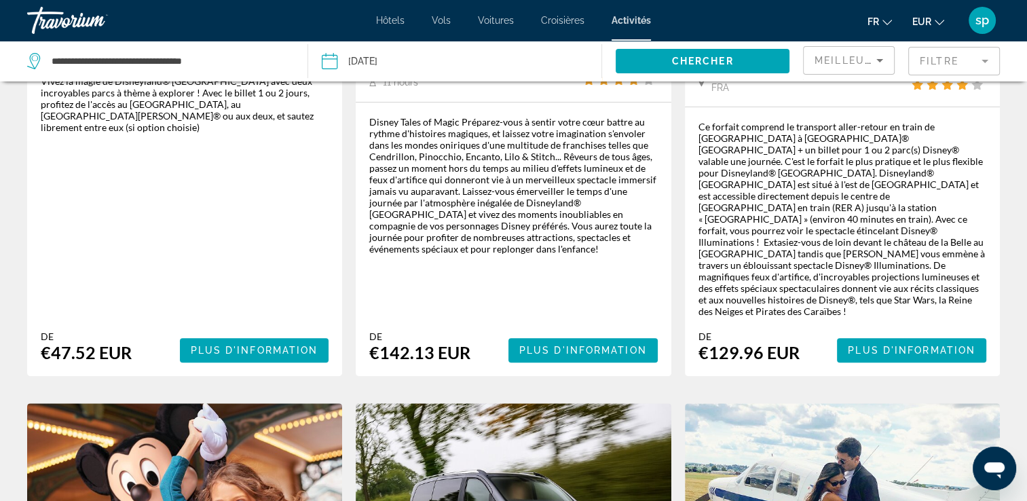
scroll to position [407, 0]
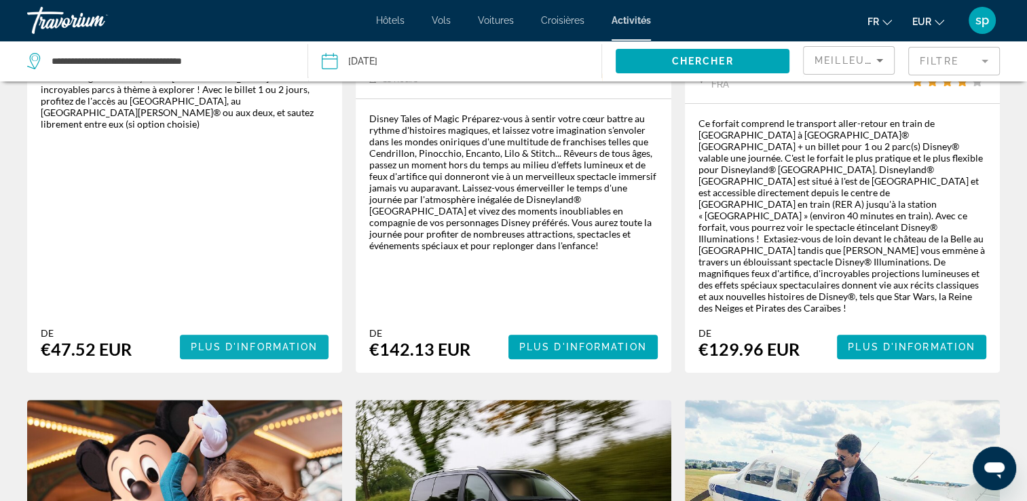
click at [206, 330] on span "Main content" at bounding box center [254, 346] width 149 height 33
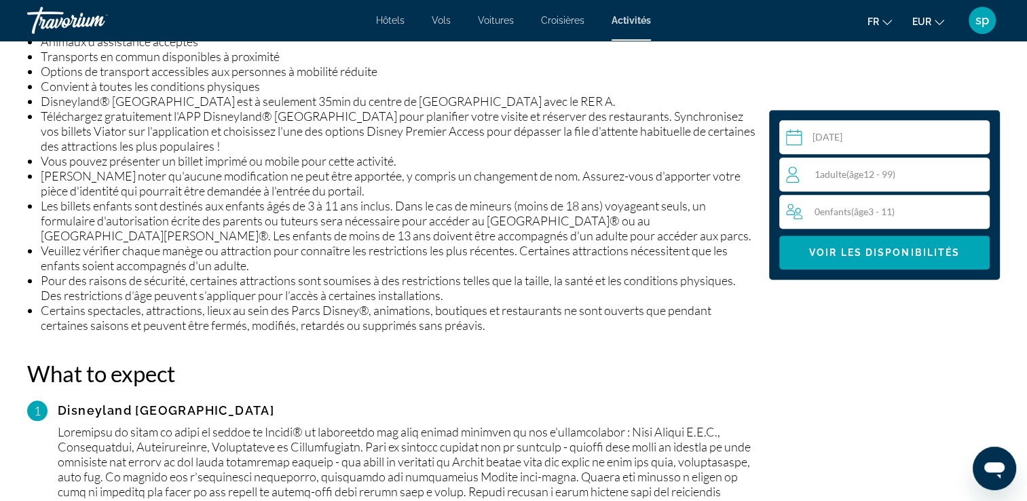
scroll to position [1153, 0]
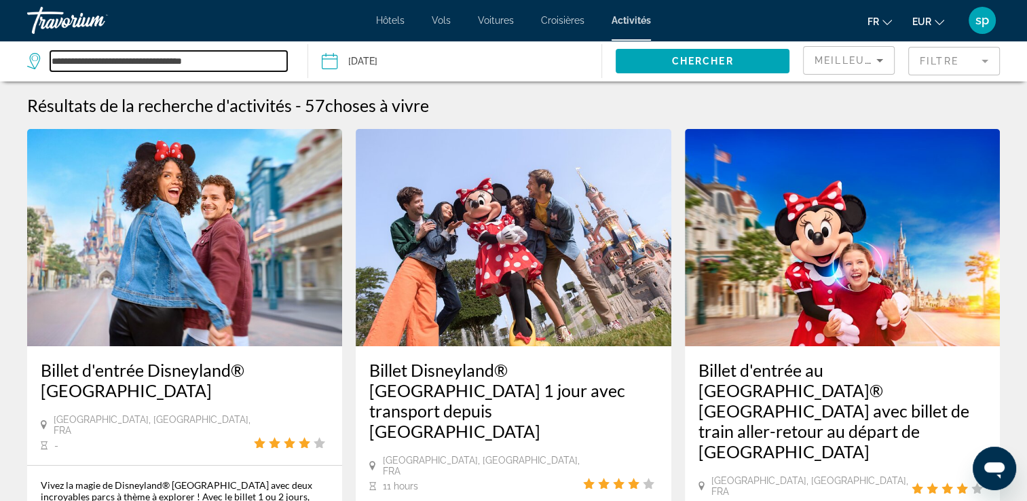
drag, startPoint x: 140, startPoint y: 33, endPoint x: 52, endPoint y: 28, distance: 88.4
click at [52, 28] on div "**********" at bounding box center [513, 250] width 1027 height 501
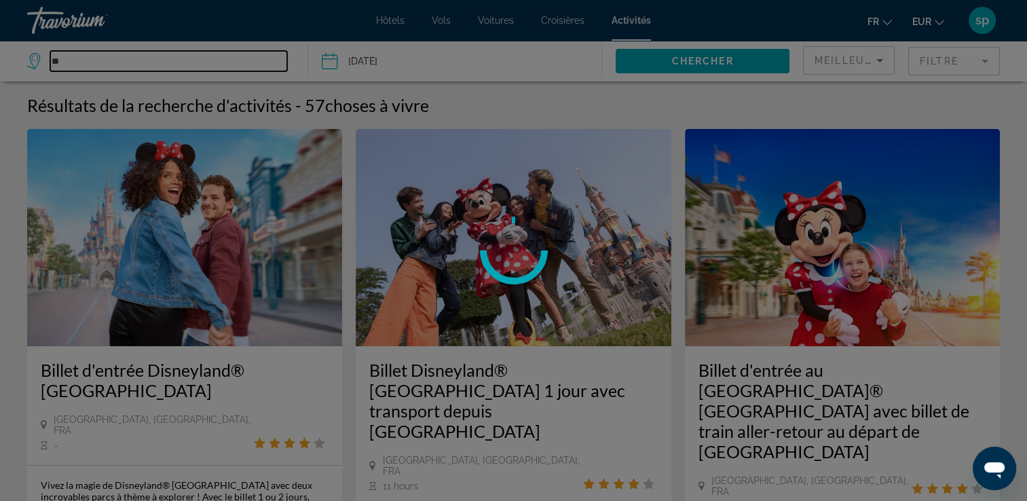
type input "*"
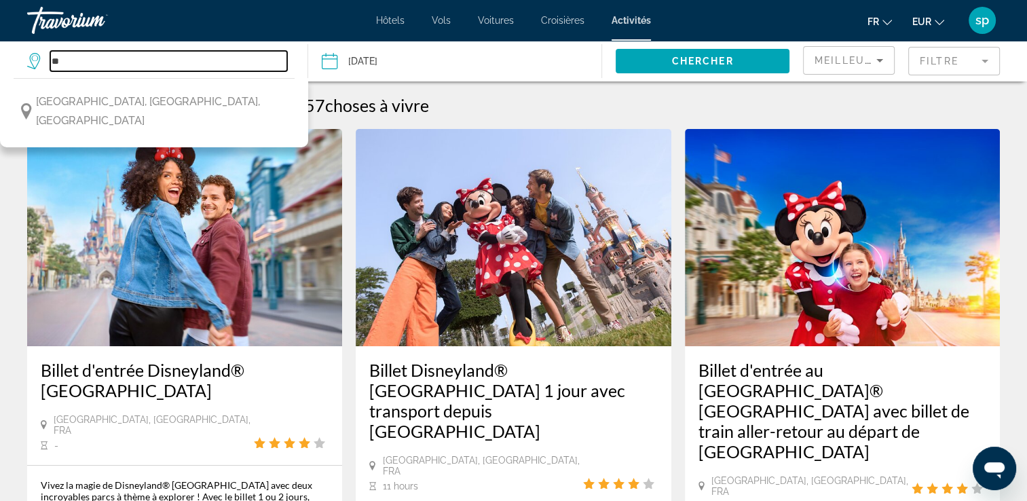
type input "*"
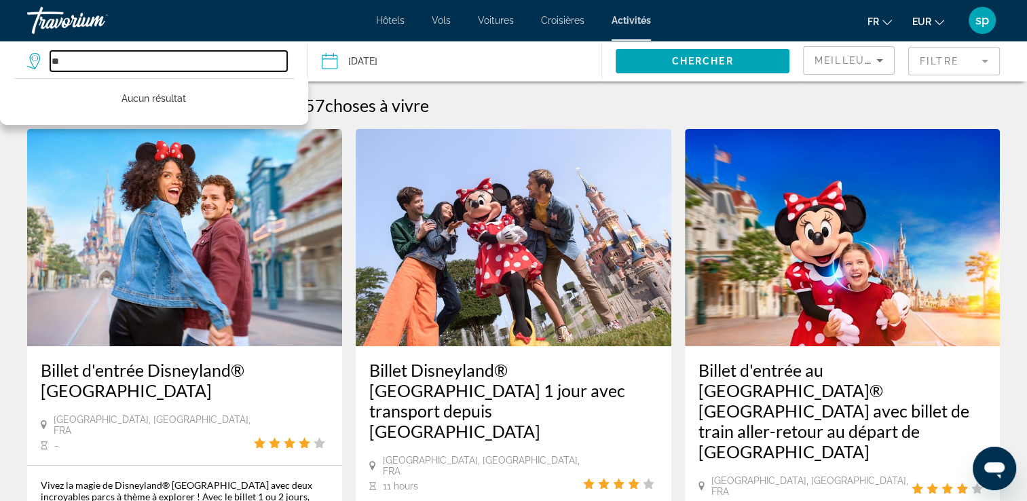
type input "*"
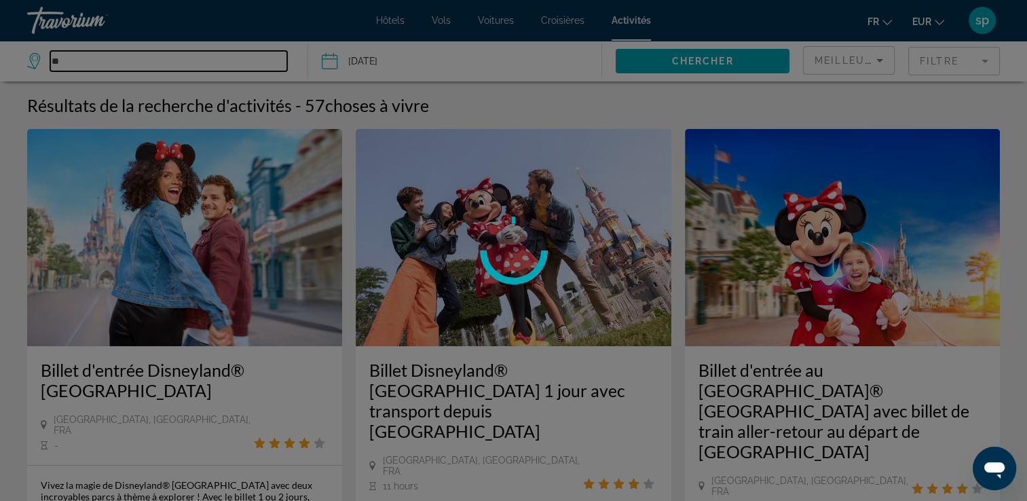
type input "*"
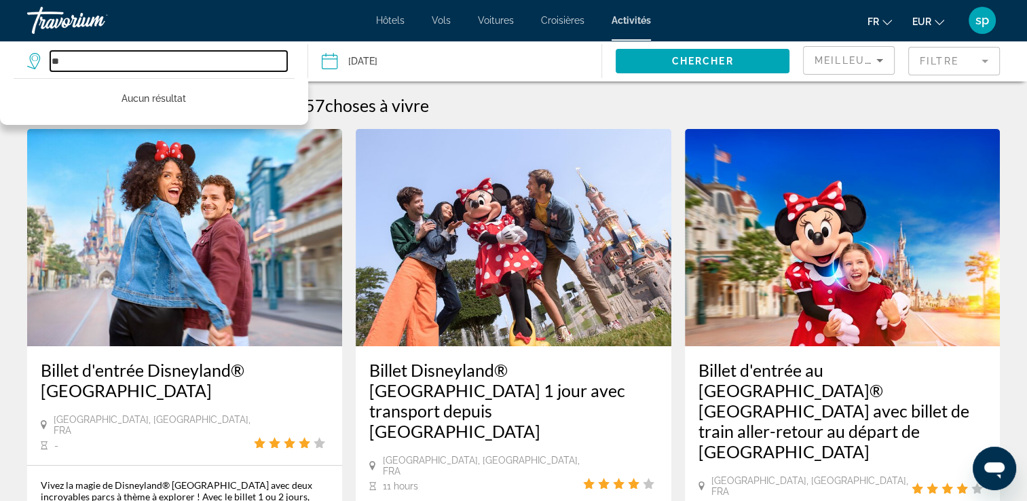
type input "*"
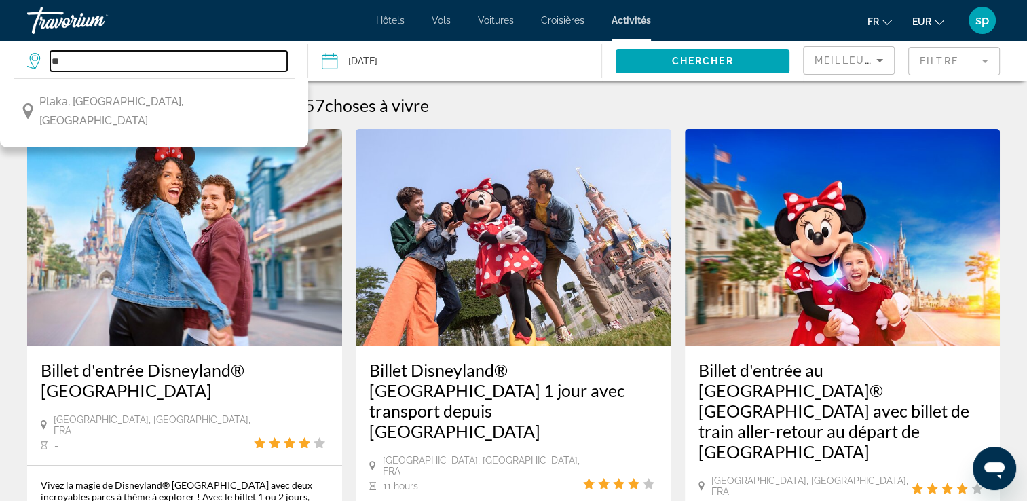
type input "*"
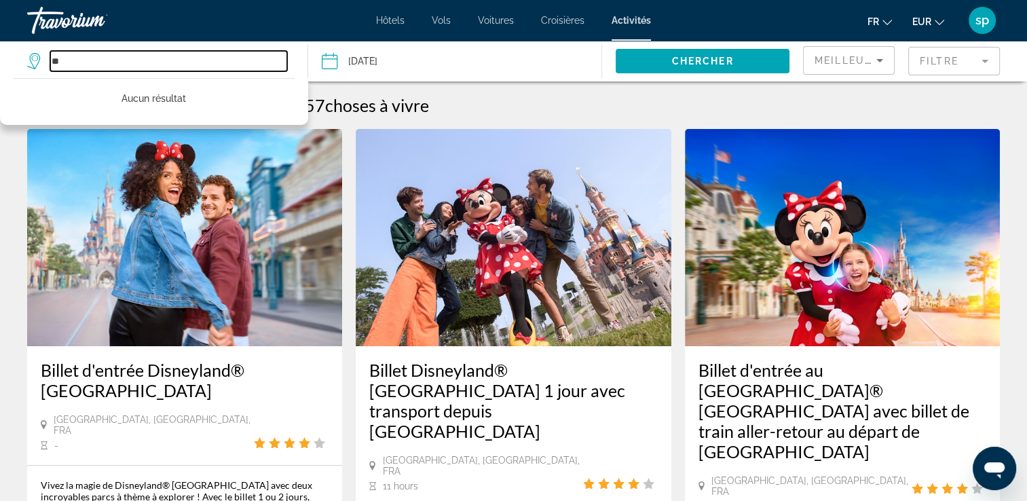
type input "*"
